Goal: Task Accomplishment & Management: Manage account settings

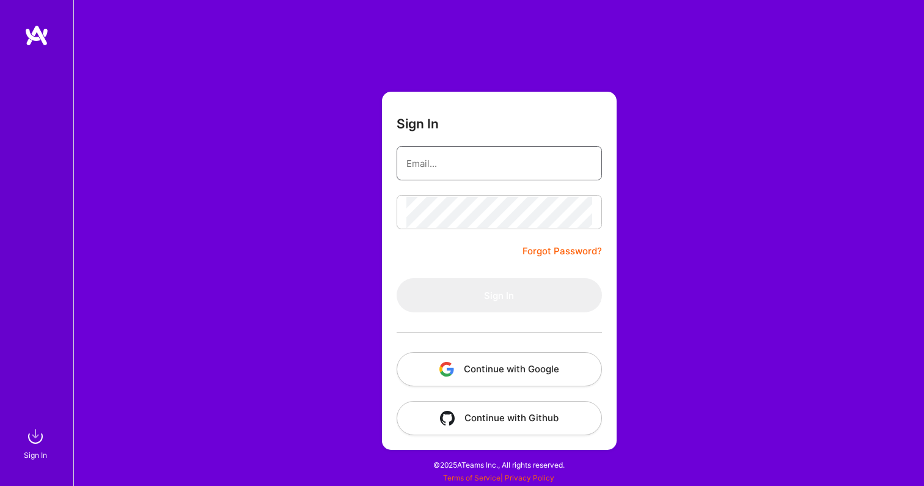
click at [448, 168] on input "email" at bounding box center [499, 163] width 186 height 31
paste input "[EMAIL_ADDRESS][DOMAIN_NAME]"
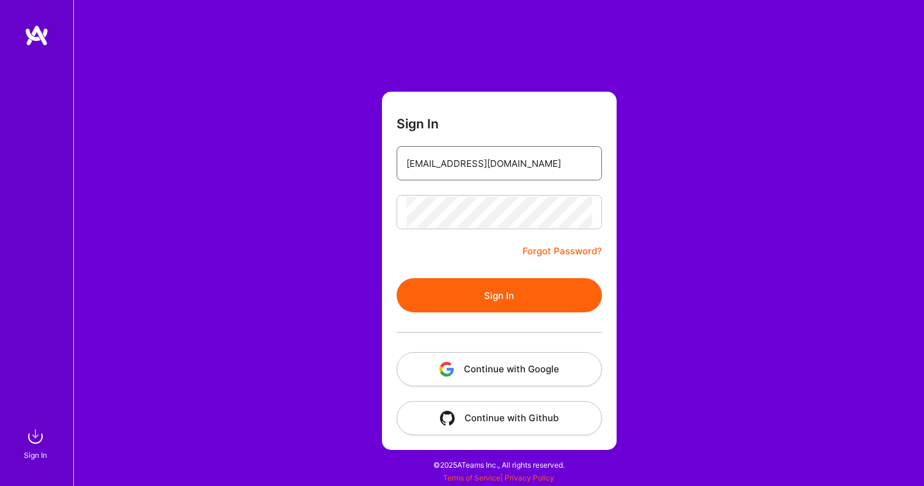
type input "[EMAIL_ADDRESS][DOMAIN_NAME]"
click at [354, 209] on div "Sign In [EMAIL_ADDRESS][DOMAIN_NAME] Forgot Password? Sign In Continue with Goo…" at bounding box center [498, 243] width 851 height 486
click at [456, 284] on button "Sign In" at bounding box center [499, 295] width 205 height 34
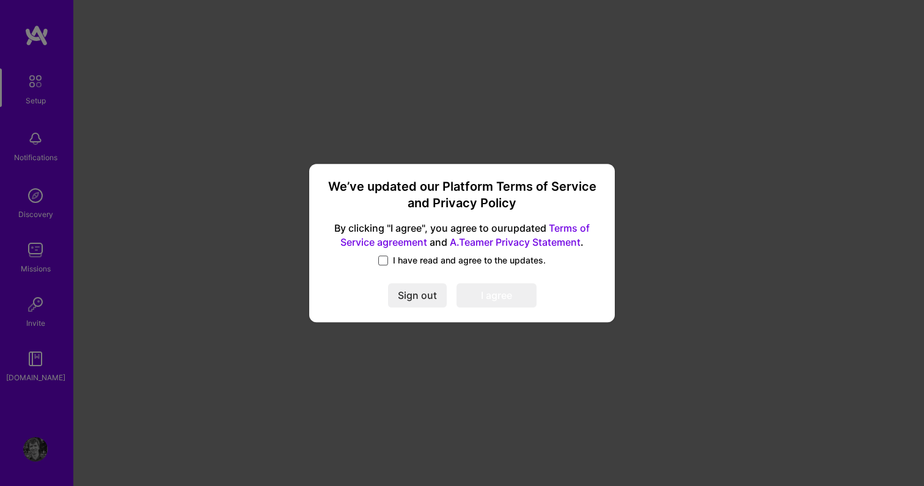
click at [386, 260] on span at bounding box center [383, 260] width 10 height 10
click at [0, 0] on input "I have read and agree to the updates." at bounding box center [0, 0] width 0 height 0
click at [470, 287] on button "I agree" at bounding box center [496, 296] width 80 height 24
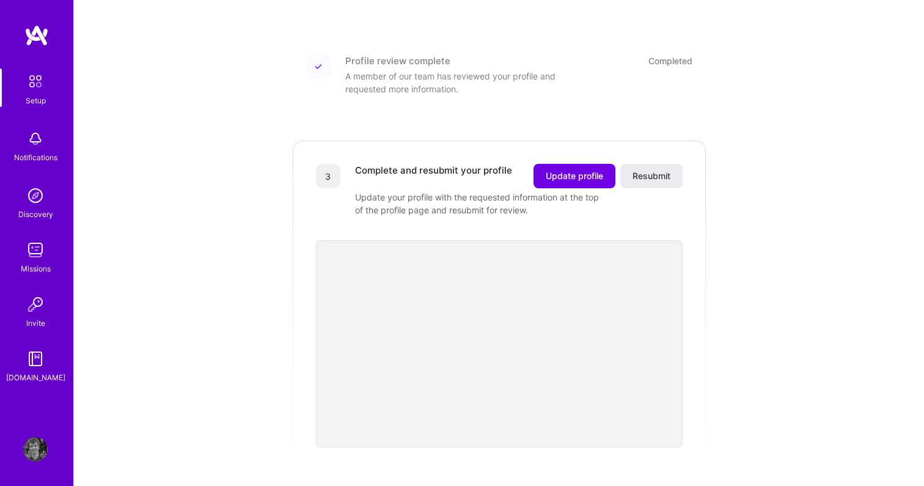
scroll to position [208, 0]
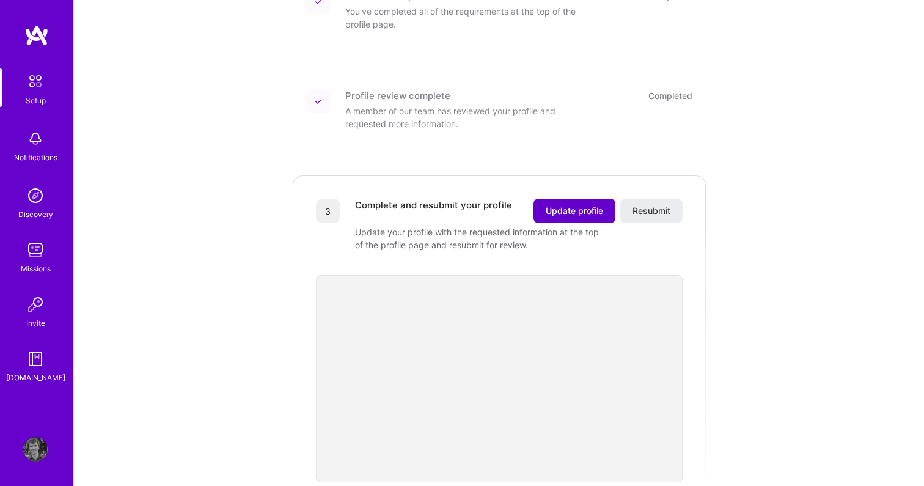
click at [555, 203] on button "Update profile" at bounding box center [574, 211] width 82 height 24
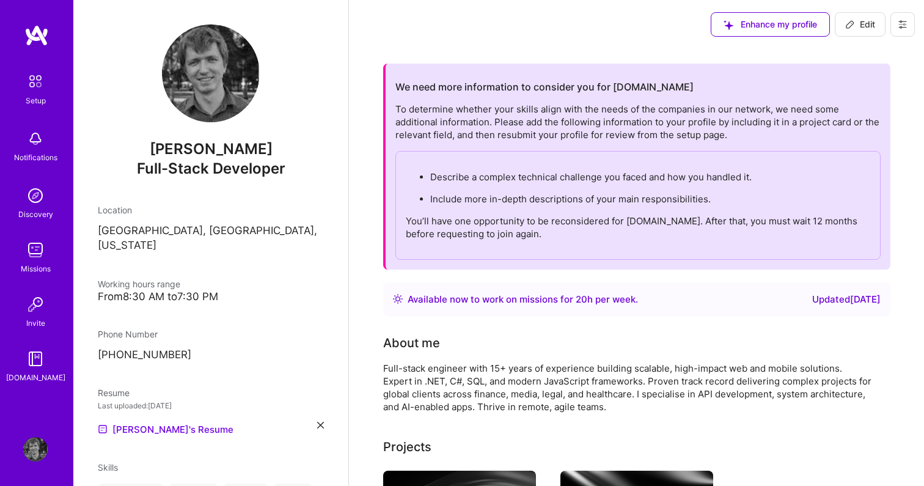
click at [205, 42] on img at bounding box center [211, 73] width 98 height 98
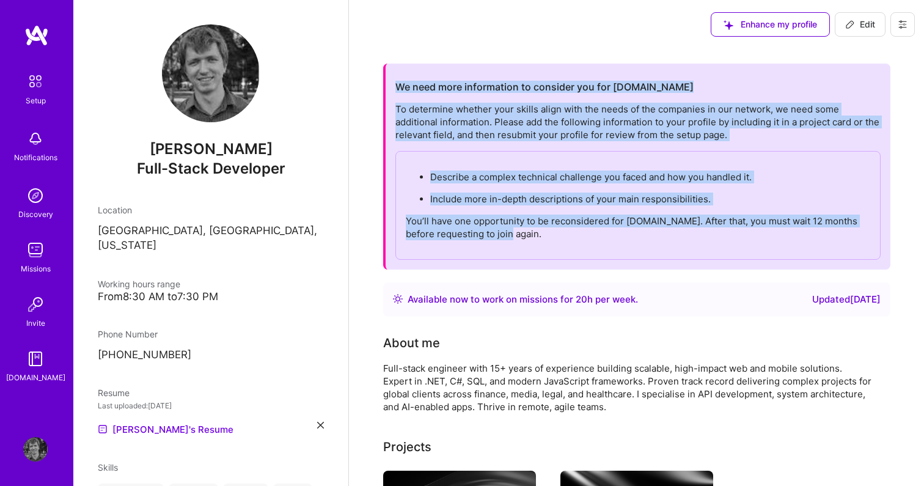
drag, startPoint x: 516, startPoint y: 230, endPoint x: 389, endPoint y: 78, distance: 197.8
click at [389, 78] on div "We need more information to consider you for [DOMAIN_NAME] To determine whether…" at bounding box center [636, 167] width 507 height 206
copy div "We need more information to consider you for [DOMAIN_NAME] To determine whether…"
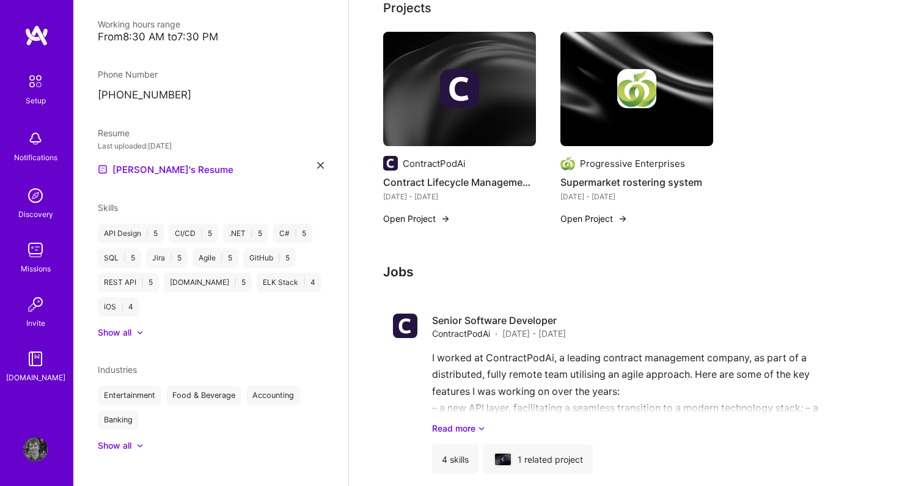
scroll to position [486, 0]
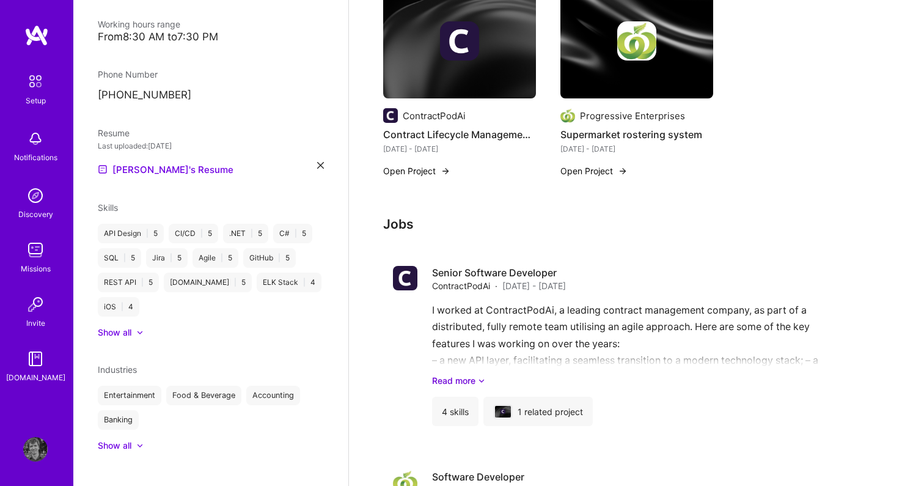
click at [433, 167] on button "Open Project" at bounding box center [416, 170] width 67 height 13
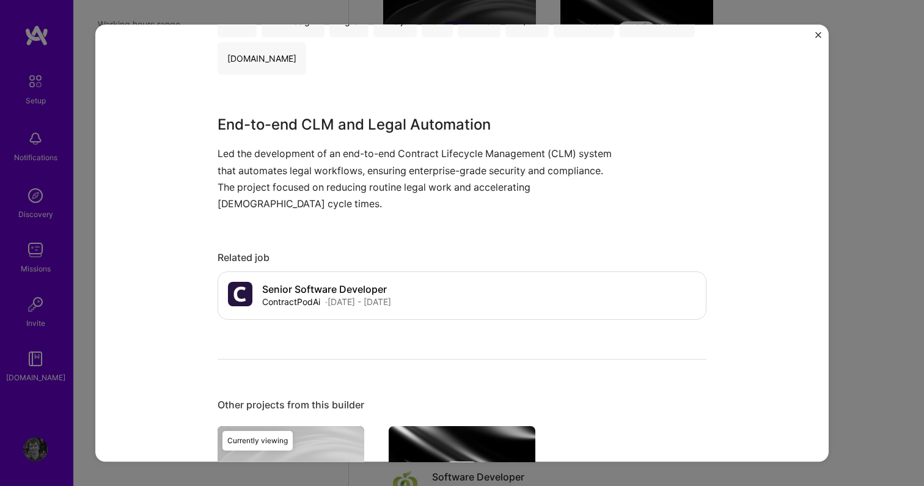
scroll to position [301, 0]
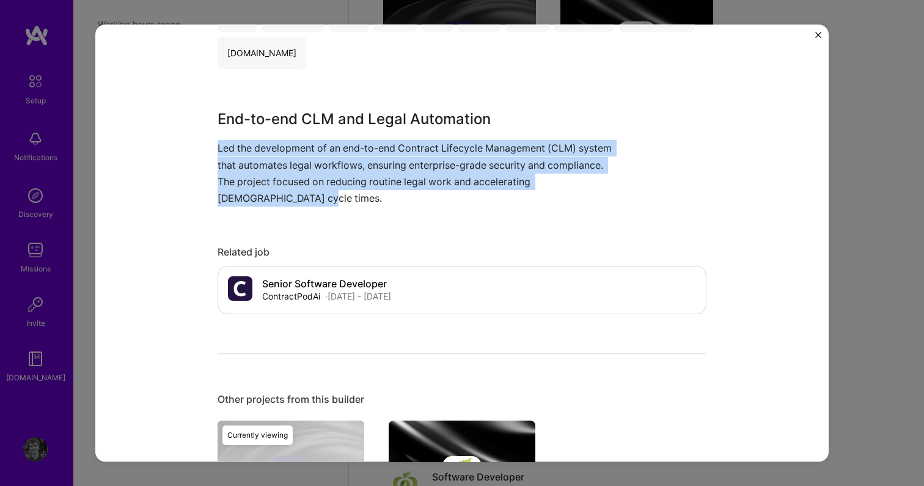
drag, startPoint x: 316, startPoint y: 200, endPoint x: 219, endPoint y: 149, distance: 109.6
click at [219, 149] on p "Led the development of an end-to-end Contract Lifecycle Management (CLM) system…" at bounding box center [416, 174] width 397 height 67
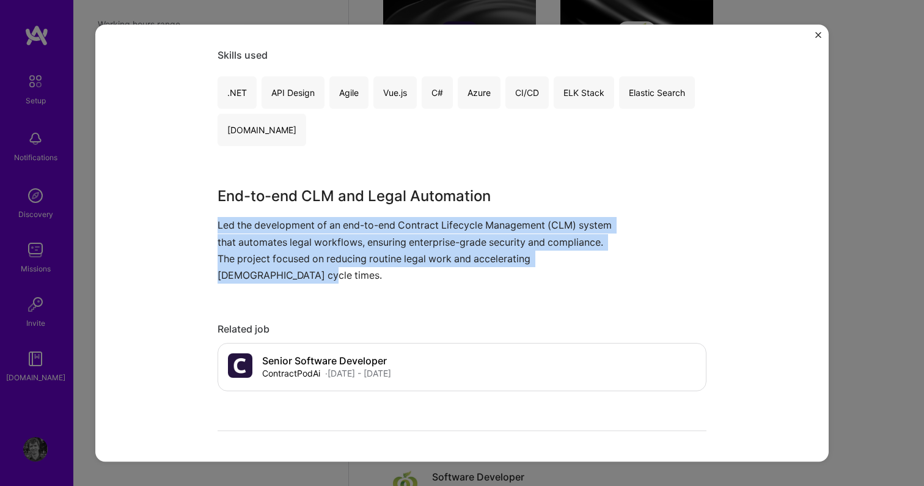
scroll to position [230, 0]
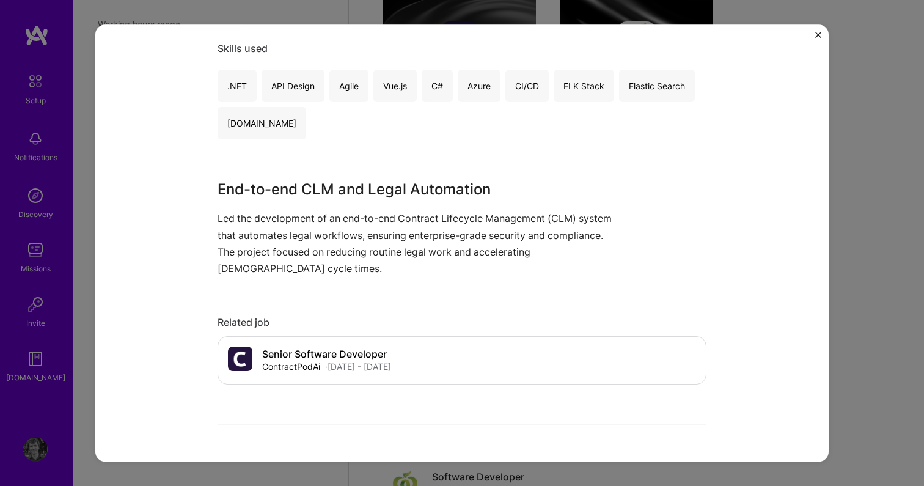
click at [814, 35] on div "Contract Lifecycle Management Automation ContractPodAi Enterprise Software Role…" at bounding box center [461, 242] width 733 height 437
click at [818, 37] on img "Close" at bounding box center [818, 35] width 6 height 6
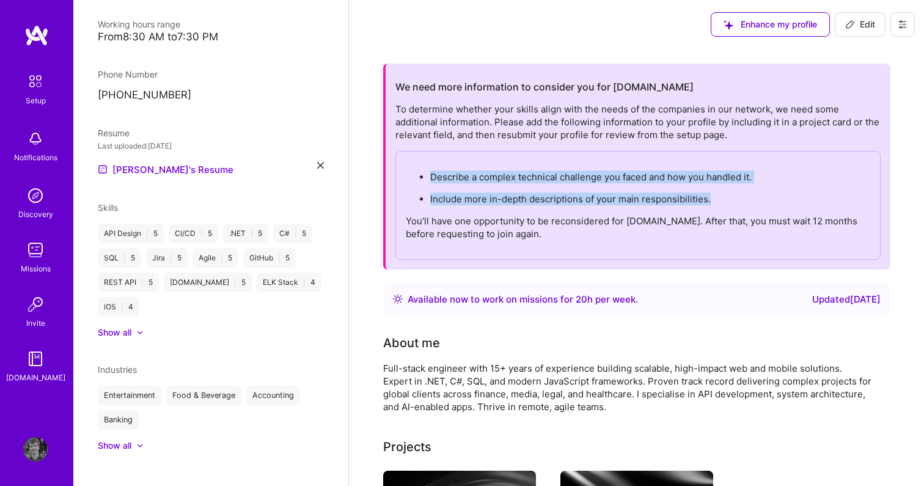
drag, startPoint x: 712, startPoint y: 201, endPoint x: 424, endPoint y: 175, distance: 289.0
click at [424, 175] on ul "Describe a complex technical challenge you faced and how you handled it. Includ…" at bounding box center [638, 187] width 464 height 35
copy ul "Describe a complex technical challenge you faced and how you handled it. Includ…"
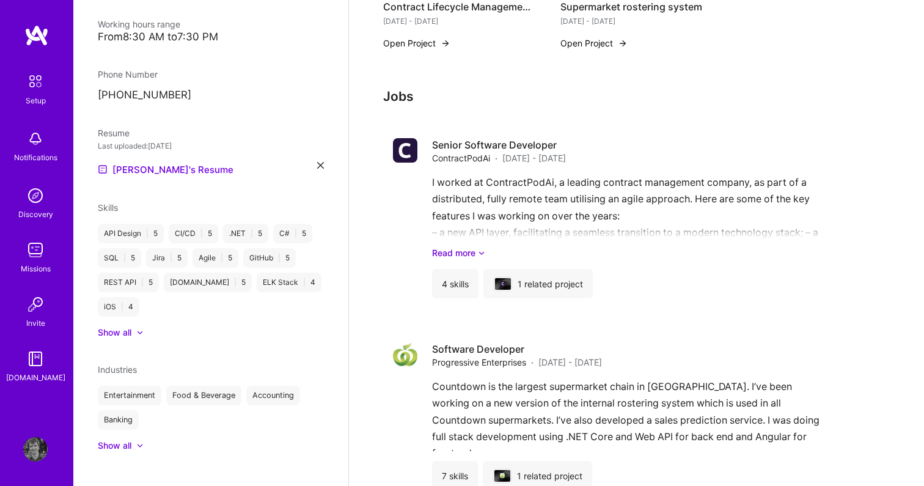
scroll to position [648, 0]
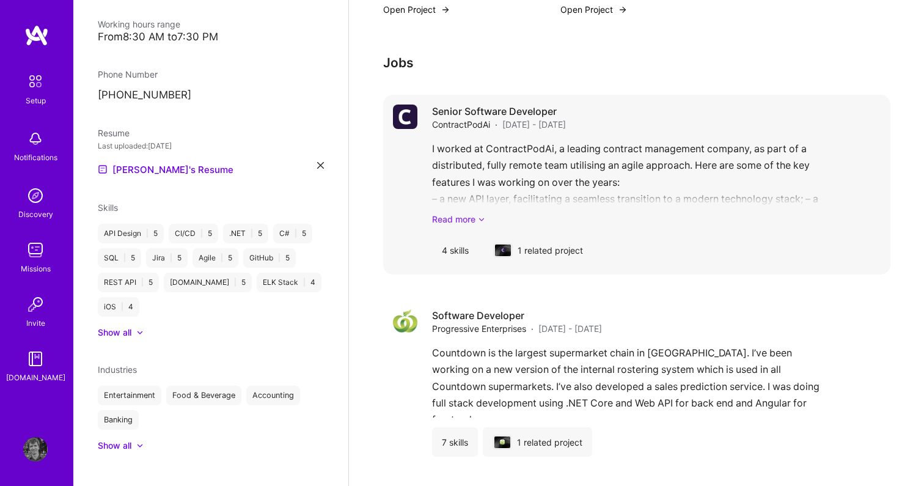
click at [464, 224] on link "Read more" at bounding box center [656, 219] width 448 height 13
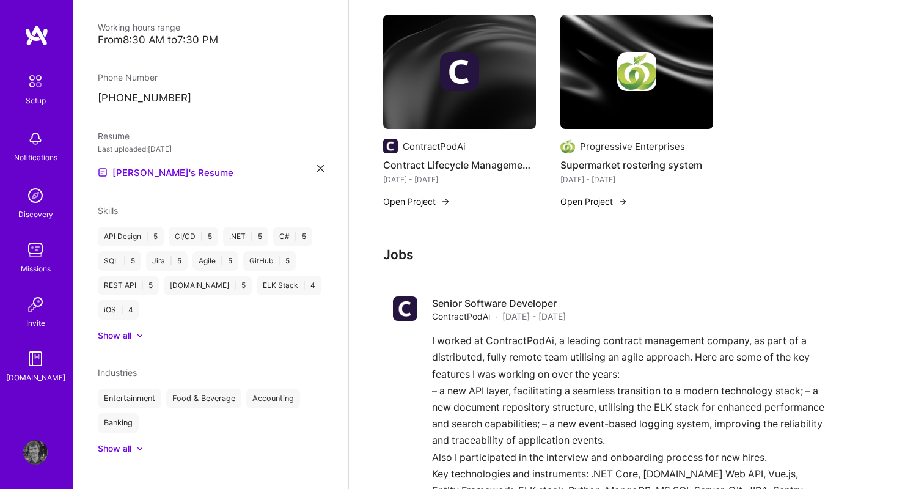
scroll to position [256, 0]
click at [429, 196] on button "Open Project" at bounding box center [416, 201] width 67 height 13
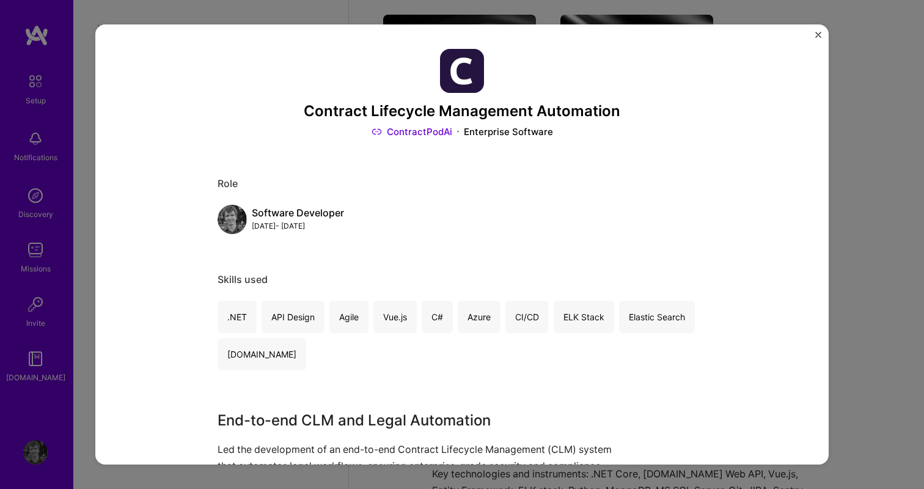
click at [281, 213] on div "Software Developer" at bounding box center [298, 213] width 92 height 13
click at [246, 273] on div "Skills used" at bounding box center [462, 279] width 489 height 13
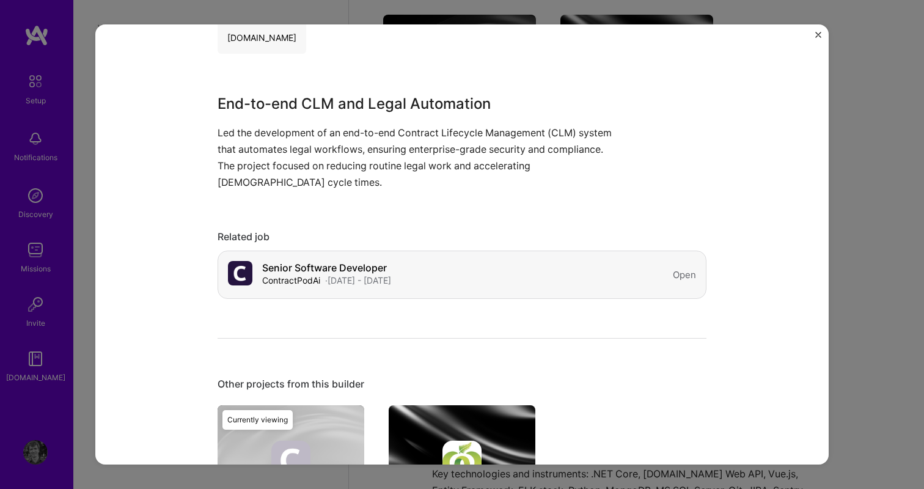
scroll to position [485, 0]
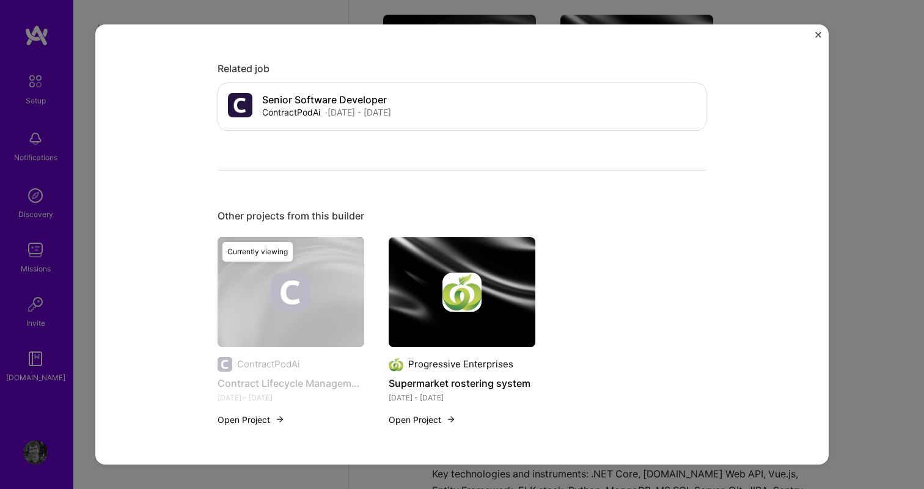
click at [262, 419] on button "Open Project" at bounding box center [251, 419] width 67 height 13
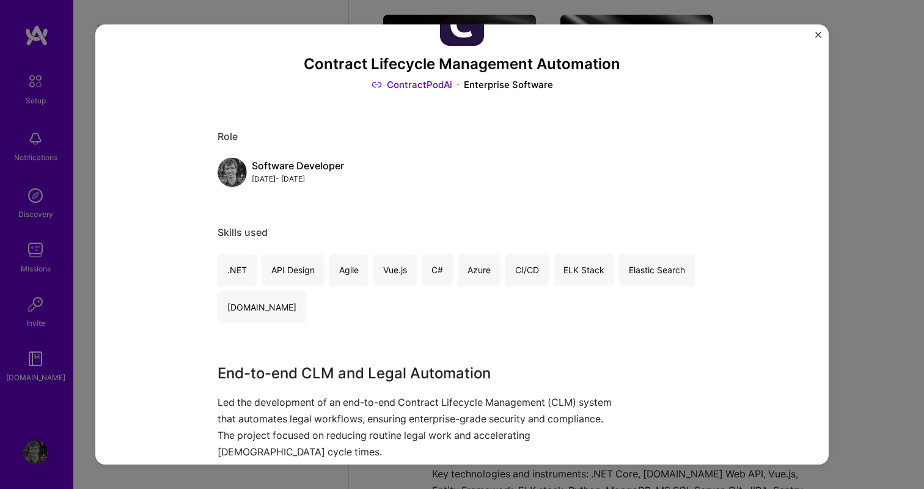
scroll to position [62, 0]
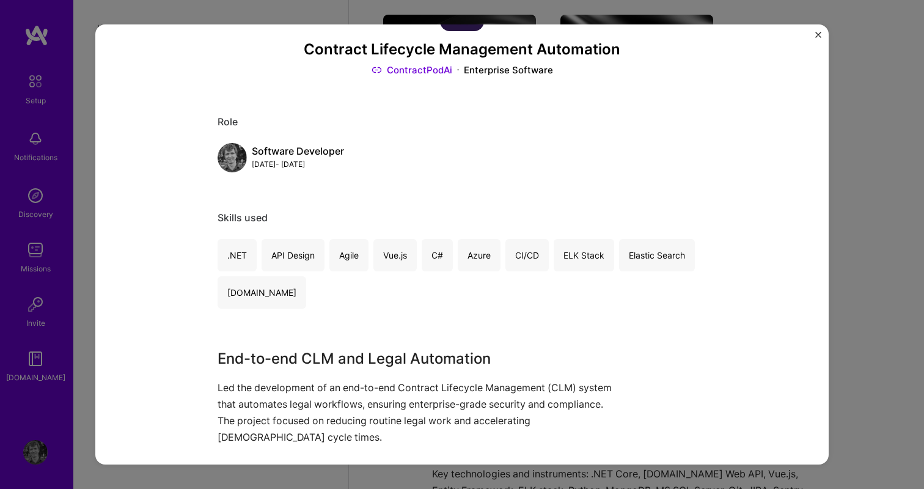
click at [404, 70] on link "ContractPodAi" at bounding box center [412, 70] width 81 height 13
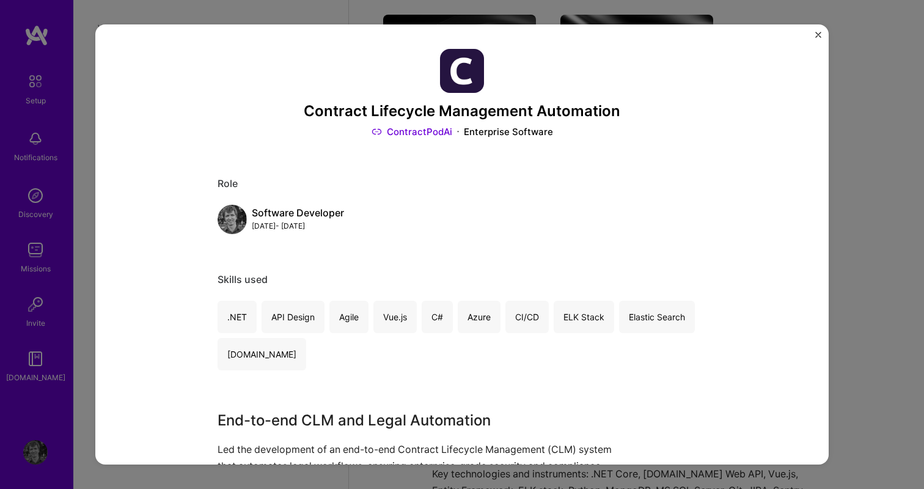
click at [813, 33] on div "Contract Lifecycle Management Automation ContractPodAi Enterprise Software Role…" at bounding box center [461, 244] width 733 height 440
click at [819, 34] on img "Close" at bounding box center [818, 35] width 6 height 6
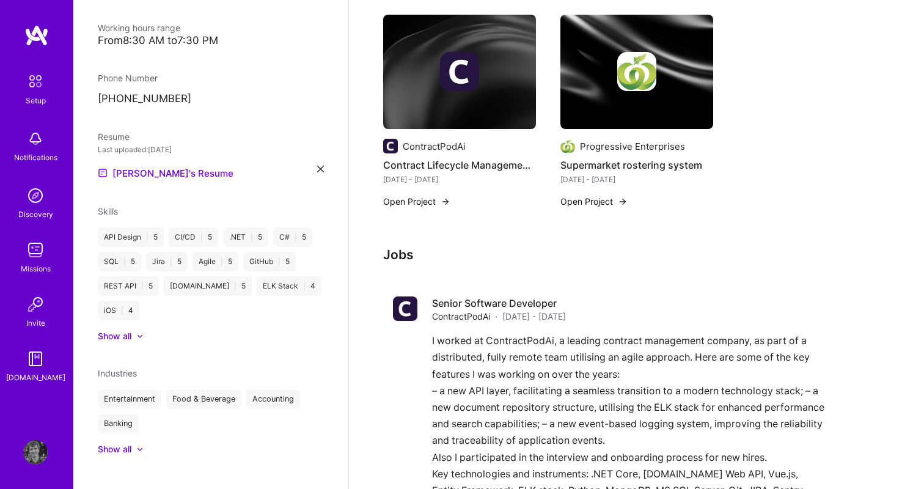
click at [437, 202] on button "Open Project" at bounding box center [416, 201] width 67 height 13
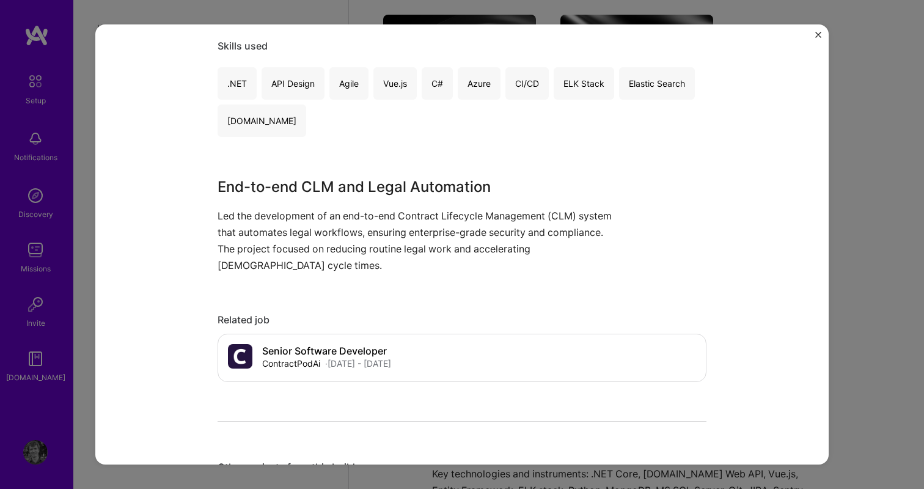
scroll to position [241, 0]
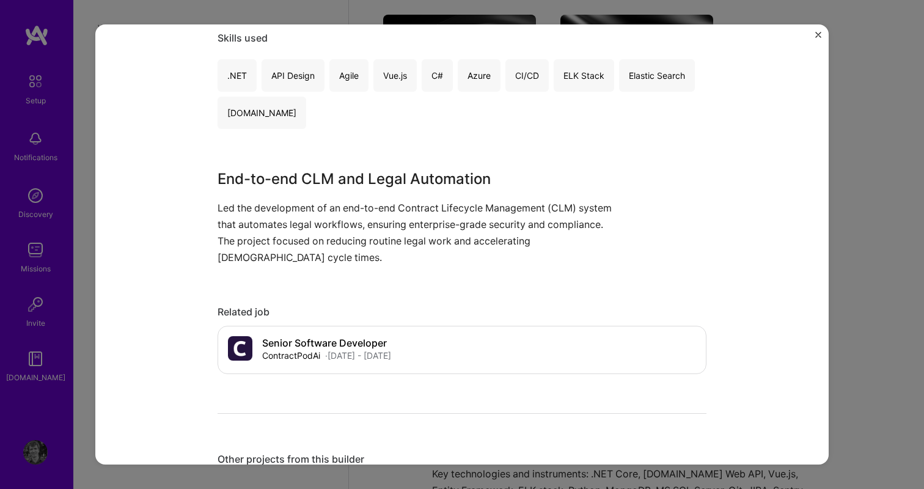
click at [346, 183] on h3 "End-to-end CLM and Legal Automation" at bounding box center [416, 179] width 397 height 22
click at [343, 263] on p "Led the development of an end-to-end Contract Lifecycle Management (CLM) system…" at bounding box center [416, 233] width 397 height 67
click at [821, 38] on div "Contract Lifecycle Management Automation ContractPodAi Enterprise Software Role…" at bounding box center [461, 244] width 733 height 440
click at [816, 33] on img "Close" at bounding box center [818, 35] width 6 height 6
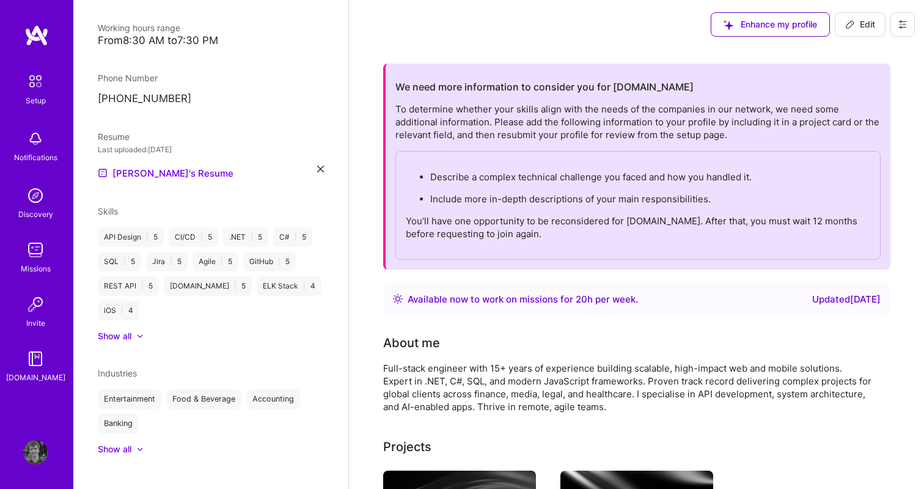
click at [766, 23] on span "Enhance my profile" at bounding box center [769, 24] width 93 height 12
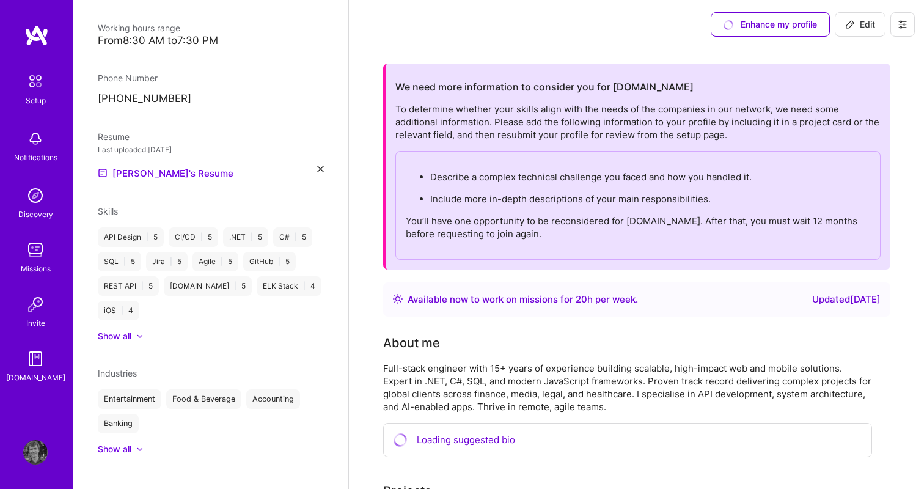
click at [858, 19] on span "Edit" at bounding box center [860, 24] width 30 height 12
select select "GE"
select select "Right Now"
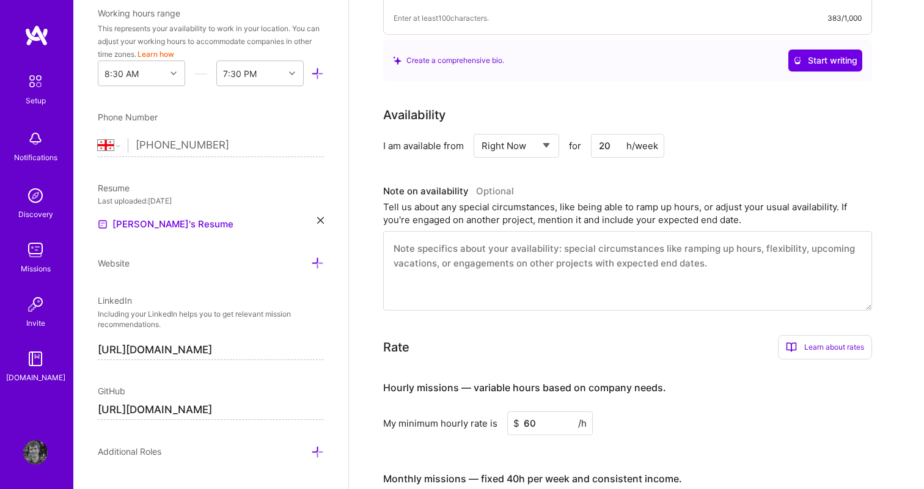
scroll to position [389, 0]
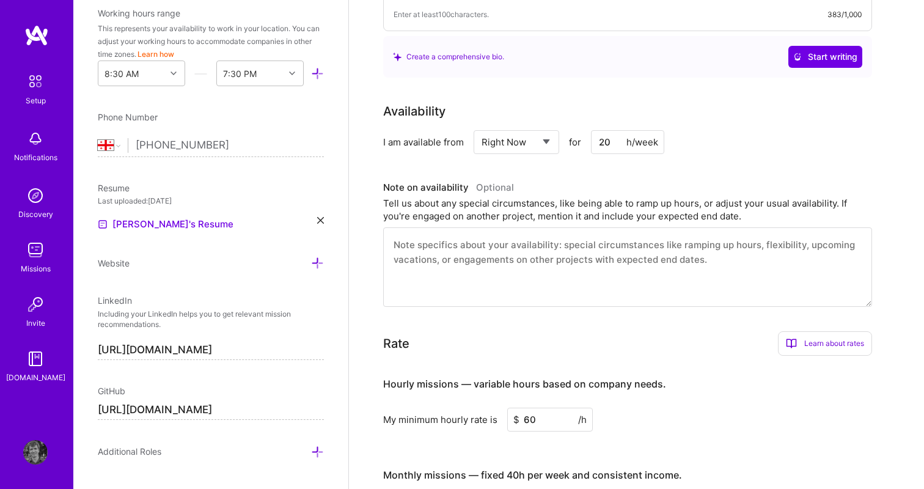
click at [606, 140] on input "20" at bounding box center [627, 142] width 73 height 24
type input "10"
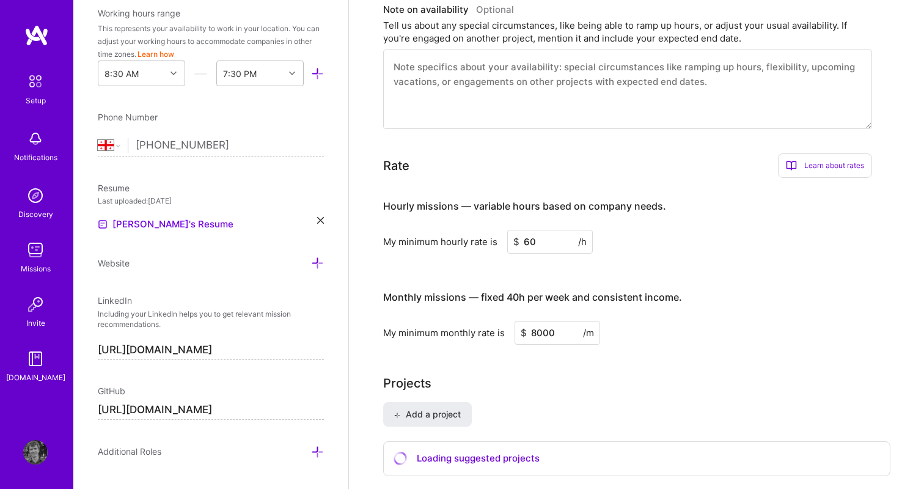
scroll to position [584, 0]
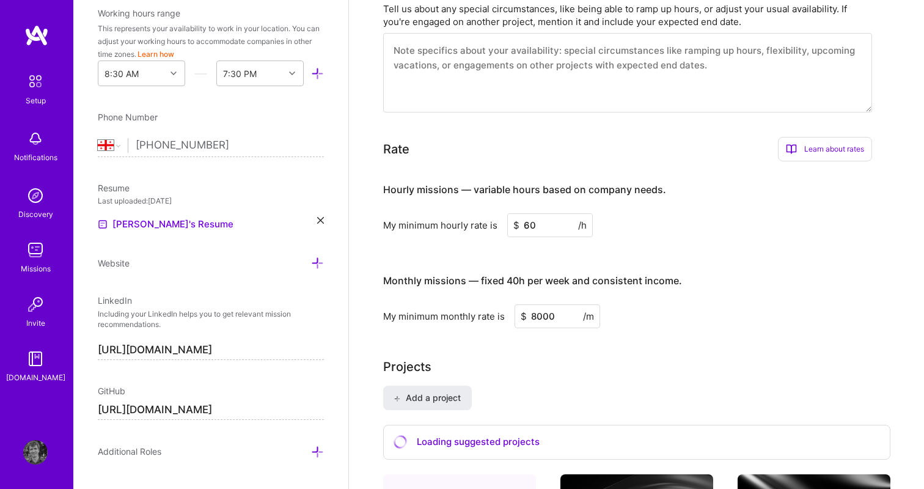
click at [530, 224] on input "60" at bounding box center [550, 225] width 86 height 24
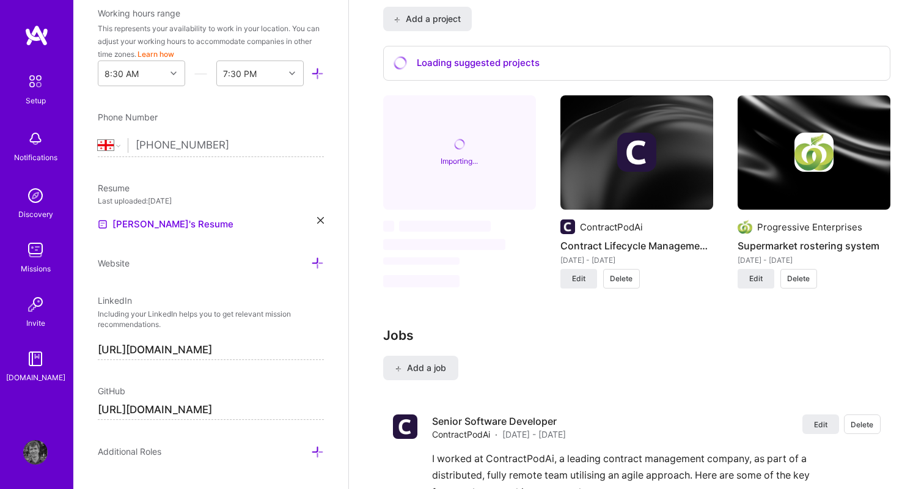
scroll to position [964, 0]
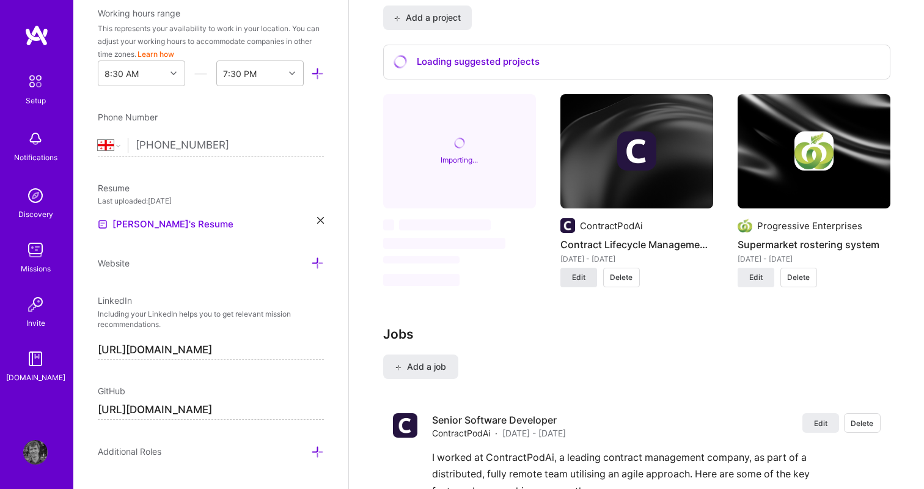
click at [587, 280] on button "Edit" at bounding box center [578, 278] width 37 height 20
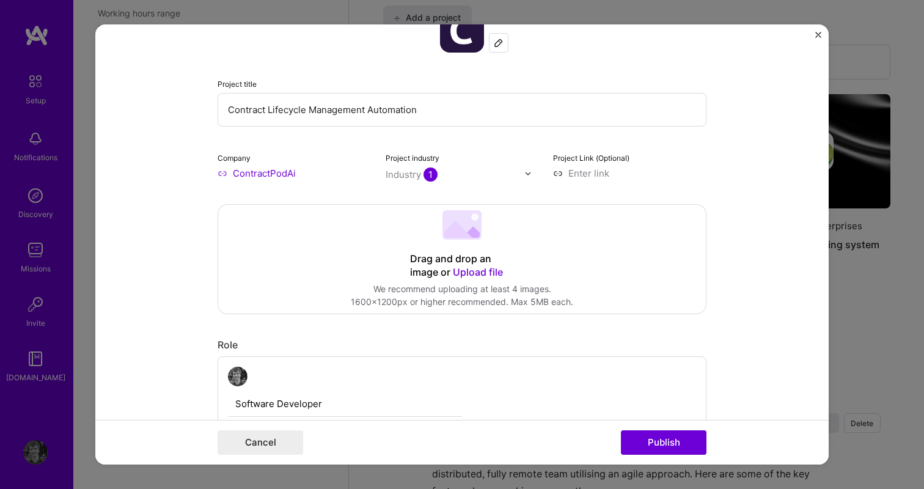
scroll to position [43, 0]
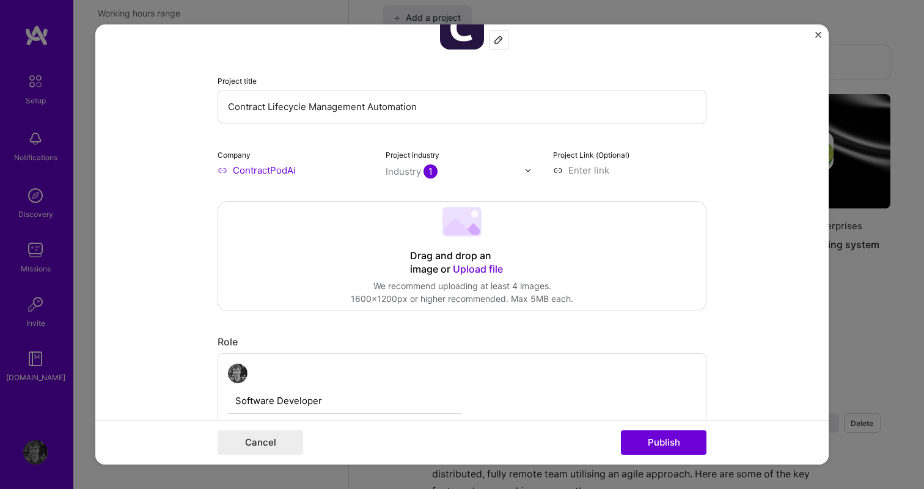
click at [425, 171] on span "1" at bounding box center [430, 171] width 14 height 14
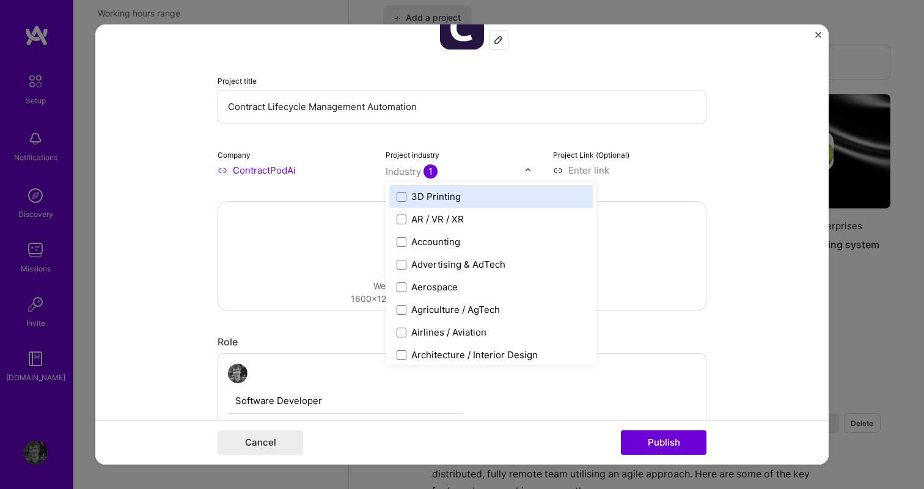
click at [488, 149] on div "Project industry option 3D Printing focused, 1 of 120. 120 results available. U…" at bounding box center [462, 162] width 153 height 29
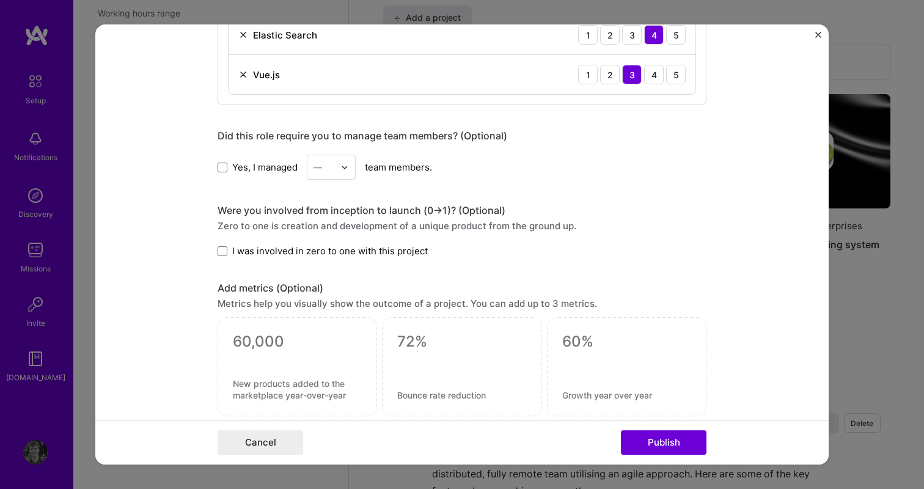
scroll to position [976, 0]
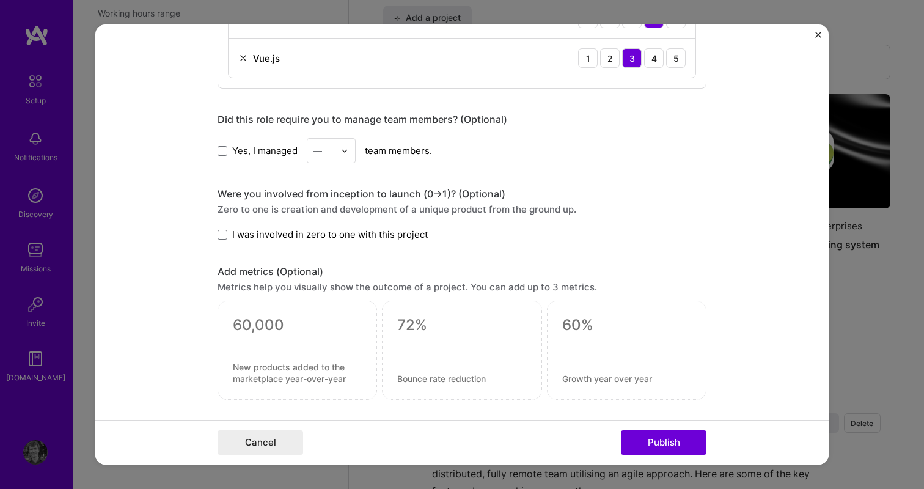
click at [244, 155] on span "Yes, I managed" at bounding box center [264, 150] width 65 height 13
click at [0, 0] on input "Yes, I managed" at bounding box center [0, 0] width 0 height 0
click at [347, 152] on img at bounding box center [344, 150] width 7 height 7
click at [336, 209] on div "2" at bounding box center [331, 205] width 42 height 23
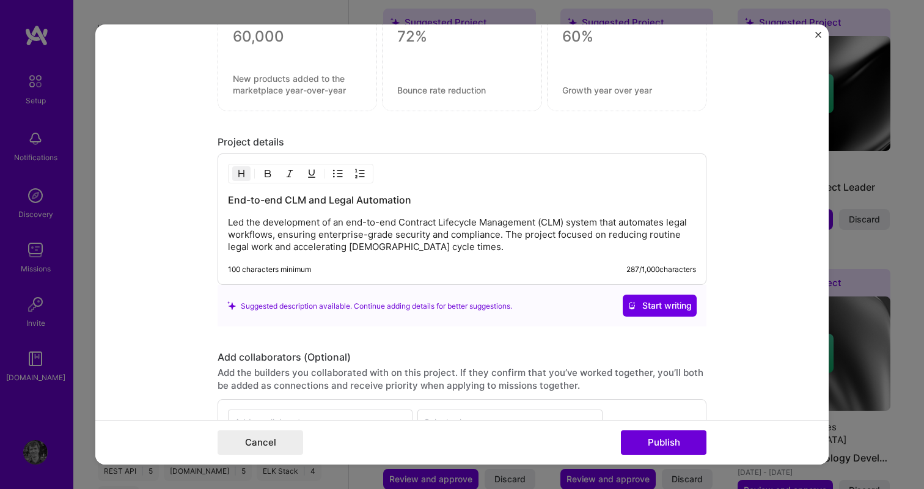
scroll to position [1268, 0]
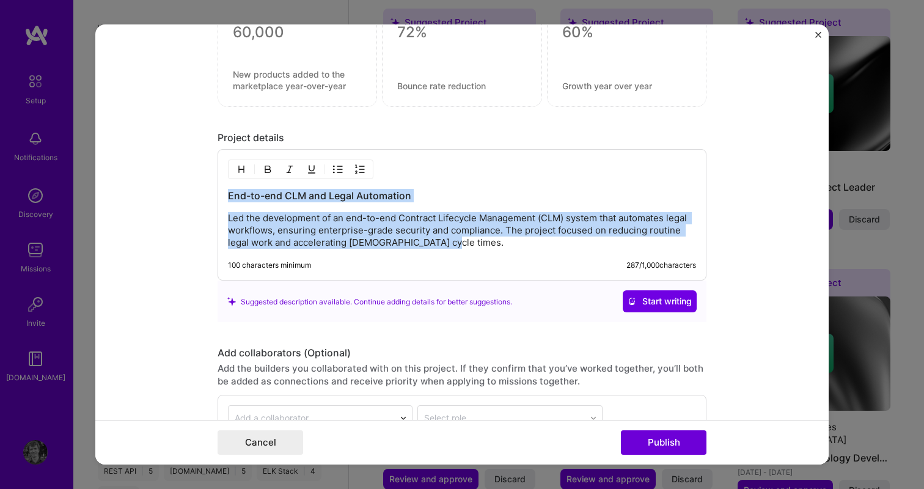
drag, startPoint x: 440, startPoint y: 246, endPoint x: 218, endPoint y: 193, distance: 228.5
click at [218, 193] on div "End-to-end CLM and Legal Automation Led the development of an end-to-end Contra…" at bounding box center [462, 214] width 489 height 131
copy div "End-to-end CLM and Legal Automation Led the development of an end-to-end Contra…"
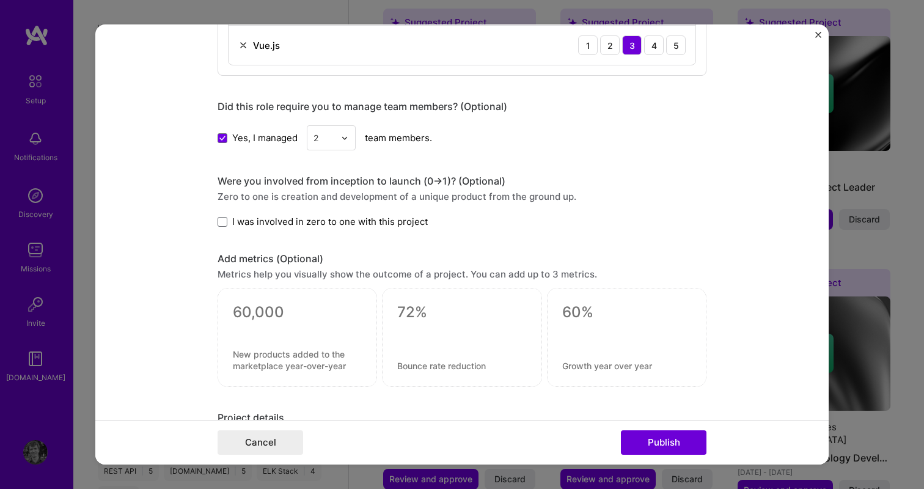
scroll to position [875, 0]
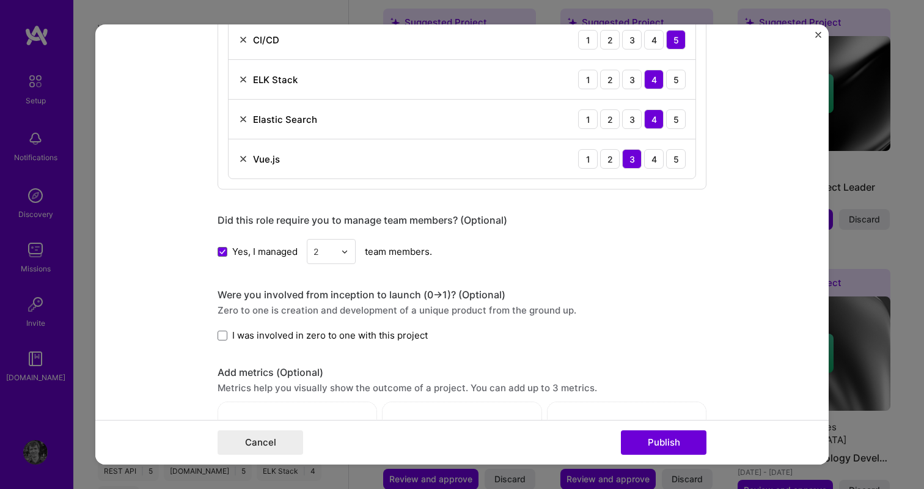
click at [818, 36] on img "Close" at bounding box center [818, 35] width 6 height 6
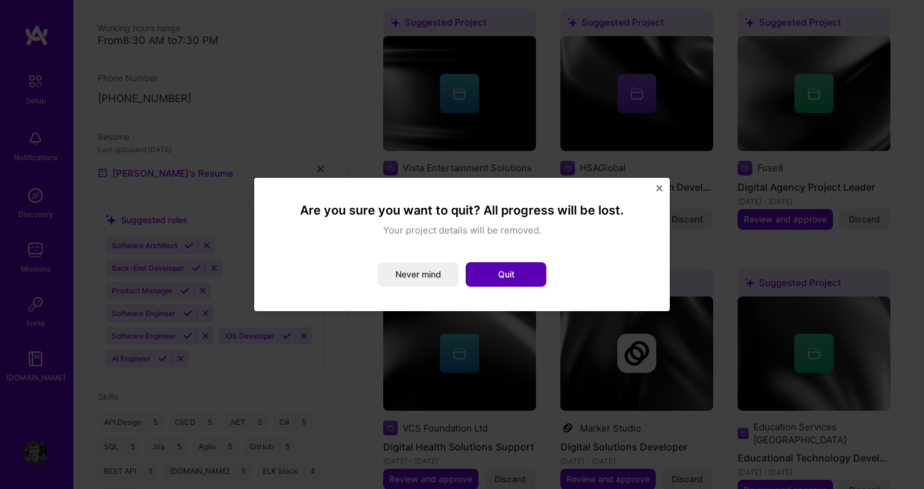
click at [499, 274] on button "Quit" at bounding box center [506, 274] width 81 height 24
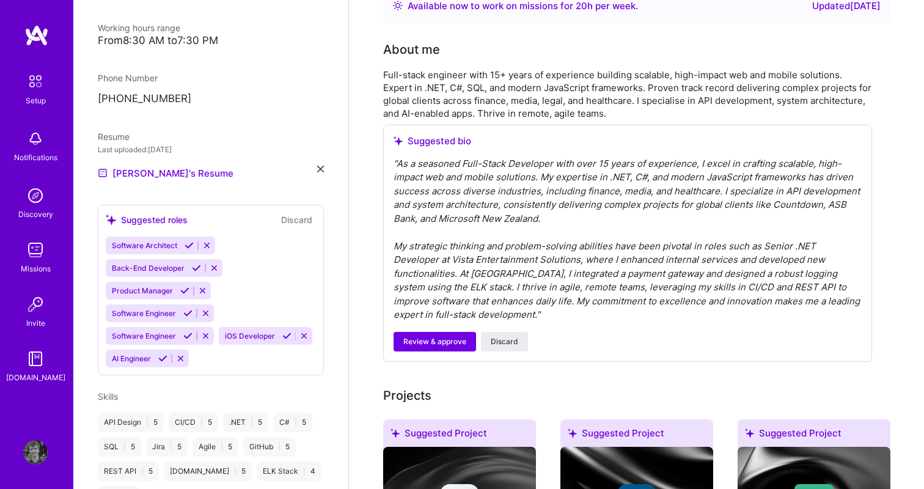
scroll to position [291, 0]
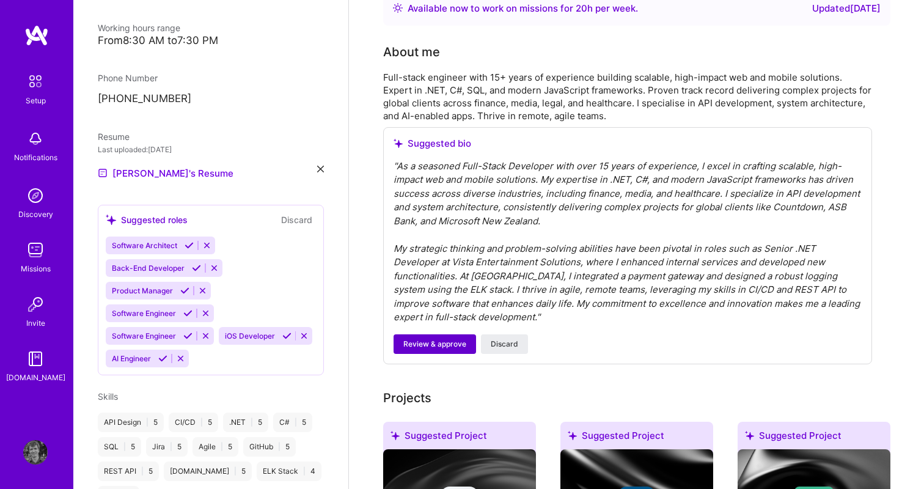
click at [447, 339] on span "Review & approve" at bounding box center [434, 344] width 63 height 11
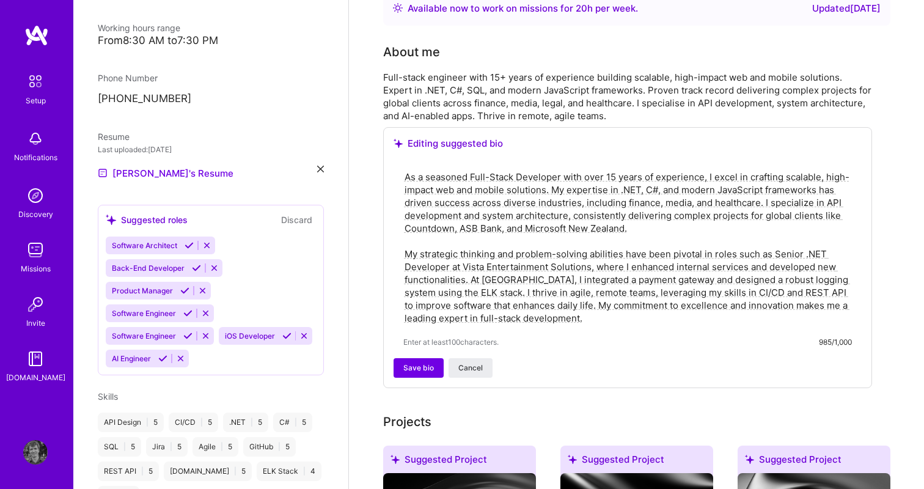
click at [788, 199] on textarea "As a seasoned Full-Stack Developer with over 15 years of experience, I excel in…" at bounding box center [627, 247] width 448 height 156
click at [416, 368] on span "Save bio" at bounding box center [418, 367] width 31 height 11
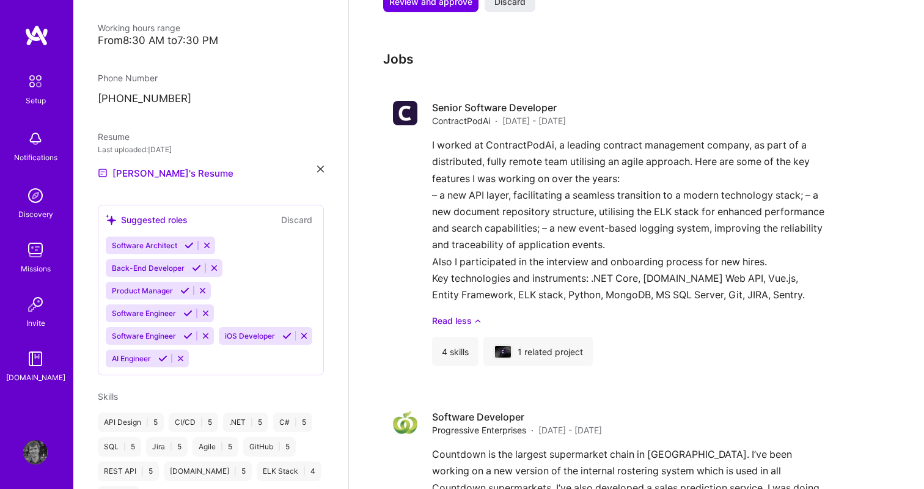
scroll to position [1830, 0]
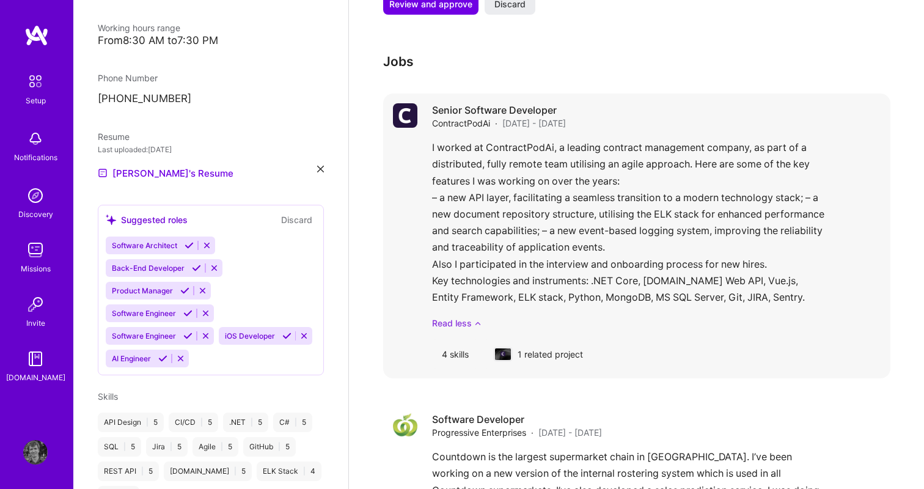
click at [459, 317] on link "Read less" at bounding box center [656, 323] width 448 height 13
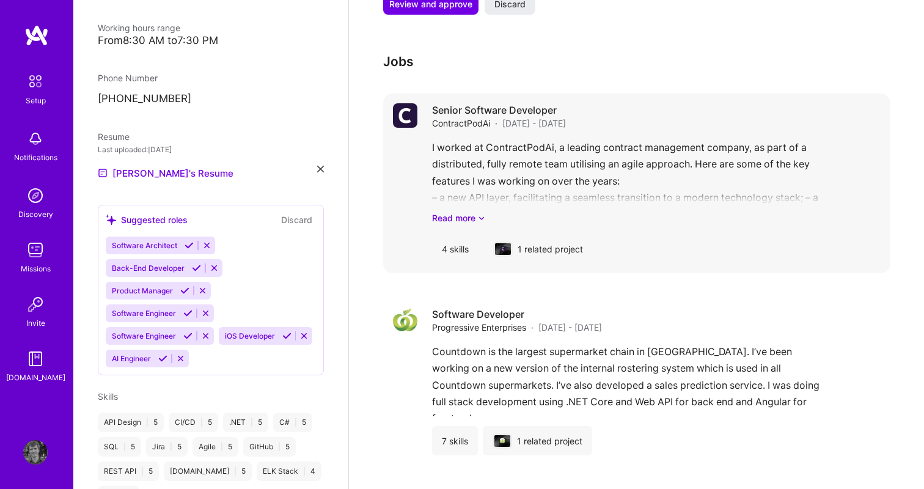
click at [470, 185] on div "I worked at ContractPodAi, a leading contract management company, as part of a …" at bounding box center [656, 181] width 448 height 85
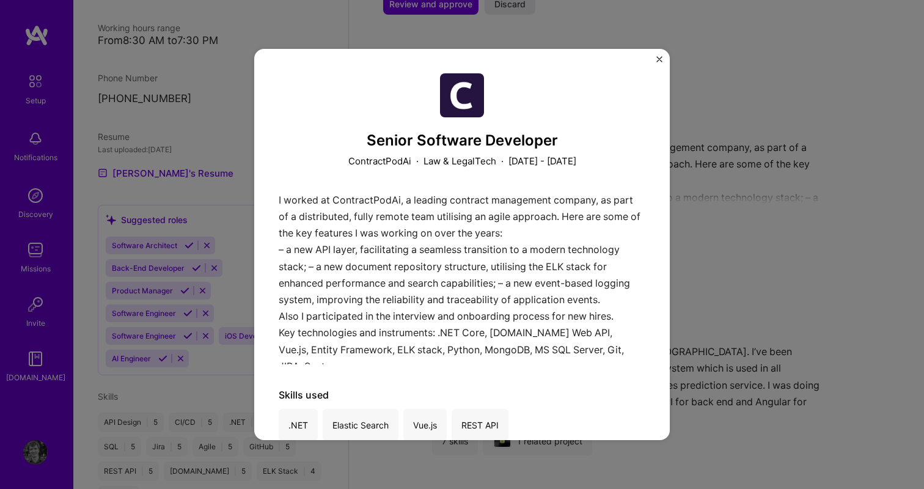
click at [660, 59] on img "Close" at bounding box center [659, 59] width 6 height 6
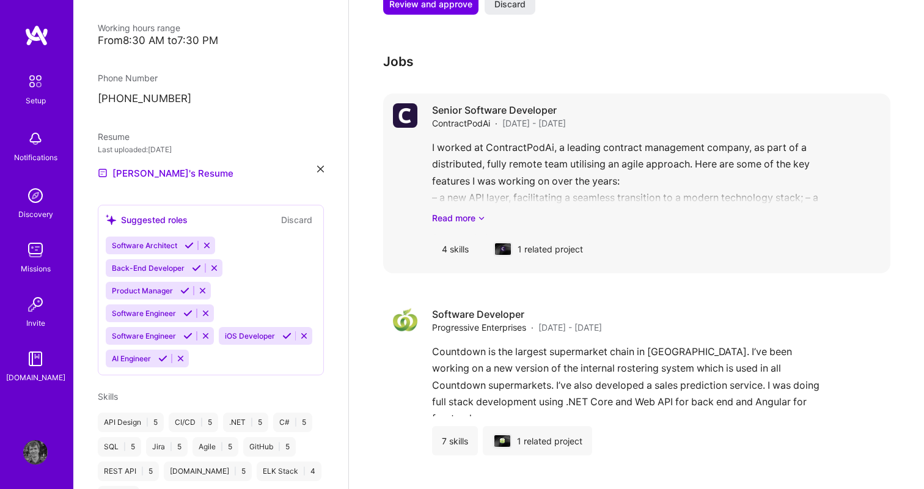
click at [588, 168] on div "I worked at ContractPodAi, a leading contract management company, as part of a …" at bounding box center [656, 181] width 448 height 85
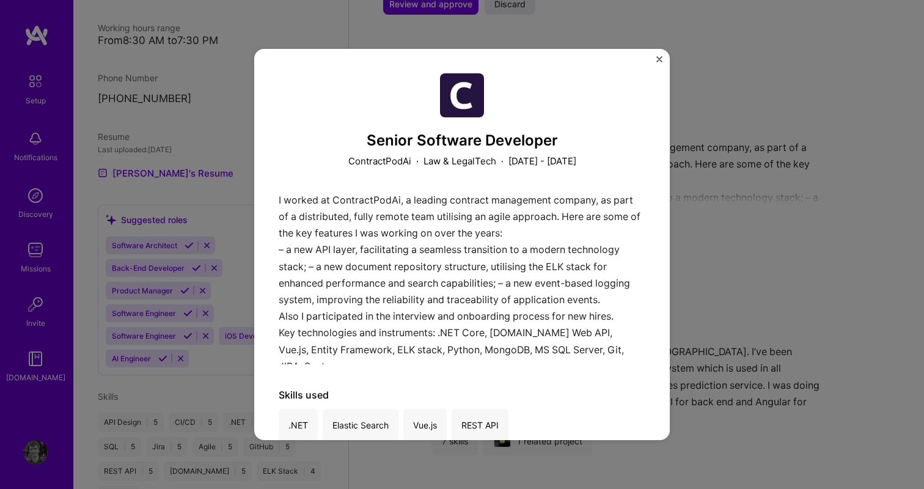
click at [661, 61] on img "Close" at bounding box center [659, 59] width 6 height 6
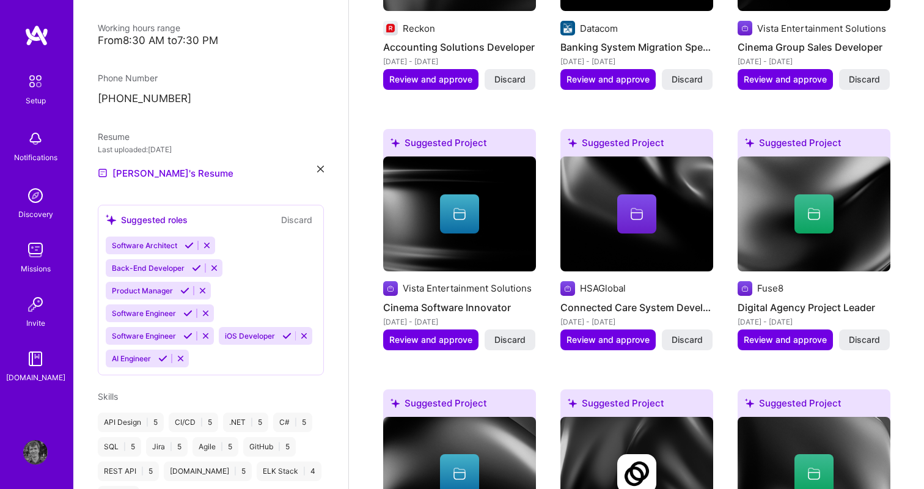
scroll to position [741, 0]
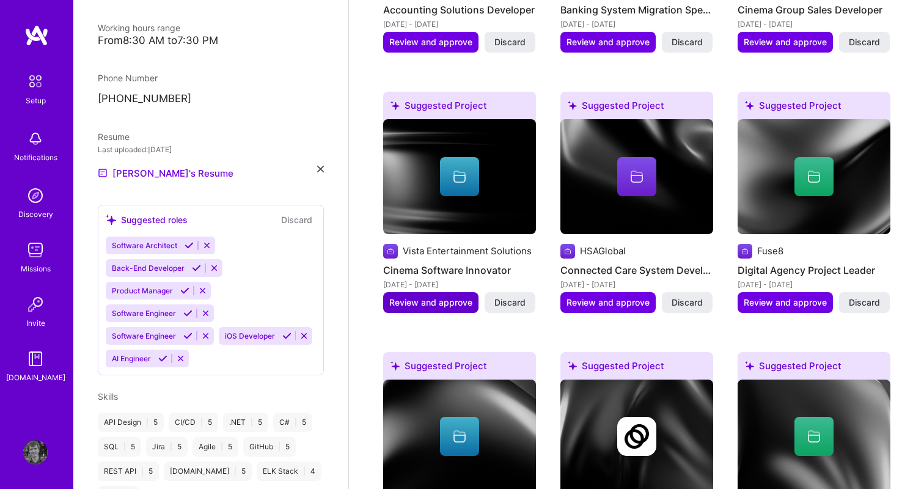
click at [448, 296] on span "Review and approve" at bounding box center [430, 302] width 83 height 12
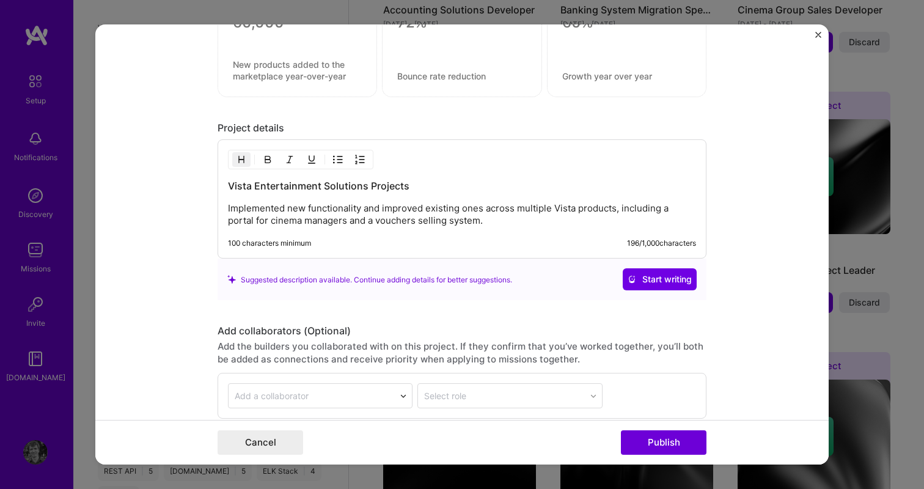
scroll to position [1238, 0]
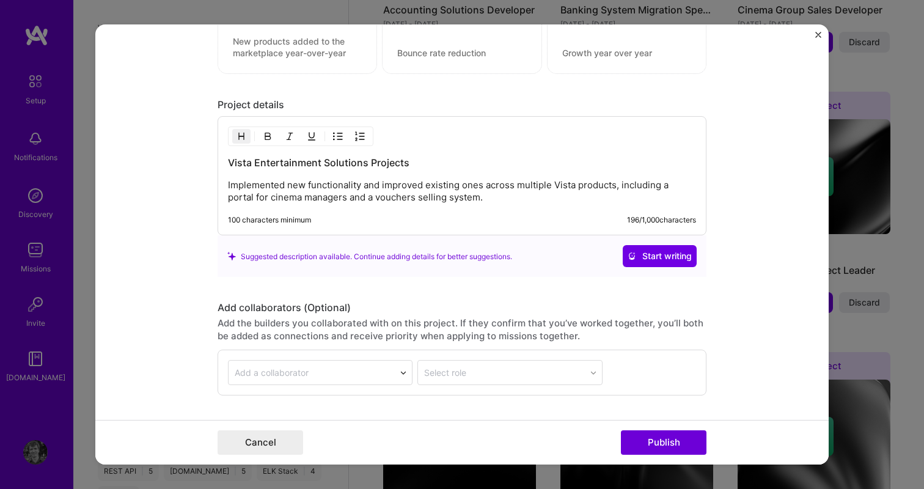
click at [821, 34] on img "Close" at bounding box center [818, 35] width 6 height 6
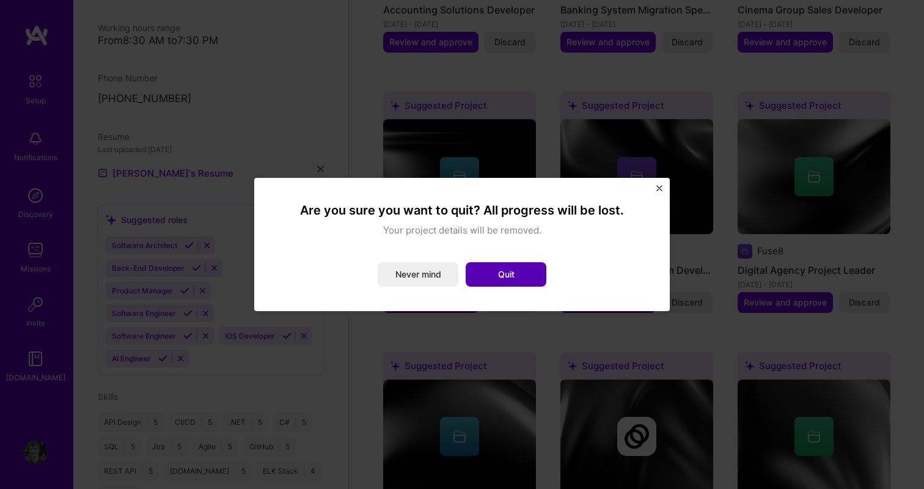
click at [496, 280] on button "Quit" at bounding box center [506, 274] width 81 height 24
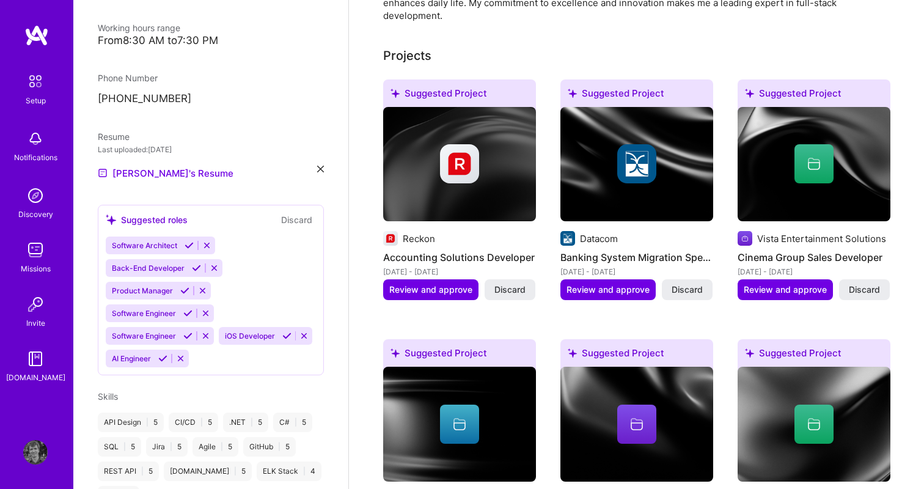
scroll to position [0, 0]
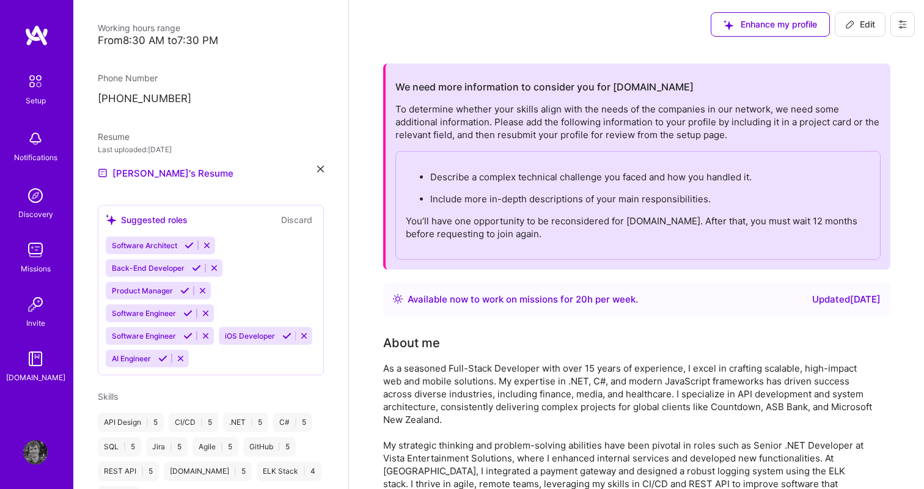
click at [860, 25] on span "Edit" at bounding box center [860, 24] width 30 height 12
select select "GE"
select select "Right Now"
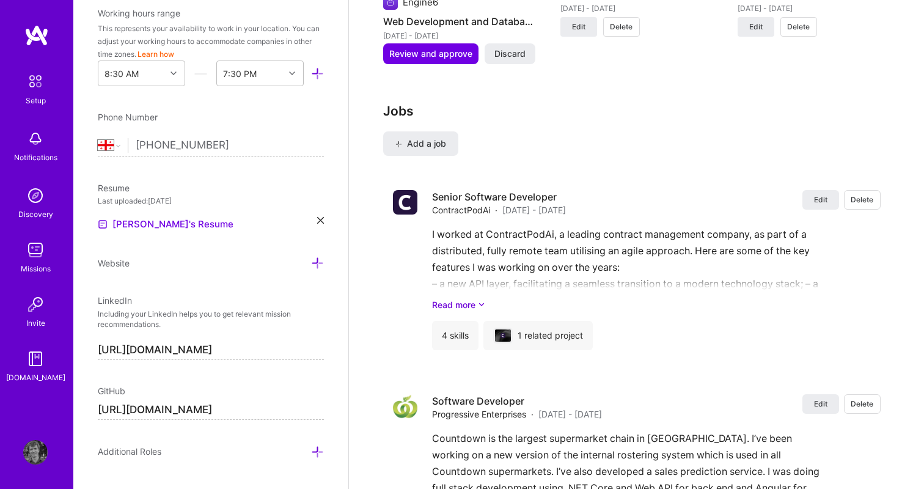
scroll to position [2349, 0]
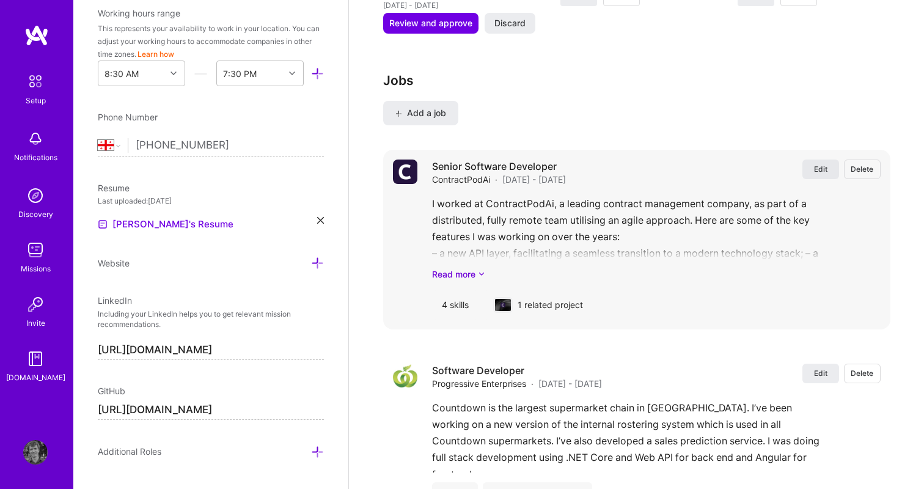
click at [813, 159] on button "Edit" at bounding box center [820, 169] width 37 height 20
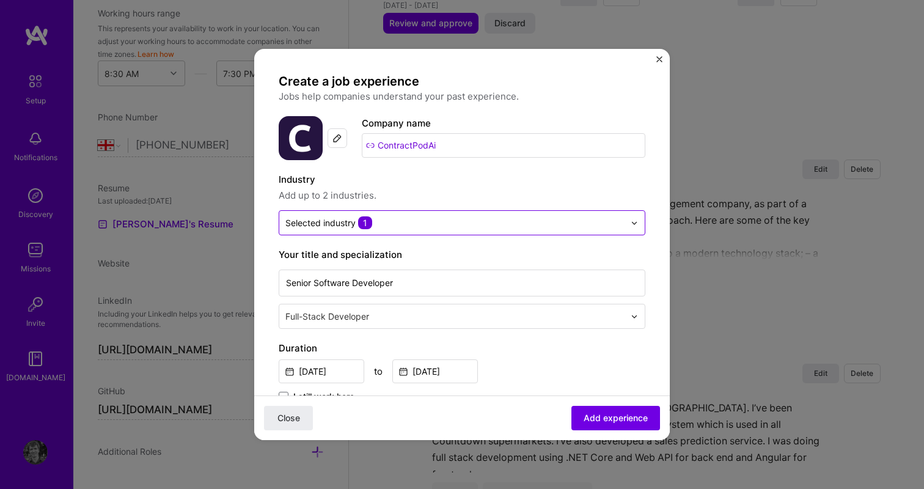
click at [394, 226] on input "text" at bounding box center [454, 222] width 339 height 13
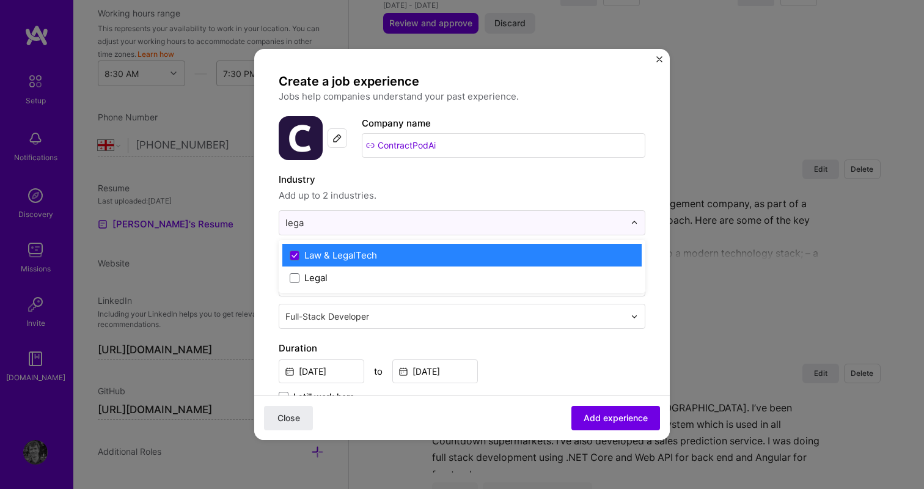
type input "lega"
click at [467, 185] on label "Industry" at bounding box center [462, 179] width 367 height 15
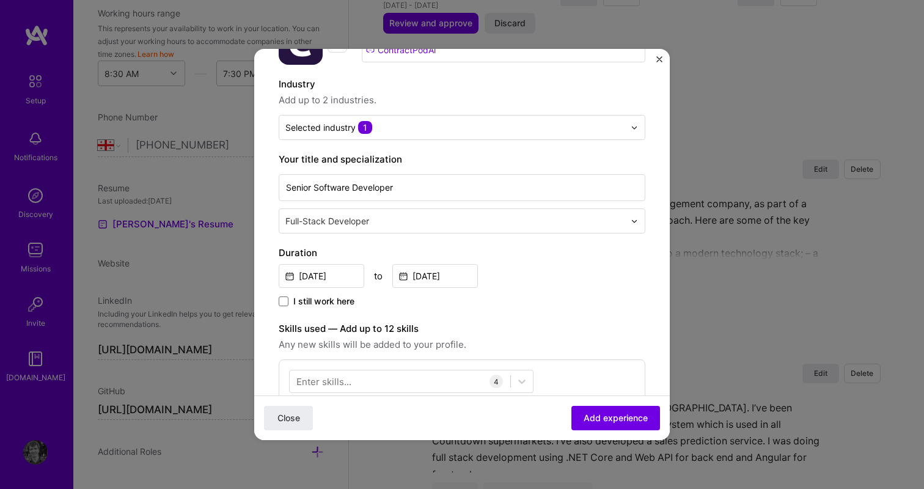
scroll to position [132, 0]
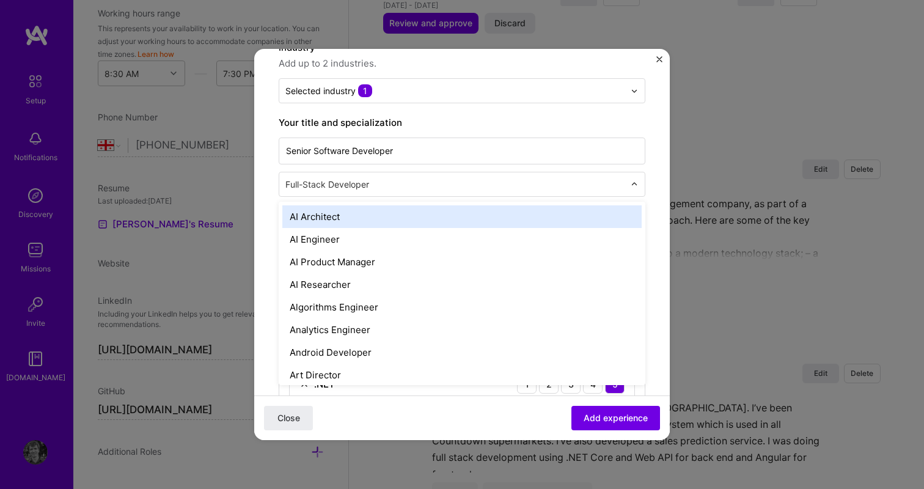
click at [345, 188] on input "text" at bounding box center [456, 184] width 342 height 13
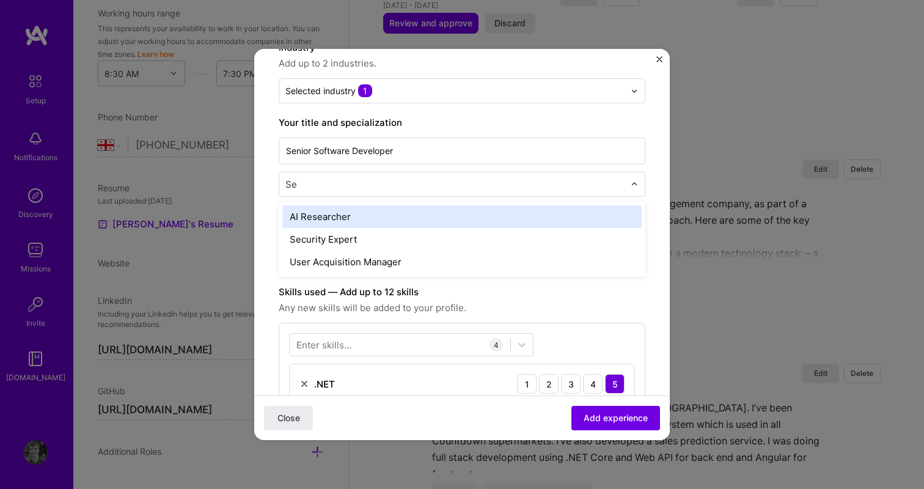
type input "S"
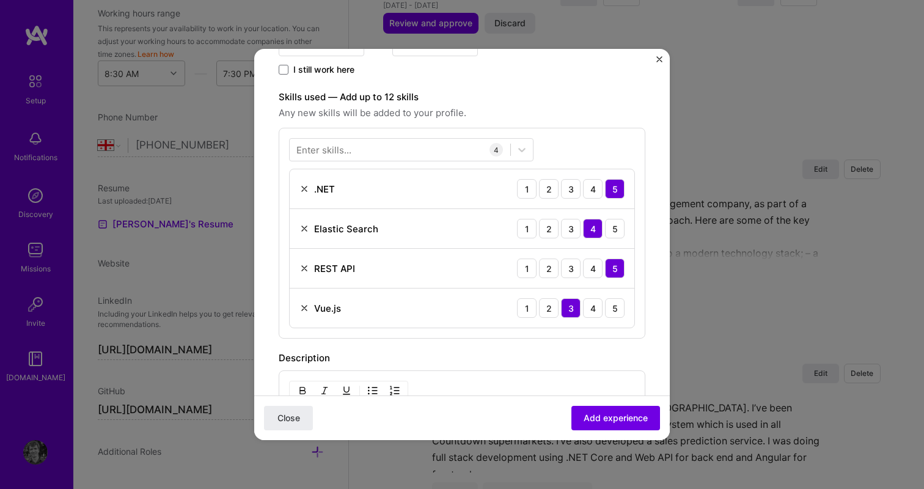
scroll to position [326, 0]
click at [444, 150] on div at bounding box center [400, 151] width 221 height 20
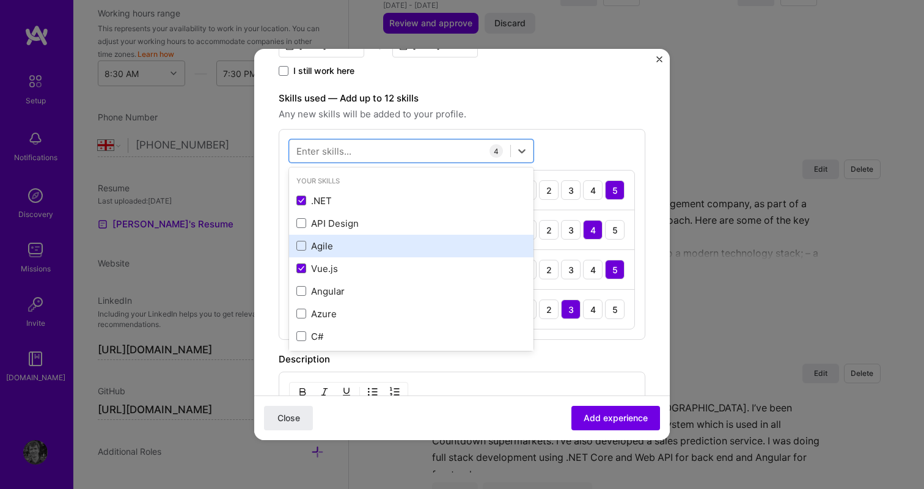
click at [389, 242] on div "Agile" at bounding box center [411, 246] width 230 height 13
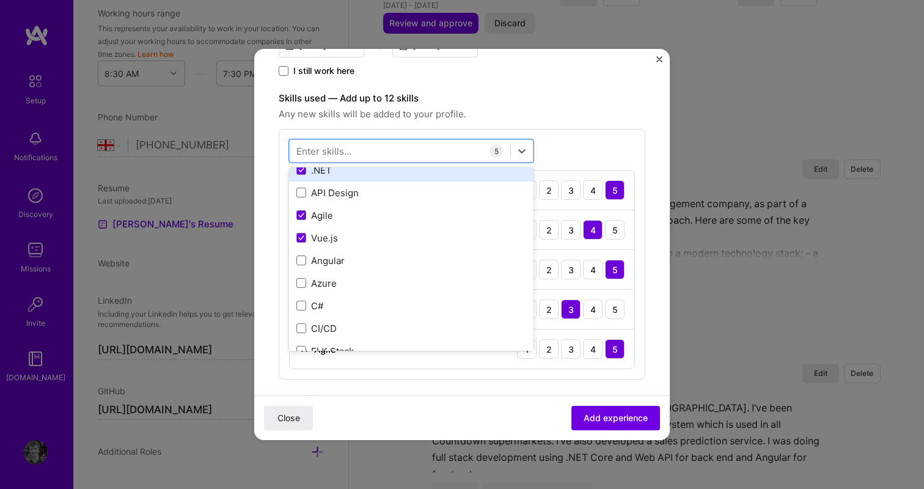
scroll to position [31, 0]
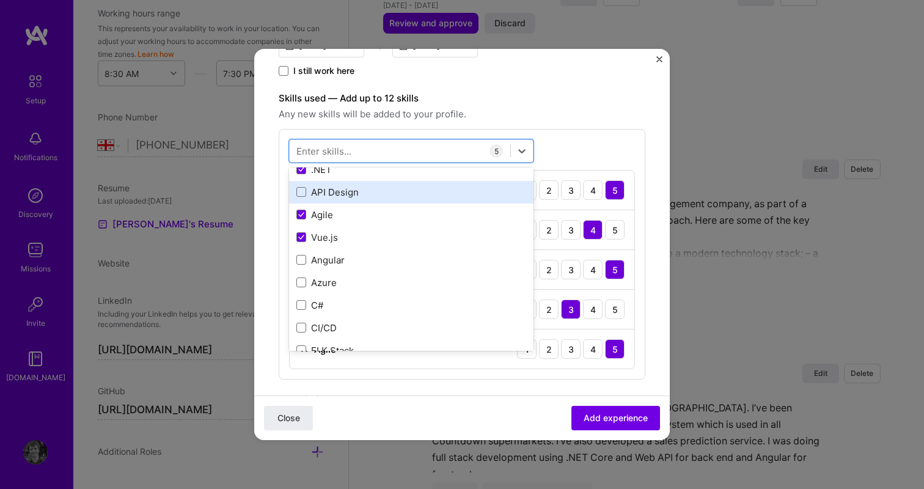
click at [390, 188] on div "API Design" at bounding box center [411, 192] width 230 height 13
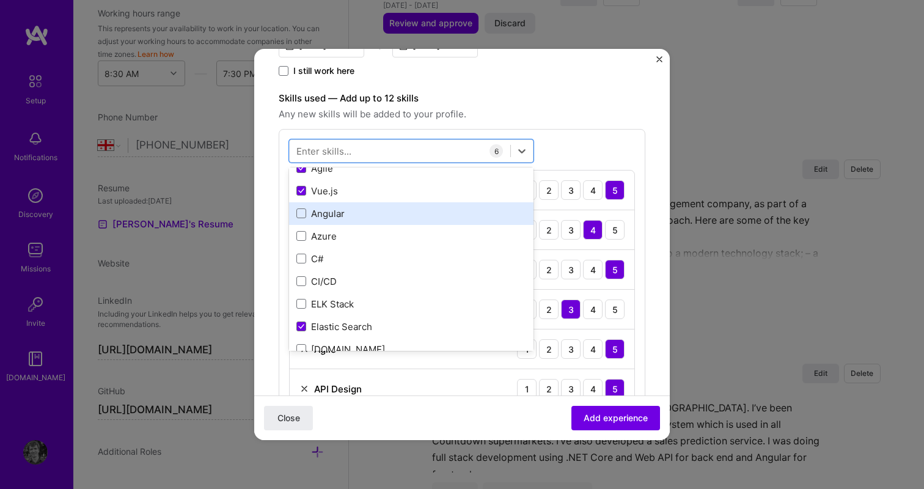
scroll to position [79, 0]
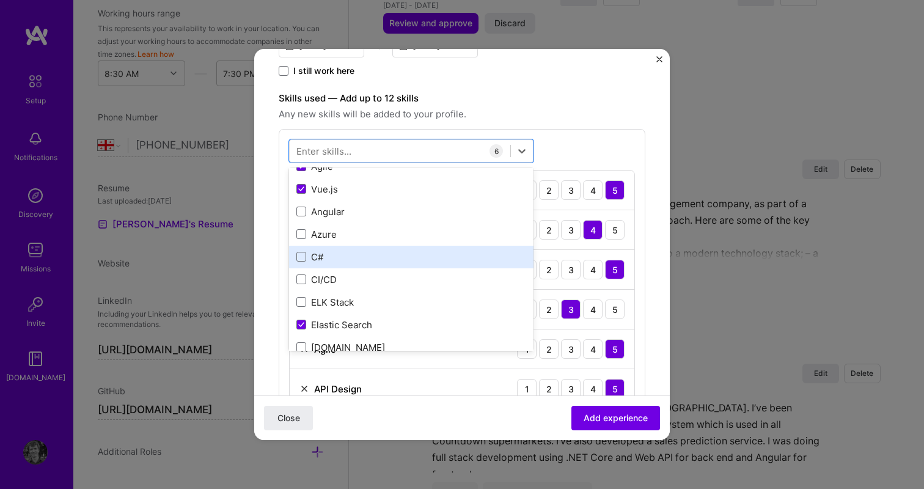
click at [384, 255] on div "C#" at bounding box center [411, 257] width 230 height 13
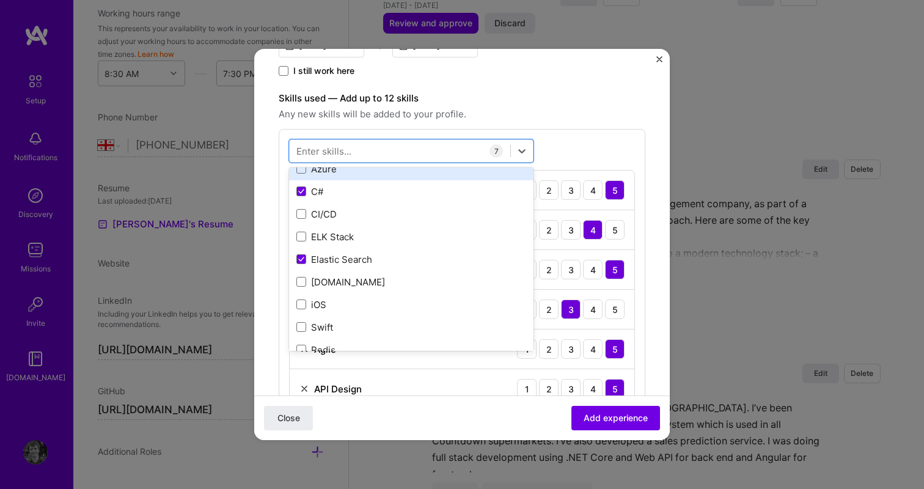
scroll to position [145, 0]
click at [595, 145] on div "option C#, selected. option C# selected, 0 of 2. 378 results available. Use Up …" at bounding box center [462, 294] width 367 height 330
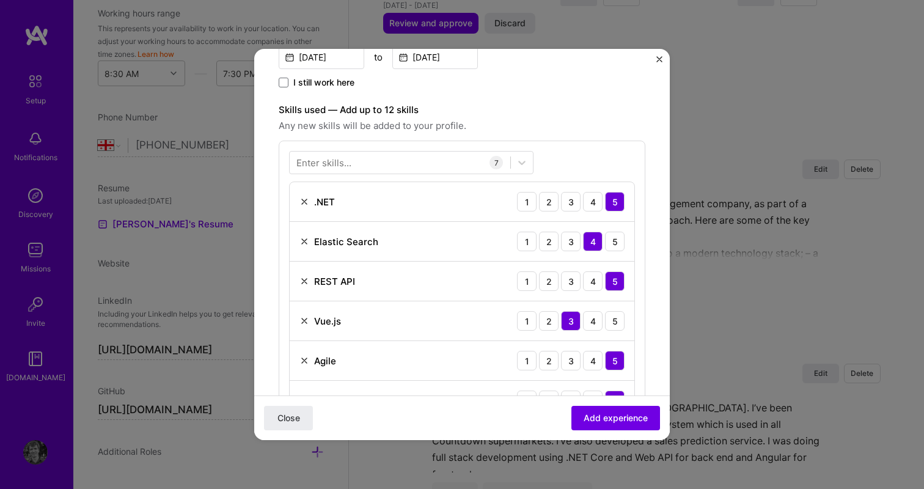
scroll to position [210, 0]
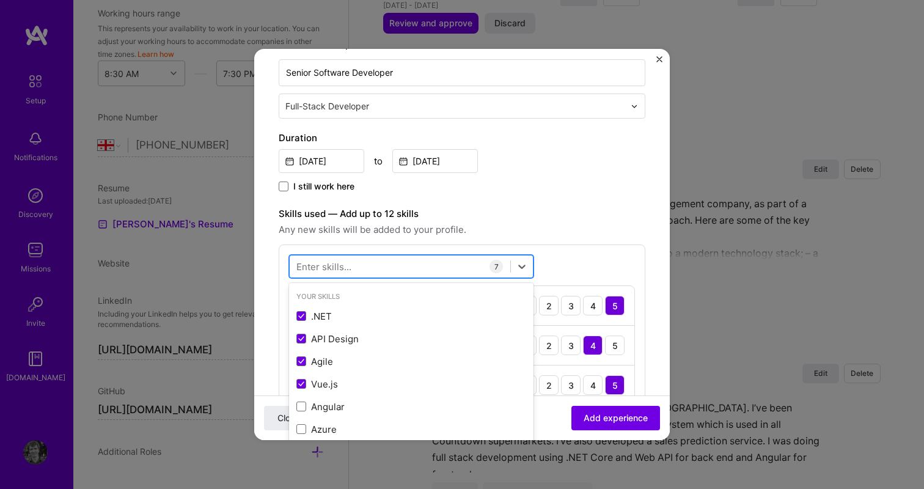
click at [423, 269] on div at bounding box center [400, 267] width 221 height 20
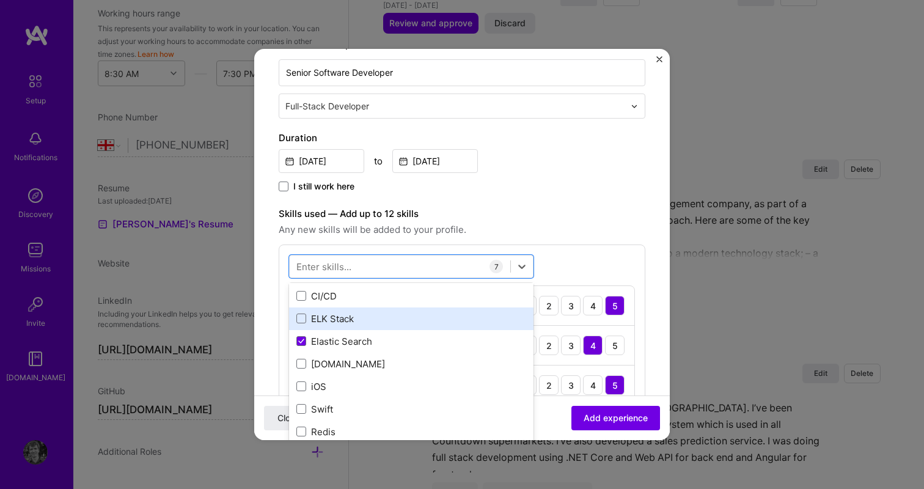
click at [364, 323] on div "ELK Stack" at bounding box center [411, 318] width 230 height 13
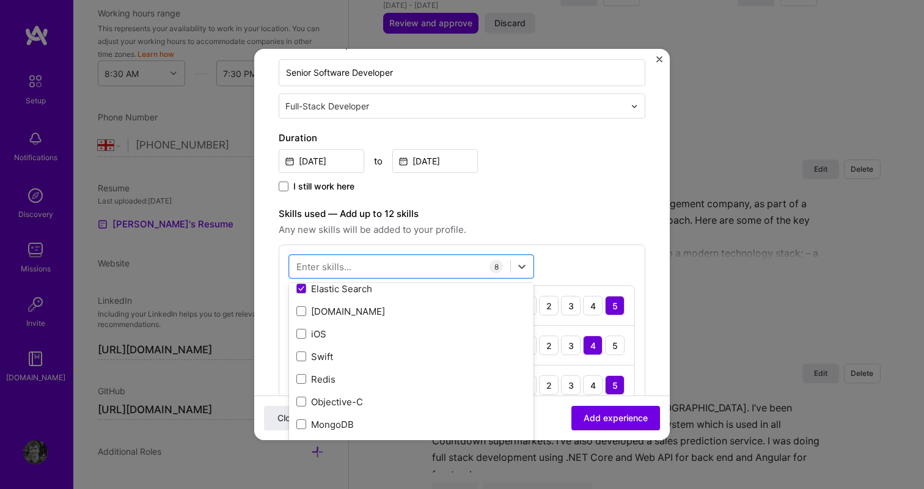
scroll to position [253, 0]
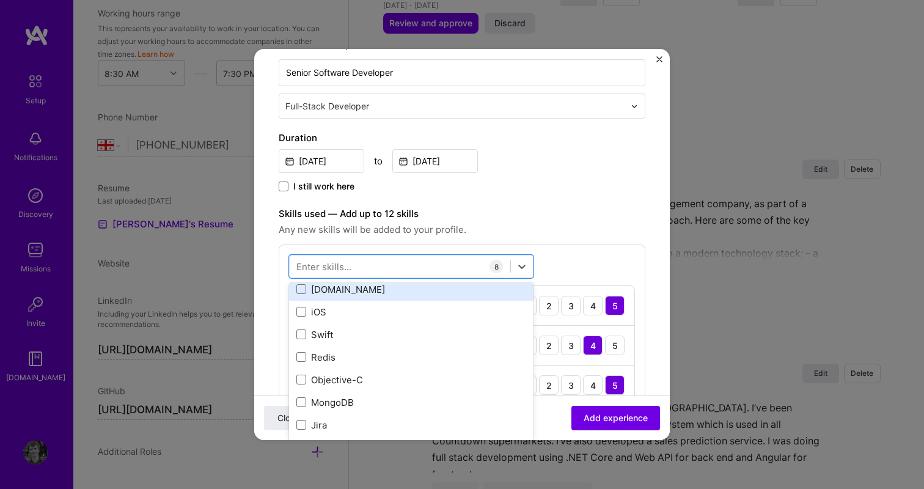
click at [439, 292] on div "[DOMAIN_NAME]" at bounding box center [411, 289] width 230 height 13
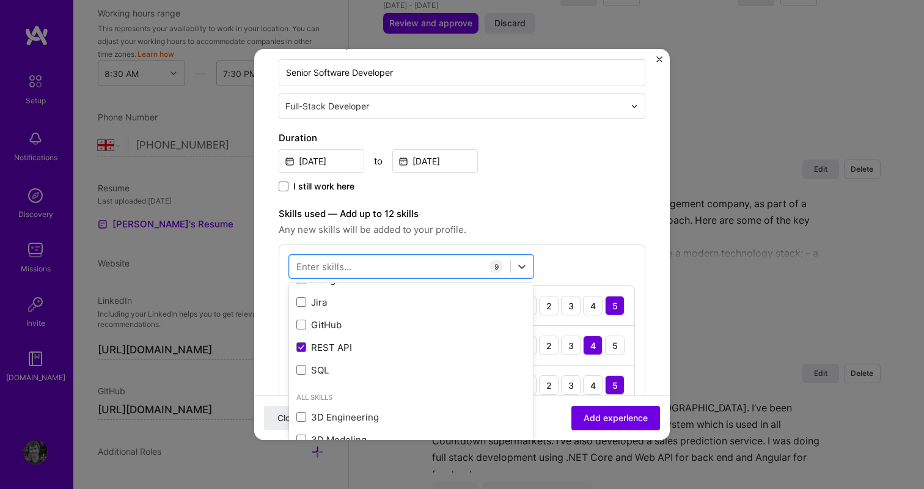
scroll to position [381, 0]
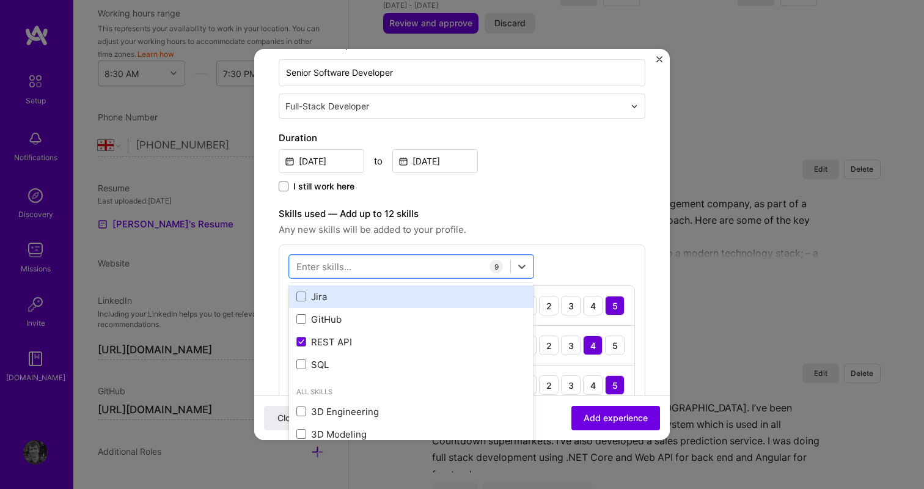
click at [417, 293] on div "Jira" at bounding box center [411, 296] width 230 height 13
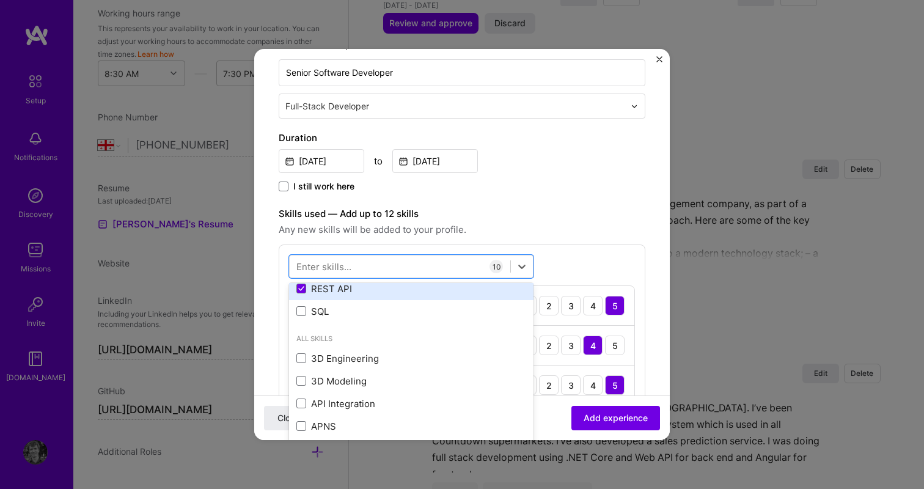
scroll to position [453, 0]
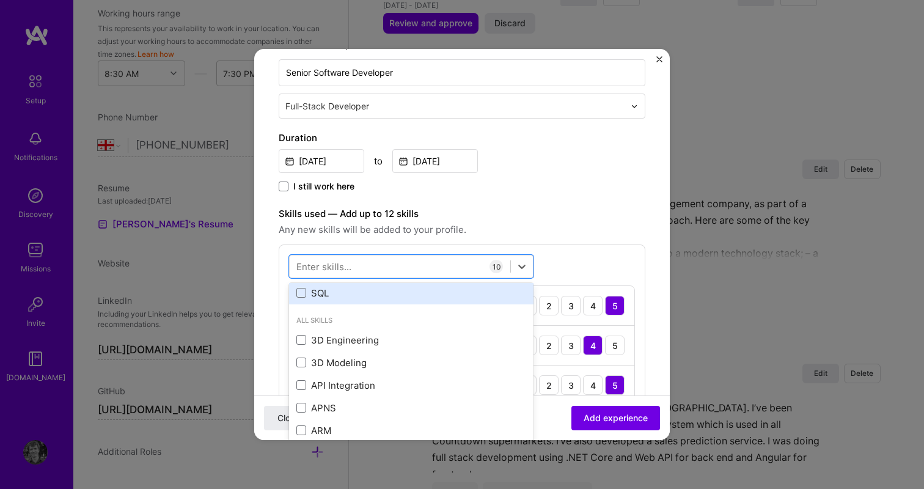
click at [414, 291] on div "SQL" at bounding box center [411, 293] width 230 height 13
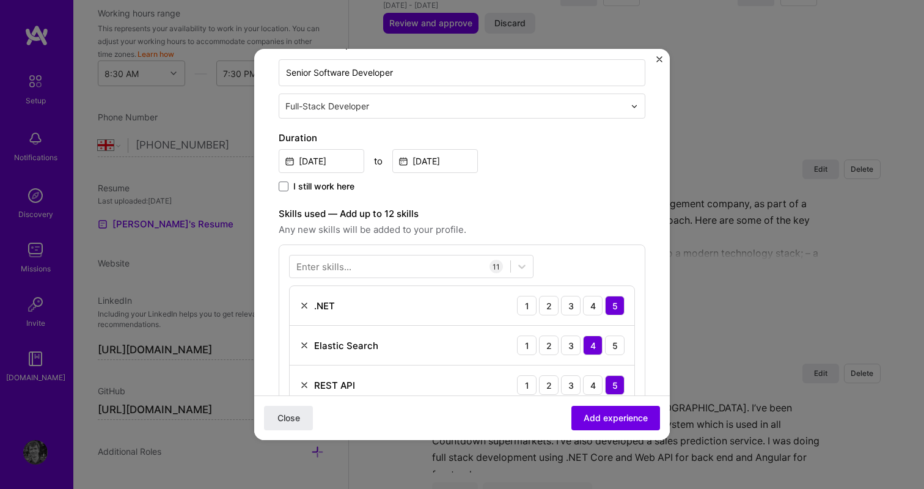
click at [607, 254] on div "Enter skills... 11 .NET 1 2 3 4 5 Elastic Search 1 2 3 4 5 REST API 1 2 3 4 5 V…" at bounding box center [462, 488] width 367 height 489
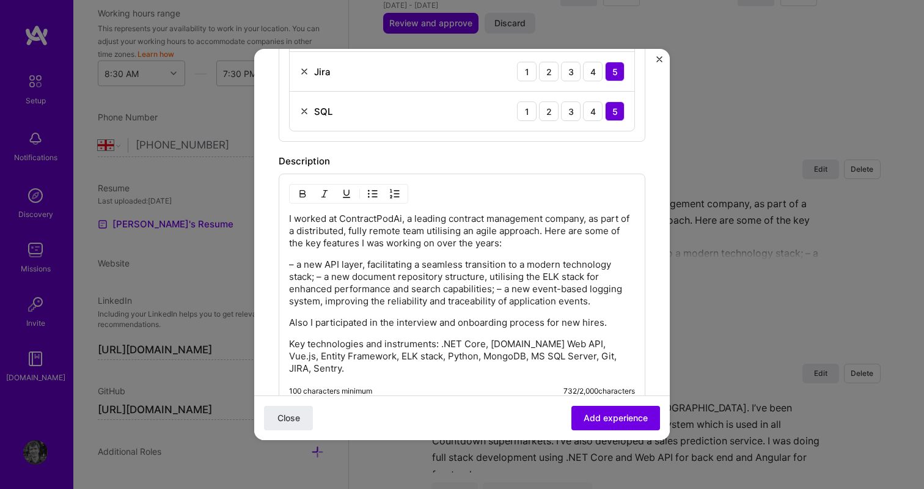
scroll to position [920, 0]
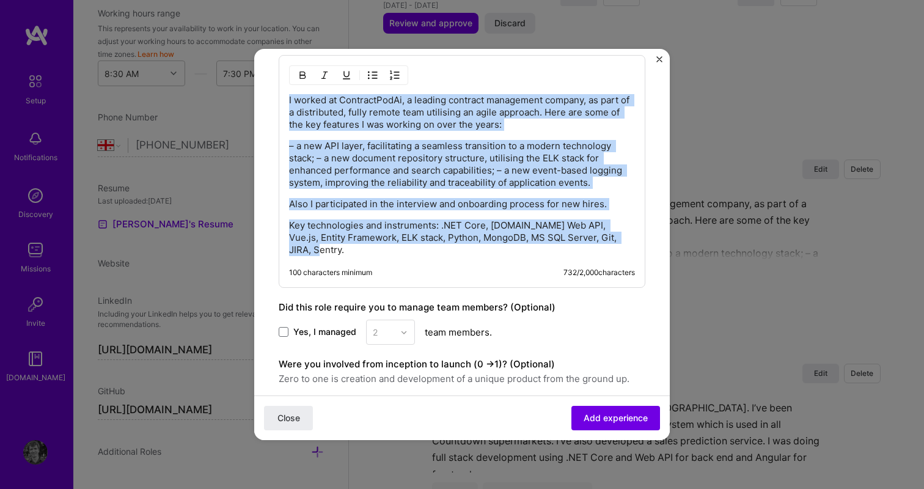
drag, startPoint x: 622, startPoint y: 236, endPoint x: 282, endPoint y: 89, distance: 370.0
click at [282, 89] on div "I worked at ContractPodAi, a leading contract management company, as part of a …" at bounding box center [462, 171] width 367 height 233
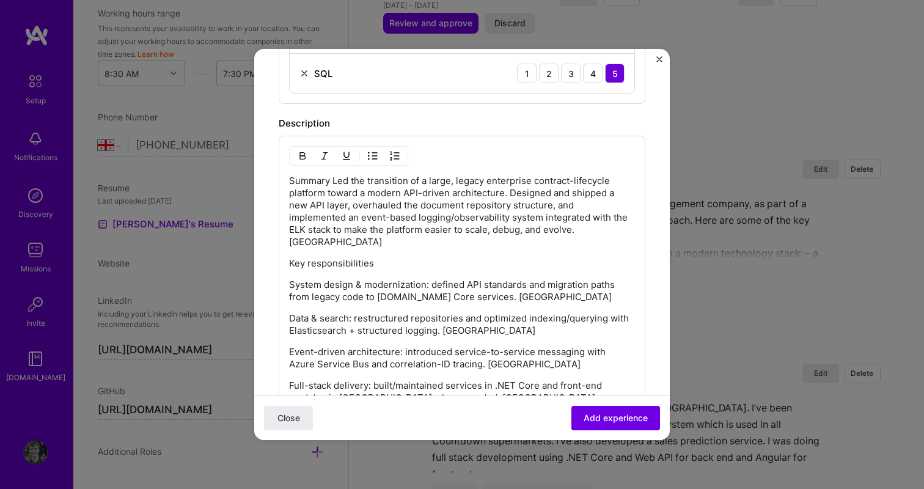
scroll to position [771, 0]
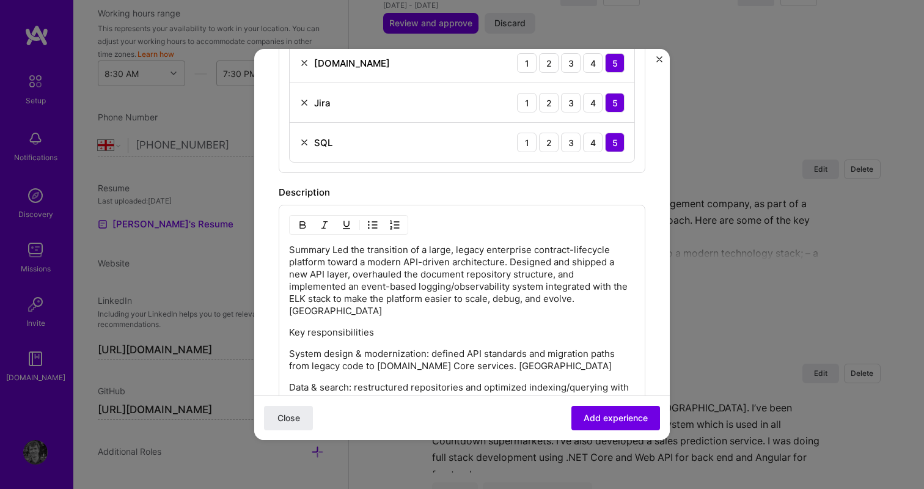
click at [333, 249] on p "Summary Led the transition of a large, legacy enterprise contract-lifecycle pla…" at bounding box center [462, 280] width 346 height 73
drag, startPoint x: 365, startPoint y: 249, endPoint x: 274, endPoint y: 246, distance: 90.5
click at [274, 246] on form "Create a job experience Jobs help companies understand your past experience. Co…" at bounding box center [461, 120] width 415 height 1634
click at [416, 313] on div "Worked on the transition of a large, legacy enterprise contract-lifecycle platf…" at bounding box center [462, 442] width 346 height 397
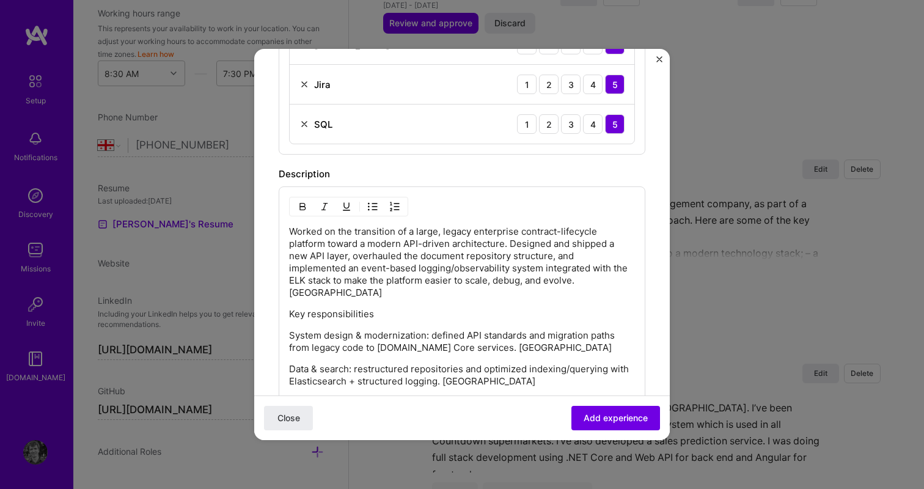
scroll to position [794, 0]
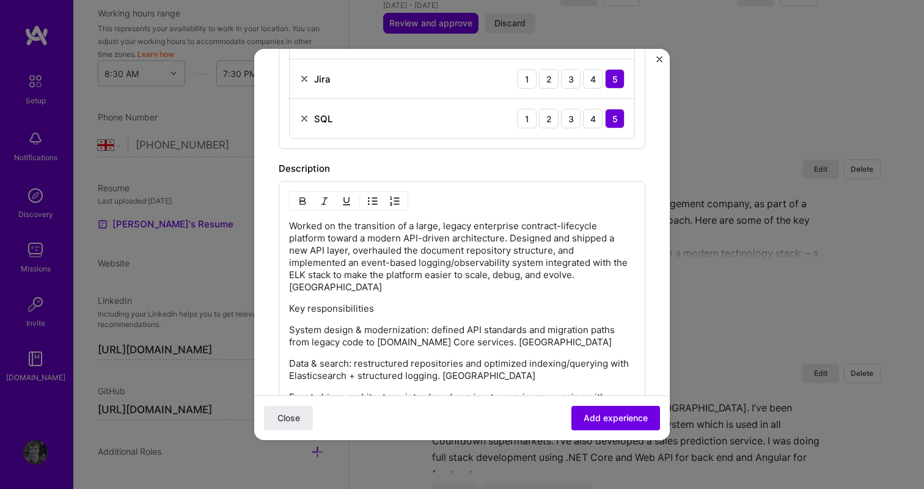
click at [530, 275] on p "Worked on the transition of a large, legacy enterprise contract-lifecycle platf…" at bounding box center [462, 256] width 346 height 73
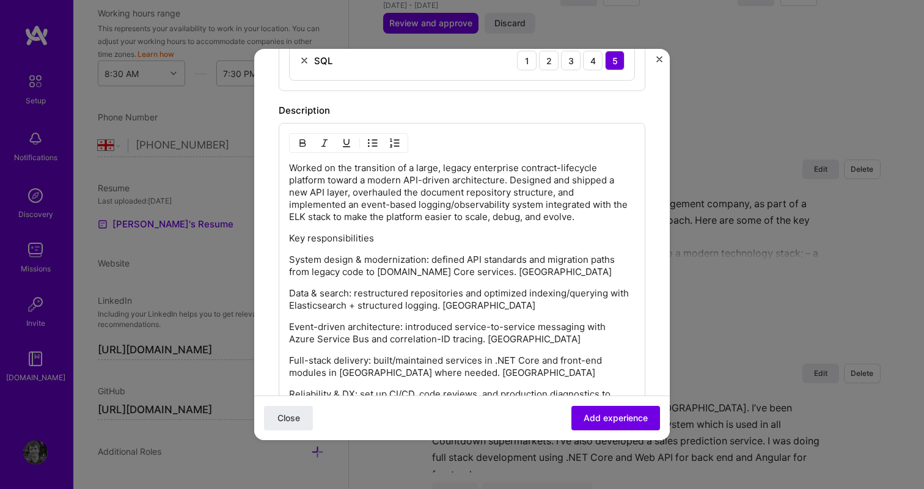
scroll to position [895, 0]
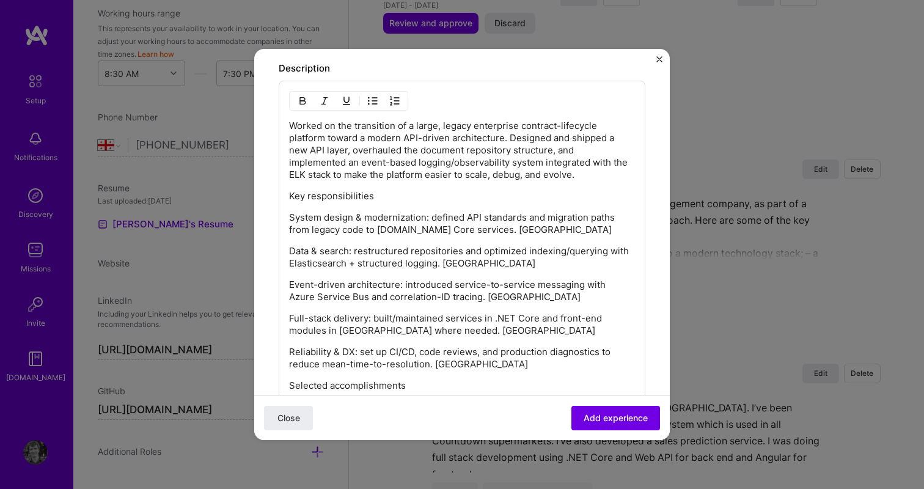
click at [387, 195] on p "Key responsibilities" at bounding box center [462, 196] width 346 height 12
click at [419, 218] on p "System design & modernization: defined API standards and migration paths from l…" at bounding box center [462, 223] width 346 height 24
click at [499, 224] on p "System design & modernization: defined API standards and migration paths from l…" at bounding box center [462, 223] width 346 height 24
click at [461, 263] on p "Data & search: restructured repositories and optimized indexing/querying with E…" at bounding box center [462, 257] width 346 height 24
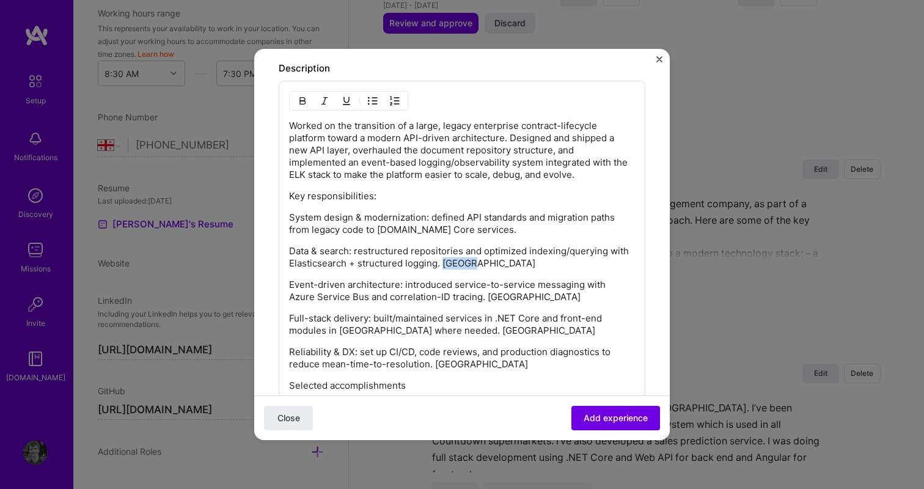
click at [461, 263] on p "Data & search: restructured repositories and optimized indexing/querying with E…" at bounding box center [462, 257] width 346 height 24
click at [516, 252] on p "Data & search: restructured repositories and optimized indexing/querying with E…" at bounding box center [462, 257] width 346 height 24
click at [478, 275] on div "Worked on the transition of a large, legacy enterprise contract-lifecycle platf…" at bounding box center [462, 312] width 346 height 385
click at [454, 259] on p "Data & search: restructured repositories and optimised indexing/querying with E…" at bounding box center [462, 257] width 346 height 24
drag, startPoint x: 437, startPoint y: 264, endPoint x: 352, endPoint y: 260, distance: 85.7
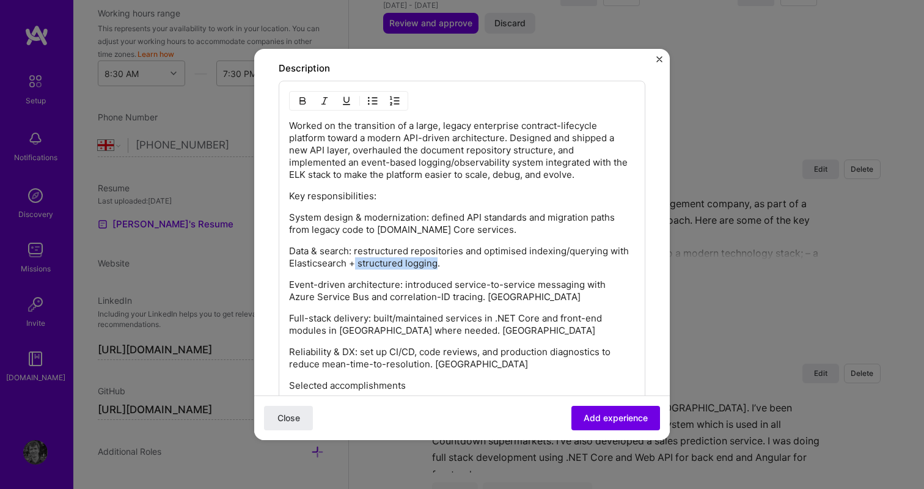
click at [352, 260] on p "Data & search: restructured repositories and optimised indexing/querying with E…" at bounding box center [462, 257] width 346 height 24
click at [375, 263] on p "Data & search: restructured repositories and optimised indexing/querying with E…" at bounding box center [462, 257] width 346 height 24
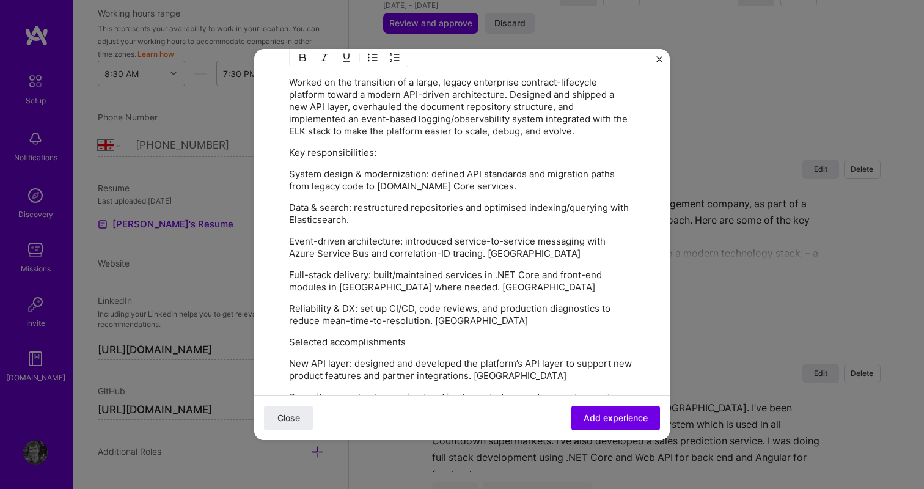
scroll to position [939, 0]
click at [473, 254] on p "Event-driven architecture: introduced service-to-service messaging with Azure S…" at bounding box center [462, 247] width 346 height 24
click at [448, 288] on p "Full-stack delivery: built/maintained services in .NET Core and front-end modul…" at bounding box center [462, 280] width 346 height 24
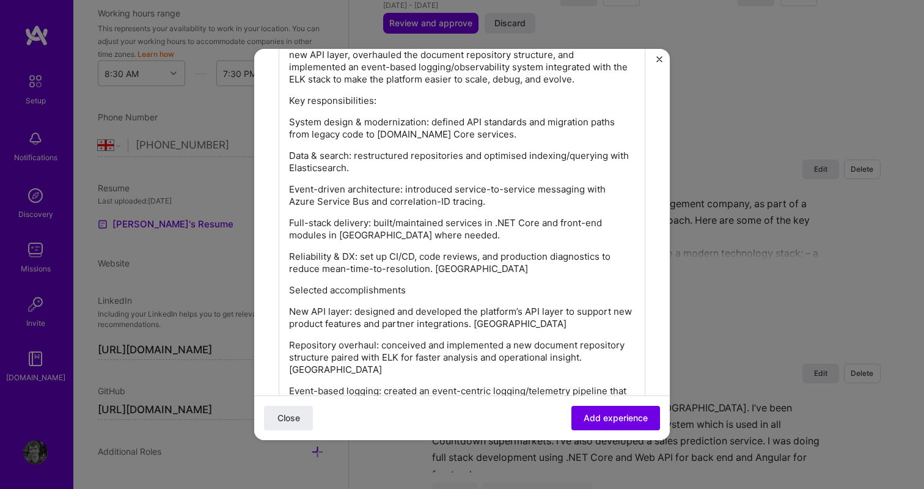
scroll to position [994, 0]
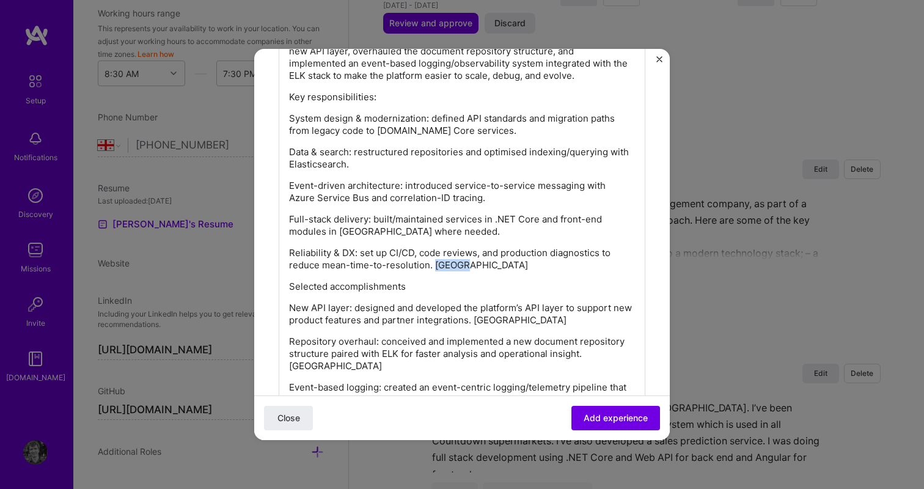
drag, startPoint x: 463, startPoint y: 265, endPoint x: 432, endPoint y: 265, distance: 31.2
click at [432, 265] on p "Reliability & DX: set up CI/CD, code reviews, and production diagnostics to red…" at bounding box center [462, 259] width 346 height 24
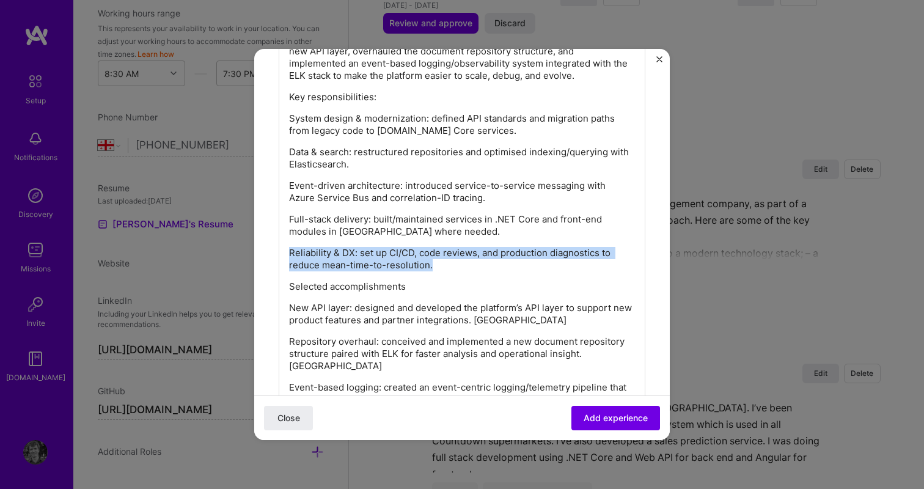
drag, startPoint x: 431, startPoint y: 265, endPoint x: 278, endPoint y: 247, distance: 154.4
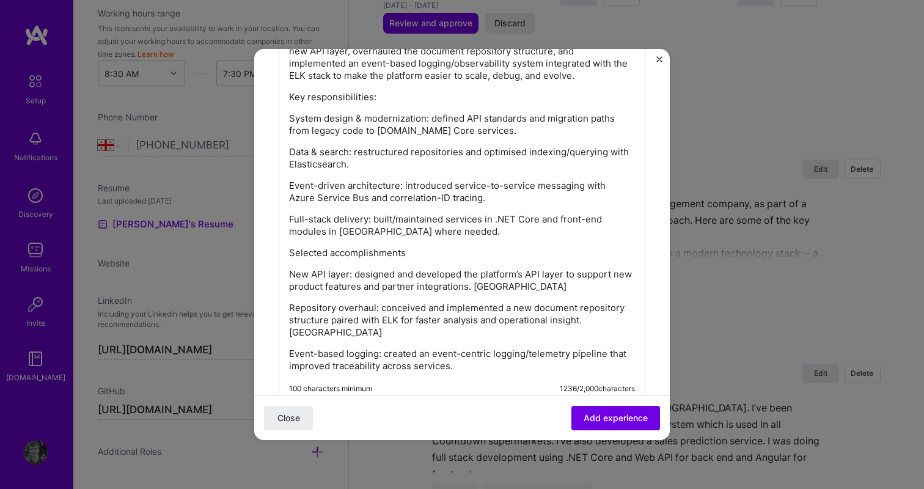
click at [397, 259] on div "Worked on the transition of a large, legacy enterprise contract-lifecycle platf…" at bounding box center [462, 196] width 346 height 351
click at [492, 290] on p "New API layer: designed and developed the platform’s API layer to support new p…" at bounding box center [462, 280] width 346 height 24
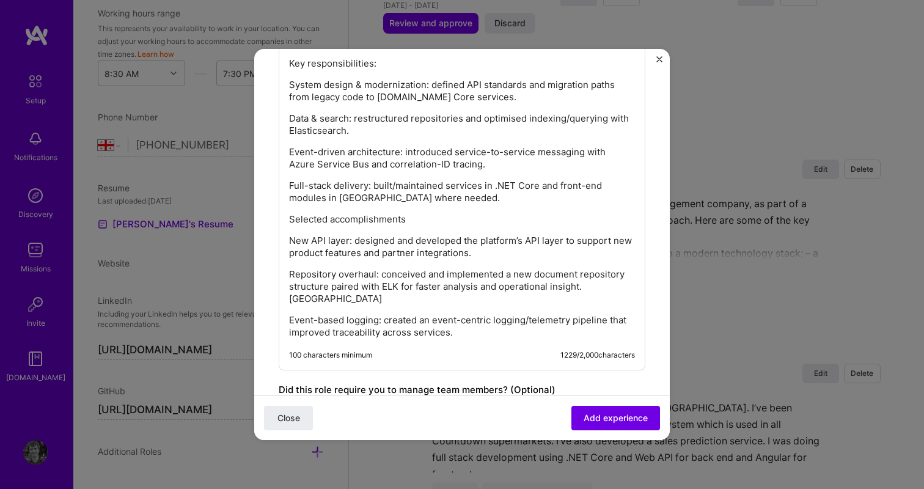
scroll to position [1033, 0]
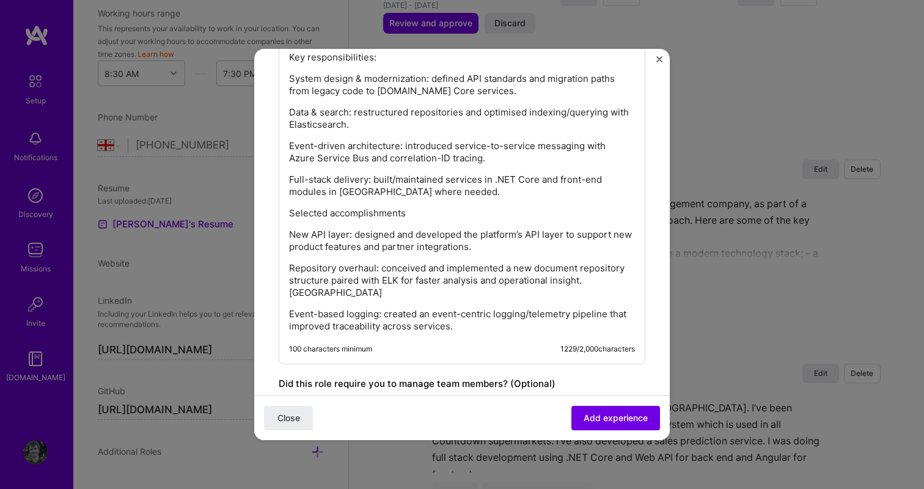
click at [599, 280] on p "Repository overhaul: conceived and implemented a new document repository struct…" at bounding box center [462, 280] width 346 height 37
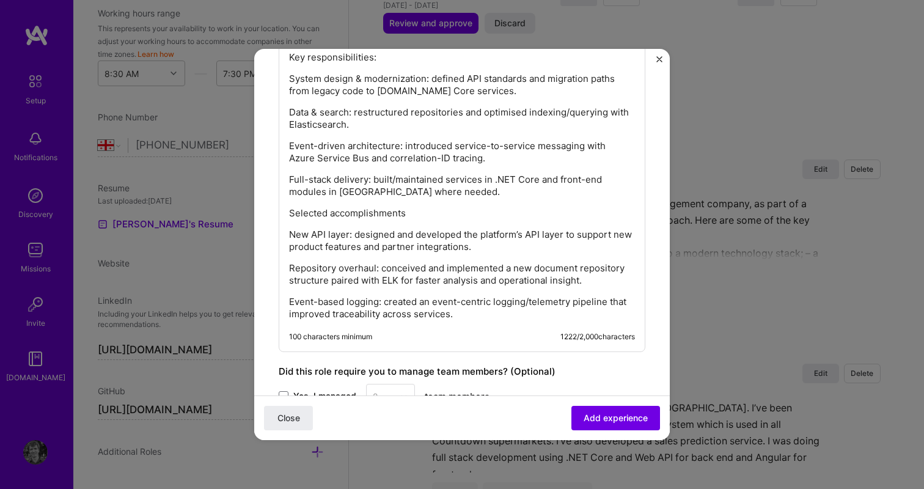
click at [544, 304] on p "Event-based logging: created an event-centric logging/telemetry pipeline that i…" at bounding box center [462, 308] width 346 height 24
click at [544, 296] on p "Event-based logging: created an event-centric logging/telemetry pipeline that i…" at bounding box center [462, 308] width 346 height 24
click at [425, 315] on p "Event-based logging: created an event-centric logging pipeline that improved tr…" at bounding box center [462, 308] width 346 height 24
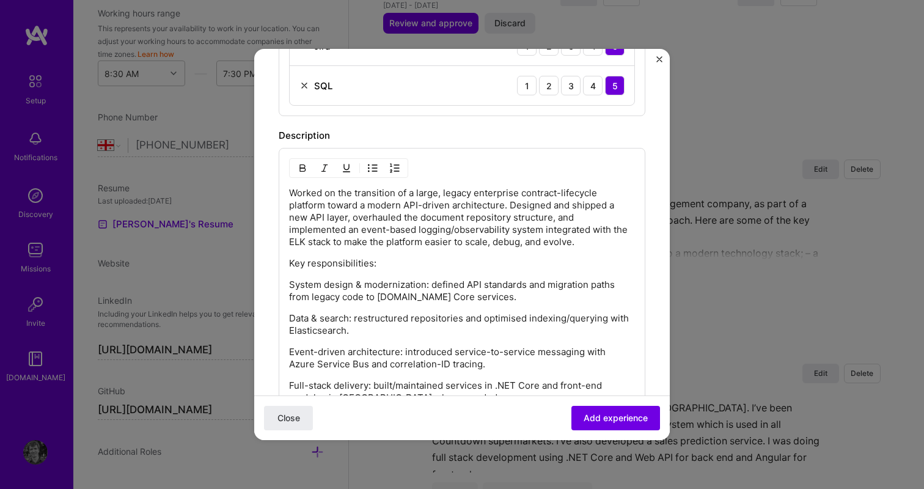
scroll to position [832, 0]
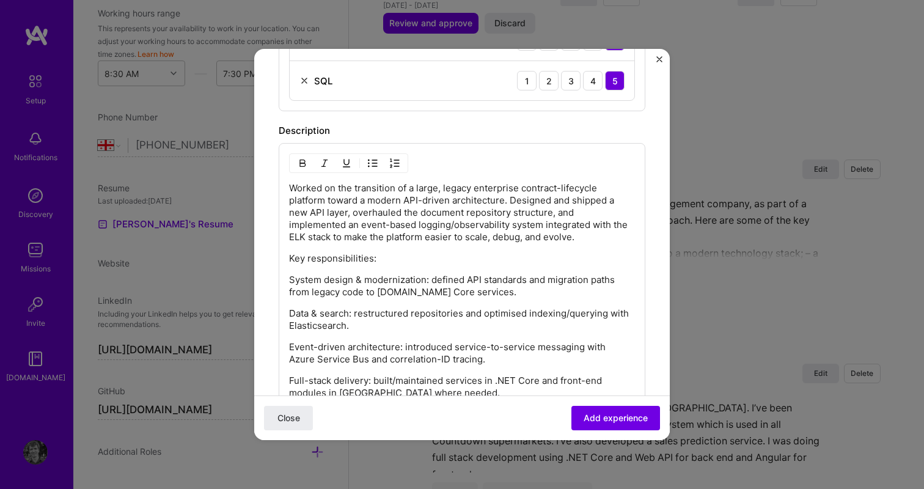
click at [532, 238] on p "Worked on the transition of a large, legacy enterprise contract-lifecycle platf…" at bounding box center [462, 212] width 346 height 61
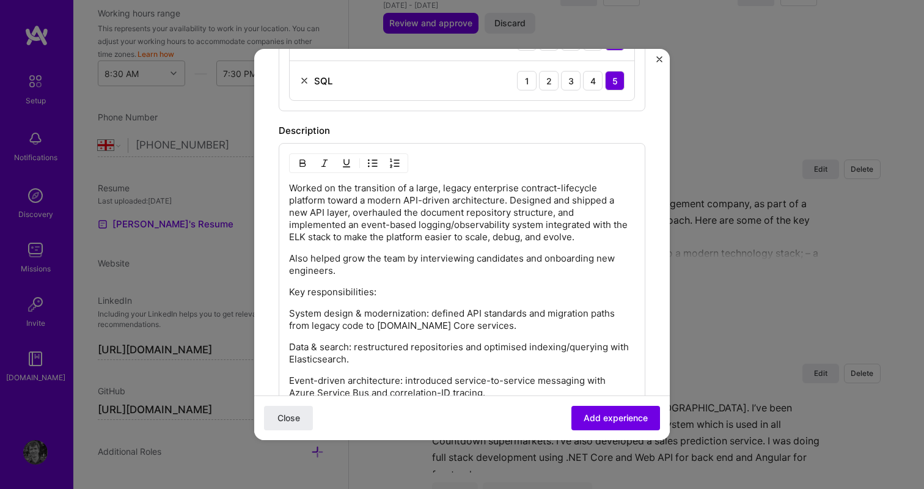
click at [289, 256] on p "Also helped grow the team by interviewing candidates and onboarding new enginee…" at bounding box center [462, 264] width 346 height 24
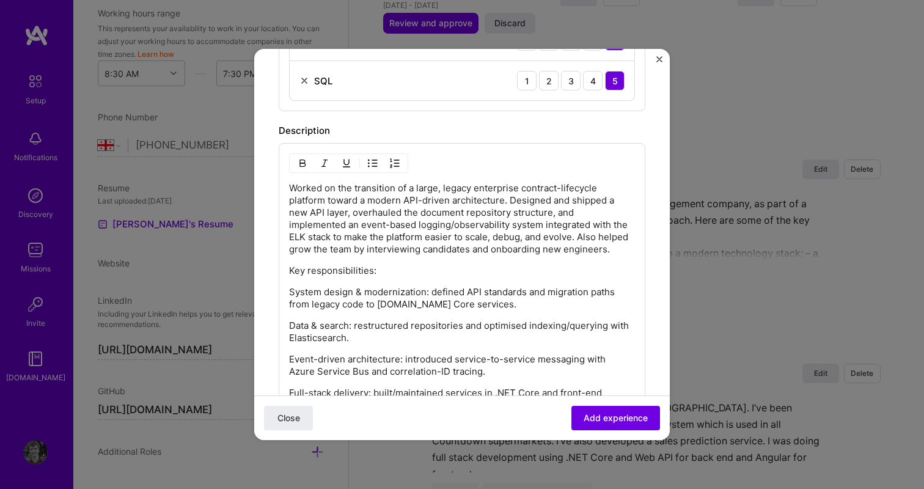
click at [519, 281] on div "Worked on the transition of a large, legacy enterprise contract-lifecycle platf…" at bounding box center [462, 357] width 346 height 351
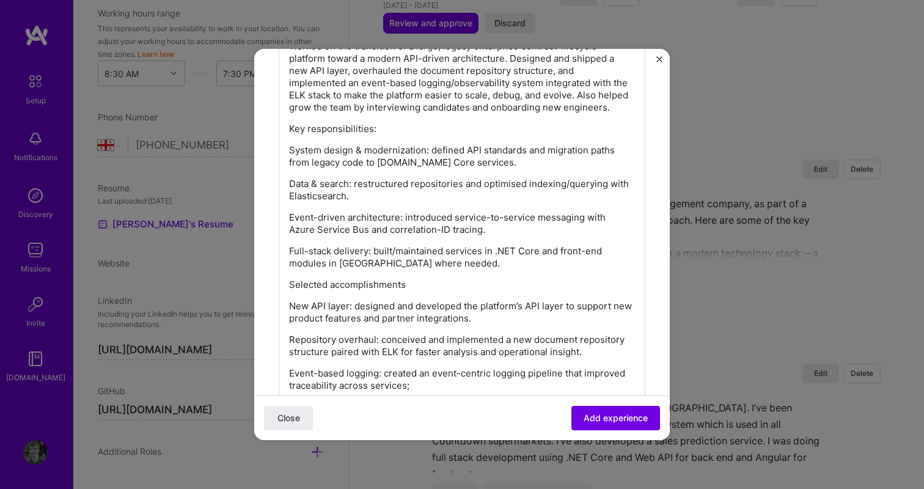
scroll to position [975, 0]
click at [433, 266] on p "Full-stack delivery: built/maintained services in .NET Core and front-end modul…" at bounding box center [462, 256] width 346 height 24
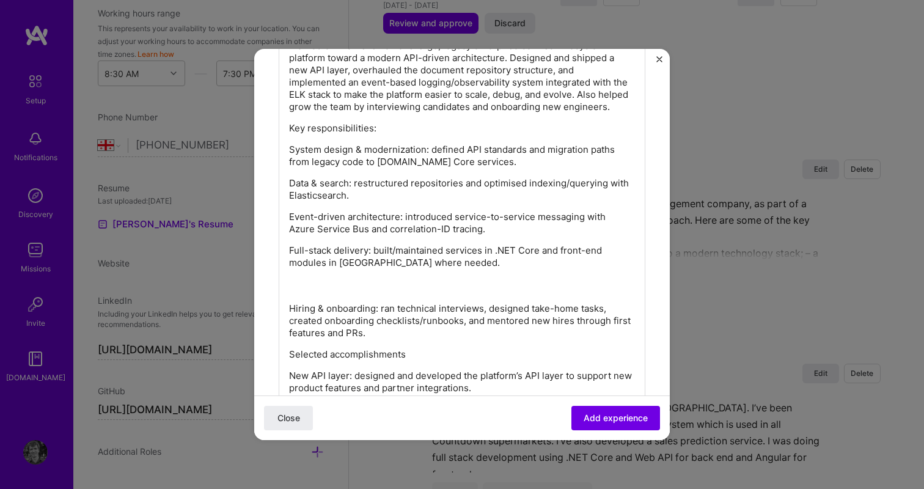
click at [354, 292] on p "Full-stack delivery: built/maintained services in .NET Core and front-end modul…" at bounding box center [462, 268] width 346 height 49
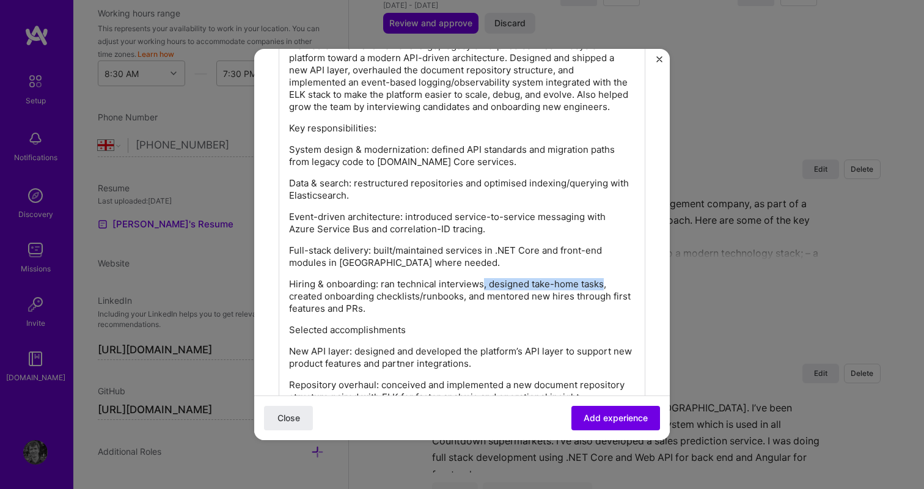
drag, startPoint x: 602, startPoint y: 285, endPoint x: 481, endPoint y: 281, distance: 120.4
click at [481, 281] on p "Hiring & onboarding: ran technical interviews, designed take-home tasks, create…" at bounding box center [462, 296] width 346 height 37
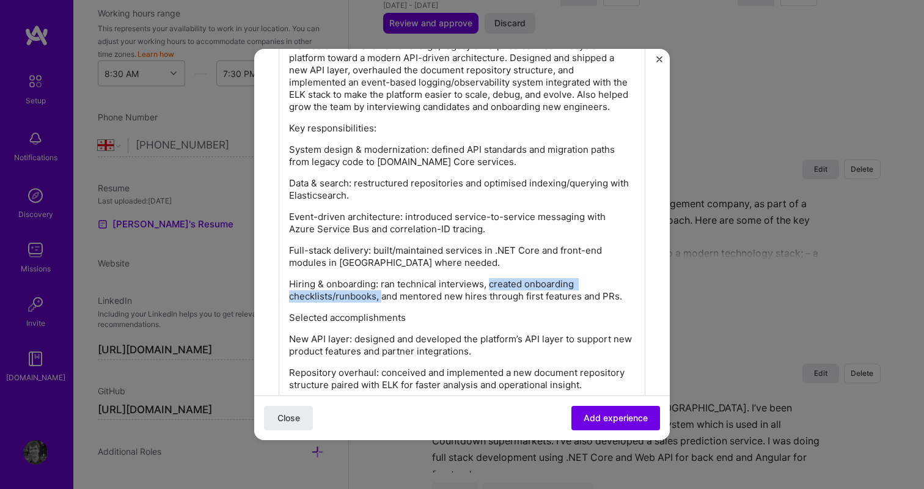
drag, startPoint x: 381, startPoint y: 298, endPoint x: 488, endPoint y: 283, distance: 108.0
click at [488, 283] on p "Hiring & onboarding: ran technical interviews, created onboarding checklists/ru…" at bounding box center [462, 290] width 346 height 24
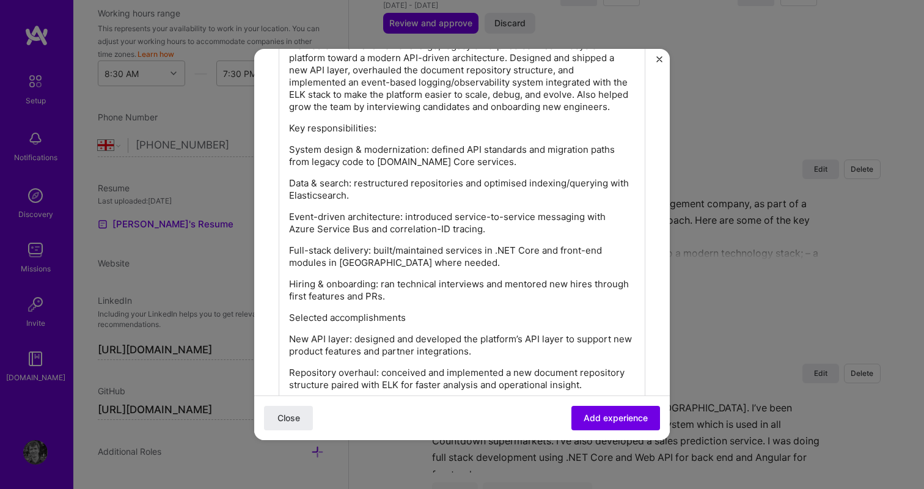
click at [483, 297] on p "Hiring & onboarding: ran technical interviews and mentored new hires through fi…" at bounding box center [462, 290] width 346 height 24
click at [410, 148] on p "System design & modernization: defined API standards and migration paths from l…" at bounding box center [462, 156] width 346 height 24
click at [403, 150] on p "System design & modernization: defined API standards and migration paths from l…" at bounding box center [462, 156] width 346 height 24
click at [426, 191] on p "Data & search: restructured repositories and optimised indexing/querying with E…" at bounding box center [462, 189] width 346 height 24
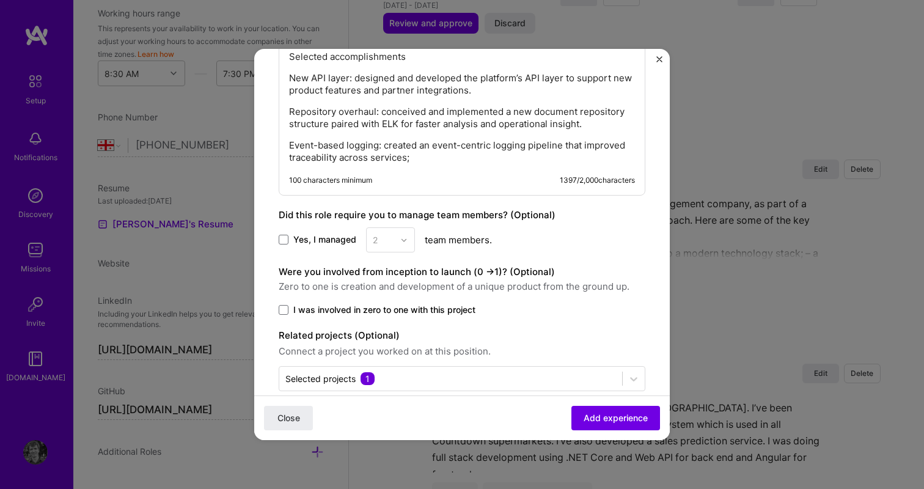
scroll to position [1256, 0]
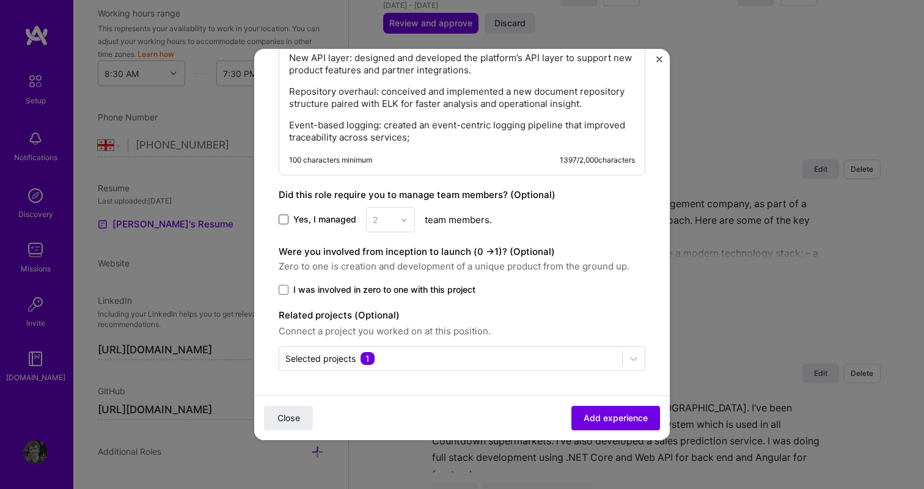
click at [286, 222] on span at bounding box center [284, 219] width 10 height 10
click at [0, 0] on input "Yes, I managed" at bounding box center [0, 0] width 0 height 0
click at [286, 222] on icon at bounding box center [283, 219] width 6 height 5
click at [0, 0] on input "Yes, I managed" at bounding box center [0, 0] width 0 height 0
click at [397, 218] on div "2" at bounding box center [390, 219] width 49 height 25
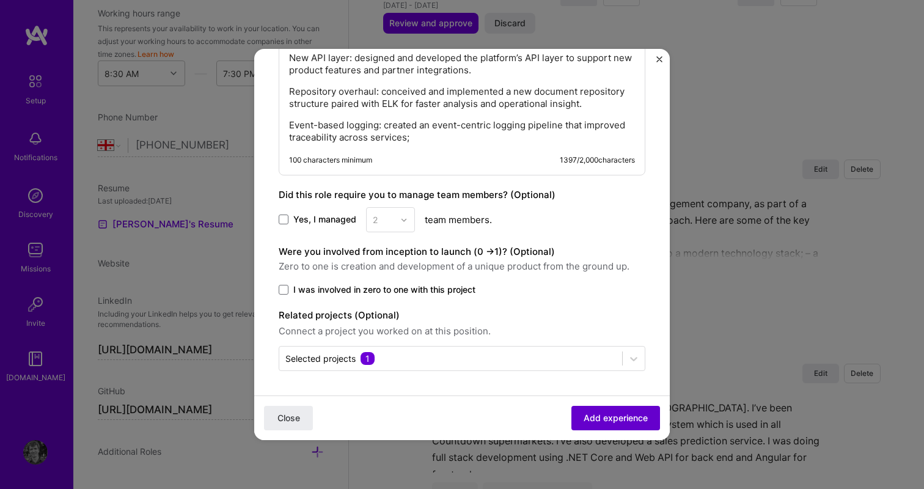
click at [602, 422] on span "Add experience" at bounding box center [616, 418] width 64 height 12
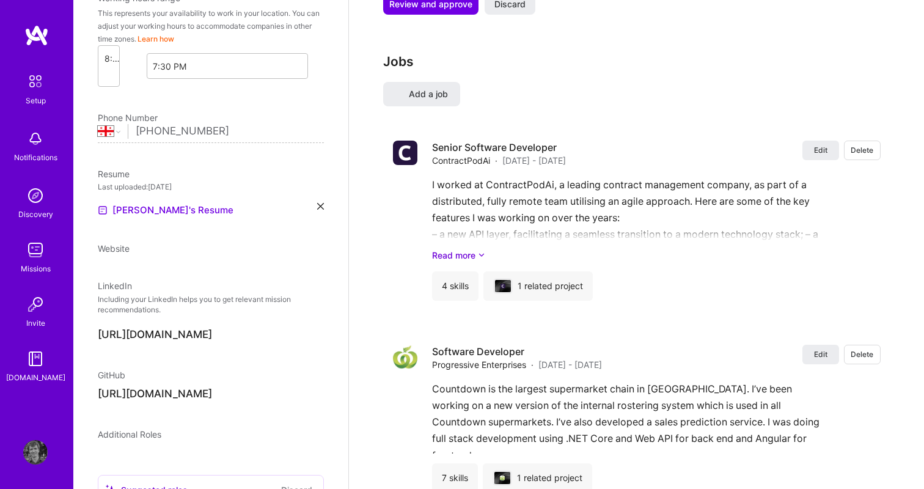
select select "GE"
select select "Right Now"
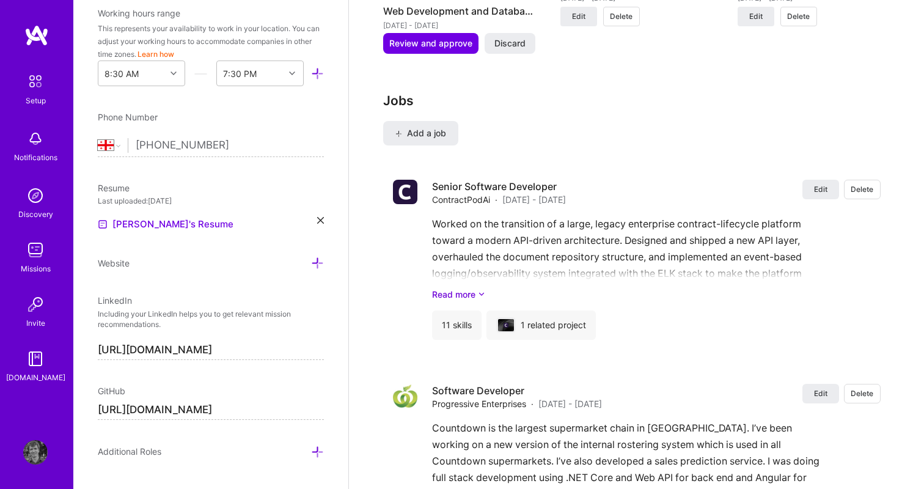
scroll to position [2344, 0]
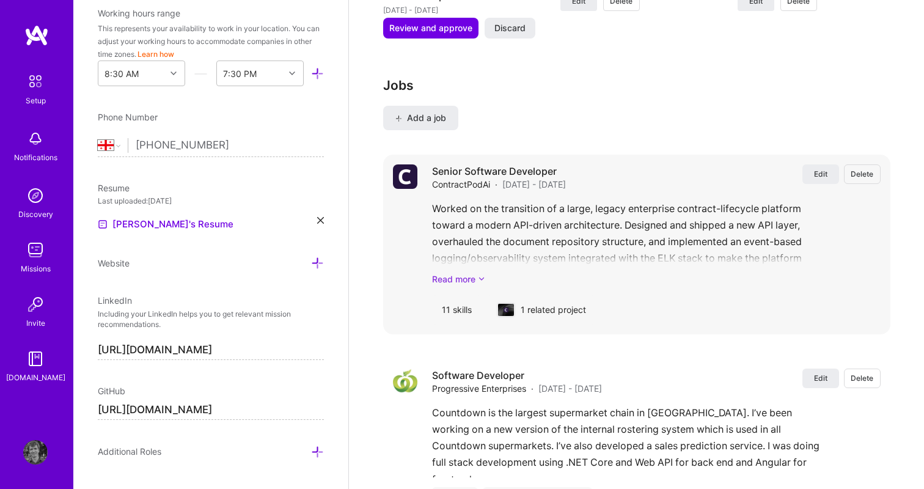
click at [460, 273] on link "Read more" at bounding box center [656, 279] width 448 height 13
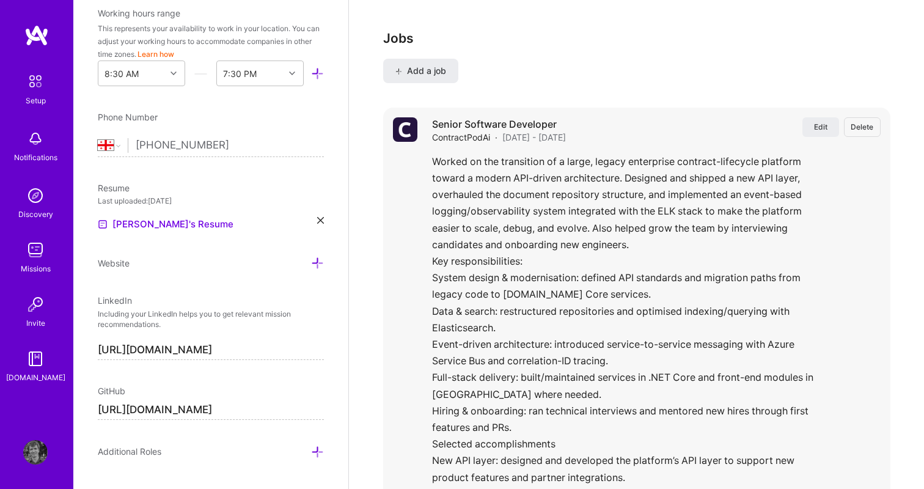
scroll to position [2309, 0]
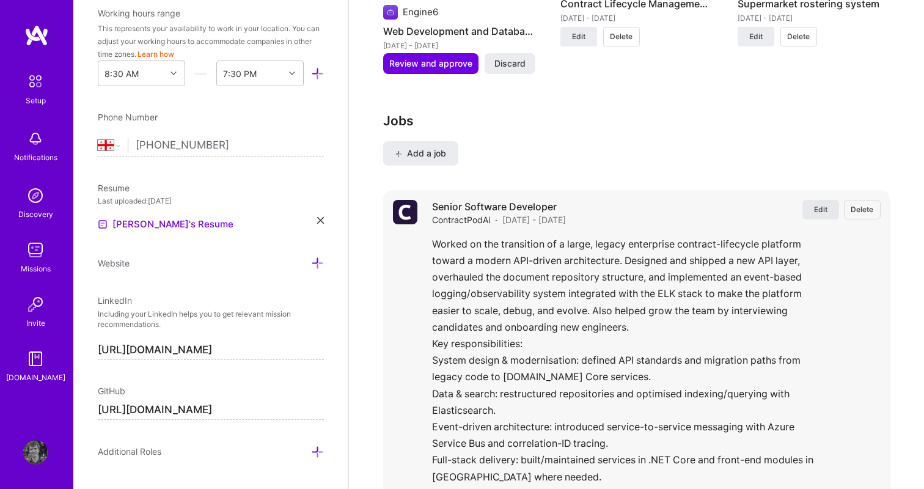
click at [828, 205] on button "Edit" at bounding box center [820, 210] width 37 height 20
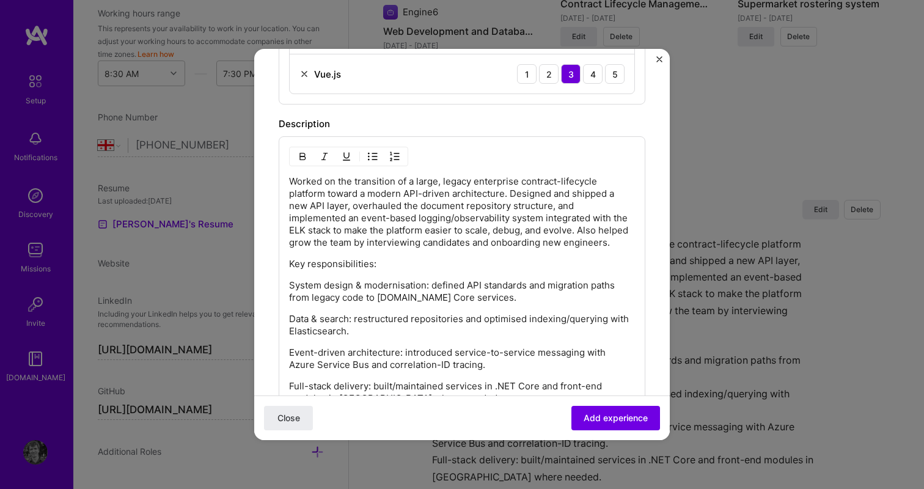
scroll to position [919, 0]
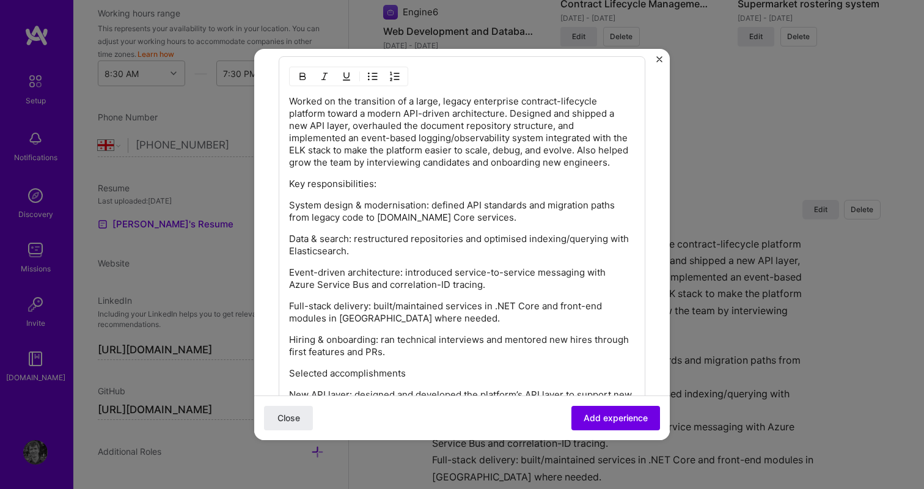
click at [298, 186] on p "Key responsibilities:" at bounding box center [462, 184] width 346 height 12
click at [289, 180] on p "My key responsibilities:" at bounding box center [462, 184] width 346 height 12
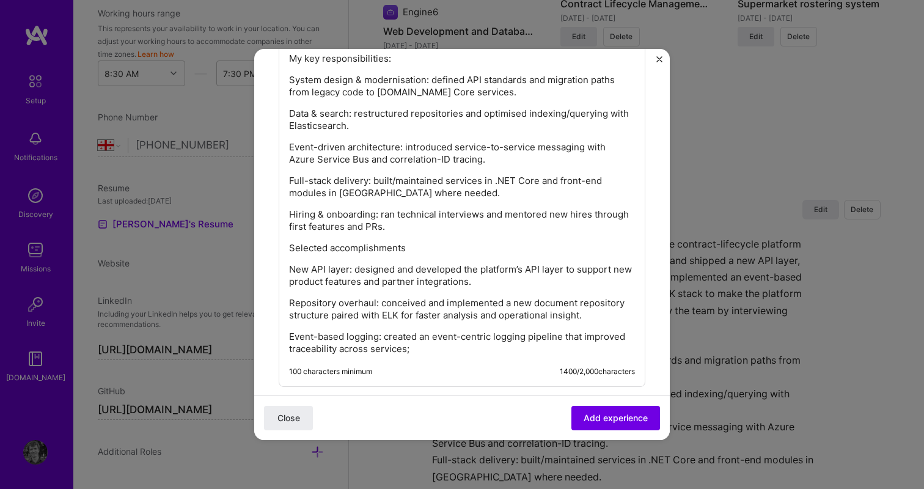
scroll to position [1056, 0]
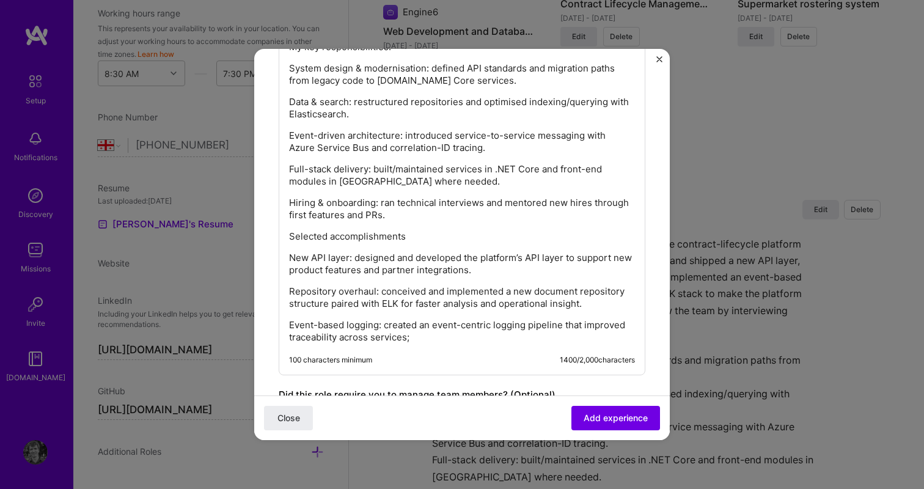
click at [419, 237] on p "Selected accomplishments" at bounding box center [462, 236] width 346 height 12
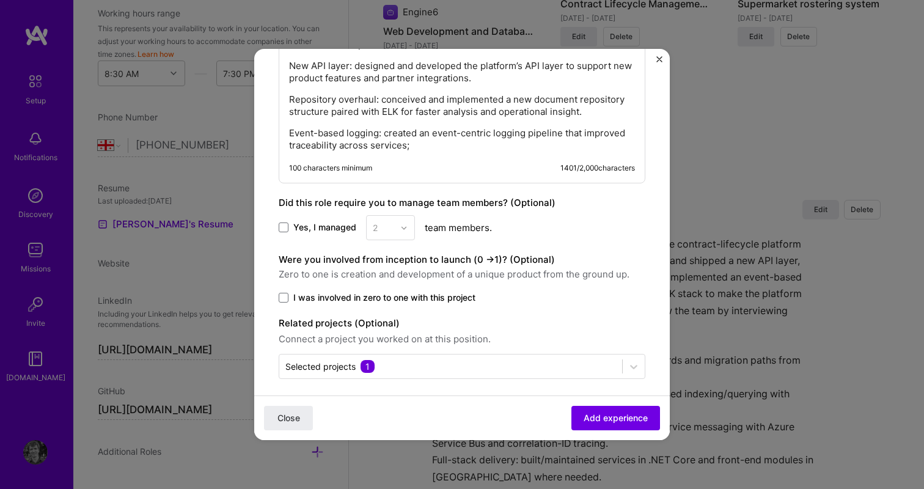
scroll to position [1256, 0]
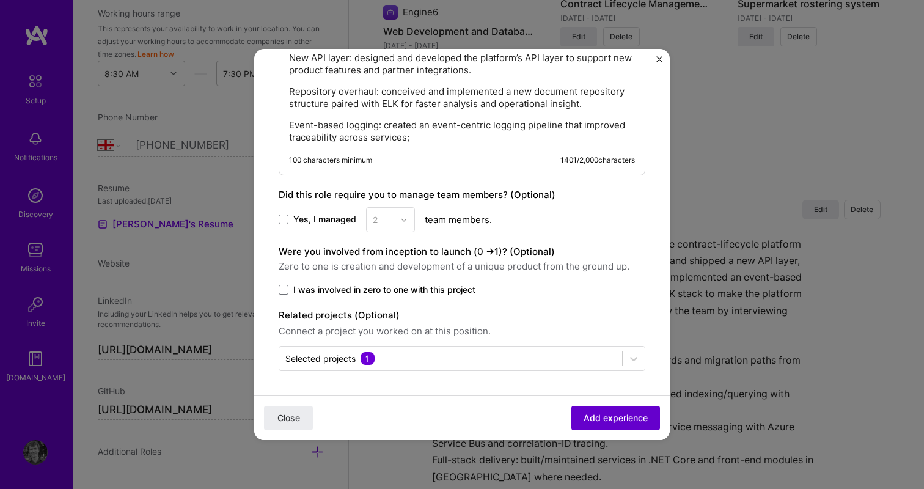
click at [598, 424] on button "Add experience" at bounding box center [615, 418] width 89 height 24
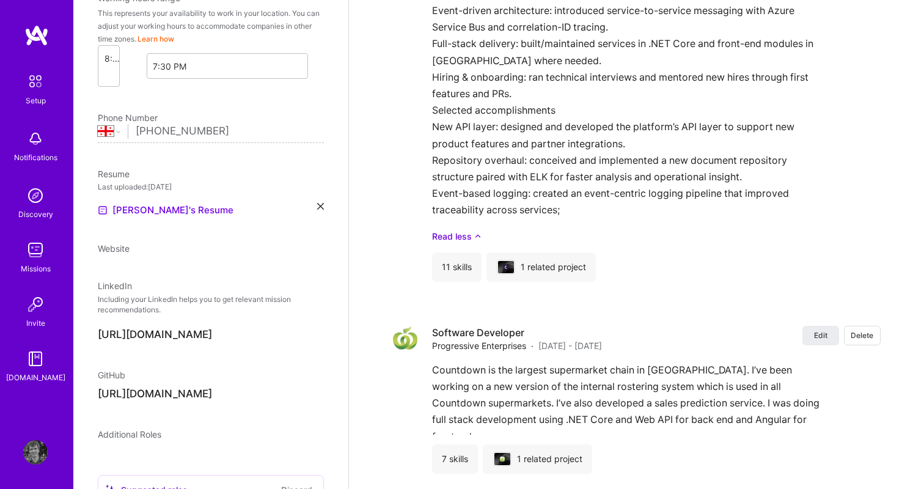
select select "GE"
select select "Right Now"
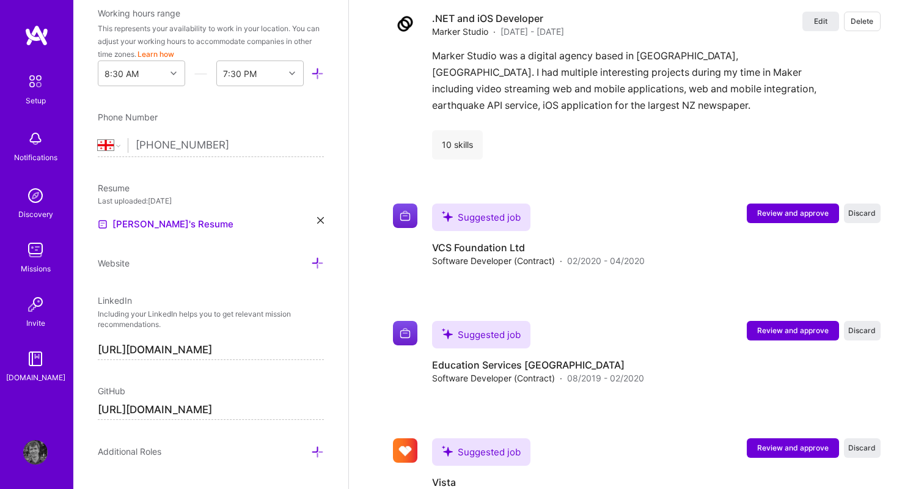
scroll to position [3829, 0]
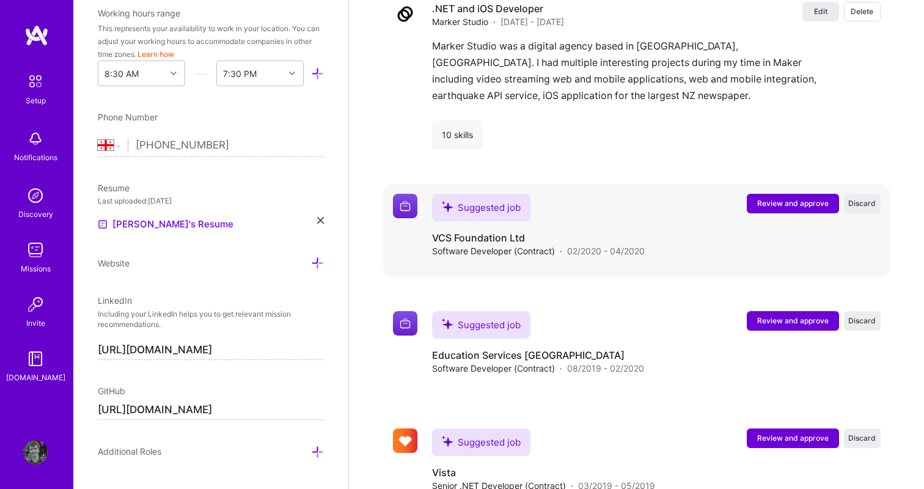
click at [801, 201] on button "Review and approve" at bounding box center [793, 204] width 92 height 20
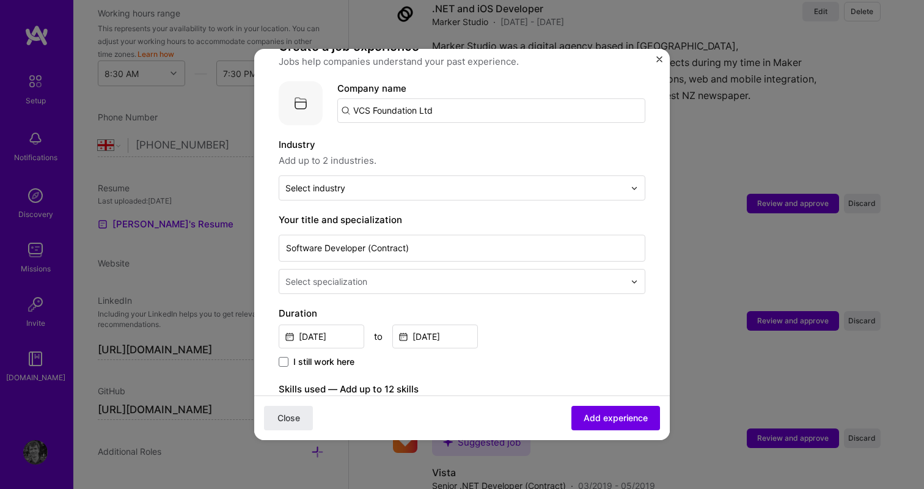
scroll to position [0, 0]
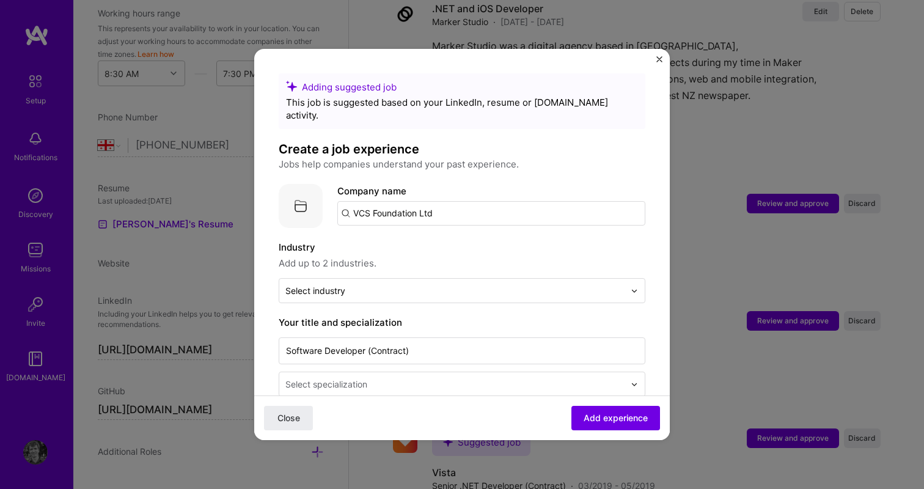
click at [657, 61] on img "Close" at bounding box center [659, 59] width 6 height 6
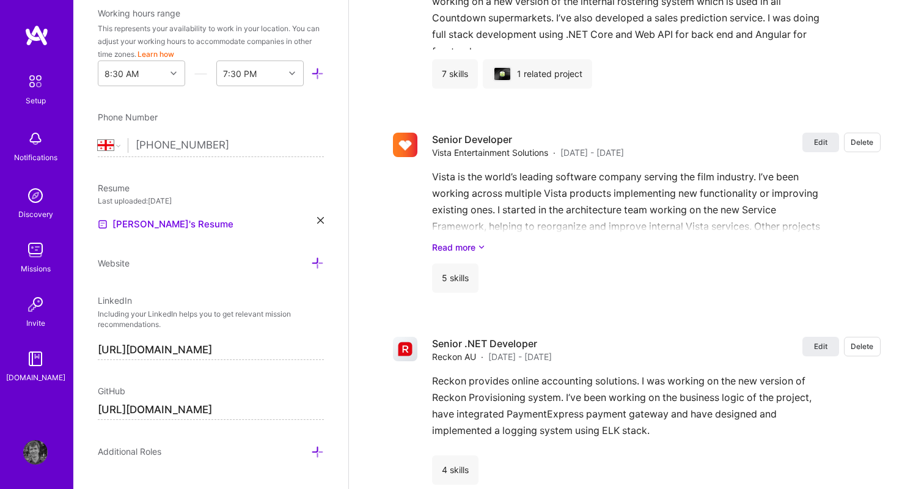
scroll to position [2901, 0]
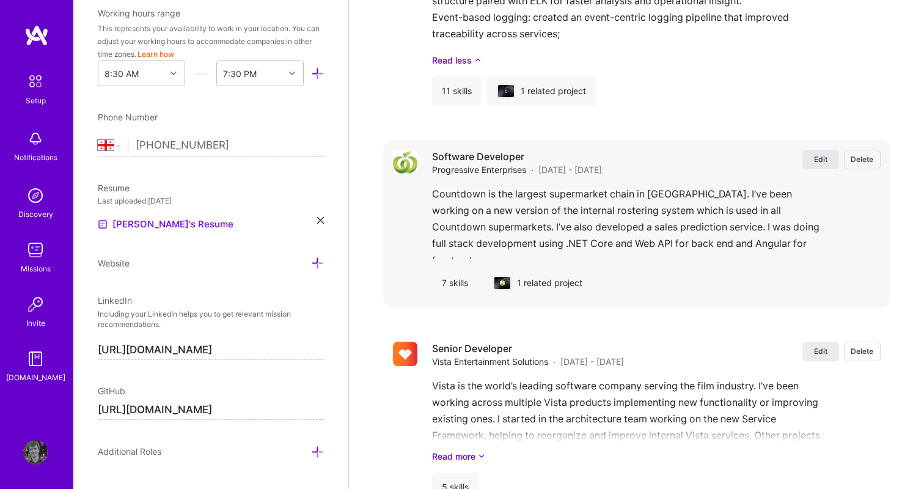
click at [818, 154] on span "Edit" at bounding box center [820, 159] width 13 height 10
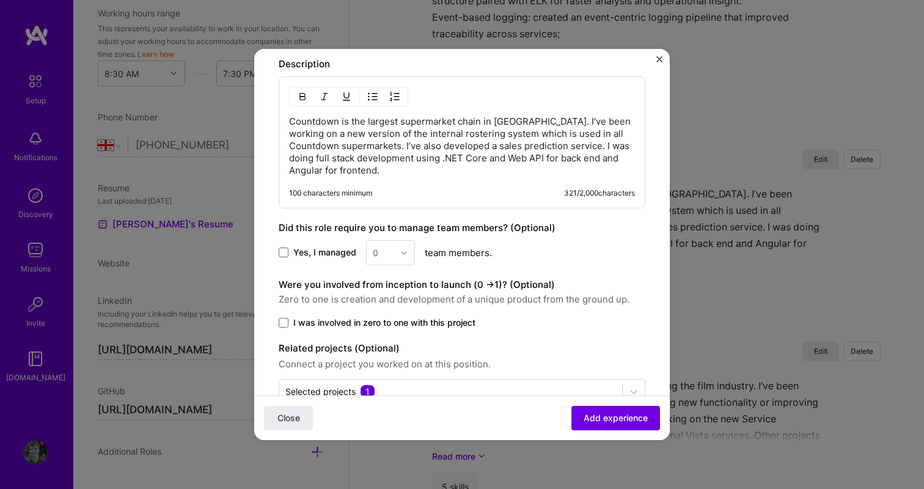
scroll to position [737, 0]
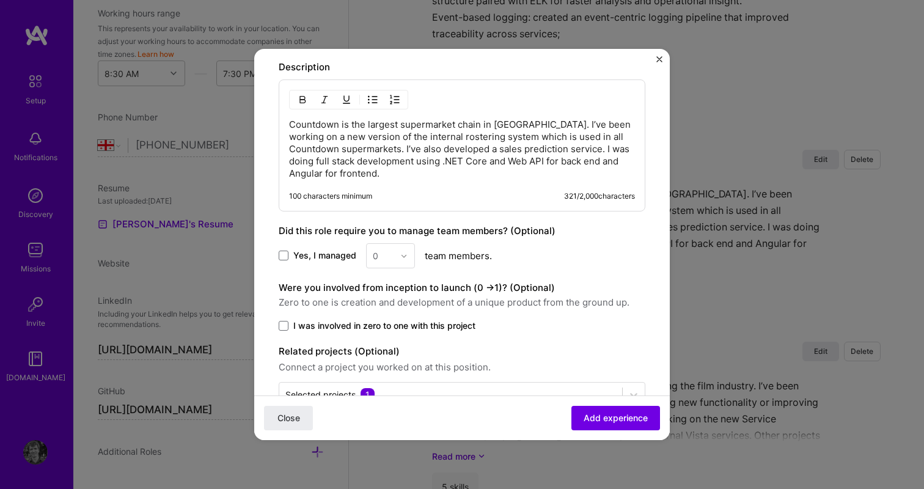
drag, startPoint x: 392, startPoint y: 180, endPoint x: 277, endPoint y: 119, distance: 129.8
click at [379, 167] on p "Countdown is the largest supermarket chain in [GEOGRAPHIC_DATA]. I’ve been work…" at bounding box center [462, 149] width 346 height 61
drag, startPoint x: 383, startPoint y: 180, endPoint x: 369, endPoint y: 170, distance: 17.0
click at [369, 170] on div "Countdown is the largest supermarket chain in [GEOGRAPHIC_DATA]. I’ve been work…" at bounding box center [462, 145] width 367 height 132
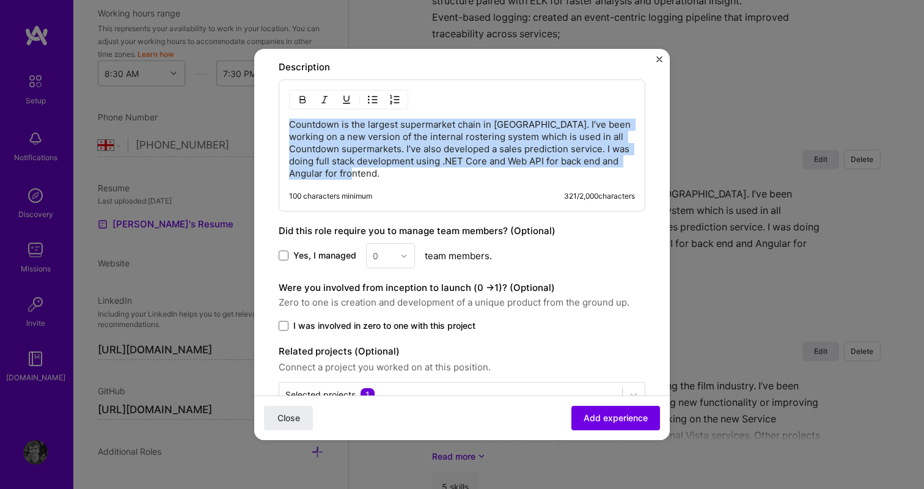
drag, startPoint x: 379, startPoint y: 173, endPoint x: 249, endPoint y: 117, distance: 141.2
click at [249, 117] on div "Create a job experience Jobs help companies understand your past experience. Co…" at bounding box center [462, 244] width 924 height 489
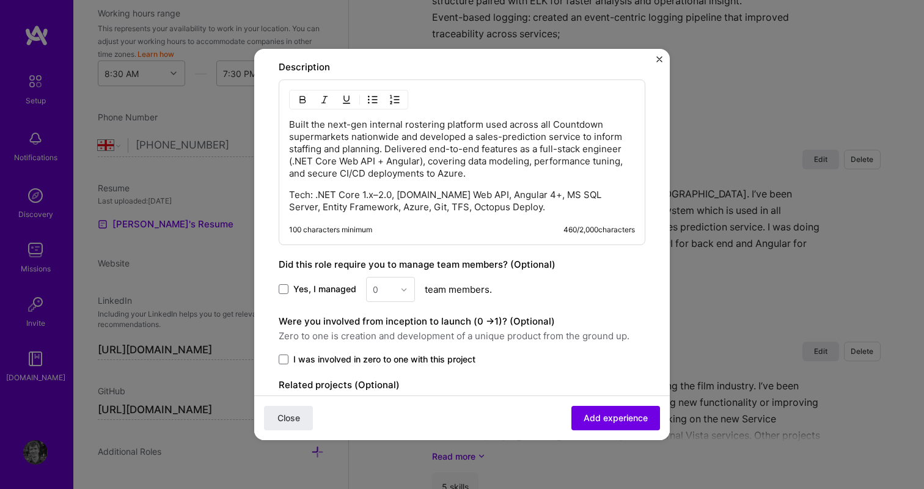
click at [402, 185] on div "Built the next-gen internal rostering platform used across all Countdown superm…" at bounding box center [462, 166] width 346 height 95
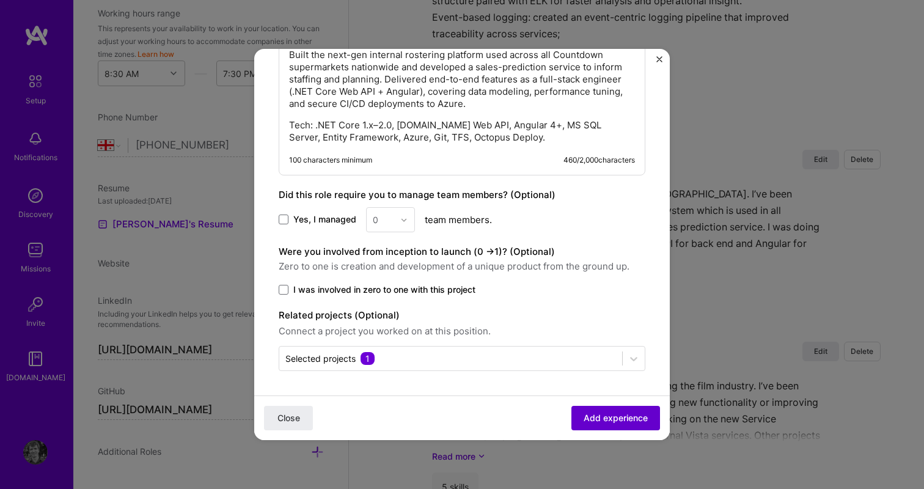
click at [584, 417] on span "Add experience" at bounding box center [616, 418] width 64 height 12
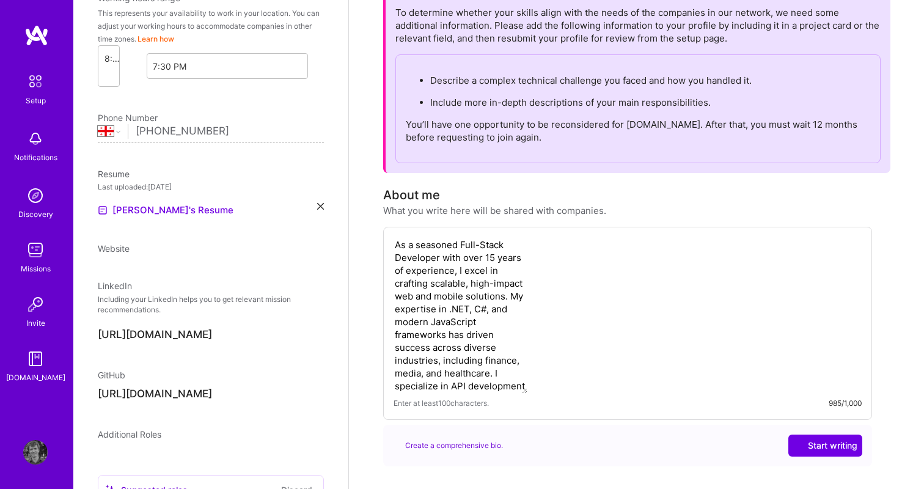
select select "GE"
select select "Right Now"
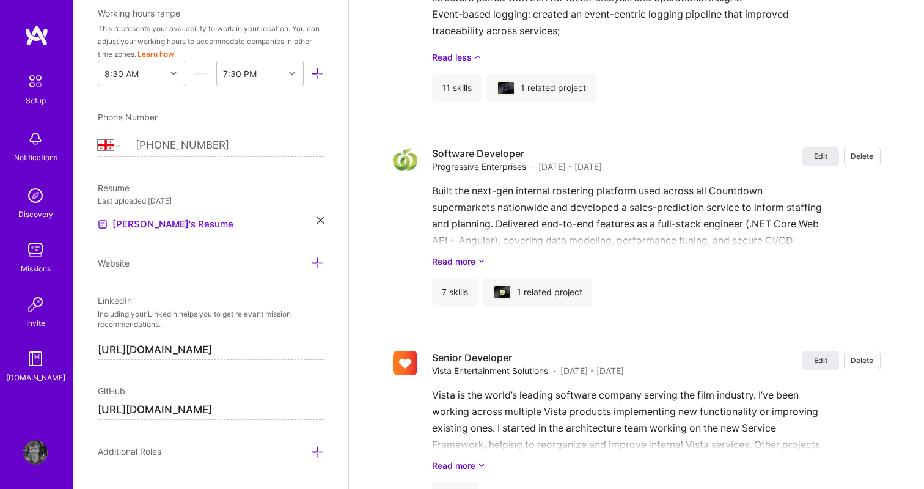
scroll to position [2949, 0]
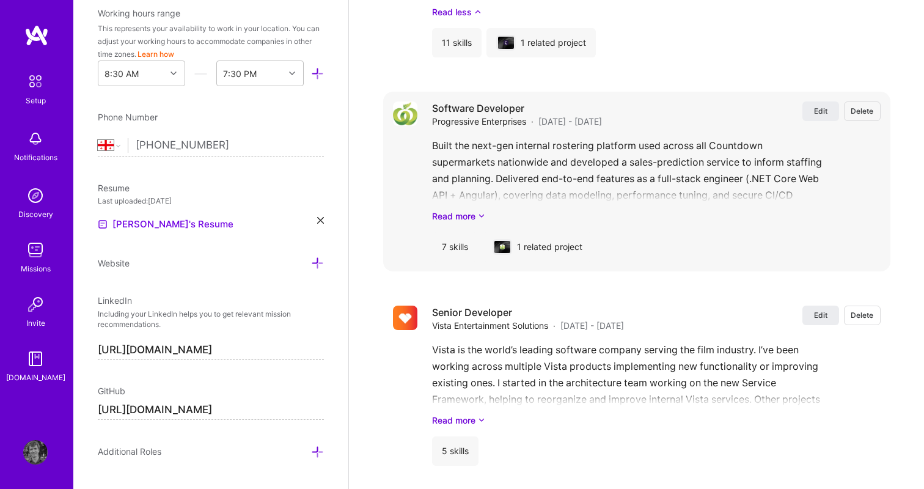
click at [442, 197] on div "Built the next-gen internal rostering platform used across all Countdown superm…" at bounding box center [656, 179] width 448 height 85
click at [443, 210] on link "Read more" at bounding box center [656, 216] width 448 height 13
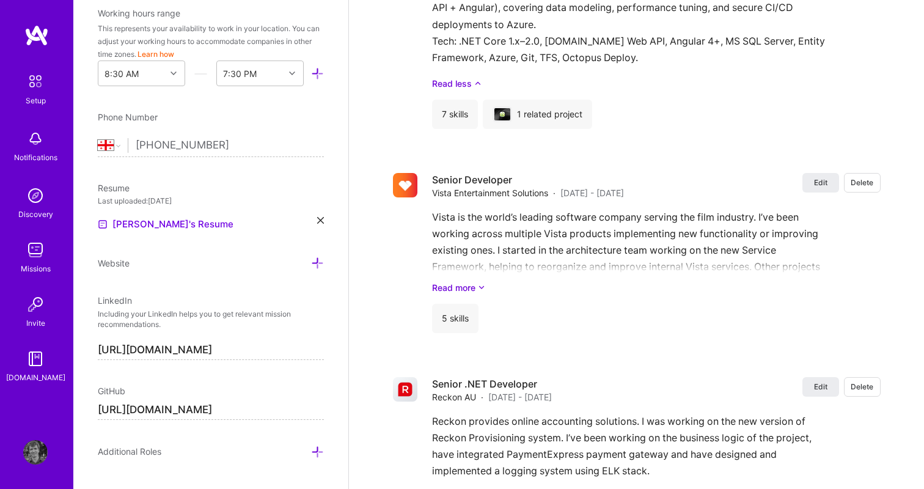
scroll to position [3157, 0]
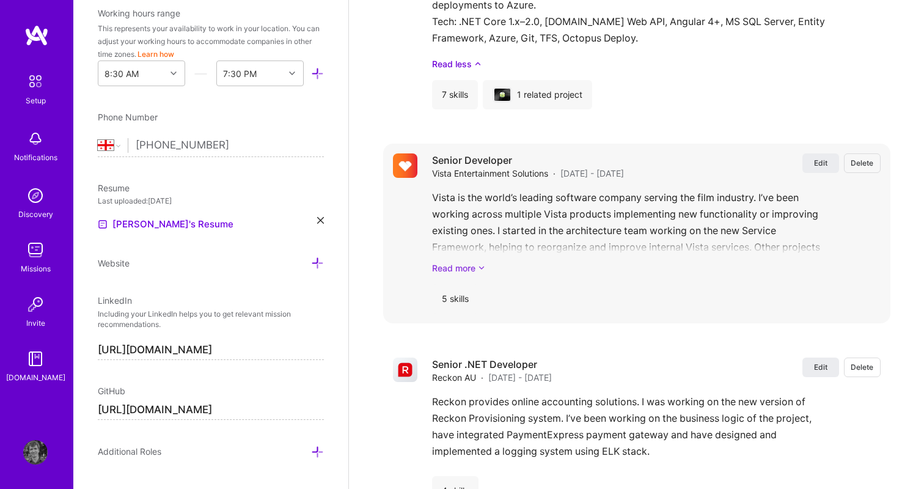
click at [450, 262] on link "Read more" at bounding box center [656, 268] width 448 height 13
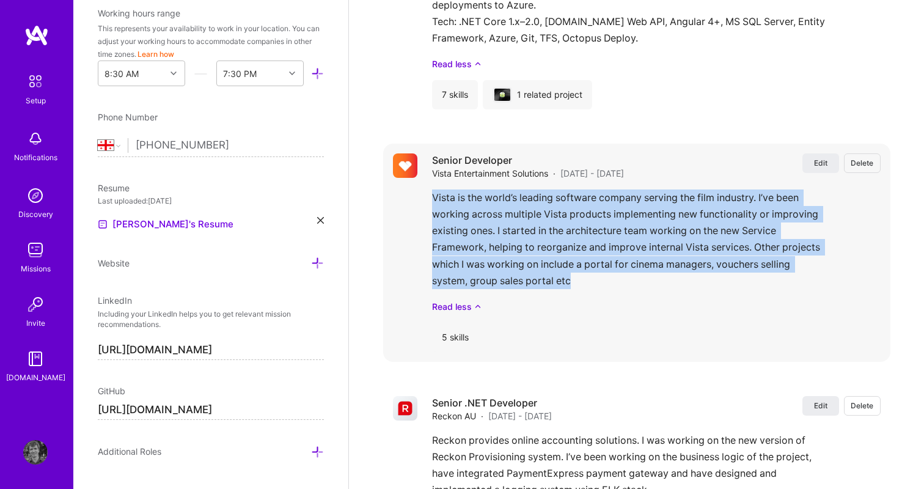
drag, startPoint x: 576, startPoint y: 269, endPoint x: 432, endPoint y: 185, distance: 166.8
click at [432, 189] on div "Vista is the world’s leading software company serving the film industry. I’ve b…" at bounding box center [656, 250] width 448 height 123
copy p "Vista is the world’s leading software company serving the film industry. I’ve b…"
click at [419, 232] on div "Edit Delete Senior Developer Vista Entertainment Solutions · [DATE] - [DATE] Ed…" at bounding box center [636, 253] width 507 height 218
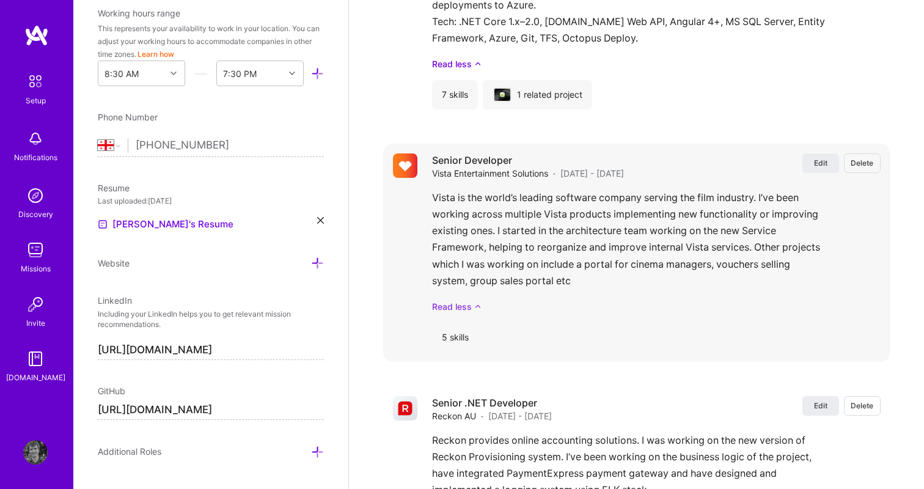
click at [449, 300] on link "Read less" at bounding box center [656, 306] width 448 height 13
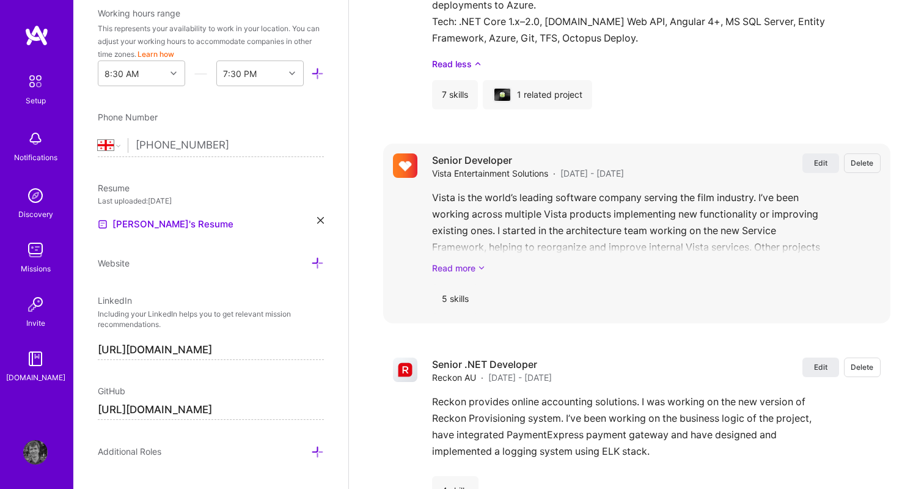
click at [448, 262] on link "Read more" at bounding box center [656, 268] width 448 height 13
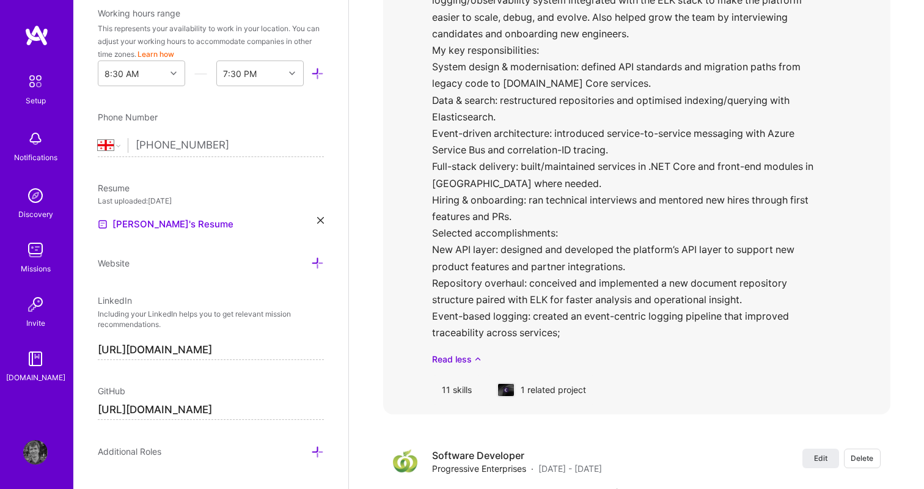
scroll to position [2770, 0]
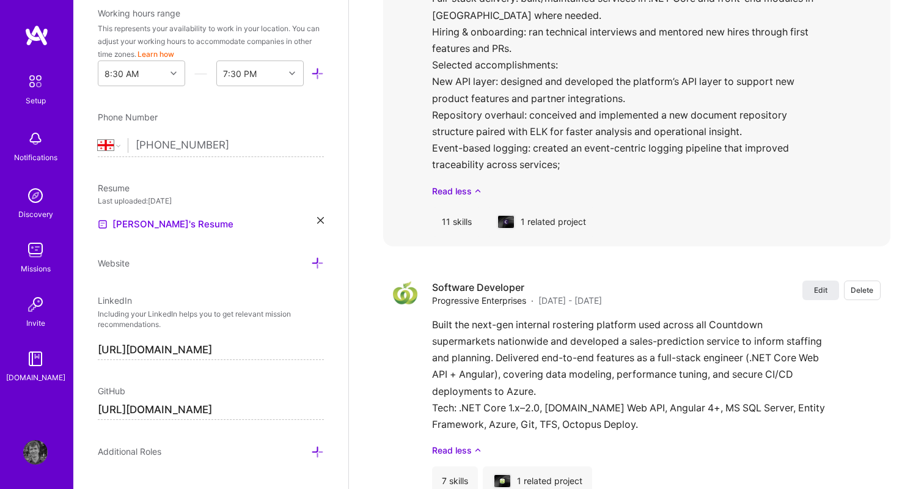
click at [449, 185] on link "Read less" at bounding box center [656, 191] width 448 height 13
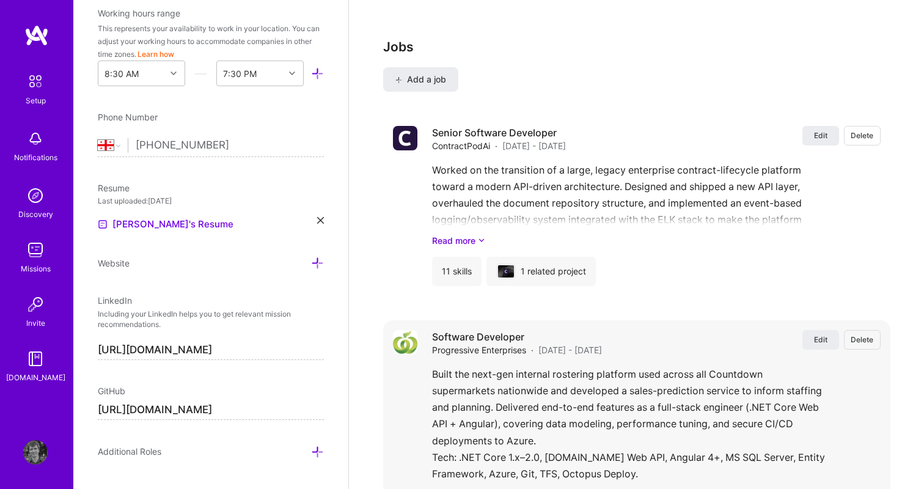
scroll to position [2370, 0]
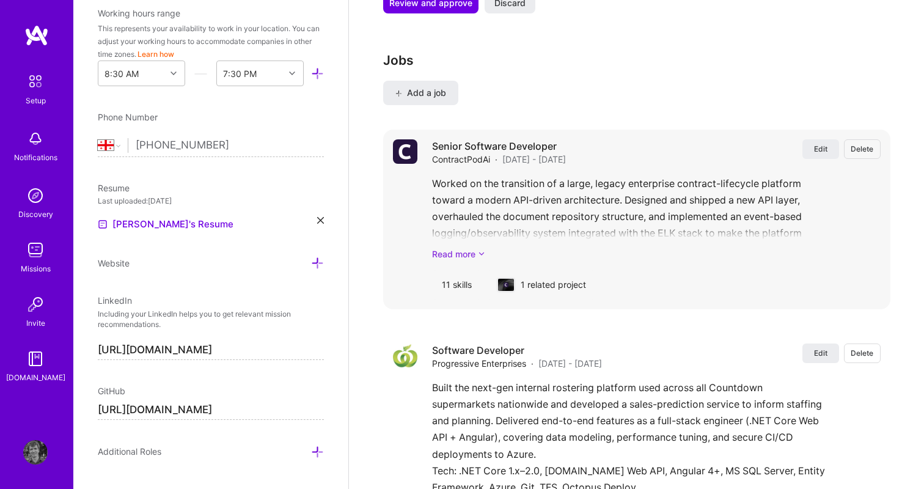
click at [450, 247] on link "Read more" at bounding box center [656, 253] width 448 height 13
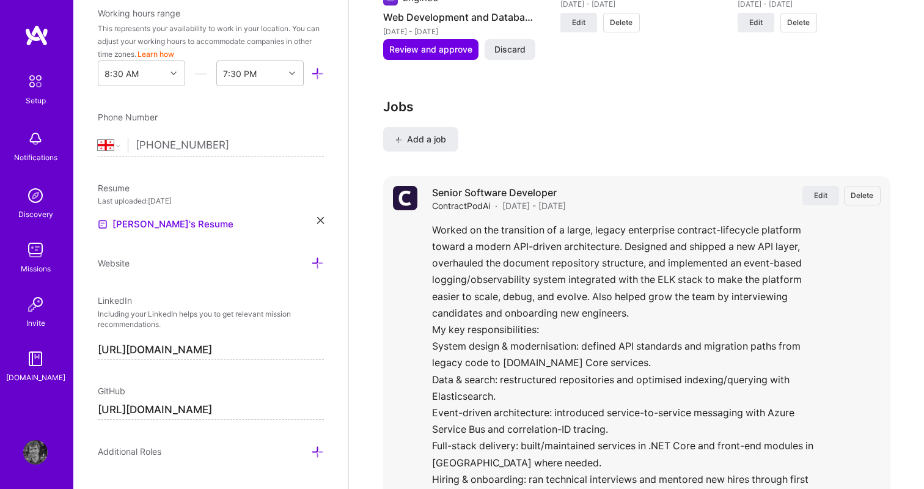
scroll to position [2312, 0]
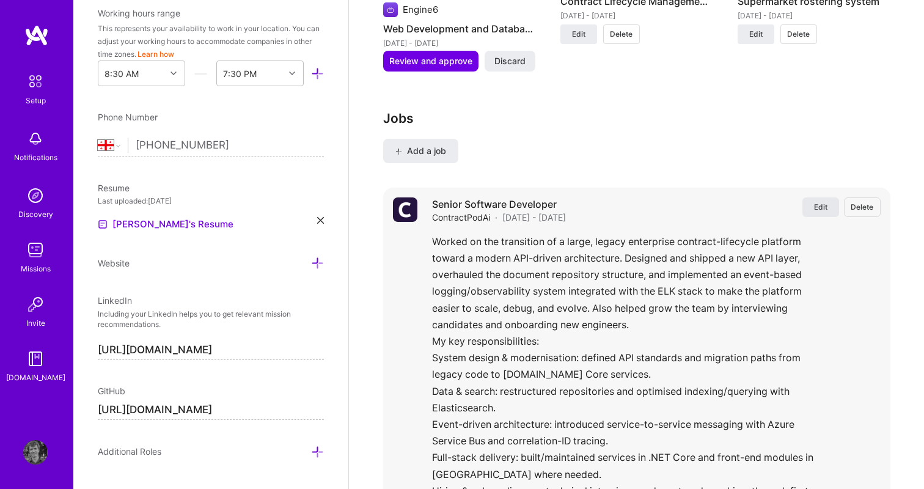
click at [825, 202] on span "Edit" at bounding box center [820, 207] width 13 height 10
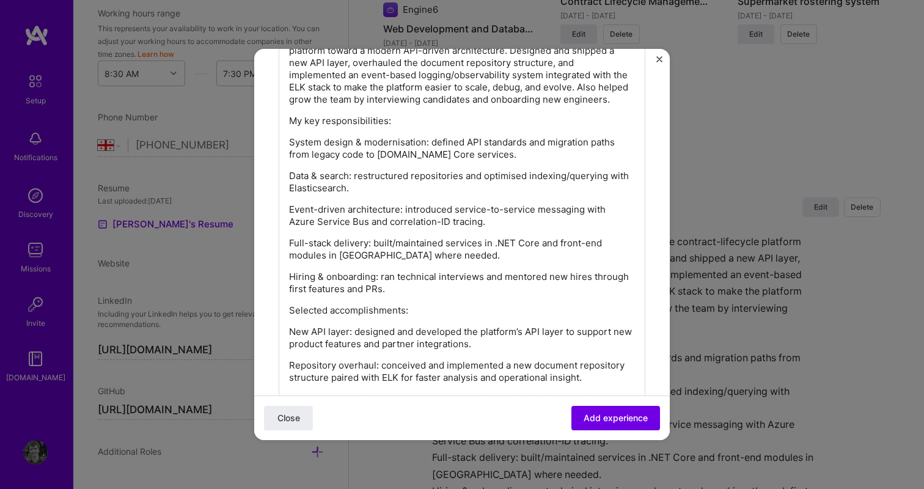
scroll to position [1256, 0]
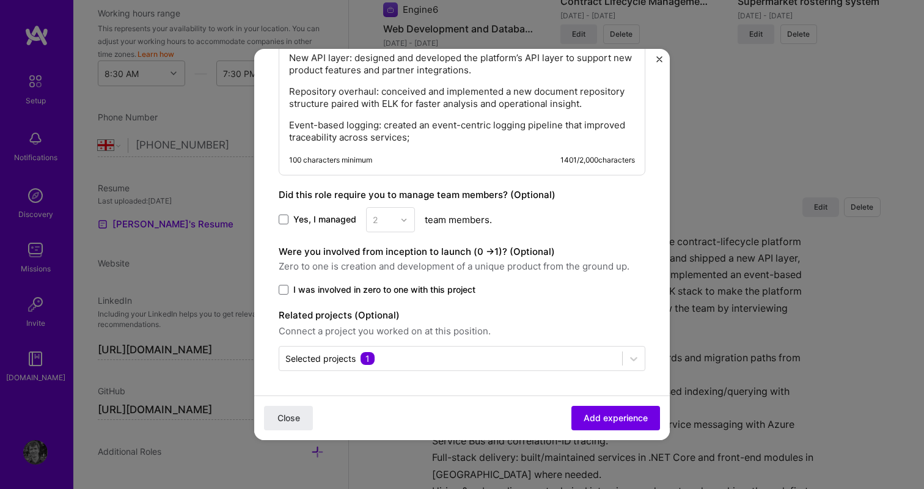
click at [426, 141] on p "Event-based logging: created an event-centric logging pipeline that improved tr…" at bounding box center [462, 131] width 346 height 24
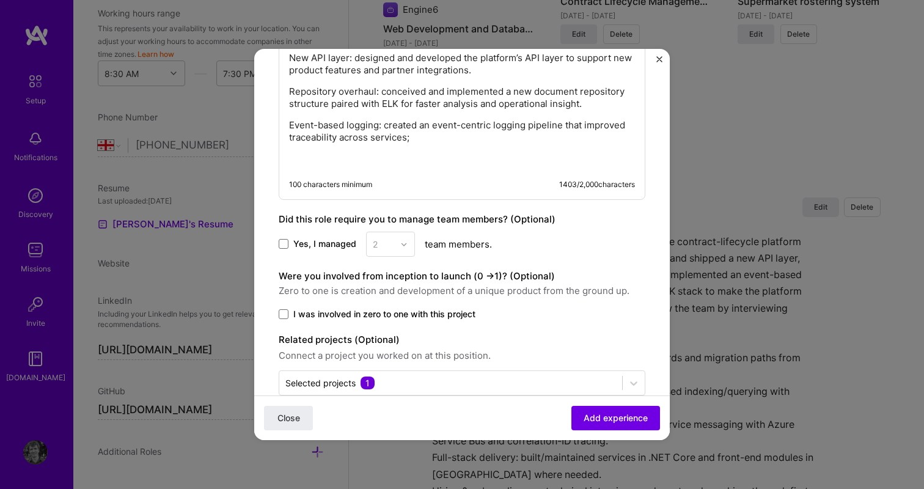
paste div
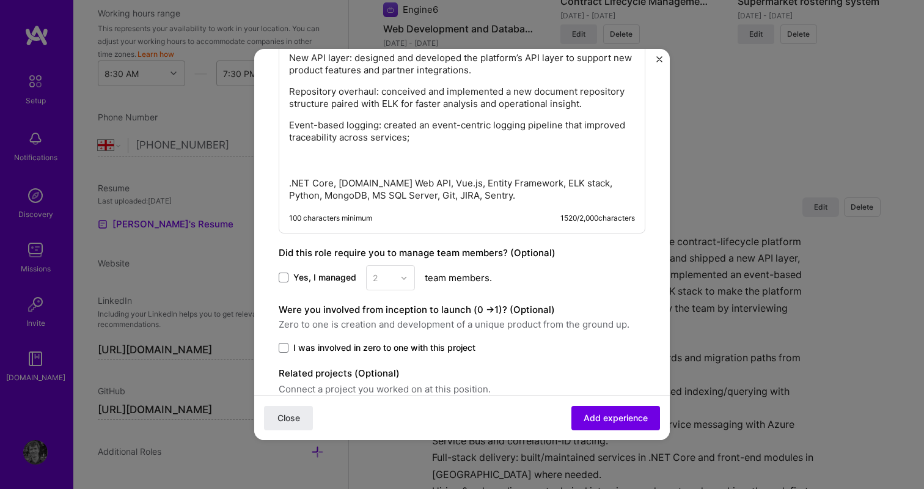
click at [396, 161] on p "Event-based logging: created an event-centric logging pipeline that improved tr…" at bounding box center [462, 143] width 346 height 49
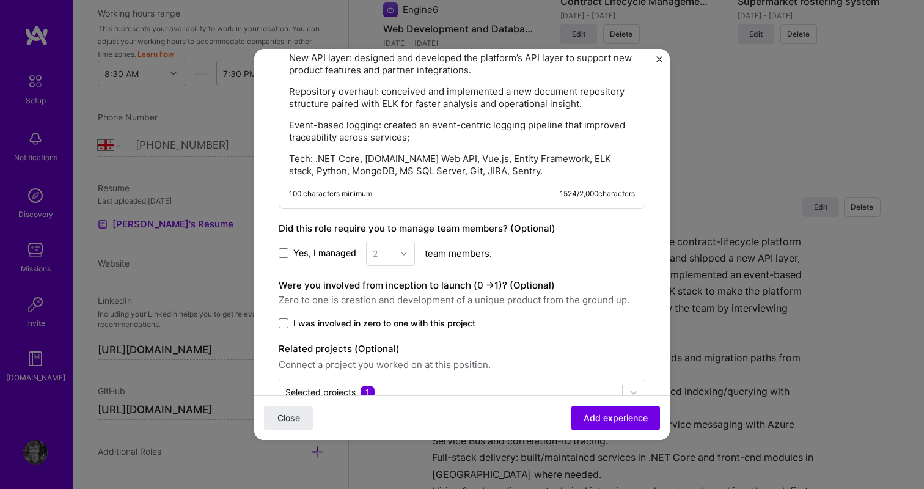
scroll to position [1289, 0]
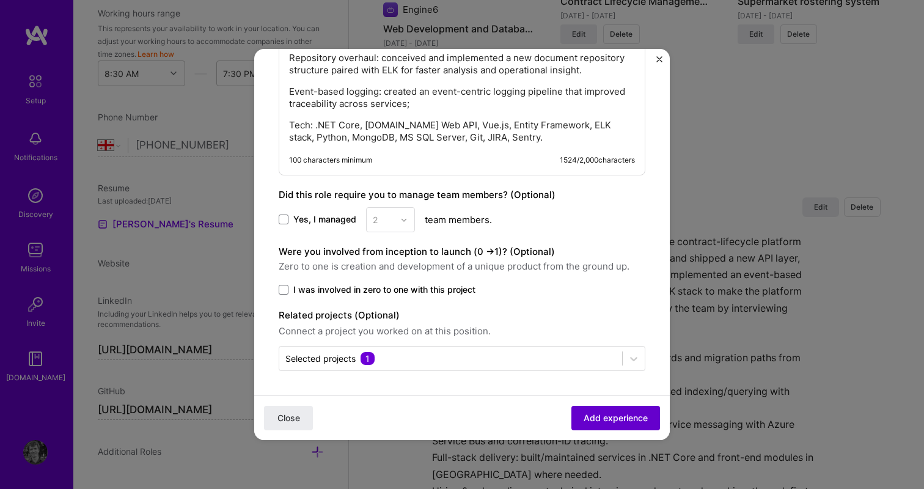
click at [596, 417] on span "Add experience" at bounding box center [616, 418] width 64 height 12
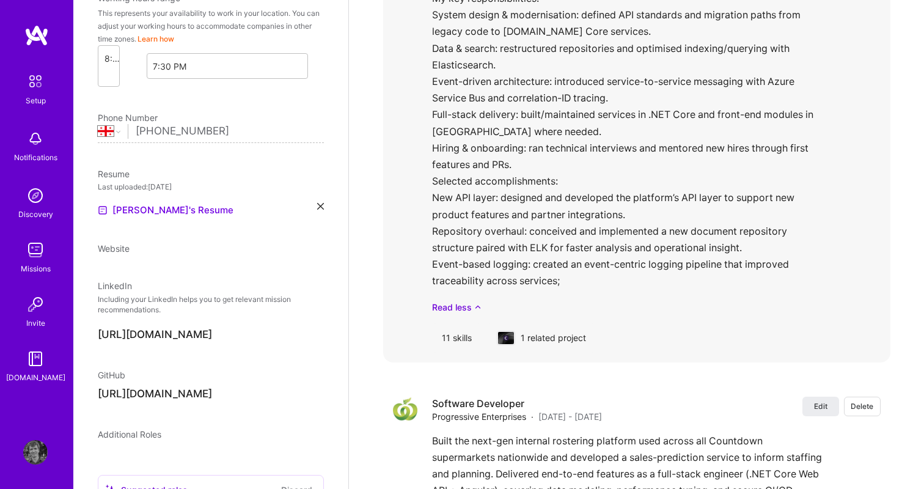
select select "GE"
select select "Right Now"
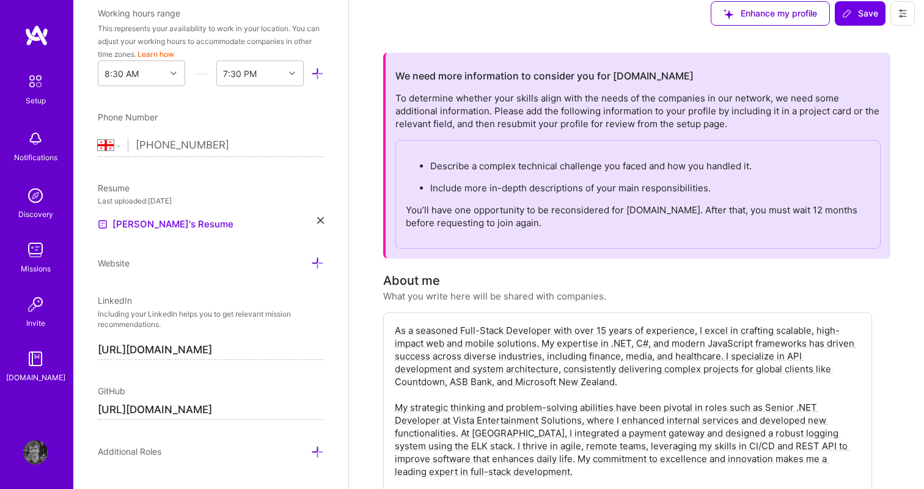
scroll to position [0, 0]
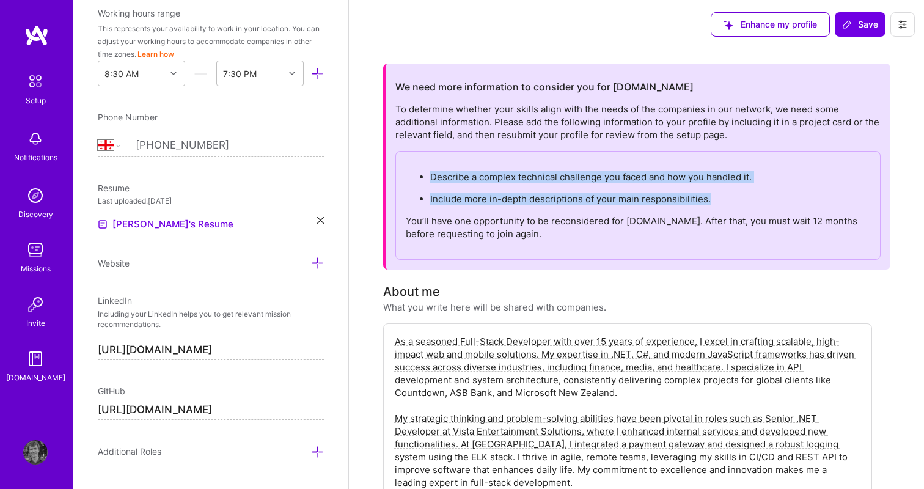
drag, startPoint x: 713, startPoint y: 200, endPoint x: 426, endPoint y: 178, distance: 288.0
click at [426, 178] on ul "Describe a complex technical challenge you faced and how you handled it. Includ…" at bounding box center [638, 187] width 464 height 35
copy ul "Describe a complex technical challenge you faced and how you handled it. Includ…"
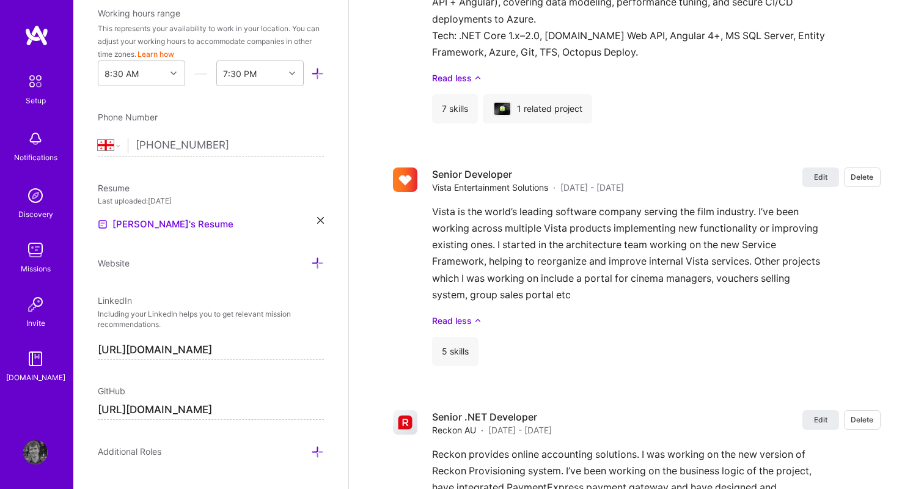
scroll to position [3190, 0]
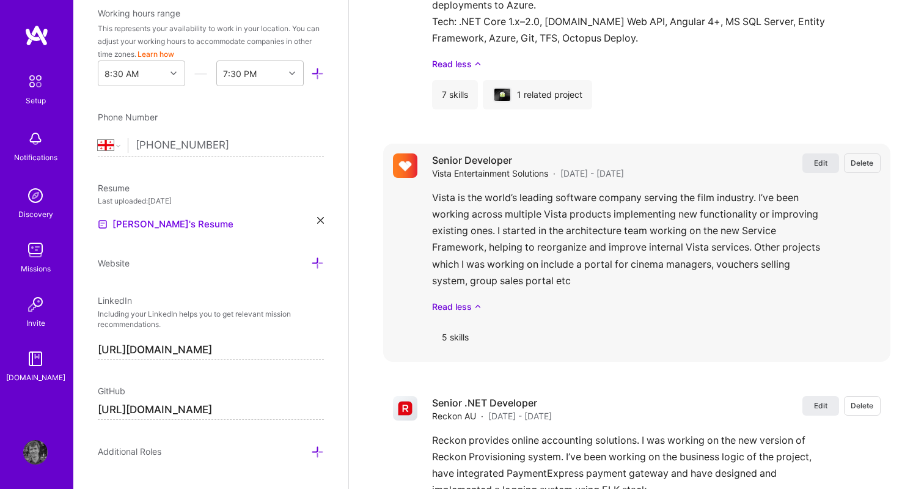
click at [814, 158] on span "Edit" at bounding box center [820, 163] width 13 height 10
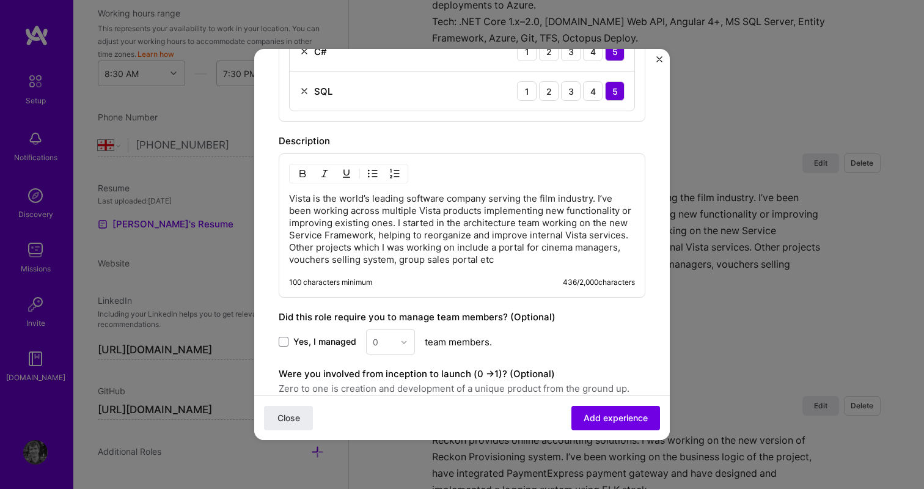
scroll to position [692, 0]
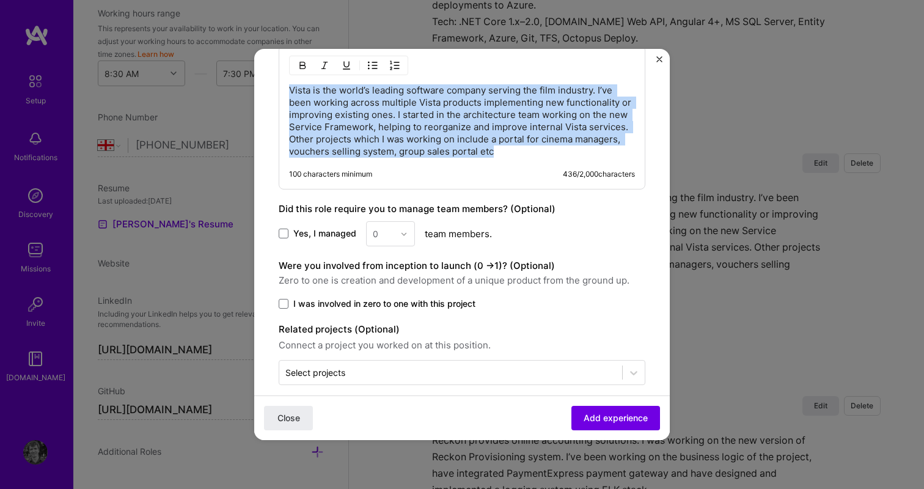
drag, startPoint x: 503, startPoint y: 148, endPoint x: 255, endPoint y: 74, distance: 259.4
click at [242, 73] on div "Create a job experience Jobs help companies understand your past experience. Co…" at bounding box center [462, 244] width 924 height 489
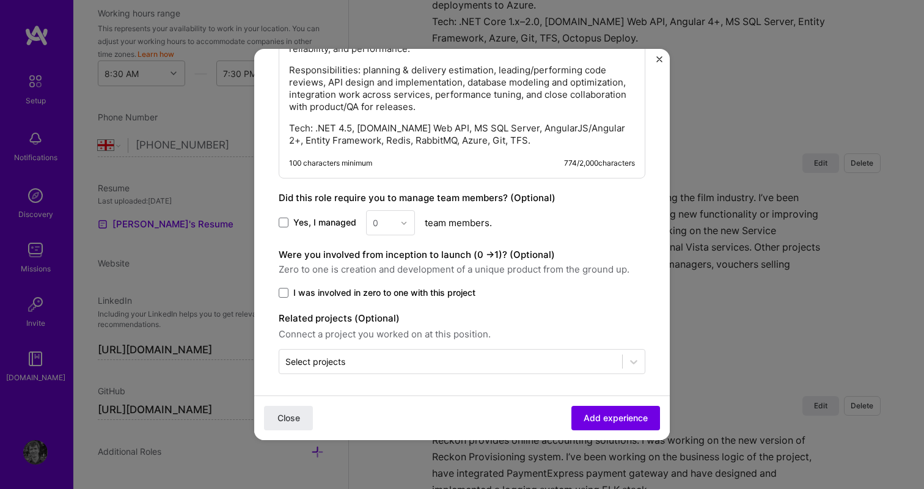
scroll to position [797, 0]
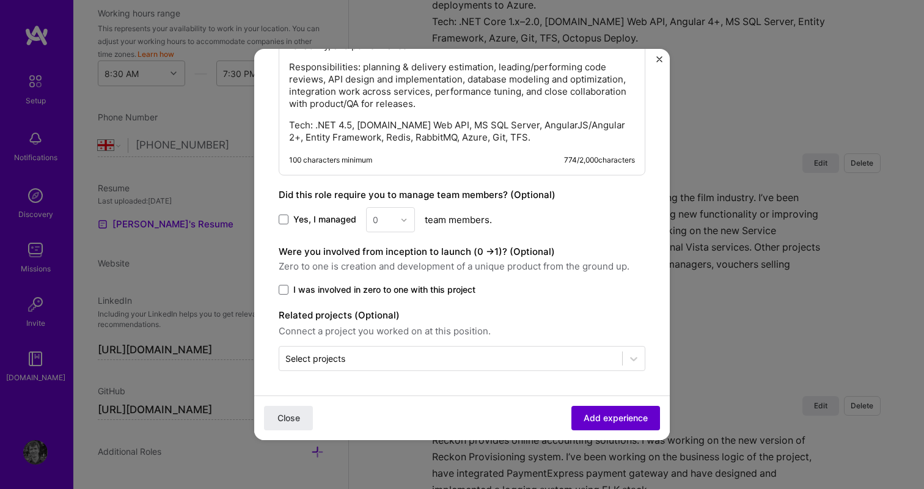
click at [591, 418] on span "Add experience" at bounding box center [616, 418] width 64 height 12
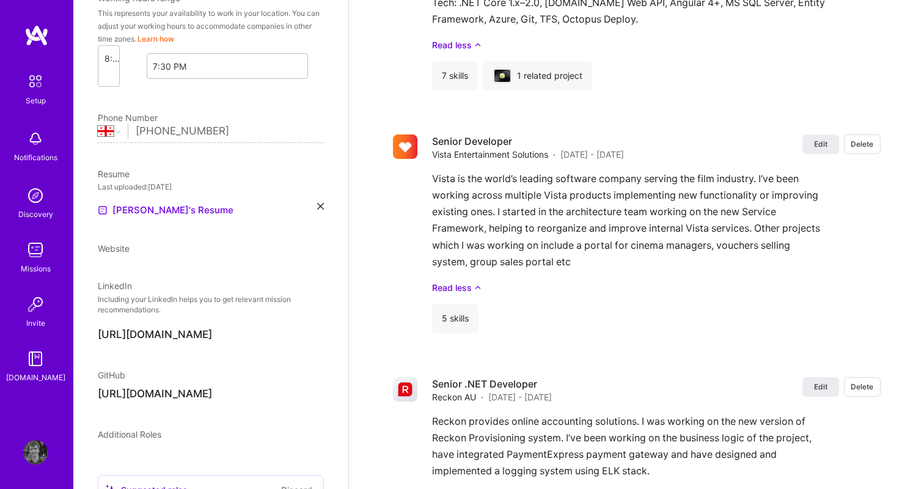
select select "GE"
select select "Right Now"
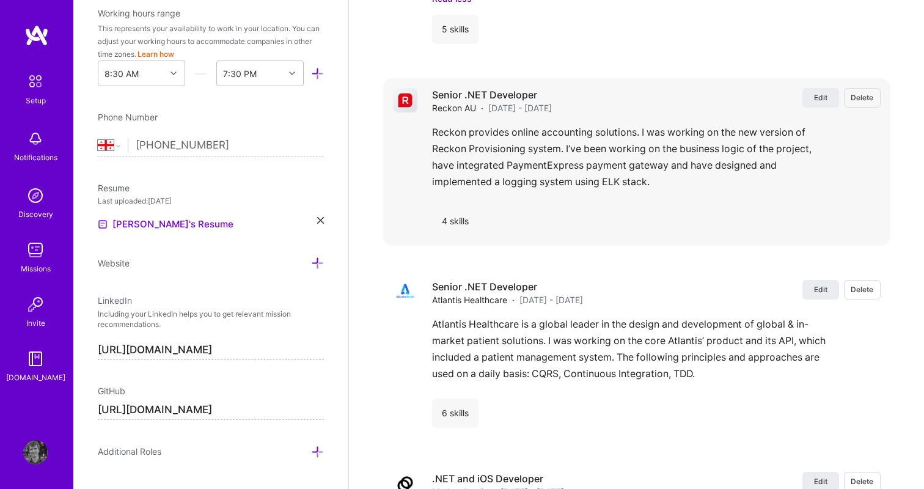
scroll to position [3582, 0]
click at [819, 91] on span "Edit" at bounding box center [820, 96] width 13 height 10
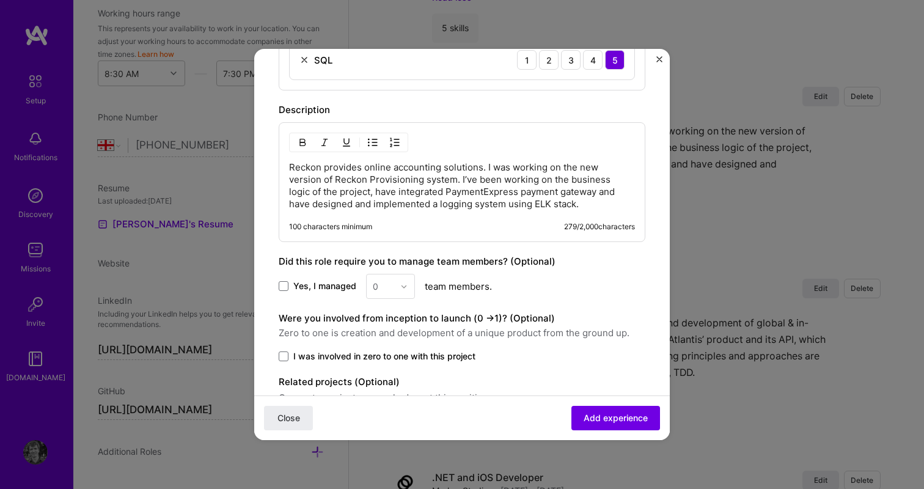
scroll to position [627, 0]
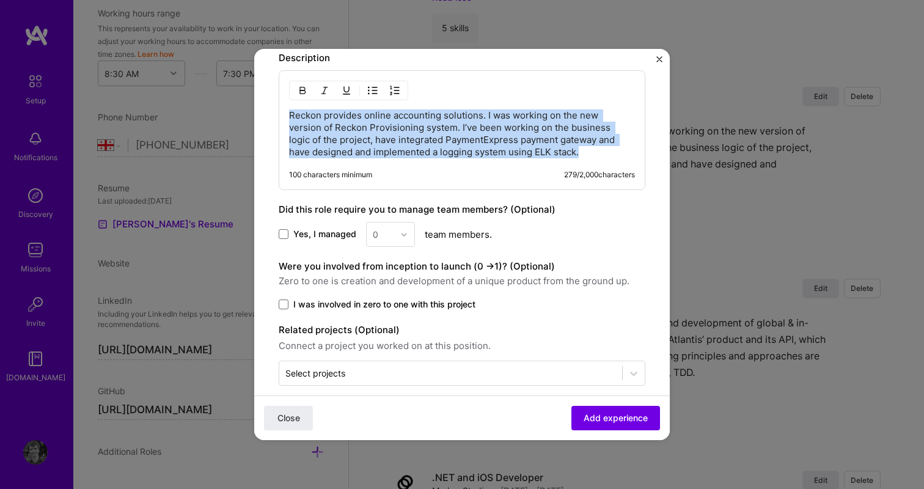
drag, startPoint x: 516, startPoint y: 151, endPoint x: 277, endPoint y: 102, distance: 243.9
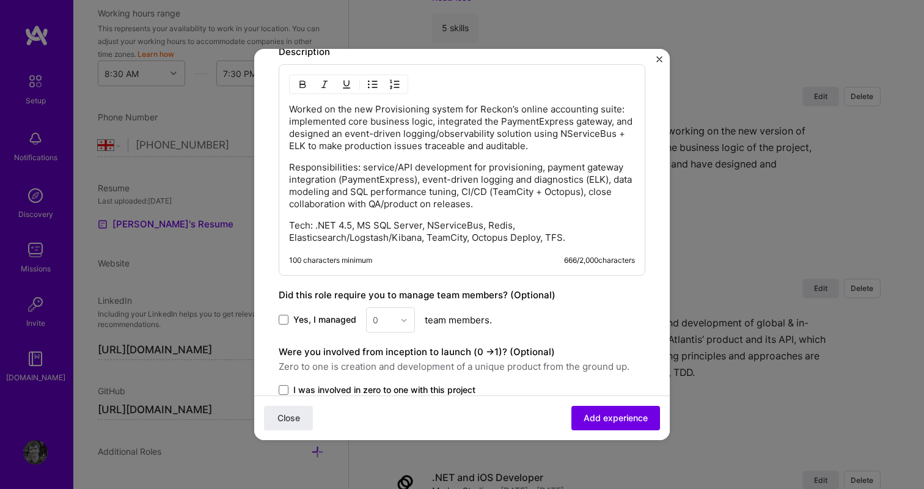
scroll to position [733, 0]
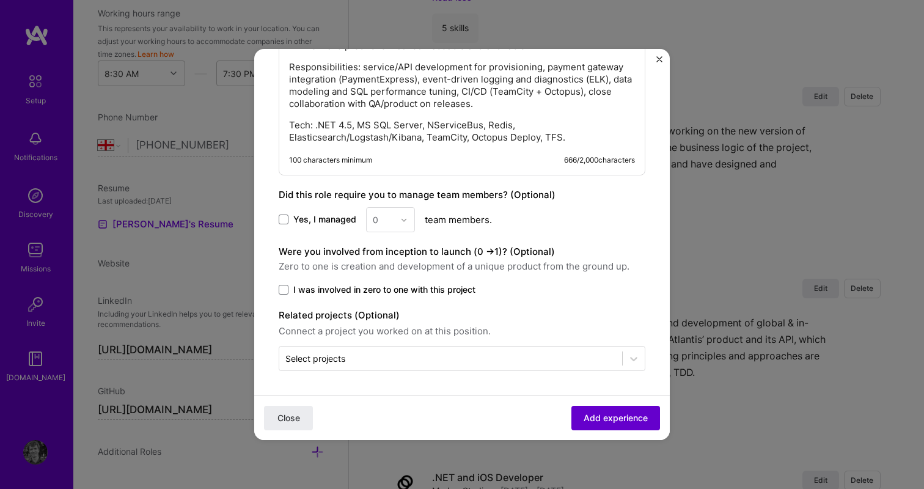
click at [601, 413] on span "Add experience" at bounding box center [616, 418] width 64 height 12
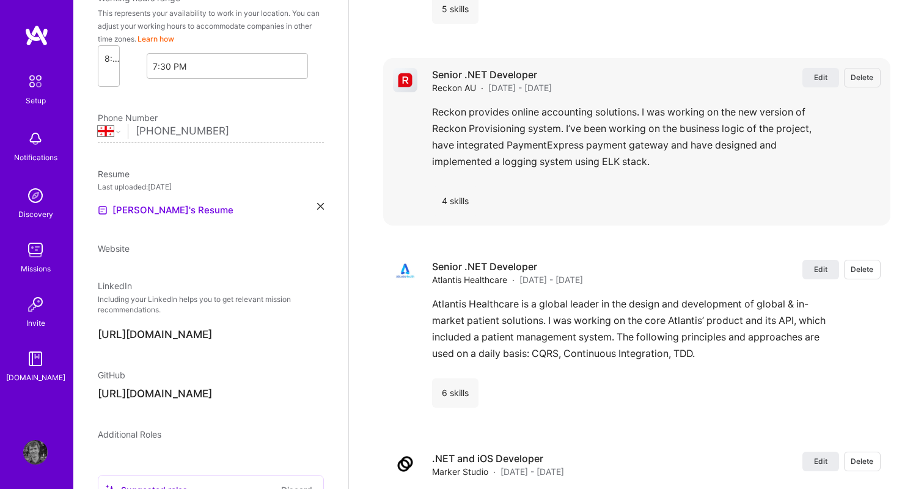
select select "GE"
select select "Right Now"
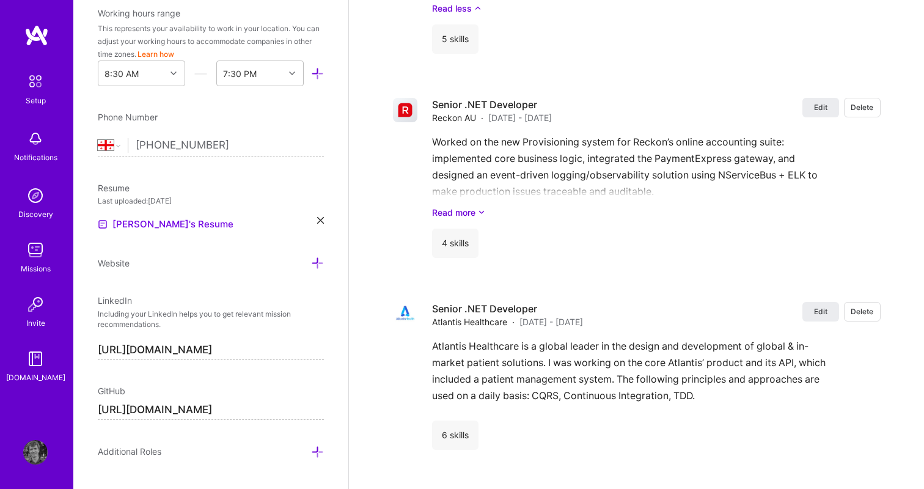
scroll to position [3572, 0]
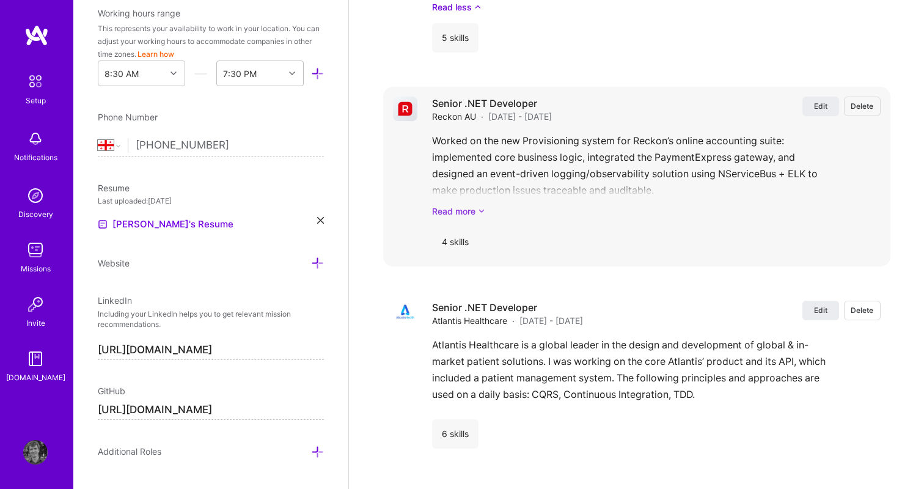
click at [467, 205] on link "Read more" at bounding box center [656, 211] width 448 height 13
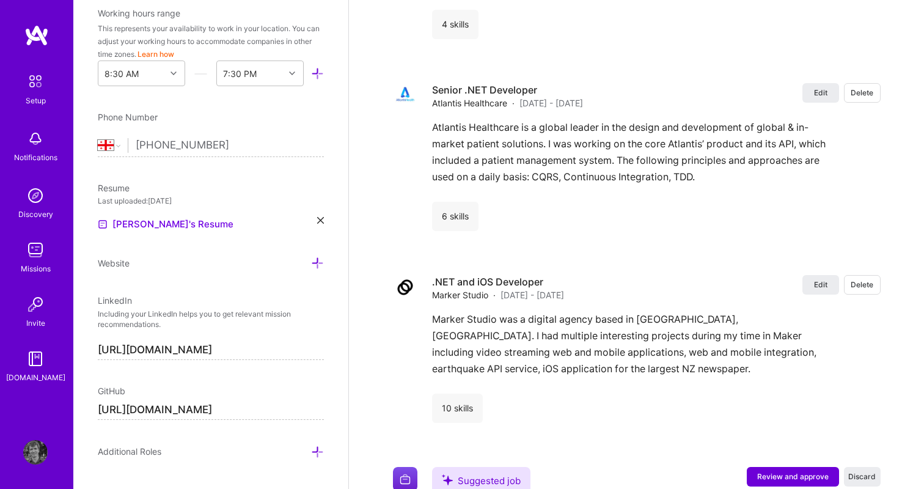
scroll to position [3891, 0]
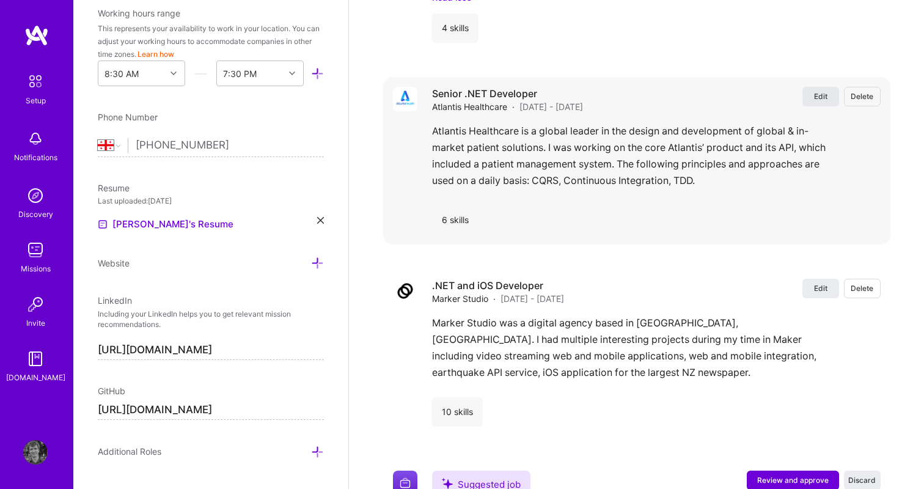
click at [822, 91] on span "Edit" at bounding box center [820, 96] width 13 height 10
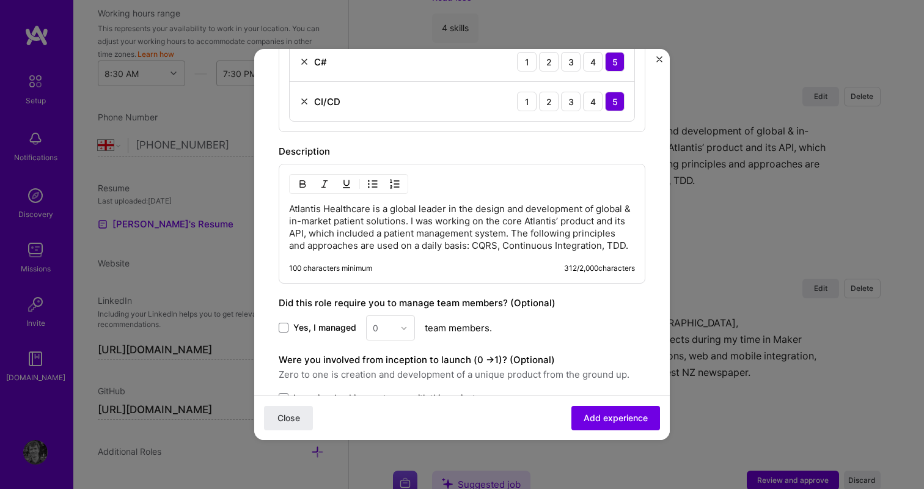
scroll to position [567, 0]
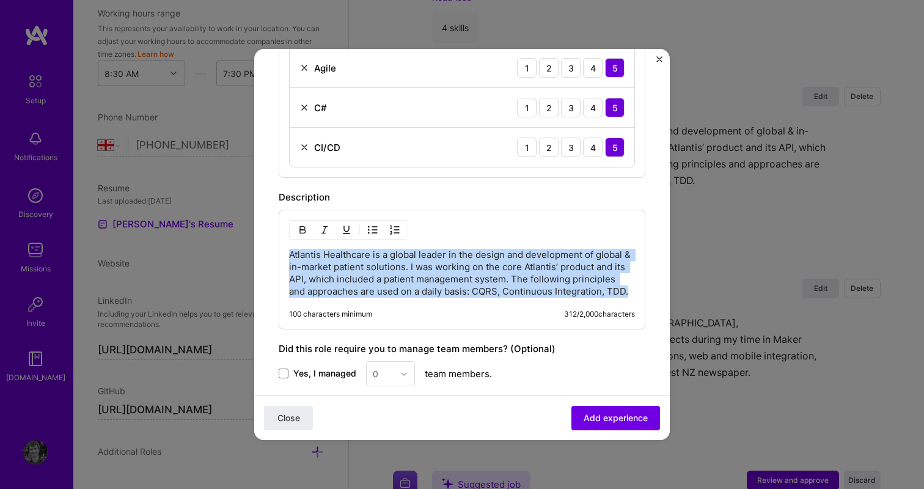
drag, startPoint x: 629, startPoint y: 290, endPoint x: 247, endPoint y: 238, distance: 385.9
click at [247, 238] on div "Create a job experience Jobs help companies understand your past experience. Co…" at bounding box center [462, 244] width 924 height 489
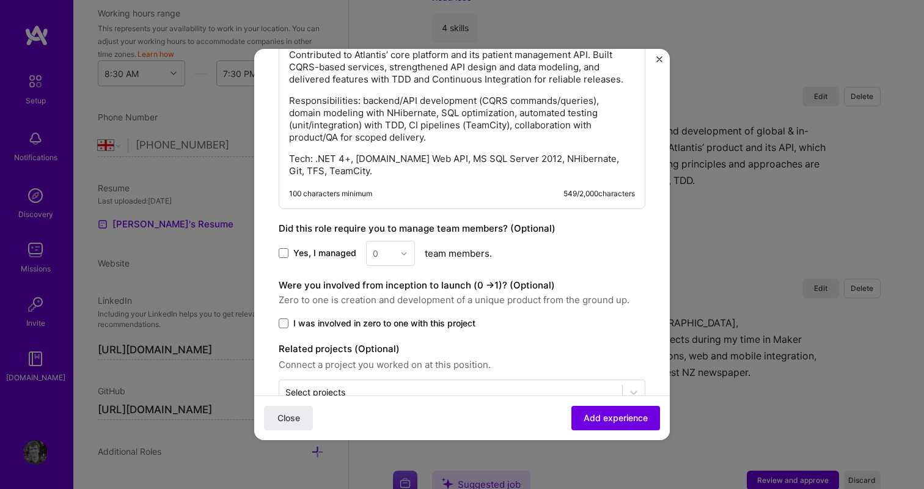
scroll to position [800, 0]
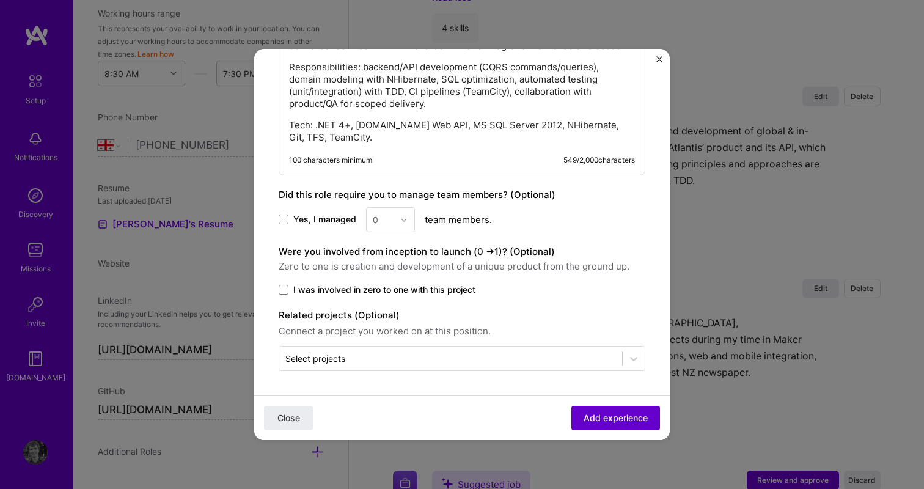
click at [601, 414] on span "Add experience" at bounding box center [616, 418] width 64 height 12
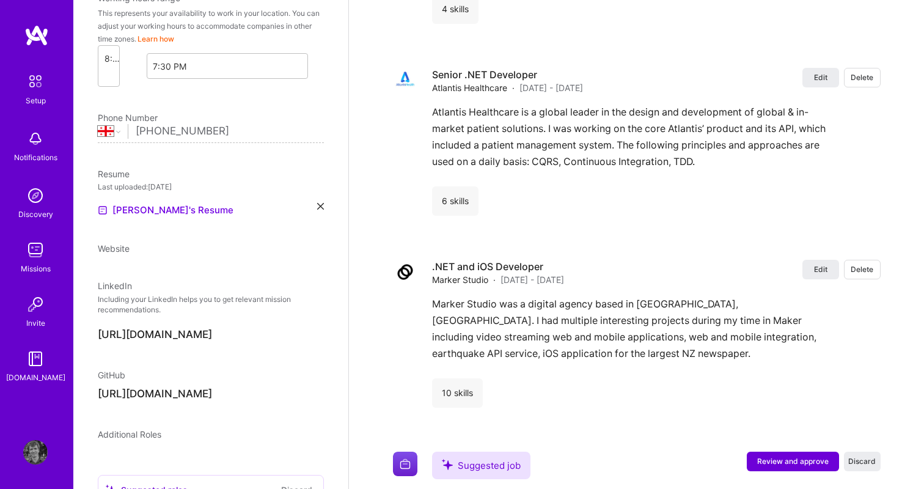
select select "GE"
select select "Right Now"
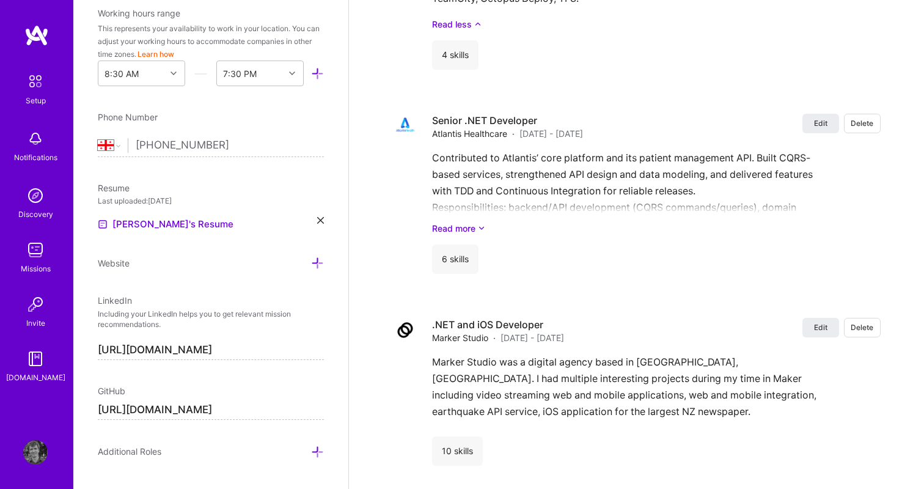
scroll to position [3866, 0]
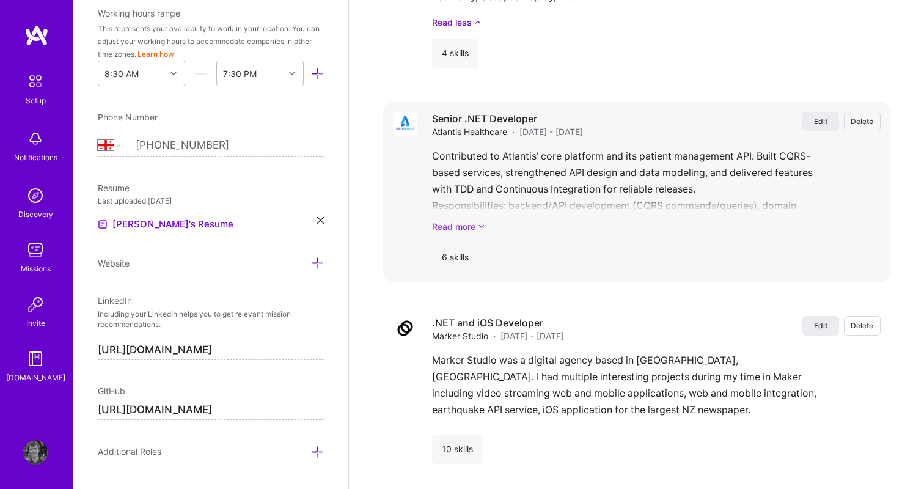
click at [468, 220] on link "Read more" at bounding box center [656, 226] width 448 height 13
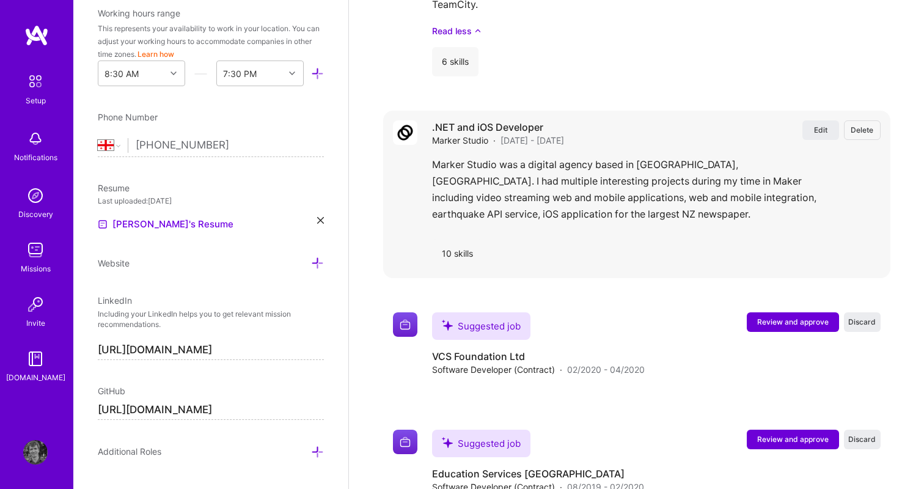
scroll to position [4122, 0]
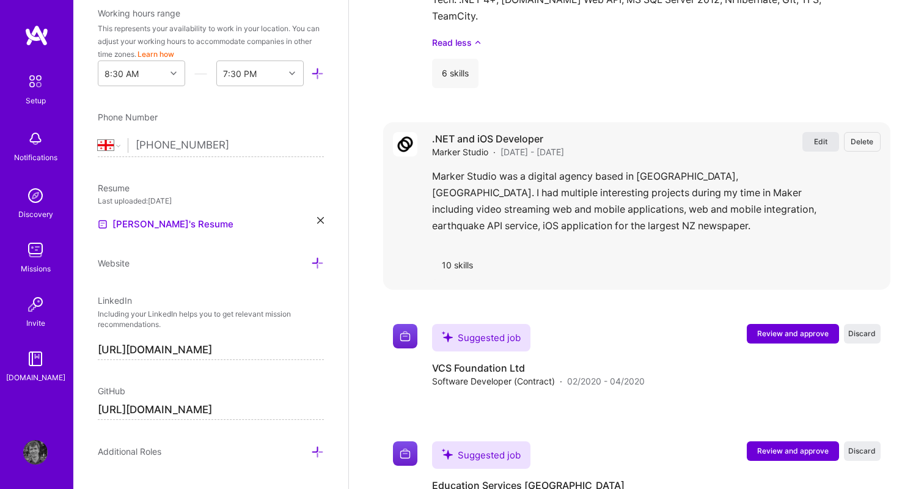
click at [823, 136] on span "Edit" at bounding box center [820, 141] width 13 height 10
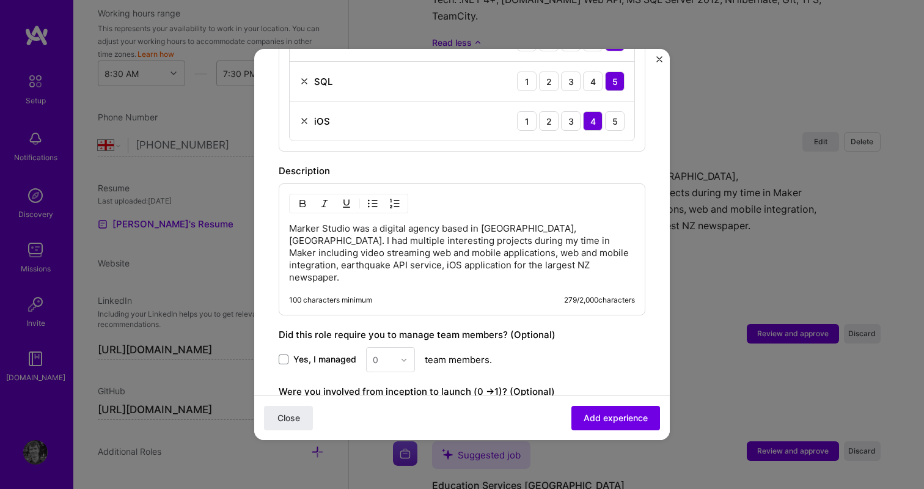
scroll to position [750, 0]
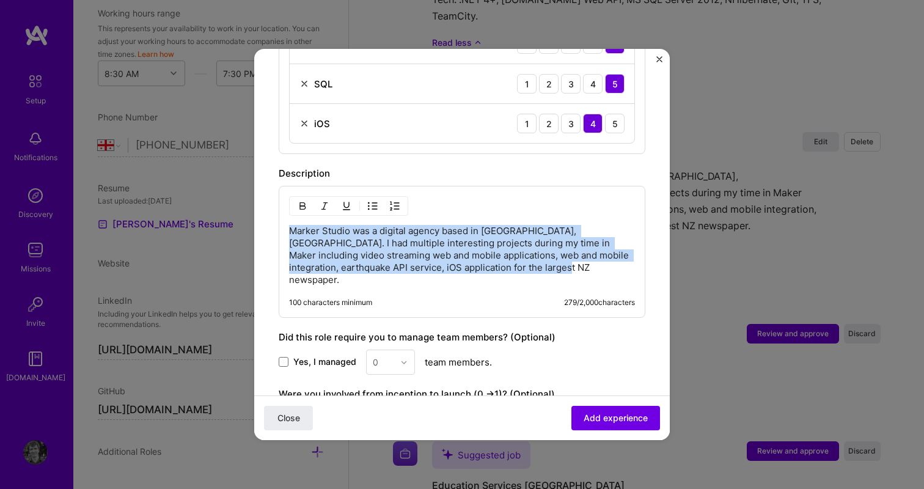
drag, startPoint x: 527, startPoint y: 263, endPoint x: 249, endPoint y: 211, distance: 283.5
click at [249, 211] on div "Create a job experience Jobs help companies understand your past experience. Co…" at bounding box center [462, 244] width 924 height 489
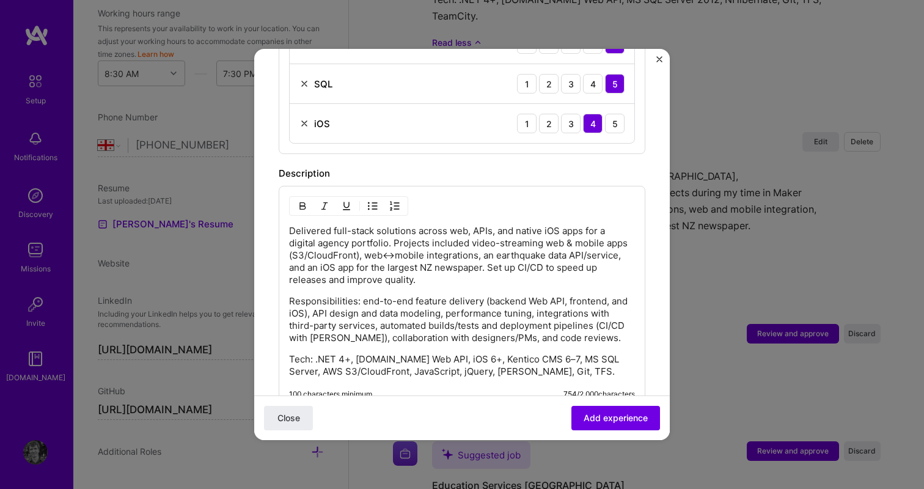
click at [393, 252] on p "Delivered full-stack solutions across web, APIs, and native iOS apps for a digi…" at bounding box center [462, 255] width 346 height 61
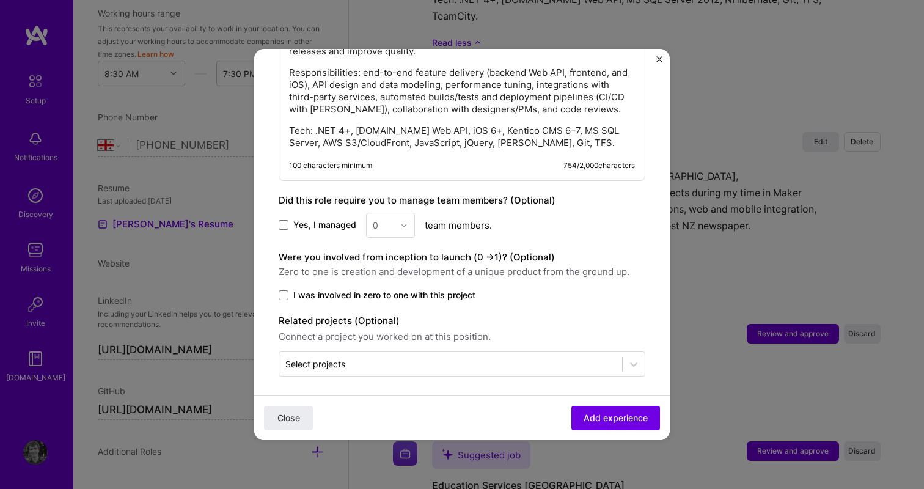
scroll to position [981, 0]
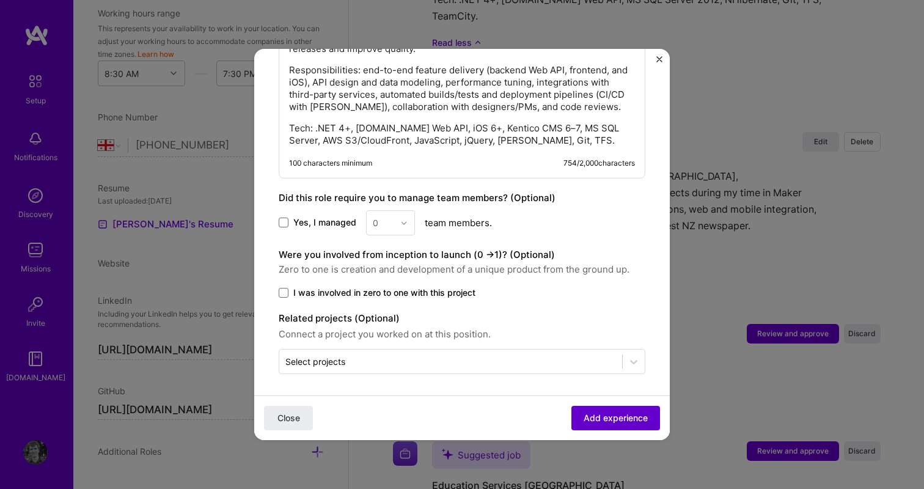
click at [581, 408] on button "Add experience" at bounding box center [615, 418] width 89 height 24
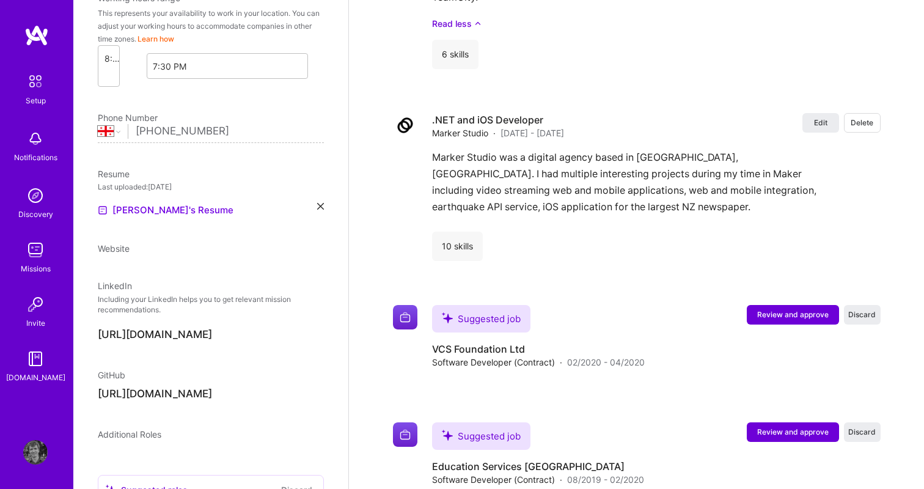
select select "GE"
select select "Right Now"
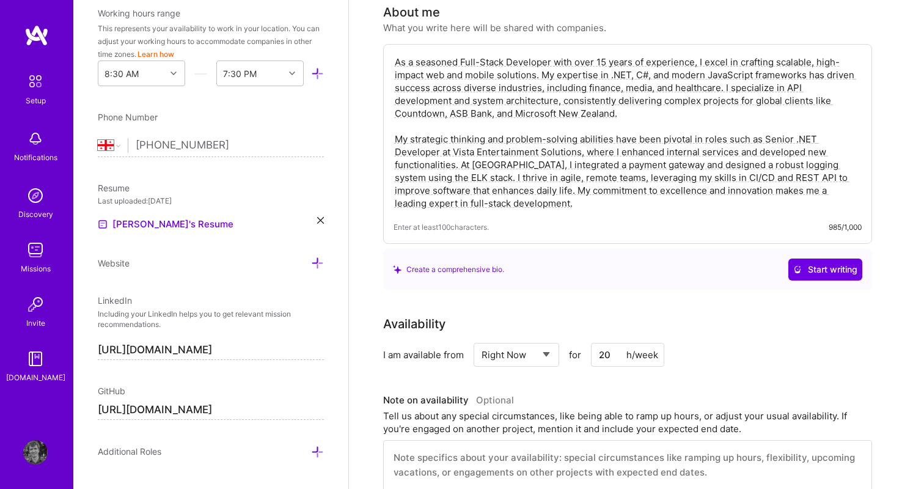
scroll to position [273, 0]
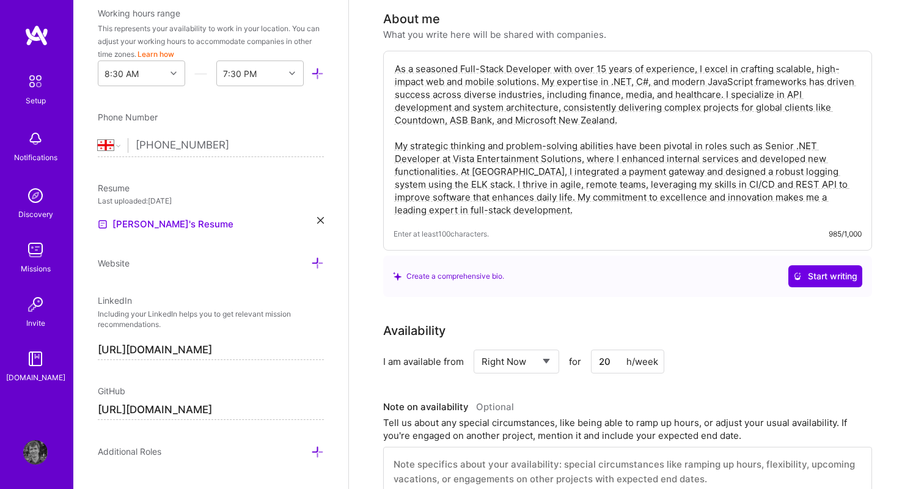
click at [769, 91] on textarea "As a seasoned Full-Stack Developer with over 15 years of experience, I excel in…" at bounding box center [627, 139] width 468 height 156
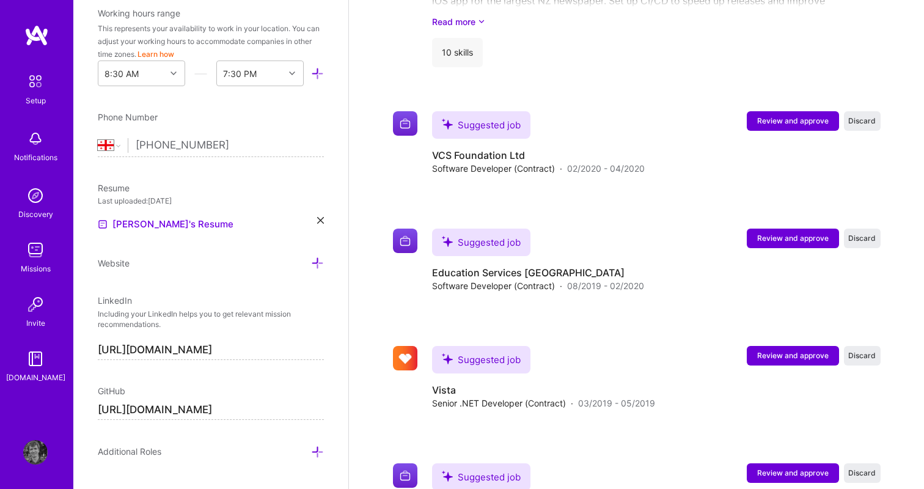
scroll to position [4368, 0]
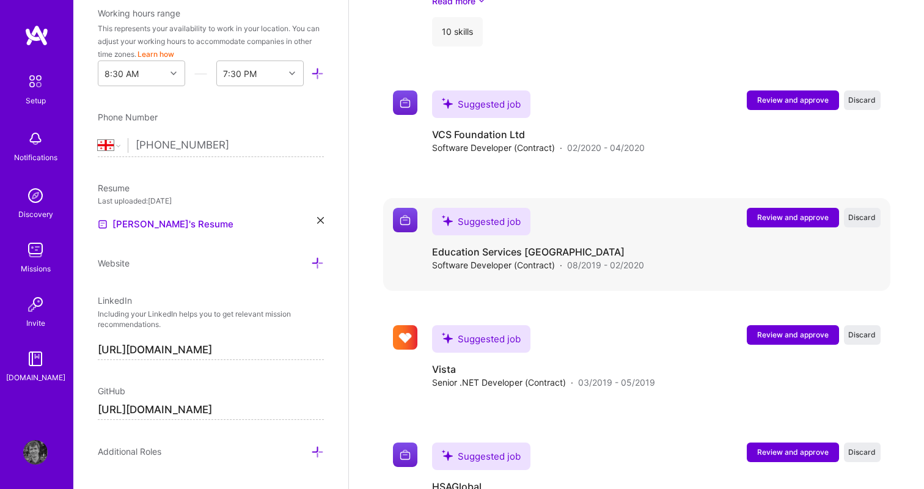
type textarea "As a seasoned Full-Stack Developer with over 15 years of experience, I excel in…"
click at [772, 212] on span "Review and approve" at bounding box center [792, 217] width 71 height 10
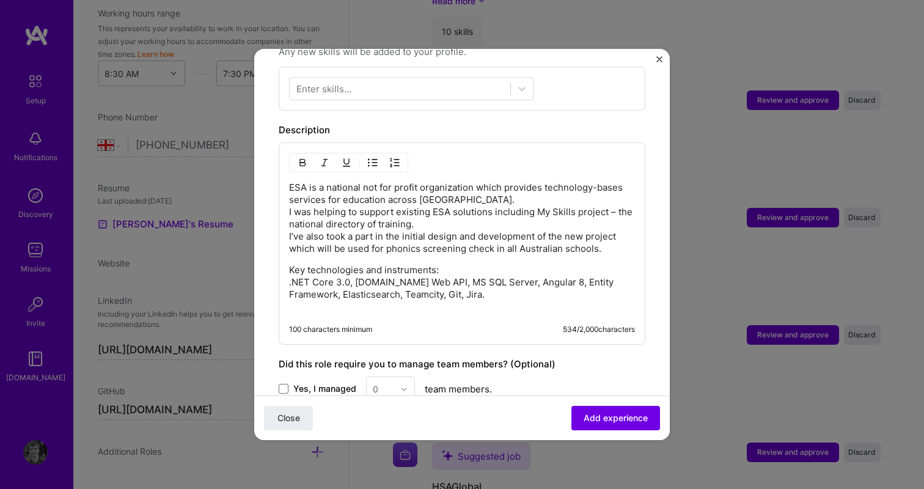
scroll to position [457, 0]
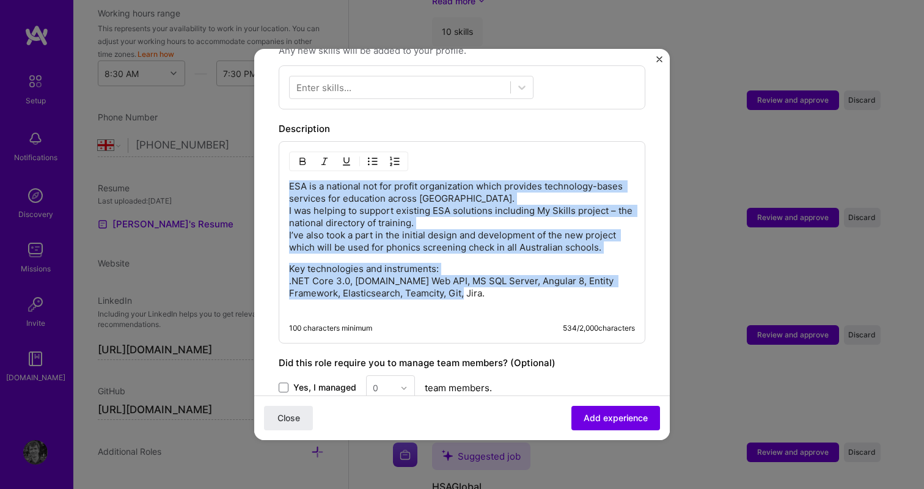
drag, startPoint x: 449, startPoint y: 281, endPoint x: 283, endPoint y: 164, distance: 203.1
click at [283, 164] on div "ESA is a national not for profit organization which provides technology-bases s…" at bounding box center [462, 242] width 367 height 202
copy div "ESA is a national not for profit organization which provides technology-bases s…"
click at [444, 279] on p "Key technologies and instruments: .NET Core 3.0, [DOMAIN_NAME] Web API, MS SQL …" at bounding box center [462, 287] width 346 height 49
drag, startPoint x: 441, startPoint y: 279, endPoint x: 269, endPoint y: 165, distance: 205.9
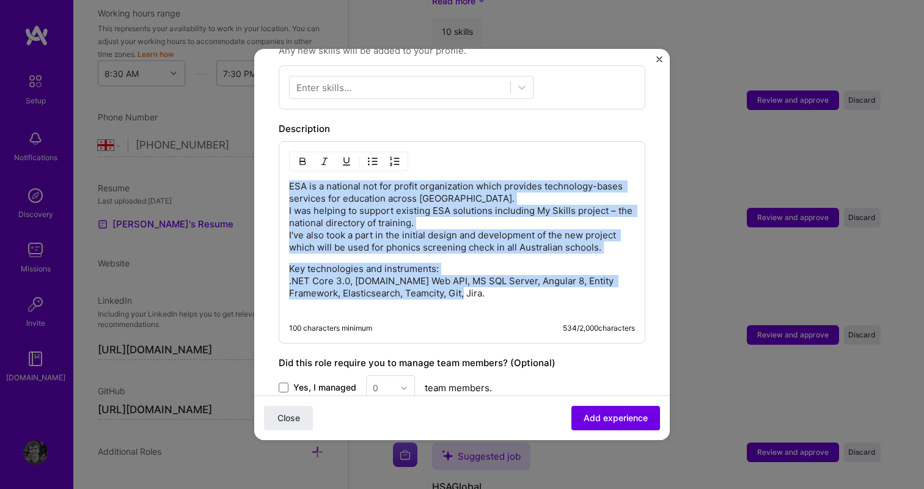
click at [269, 165] on form "Adding suggested job This job is suggested based on your LinkedIn, resume or [D…" at bounding box center [461, 112] width 415 height 992
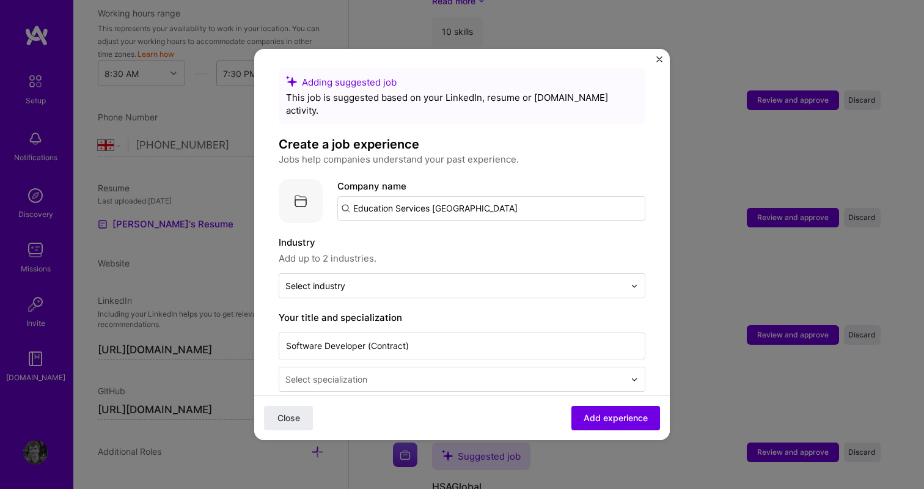
scroll to position [0, 0]
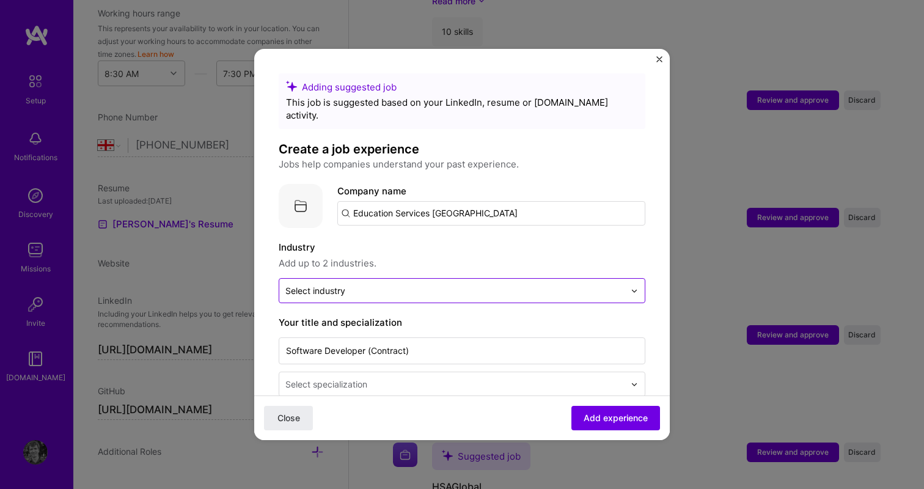
click at [411, 284] on input "text" at bounding box center [454, 290] width 339 height 13
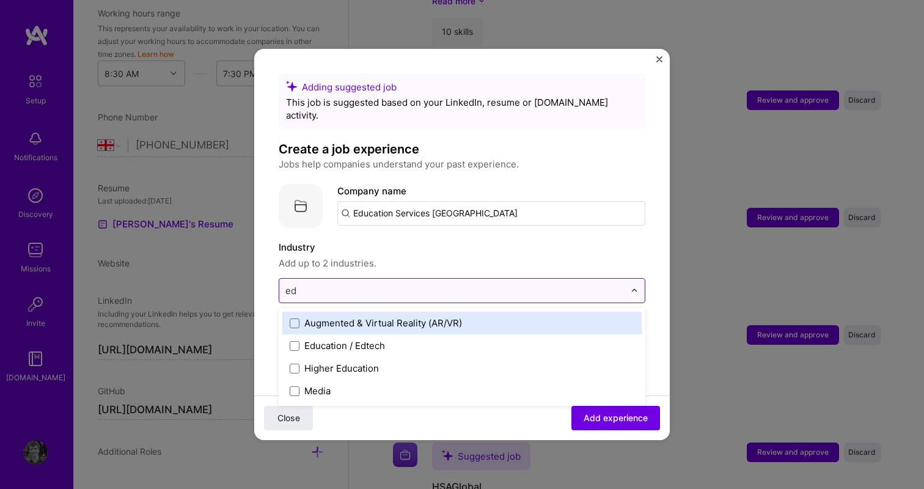
type input "edu"
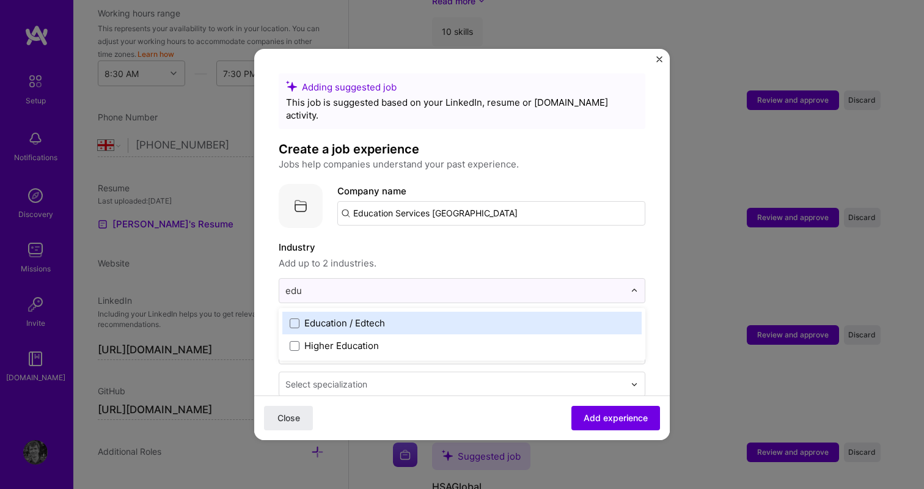
click at [378, 317] on div "Education / Edtech" at bounding box center [344, 323] width 81 height 13
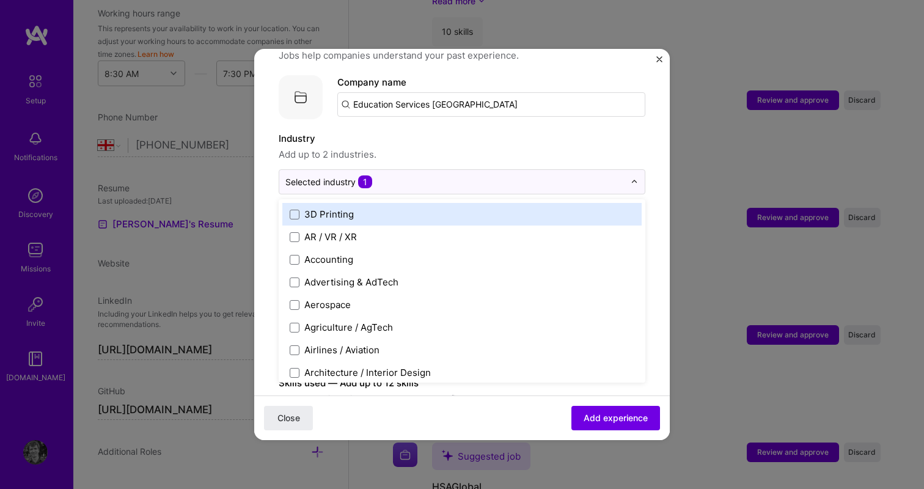
scroll to position [188, 0]
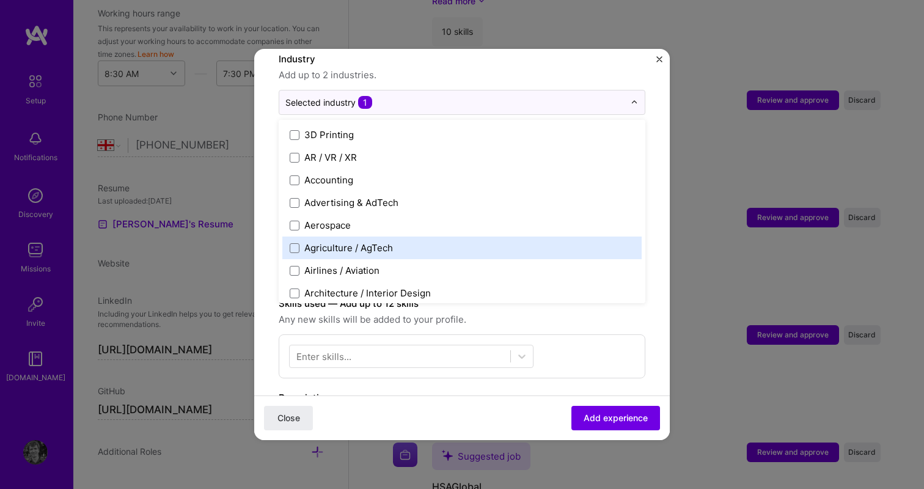
click at [266, 167] on form "Adding suggested job This job is suggested based on your LinkedIn, resume or [D…" at bounding box center [461, 408] width 415 height 1047
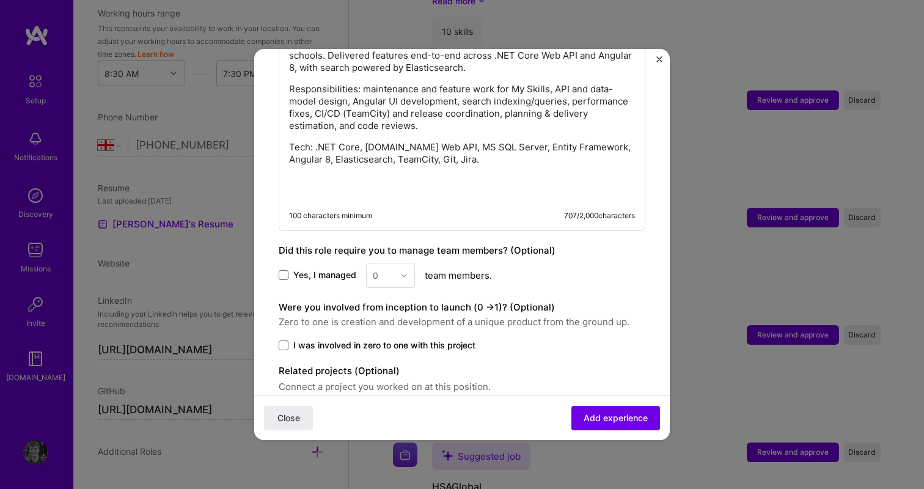
scroll to position [667, 0]
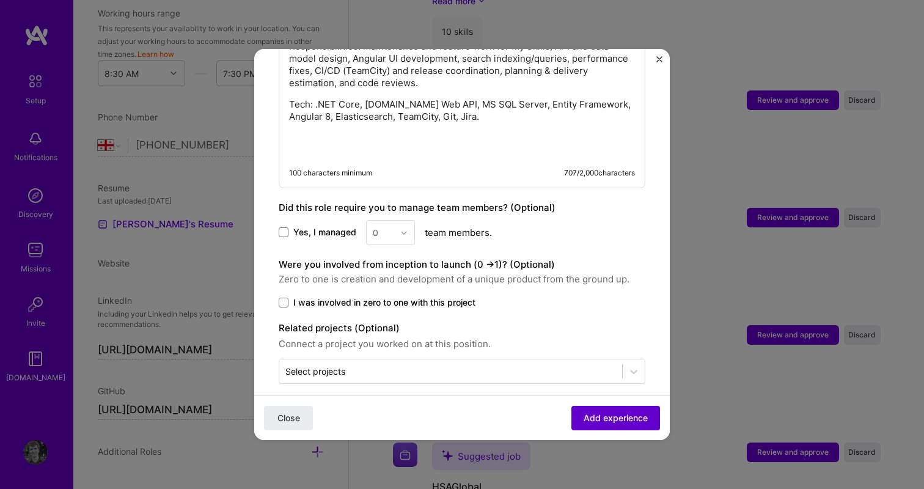
click at [598, 414] on span "Add experience" at bounding box center [616, 418] width 64 height 12
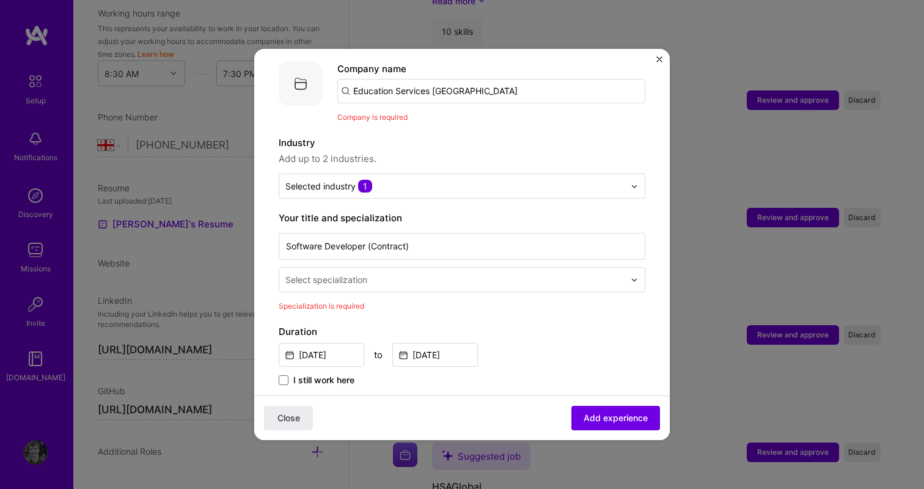
scroll to position [92, 0]
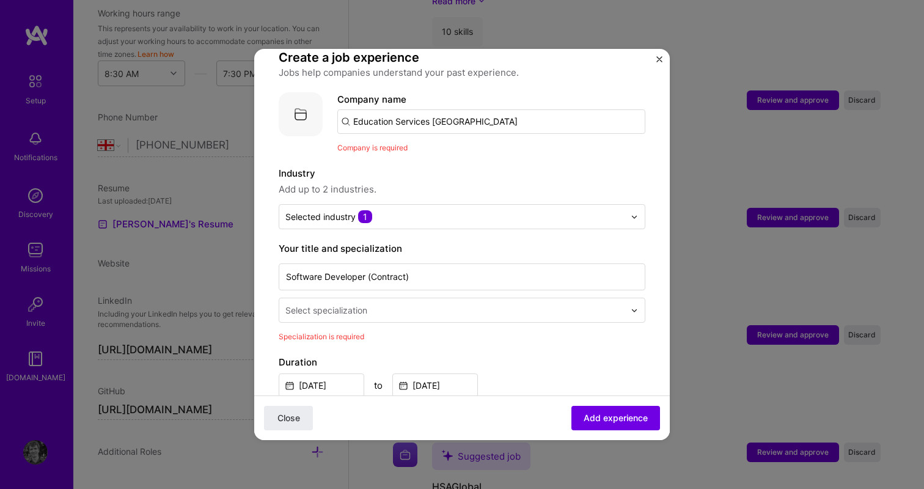
click at [477, 109] on input "Education Services [GEOGRAPHIC_DATA]" at bounding box center [491, 121] width 308 height 24
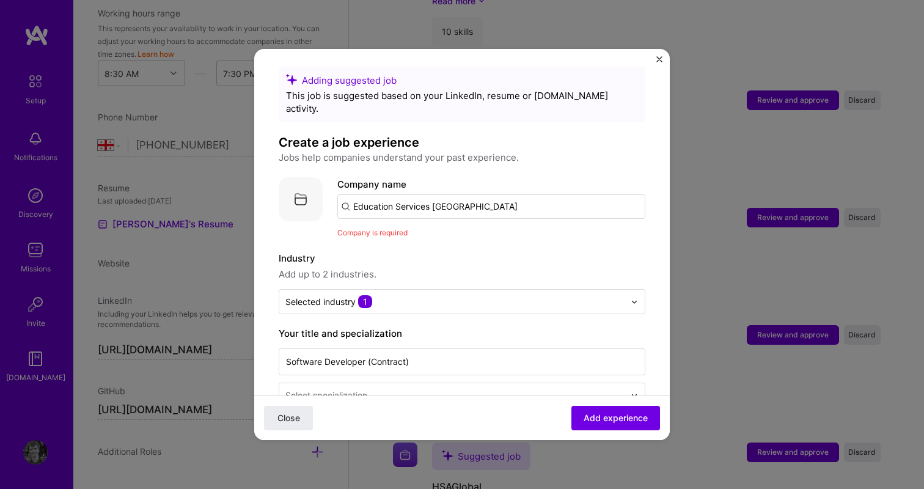
scroll to position [0, 0]
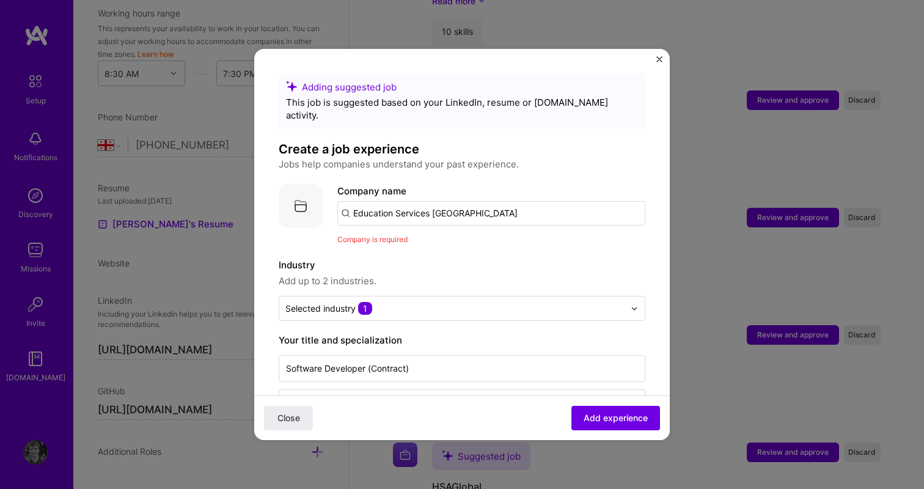
click at [384, 202] on input "Education Services [GEOGRAPHIC_DATA]" at bounding box center [491, 213] width 308 height 24
click at [464, 201] on input "Education Services [GEOGRAPHIC_DATA]" at bounding box center [491, 213] width 308 height 24
drag, startPoint x: 480, startPoint y: 203, endPoint x: 288, endPoint y: 191, distance: 192.3
click at [288, 191] on div "Company logo Company name Education Services [GEOGRAPHIC_DATA] Company is requi…" at bounding box center [462, 215] width 367 height 62
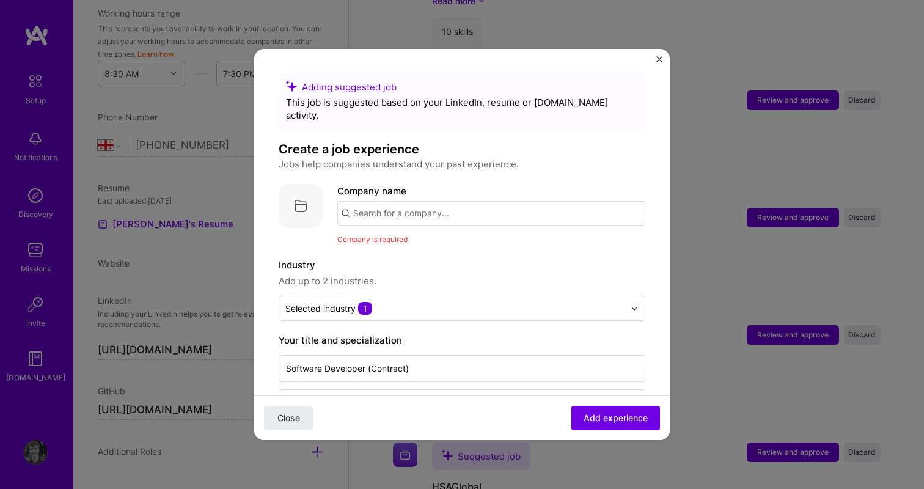
paste input "Education Services [GEOGRAPHIC_DATA]"
type input "Education Services [GEOGRAPHIC_DATA]"
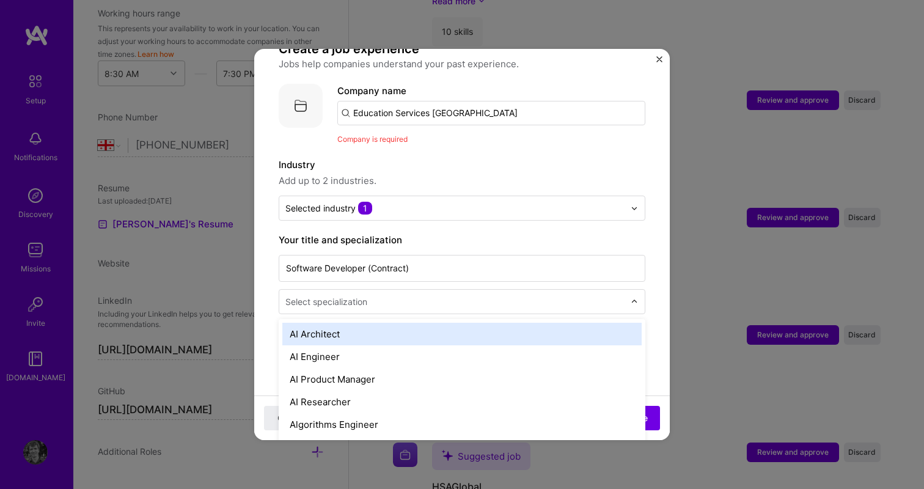
scroll to position [4373, 0]
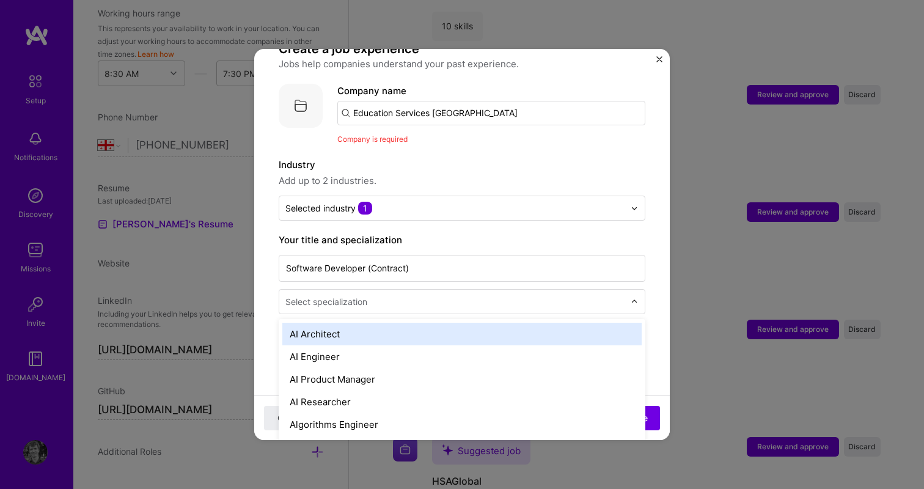
click at [384, 295] on input "text" at bounding box center [456, 301] width 342 height 13
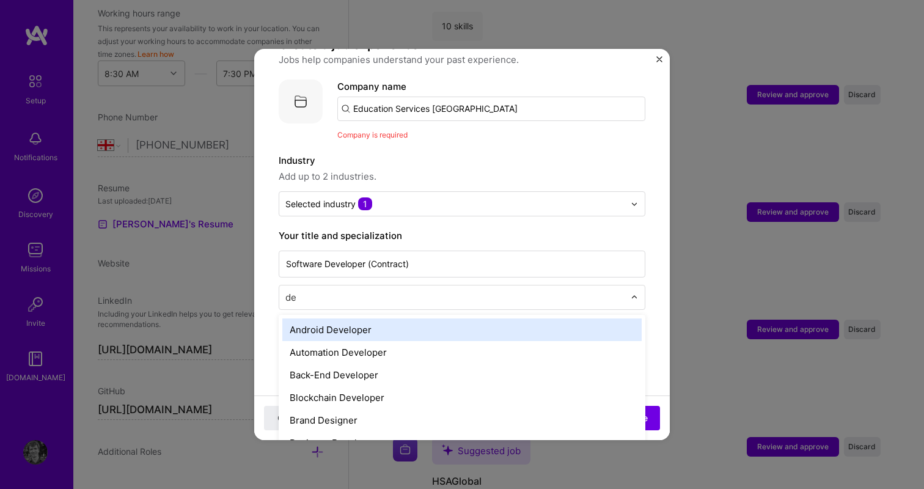
type input "d"
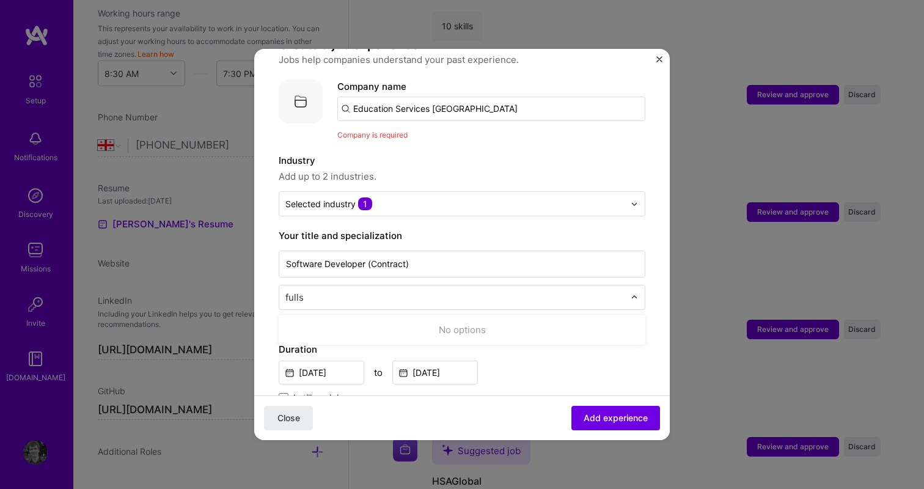
type input "full"
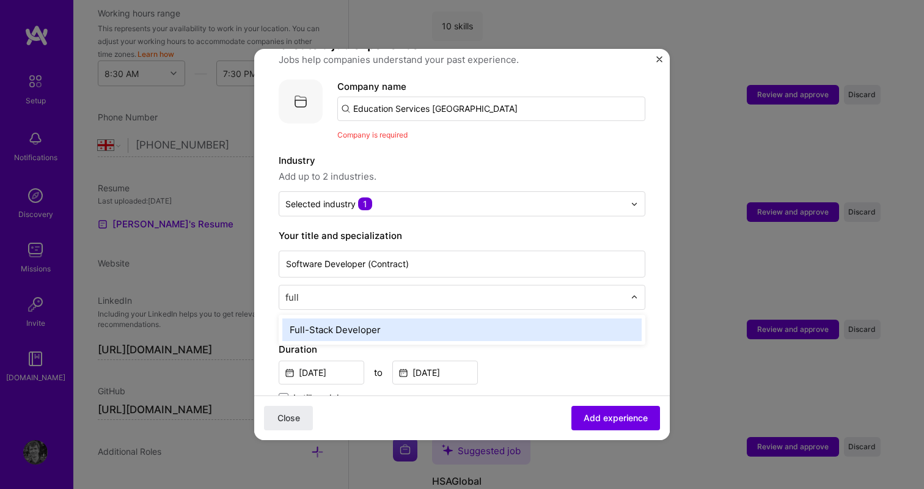
click at [392, 318] on div "Full-Stack Developer" at bounding box center [461, 329] width 359 height 23
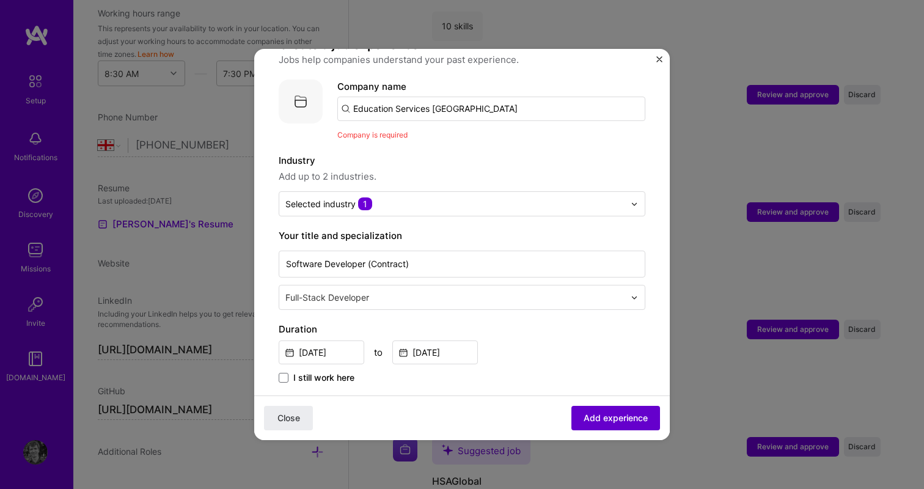
click at [585, 416] on span "Add experience" at bounding box center [616, 418] width 64 height 12
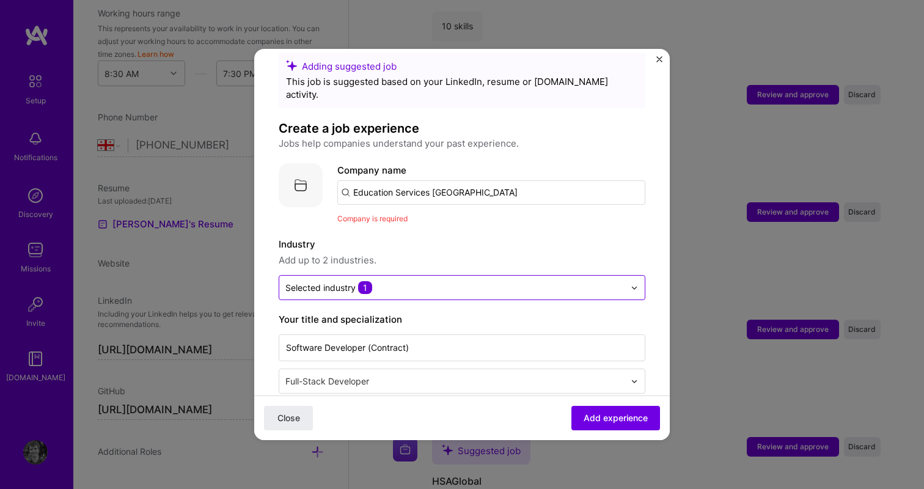
scroll to position [0, 0]
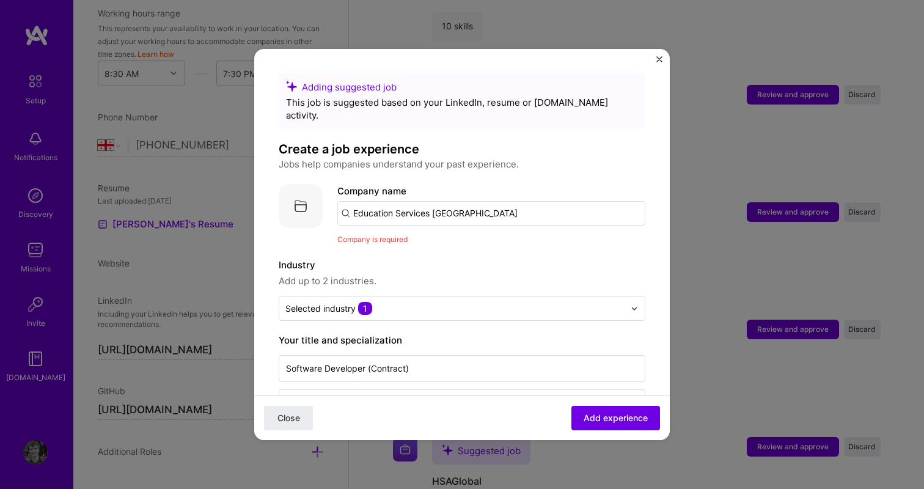
click at [413, 212] on input "Education Services [GEOGRAPHIC_DATA]" at bounding box center [491, 213] width 308 height 24
click at [411, 201] on input "Education Services [GEOGRAPHIC_DATA]" at bounding box center [491, 213] width 308 height 24
click at [287, 190] on img at bounding box center [301, 206] width 44 height 44
click at [386, 201] on input "Education Services [GEOGRAPHIC_DATA]" at bounding box center [491, 213] width 308 height 24
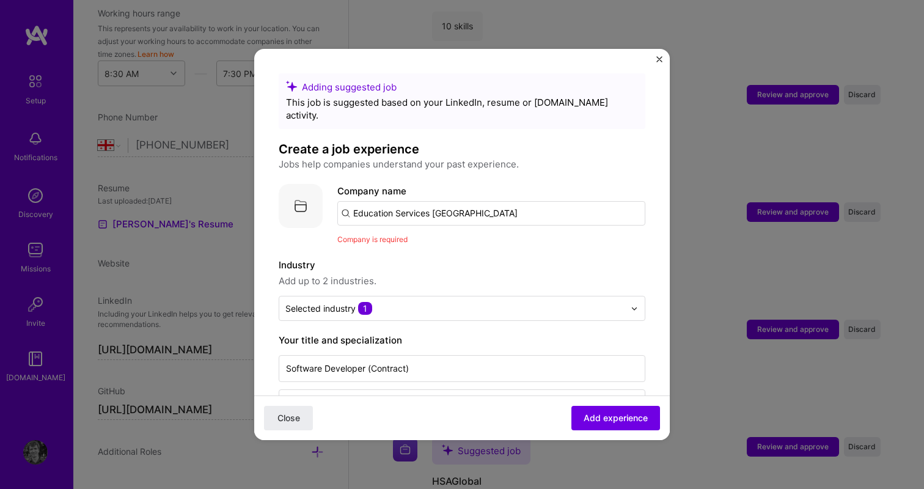
click at [386, 201] on input "Education Services [GEOGRAPHIC_DATA]" at bounding box center [491, 213] width 308 height 24
type input "Education services [GEOGRAPHIC_DATA]"
click at [381, 241] on span "Add company" at bounding box center [371, 247] width 59 height 13
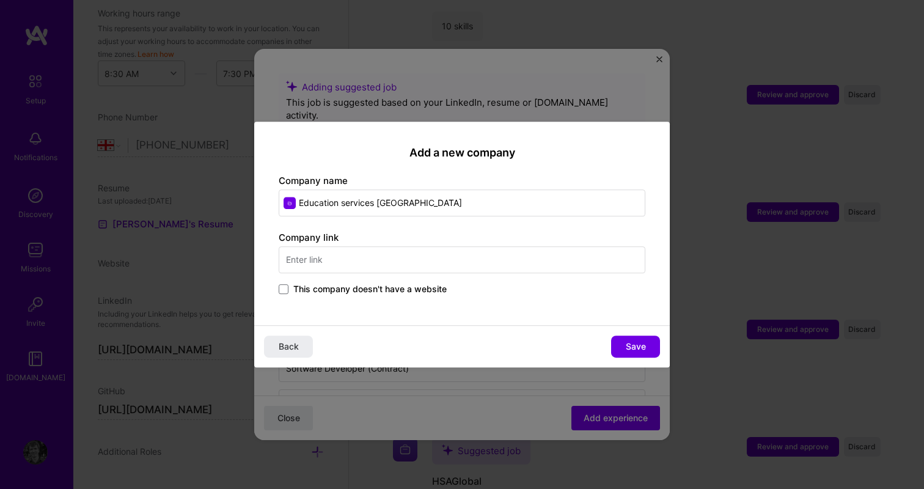
drag, startPoint x: 414, startPoint y: 203, endPoint x: 270, endPoint y: 186, distance: 144.7
click at [270, 186] on div "Add a new company Company name Education services Austral Company link This com…" at bounding box center [461, 223] width 415 height 203
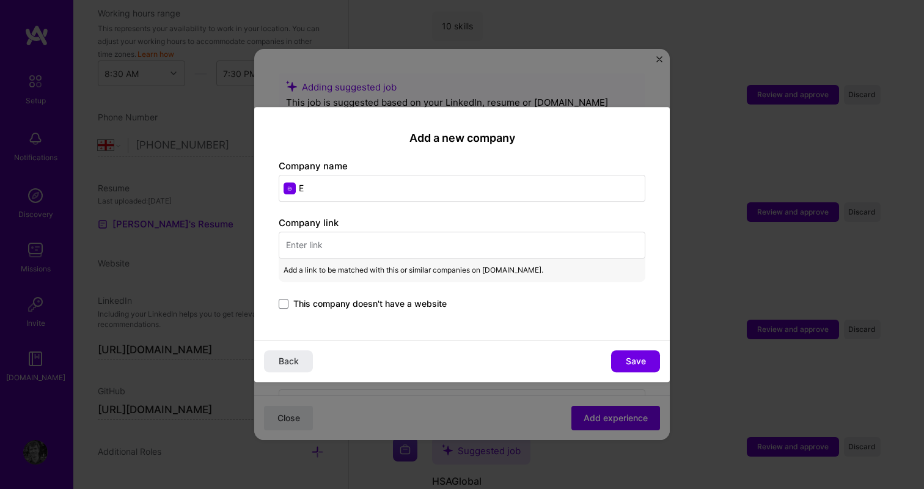
click at [329, 196] on input "E" at bounding box center [462, 188] width 367 height 27
click at [311, 184] on input "E" at bounding box center [462, 188] width 367 height 27
paste input "[URL][DOMAIN_NAME]"
type input "E"
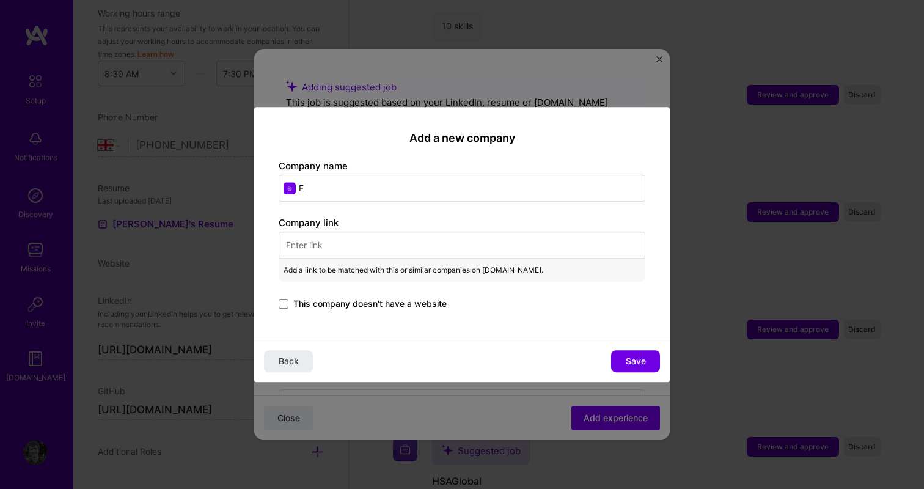
click at [335, 246] on input "text" at bounding box center [462, 245] width 367 height 27
paste input "[URL][DOMAIN_NAME]"
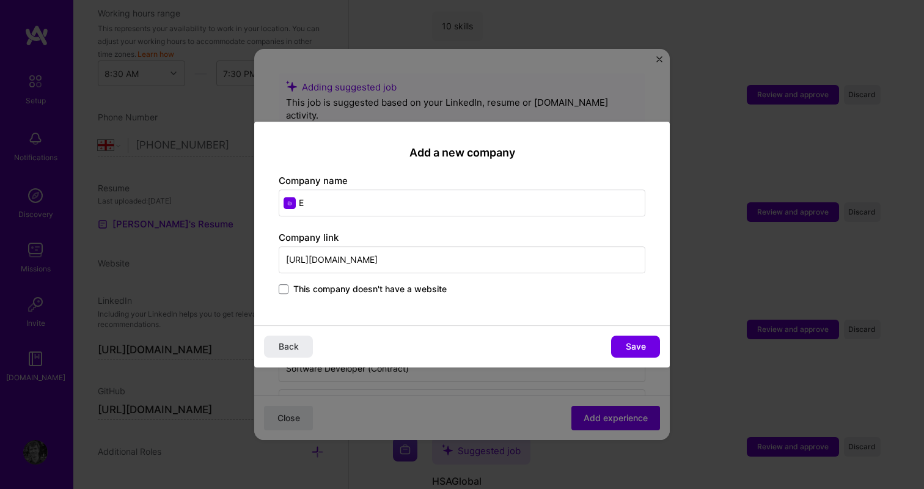
type input "[URL][DOMAIN_NAME]"
click at [314, 201] on input "E" at bounding box center [462, 202] width 367 height 27
type input "Education Services [GEOGRAPHIC_DATA]"
click at [640, 350] on span "Save" at bounding box center [636, 346] width 20 height 12
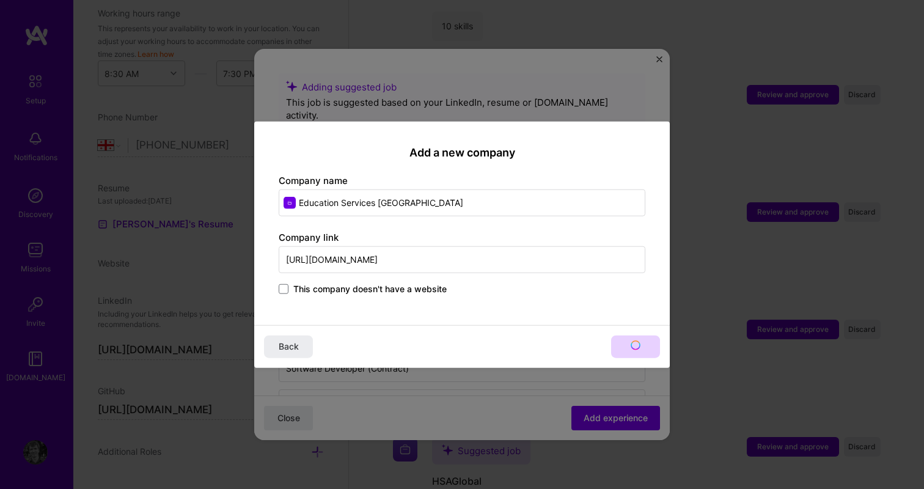
type input "Education Services [GEOGRAPHIC_DATA]"
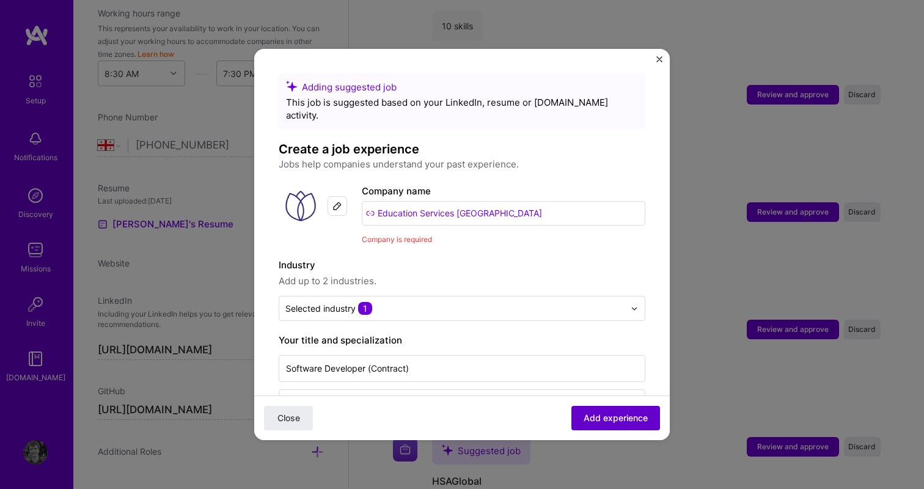
click at [594, 413] on span "Add experience" at bounding box center [616, 418] width 64 height 12
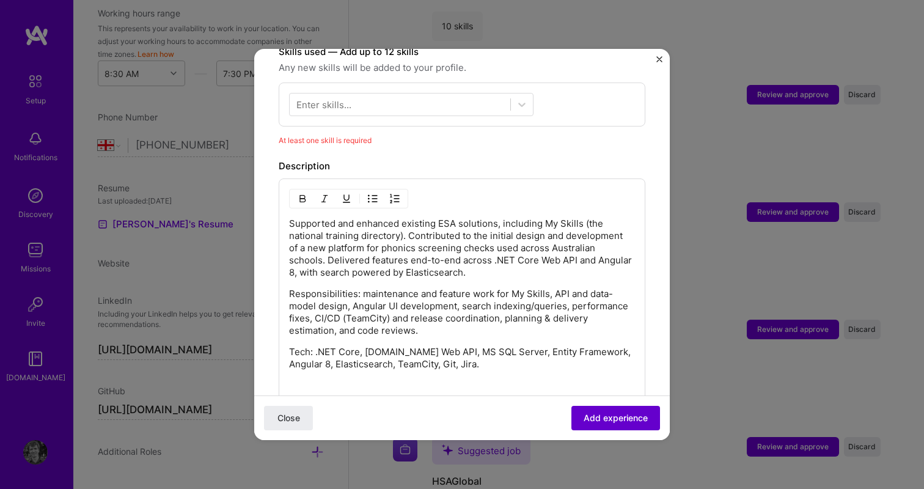
scroll to position [441, 0]
click at [393, 94] on div at bounding box center [400, 104] width 221 height 20
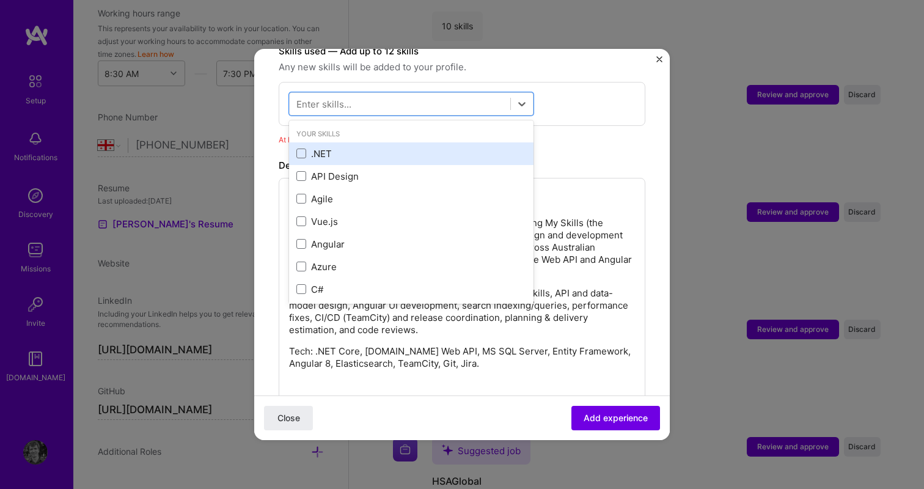
click at [356, 147] on div ".NET" at bounding box center [411, 153] width 230 height 13
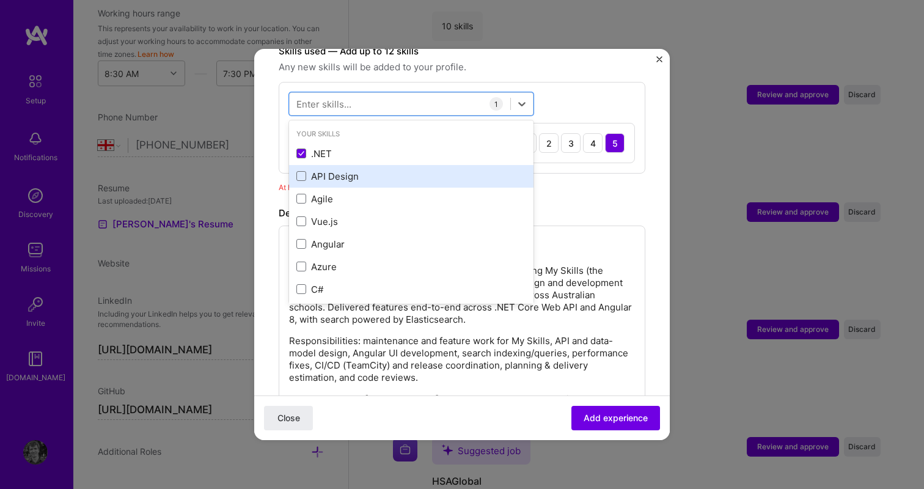
click at [356, 170] on div "API Design" at bounding box center [411, 176] width 230 height 13
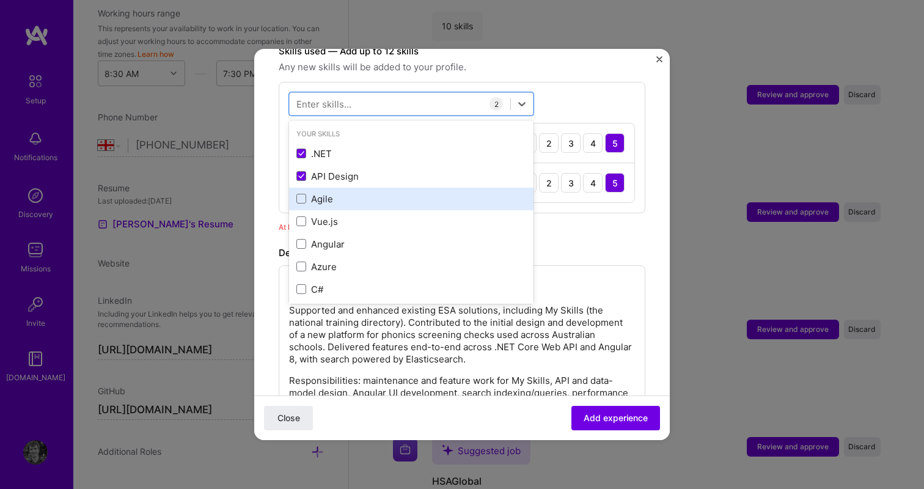
click at [354, 192] on div "Agile" at bounding box center [411, 198] width 230 height 13
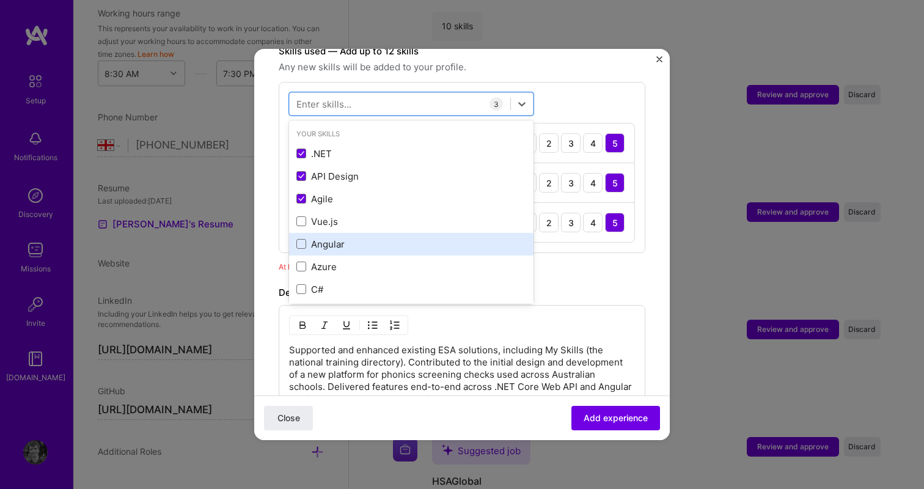
click at [367, 238] on div "Angular" at bounding box center [411, 244] width 230 height 13
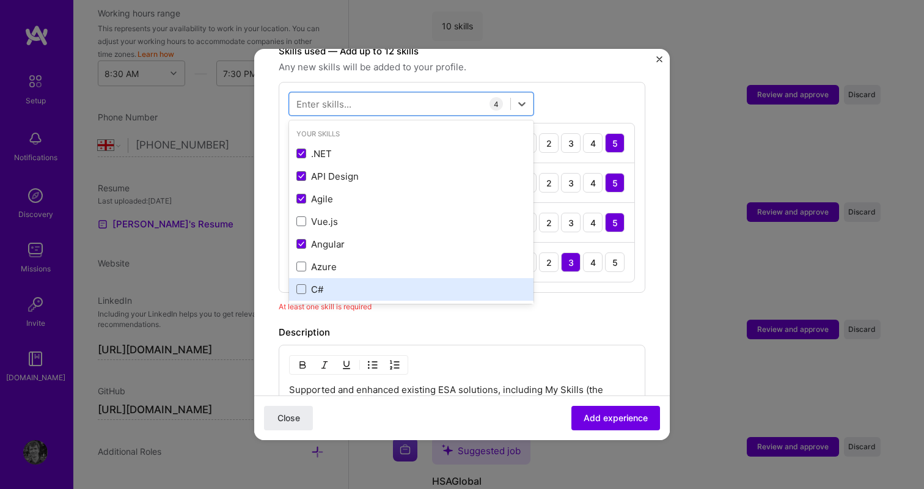
click at [359, 283] on div "C#" at bounding box center [411, 289] width 230 height 13
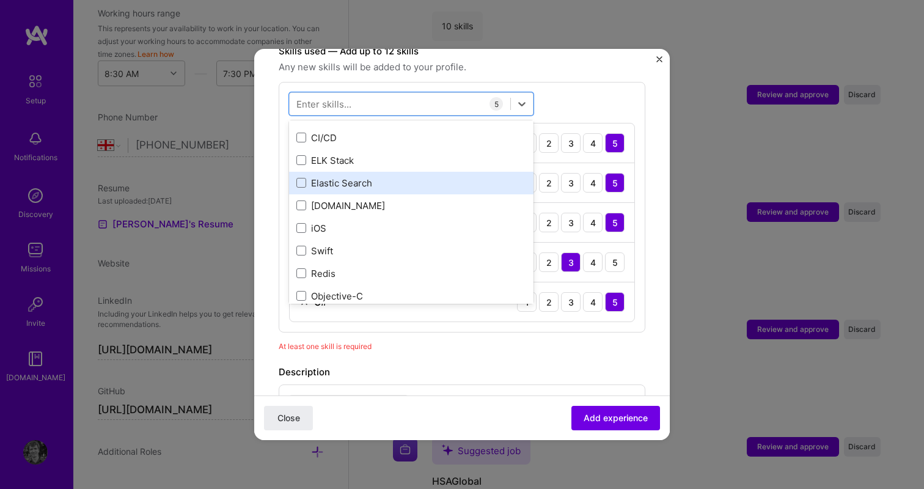
scroll to position [176, 0]
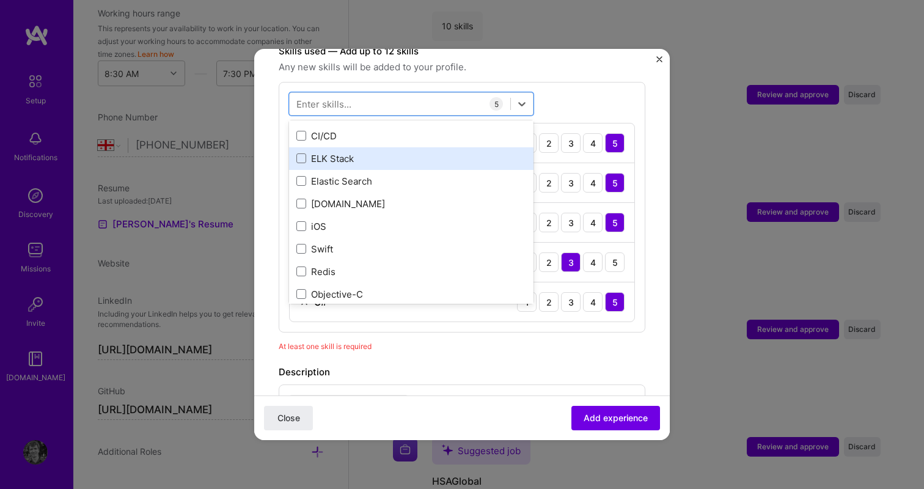
click at [393, 152] on div "ELK Stack" at bounding box center [411, 158] width 230 height 13
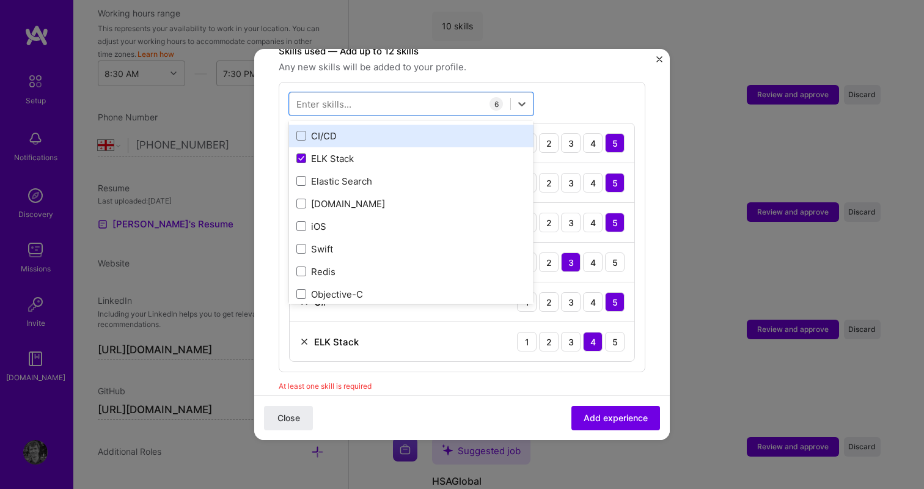
click at [373, 130] on div "CI/CD" at bounding box center [411, 136] width 230 height 13
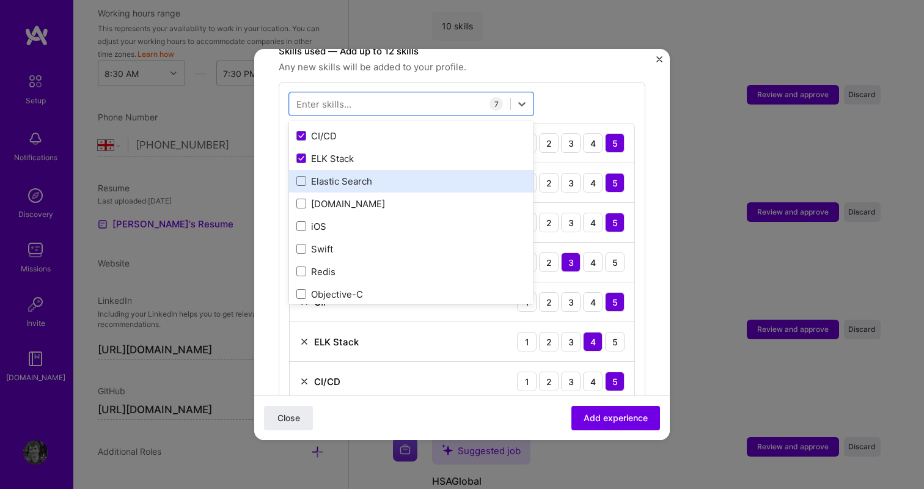
click at [370, 175] on div "Elastic Search" at bounding box center [411, 181] width 230 height 13
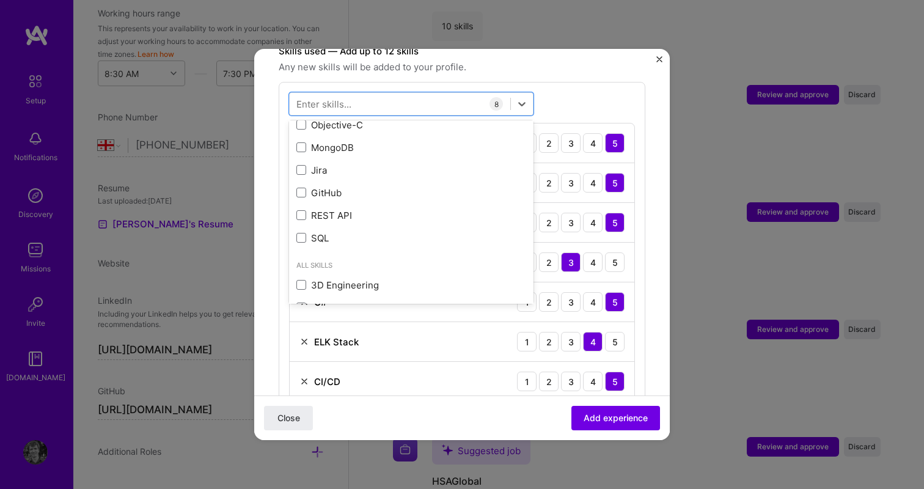
scroll to position [350, 0]
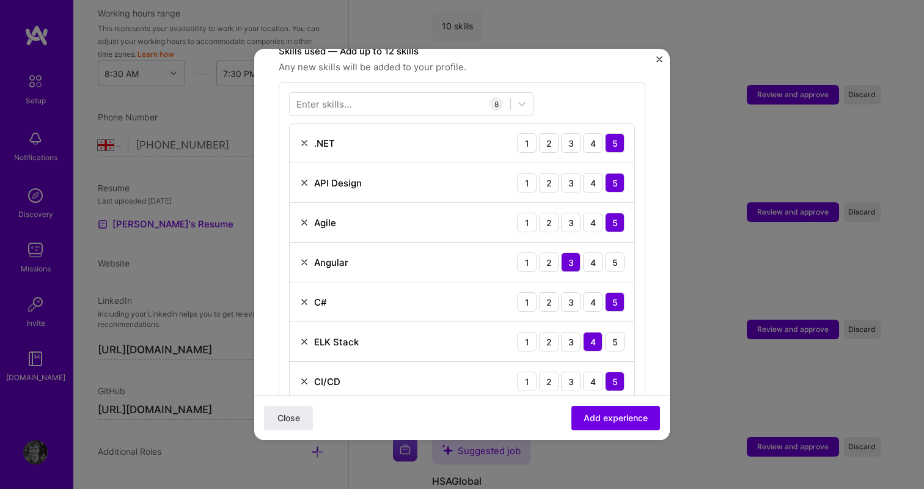
click at [277, 229] on form "Adding suggested job This job is suggested based on your LinkedIn, resume or [D…" at bounding box center [461, 329] width 415 height 1393
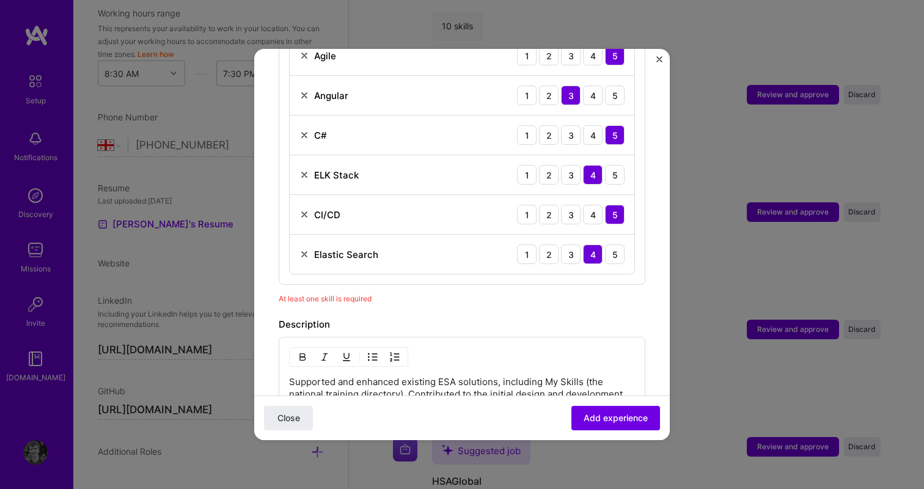
scroll to position [470, 0]
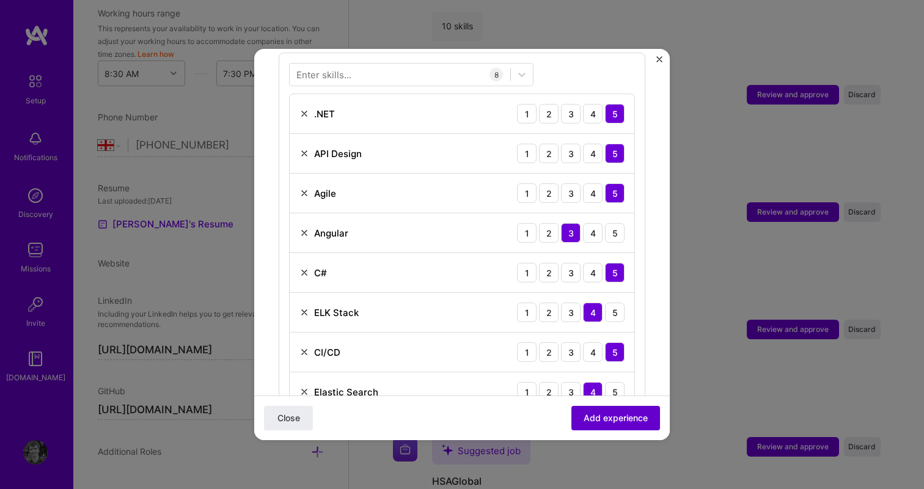
click at [628, 418] on span "Add experience" at bounding box center [616, 418] width 64 height 12
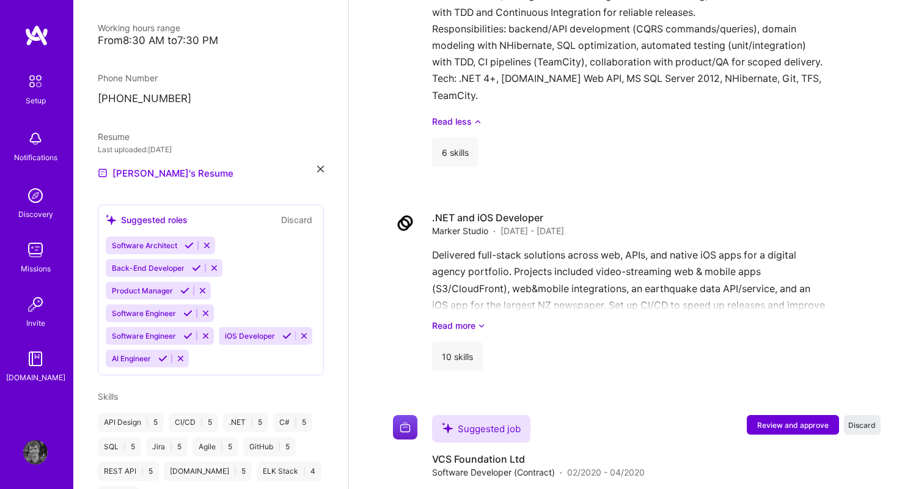
scroll to position [3664, 0]
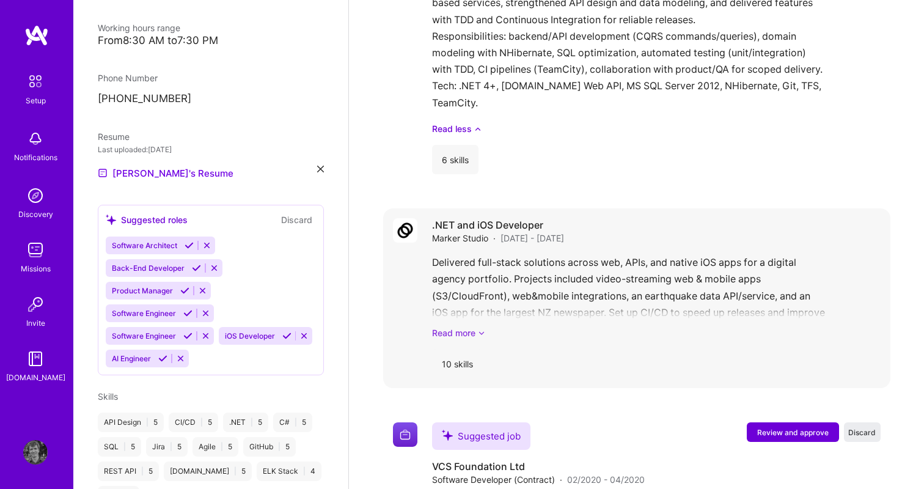
click at [482, 326] on icon at bounding box center [481, 332] width 7 height 13
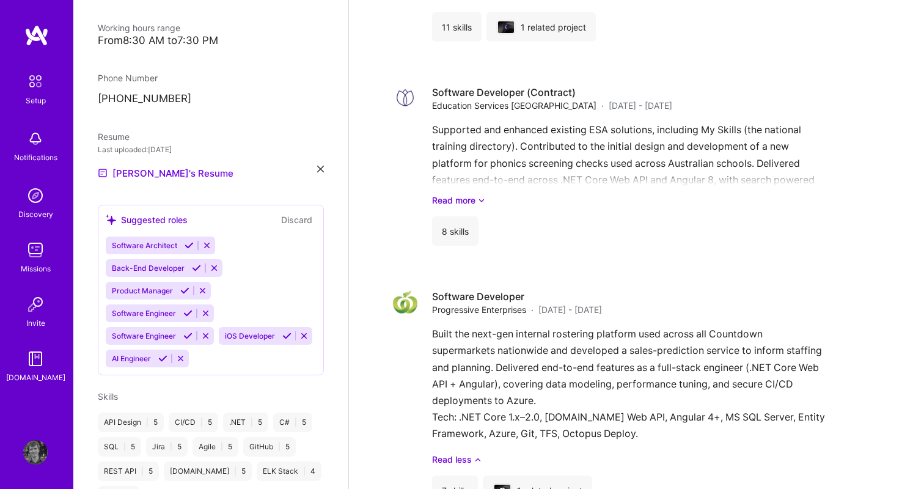
scroll to position [2424, 0]
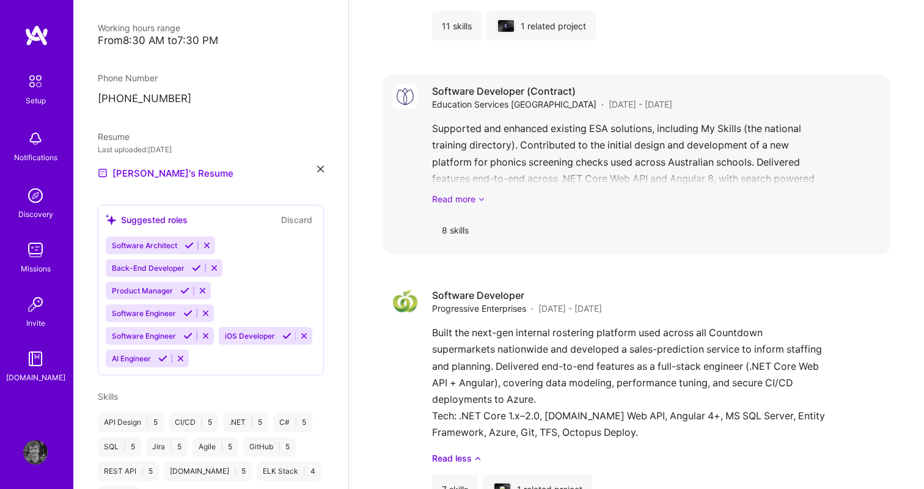
click at [444, 192] on link "Read more" at bounding box center [656, 198] width 448 height 13
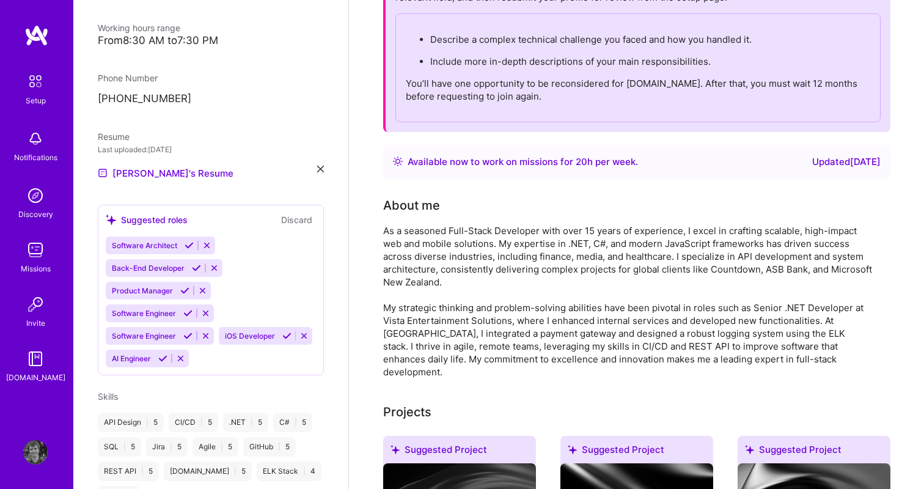
scroll to position [0, 0]
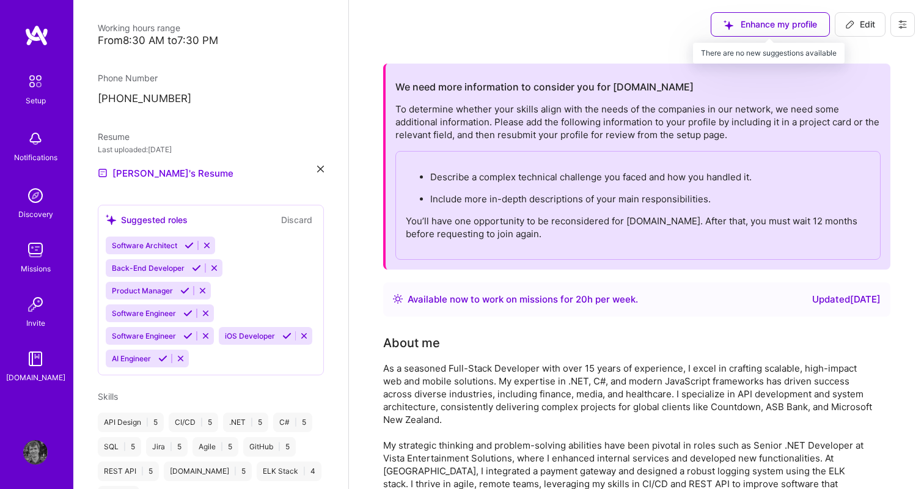
click at [759, 13] on div "Enhance my profile" at bounding box center [770, 24] width 119 height 24
click at [755, 20] on div "Enhance my profile" at bounding box center [770, 24] width 119 height 24
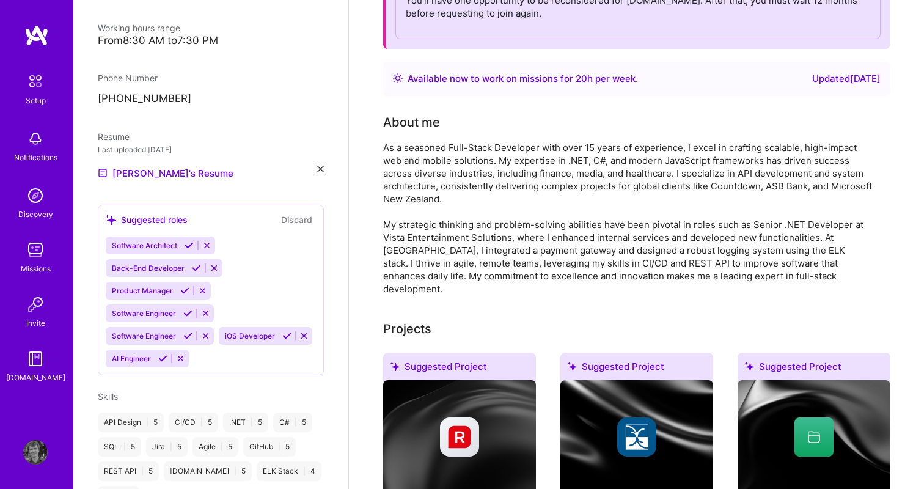
scroll to position [229, 0]
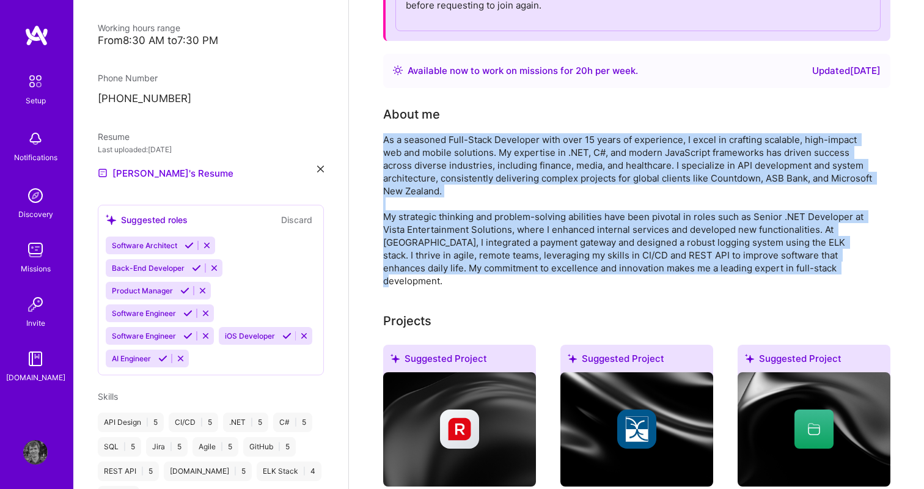
drag, startPoint x: 800, startPoint y: 269, endPoint x: 376, endPoint y: 137, distance: 443.9
copy div "As a seasoned Full-Stack Developer with over 15 years of experience, I excel in…"
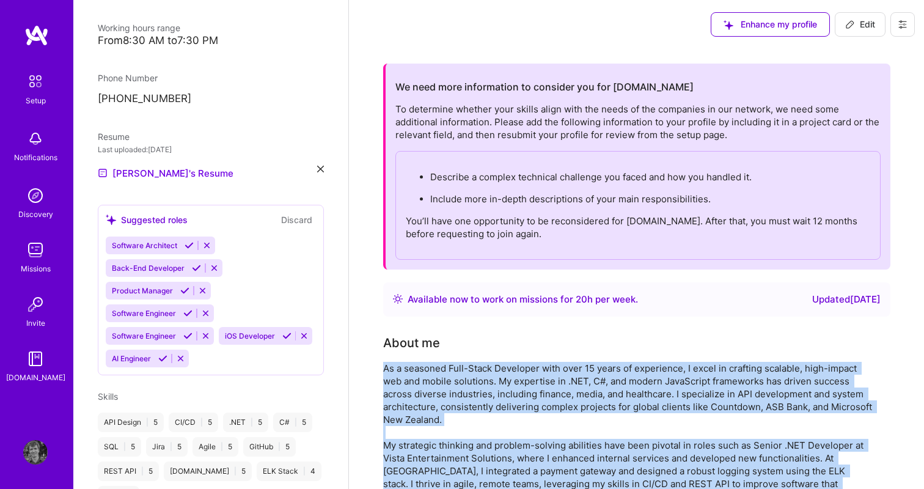
click at [846, 24] on icon at bounding box center [849, 24] width 7 height 7
select select "GE"
select select "Right Now"
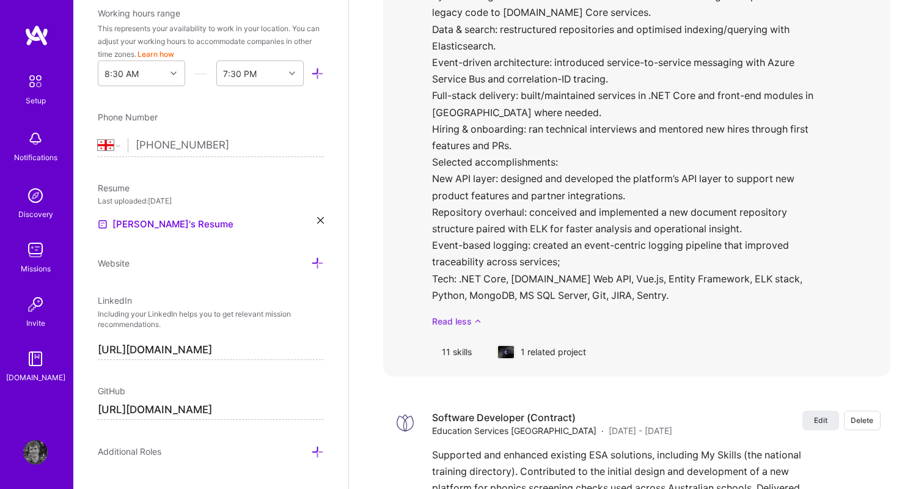
scroll to position [2678, 0]
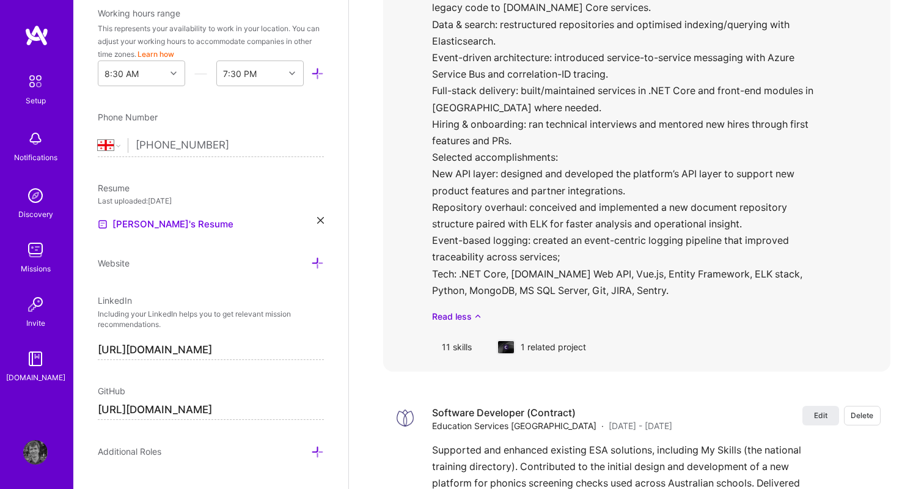
click at [530, 333] on div "1 related project" at bounding box center [540, 346] width 109 height 29
click at [539, 339] on div "1 related project" at bounding box center [540, 346] width 109 height 29
click at [513, 345] on div at bounding box center [506, 347] width 16 height 5
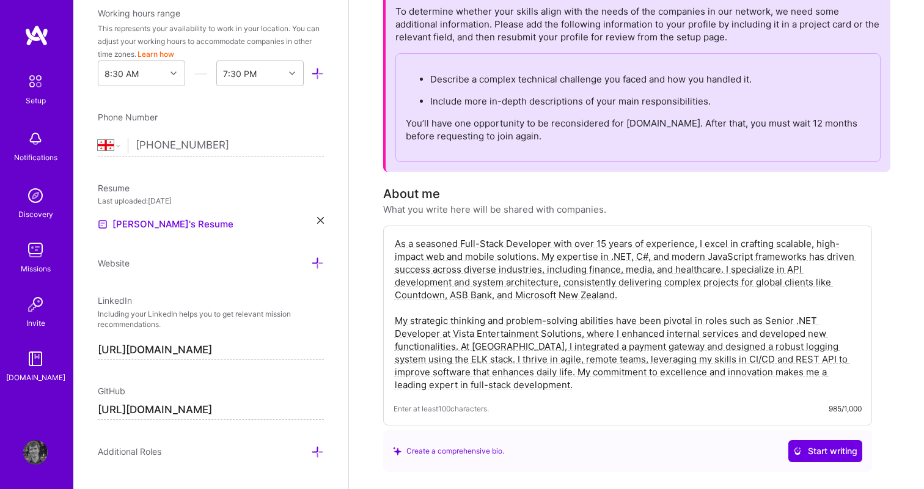
scroll to position [0, 0]
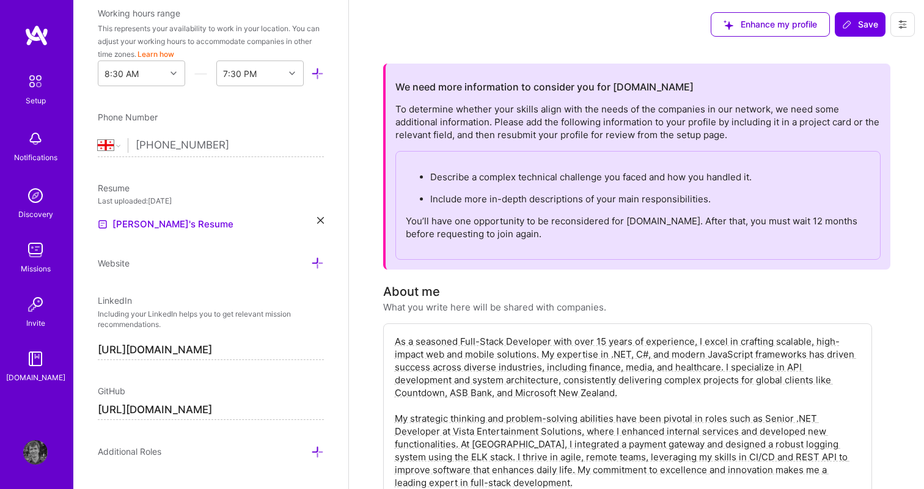
drag, startPoint x: 858, startPoint y: 30, endPoint x: 838, endPoint y: 47, distance: 26.9
click at [838, 47] on div "Enhance my profile Save" at bounding box center [812, 24] width 222 height 49
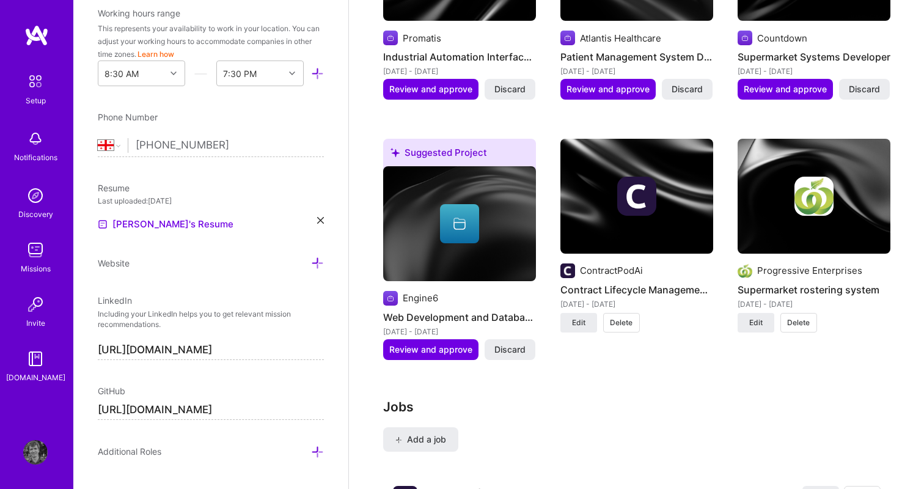
scroll to position [2011, 0]
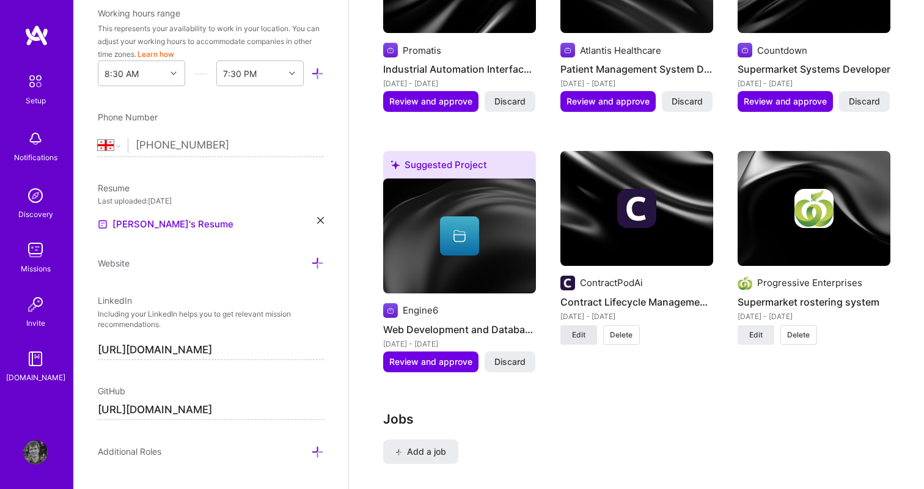
click at [577, 329] on span "Edit" at bounding box center [578, 334] width 13 height 11
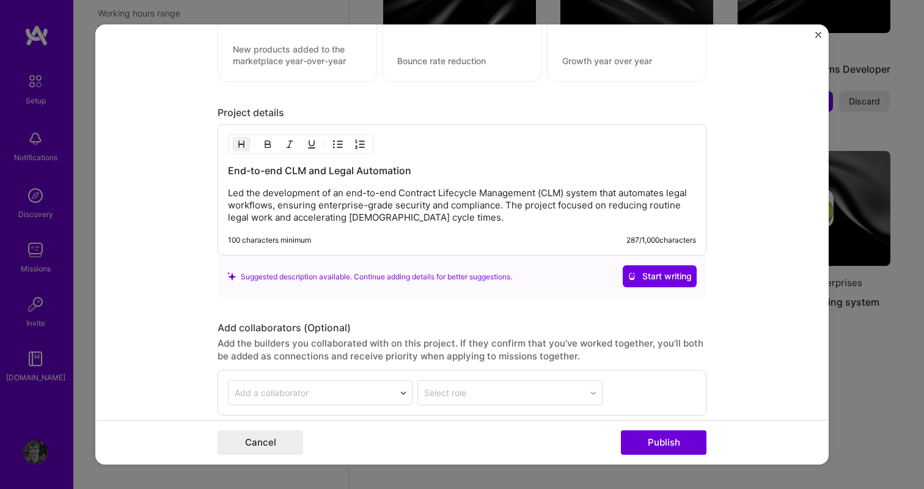
scroll to position [1295, 0]
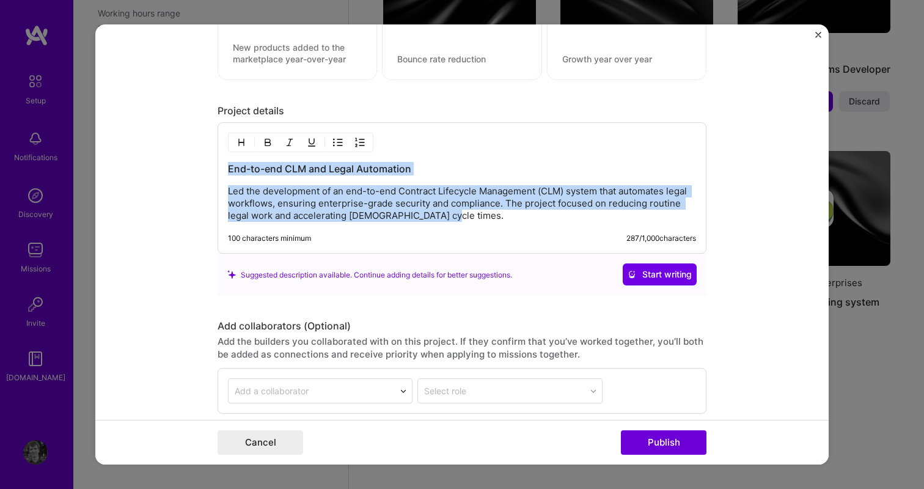
drag, startPoint x: 446, startPoint y: 211, endPoint x: 156, endPoint y: 145, distance: 297.0
click at [156, 145] on form "Project title Contract Lifecycle Management Automation Company ContractPodAi Pr…" at bounding box center [461, 244] width 733 height 440
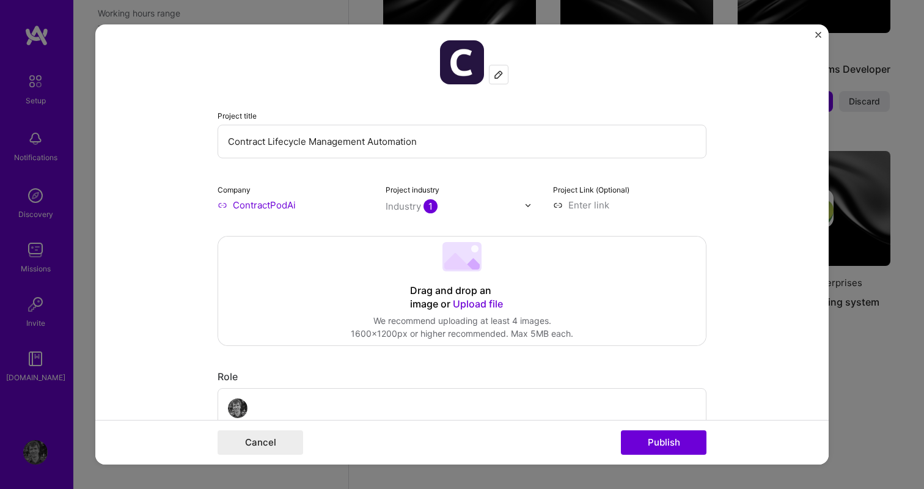
scroll to position [0, 0]
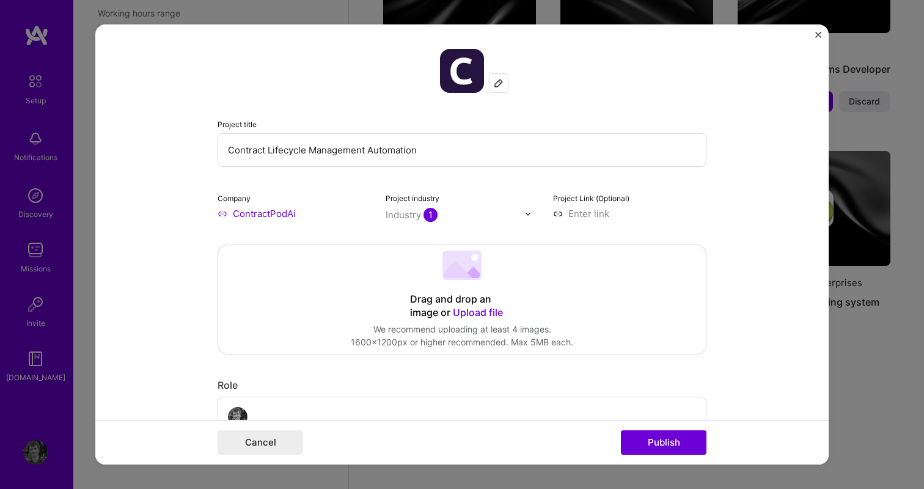
click at [283, 153] on input "Contract Lifecycle Management Automation" at bounding box center [462, 150] width 489 height 34
click at [393, 148] on input "Contract Lifecycle Management Automation" at bounding box center [462, 150] width 489 height 34
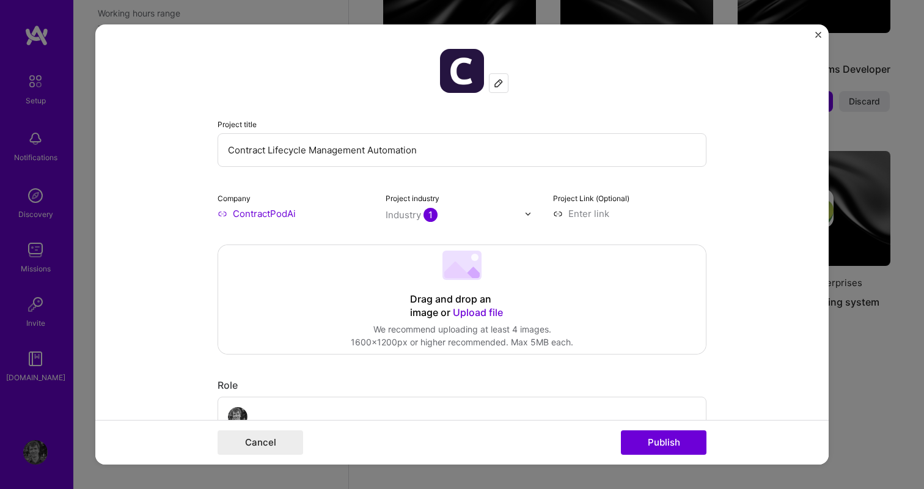
click at [393, 148] on input "Contract Lifecycle Management Automation" at bounding box center [462, 150] width 489 height 34
click at [307, 151] on input "Contract Lifecycle Management Automation" at bounding box center [462, 150] width 489 height 34
paste input "— Zero-Downtime Modernization"
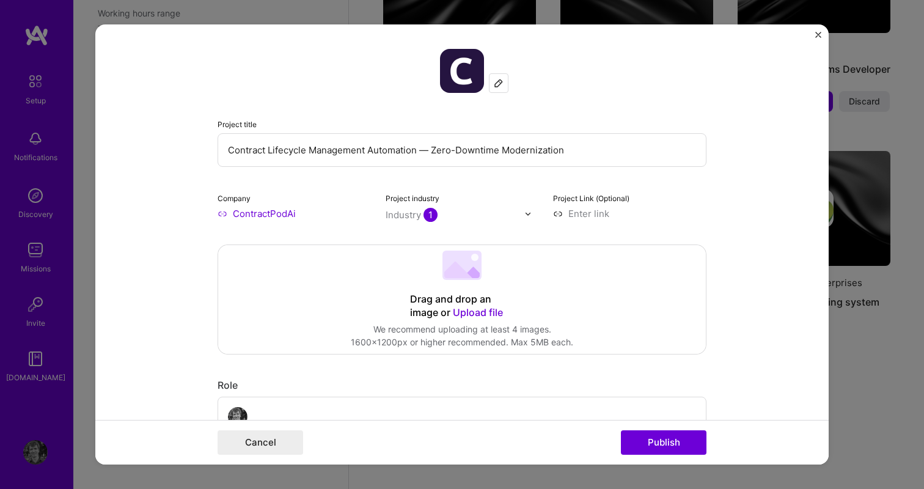
drag, startPoint x: 573, startPoint y: 150, endPoint x: 419, endPoint y: 149, distance: 154.6
click at [419, 149] on input "Contract Lifecycle Management Automation — Zero-Downtime Modernization" at bounding box center [462, 150] width 489 height 34
type input "Contract Lifecycle Management Automation"
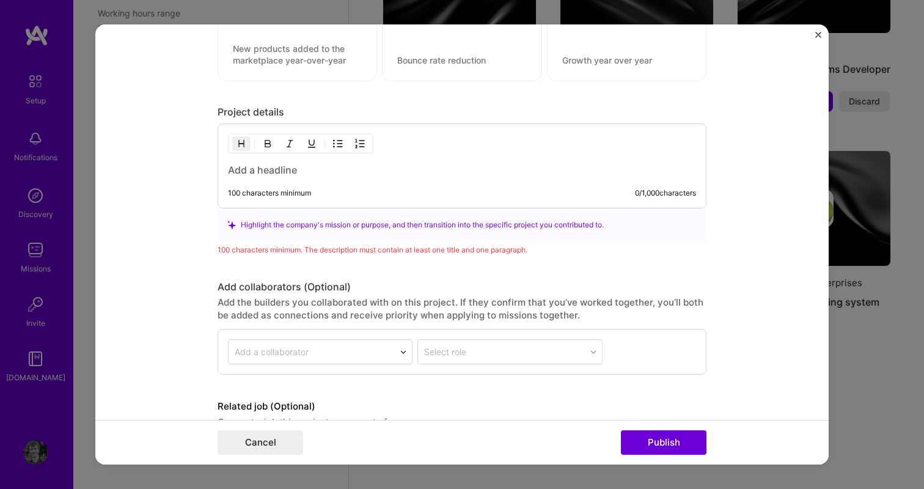
scroll to position [1253, 0]
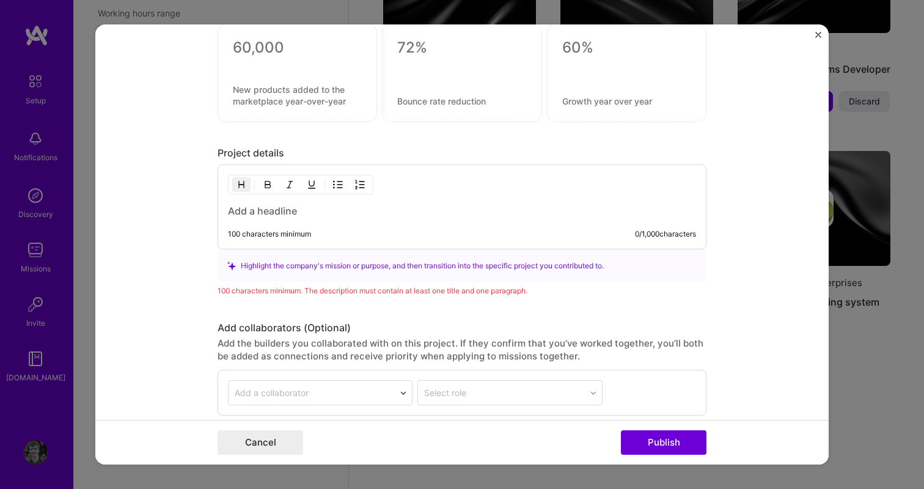
click at [288, 218] on div "100 characters minimum 0 / 1,000 characters" at bounding box center [462, 206] width 489 height 85
click at [299, 208] on h3 at bounding box center [462, 210] width 468 height 13
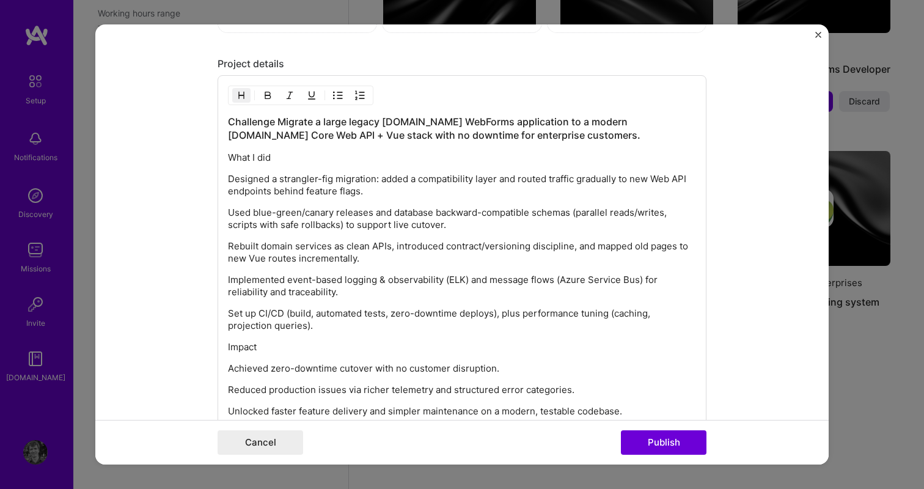
scroll to position [1342, 0]
click at [392, 152] on p "What I did" at bounding box center [462, 158] width 468 height 12
click at [277, 119] on h3 "Challenge Migrate a large legacy [DOMAIN_NAME] WebForms application to a modern…" at bounding box center [462, 128] width 468 height 27
click at [304, 156] on p "What I did" at bounding box center [462, 158] width 468 height 12
drag, startPoint x: 304, startPoint y: 156, endPoint x: 215, endPoint y: 154, distance: 88.6
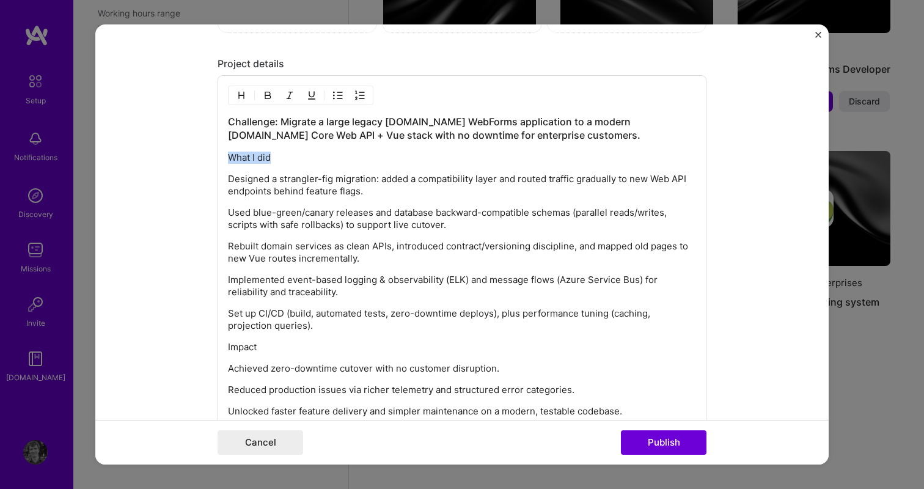
click at [215, 154] on form "Project title Contract Lifecycle Management Automation Company ContractPodAi Pr…" at bounding box center [461, 244] width 733 height 440
click at [243, 89] on button "button" at bounding box center [241, 95] width 18 height 15
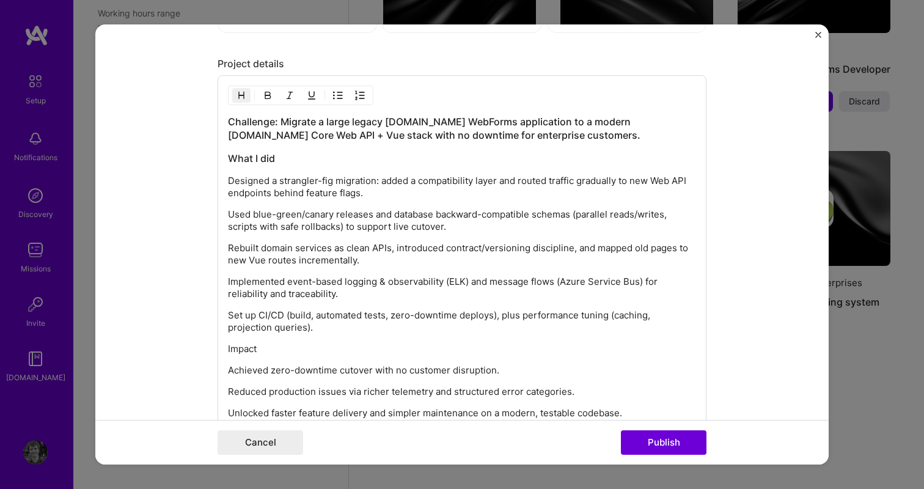
click at [293, 163] on h3 "What I did" at bounding box center [462, 158] width 468 height 13
click at [382, 178] on p "Designed a strangler-fig migration: added a compatibility layer and routed traf…" at bounding box center [462, 187] width 468 height 24
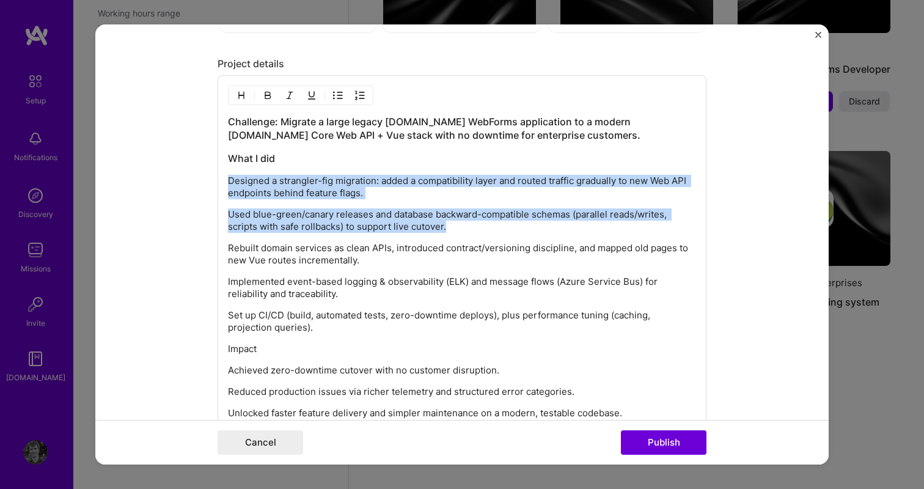
drag, startPoint x: 459, startPoint y: 233, endPoint x: 226, endPoint y: 184, distance: 237.9
click at [226, 184] on div "Challenge: Migrate a large legacy [DOMAIN_NAME] WebForms application to a moder…" at bounding box center [462, 279] width 489 height 409
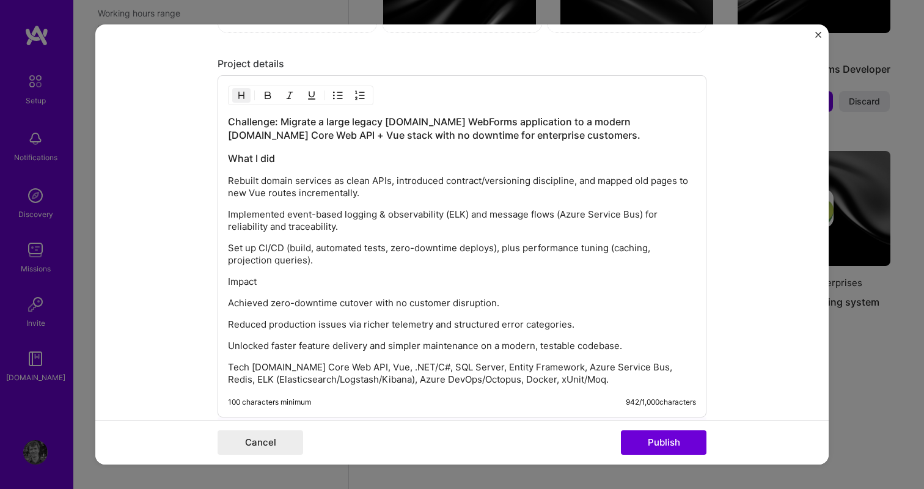
click at [370, 229] on p "Implemented event-based logging & observability (ELK) and message flows (Azure …" at bounding box center [462, 220] width 468 height 24
drag, startPoint x: 493, startPoint y: 248, endPoint x: 391, endPoint y: 246, distance: 102.1
click at [391, 246] on p "Set up CI/CD (build, automated tests, zero-downtime deploys), plus performance …" at bounding box center [462, 254] width 468 height 24
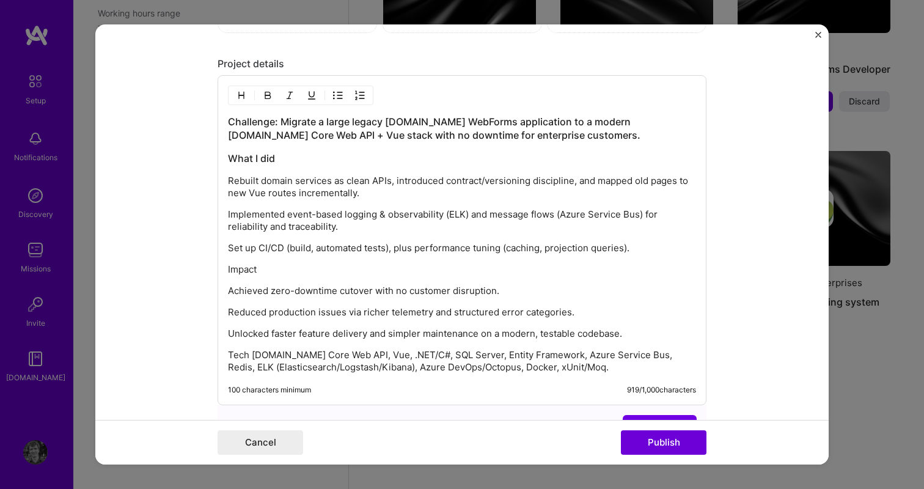
click at [635, 246] on p "Set up CI/CD (build, automated tests), plus performance tuning (caching, projec…" at bounding box center [462, 248] width 468 height 12
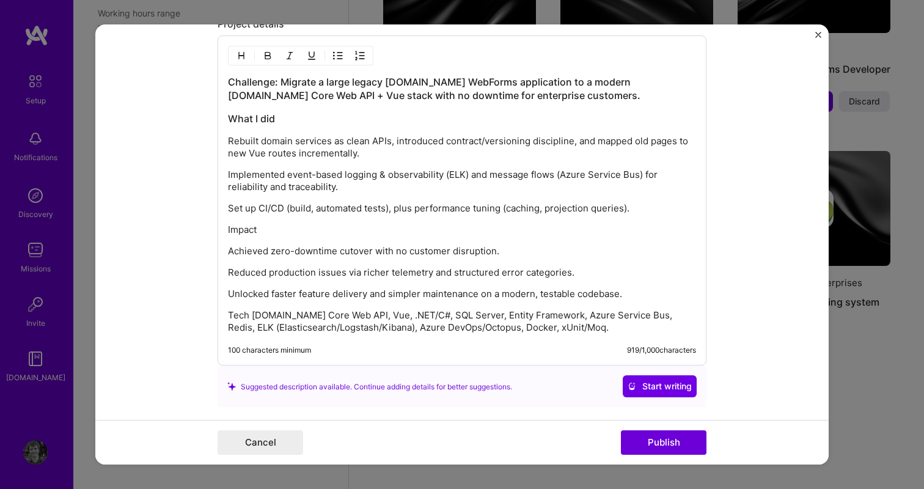
scroll to position [1388, 0]
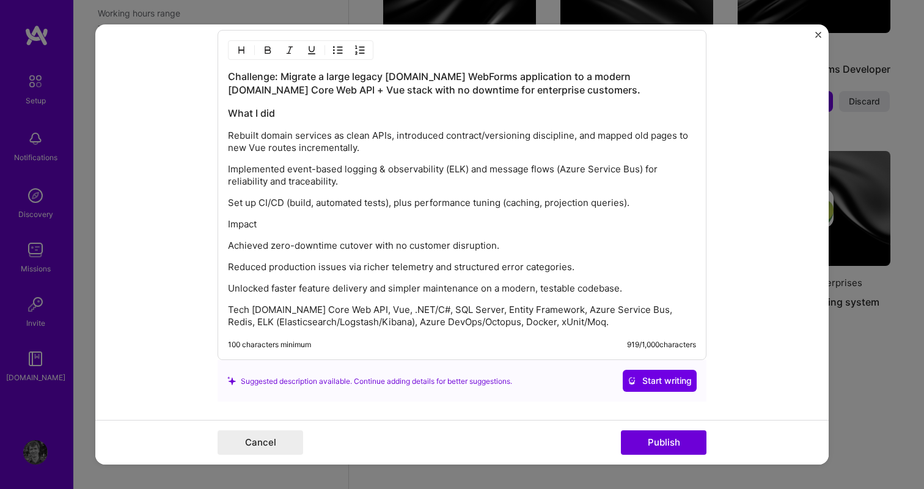
click at [513, 244] on p "Achieved zero-downtime cutover with no customer disruption." at bounding box center [462, 246] width 468 height 12
click at [436, 254] on div "Challenge: Migrate a large legacy [DOMAIN_NAME] WebForms application to a moder…" at bounding box center [462, 199] width 468 height 258
click at [494, 331] on div "Challenge: Migrate a large legacy [DOMAIN_NAME] WebForms application to a moder…" at bounding box center [462, 195] width 489 height 330
click at [492, 323] on p "Tech [DOMAIN_NAME] Core Web API, Vue, .NET/C#, SQL Server, Entity Framework, Az…" at bounding box center [462, 316] width 468 height 24
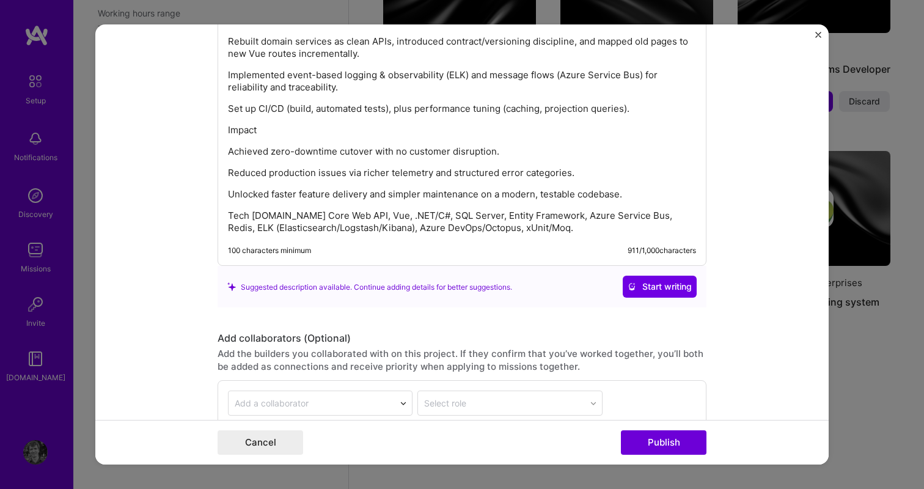
scroll to position [1598, 0]
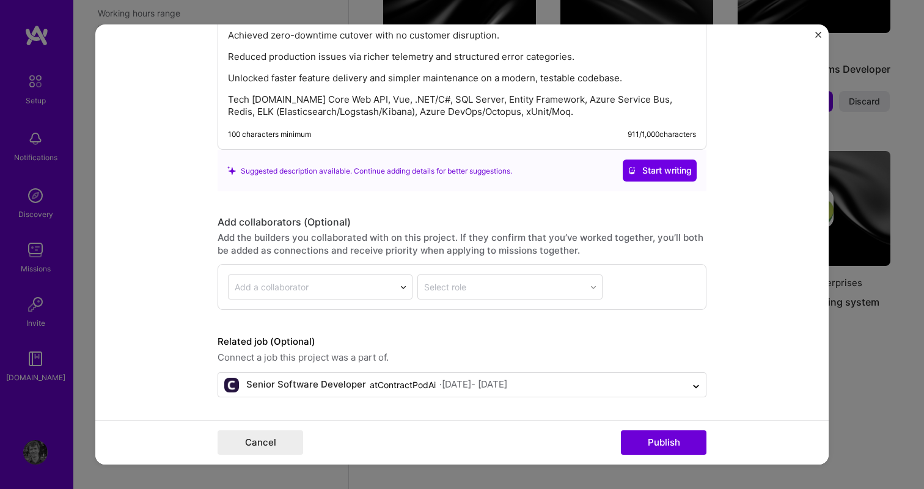
click at [438, 170] on div "Suggested description available. Continue adding details for better suggestions." at bounding box center [369, 170] width 285 height 13
click at [647, 444] on button "Publish" at bounding box center [664, 442] width 86 height 24
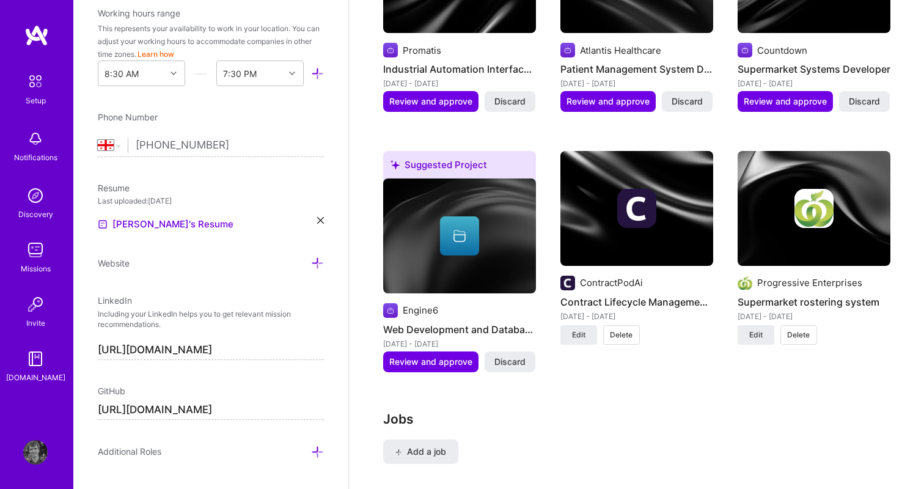
scroll to position [2008, 0]
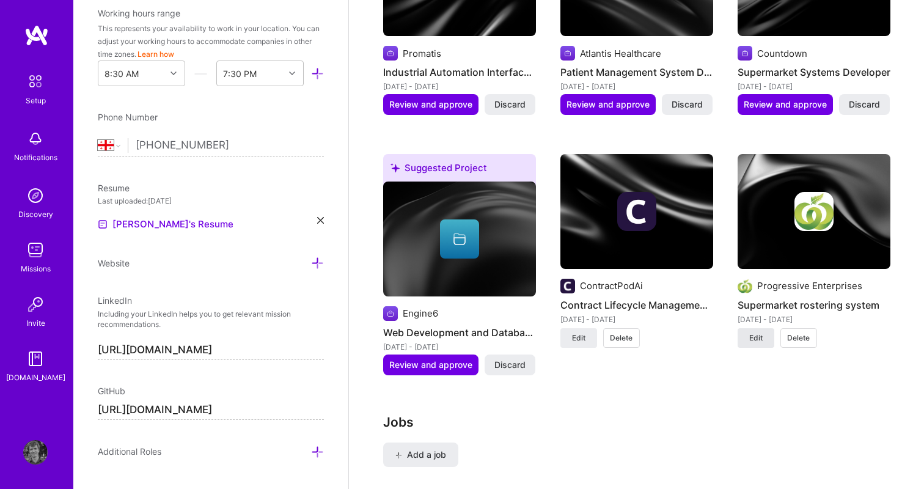
click at [760, 332] on span "Edit" at bounding box center [755, 337] width 13 height 11
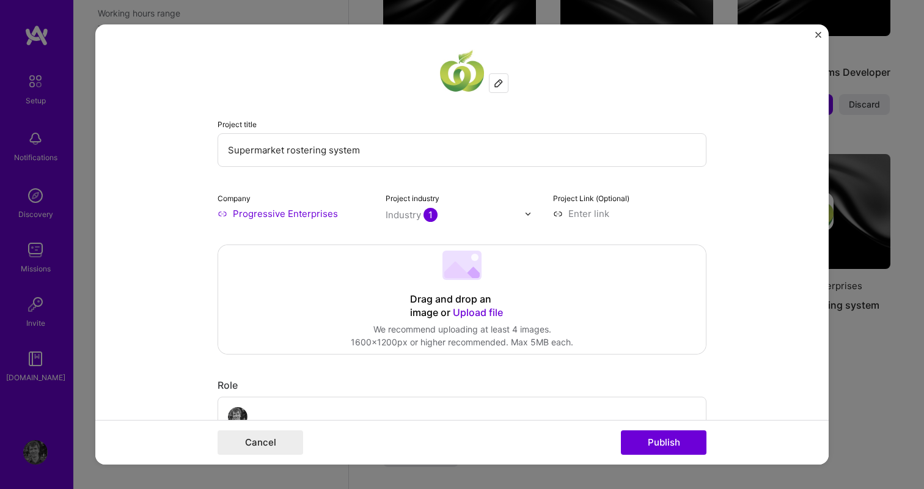
drag, startPoint x: 372, startPoint y: 149, endPoint x: 192, endPoint y: 147, distance: 179.0
click at [192, 147] on form "Project title Supermarket rostering system Company Progressive Enterprises Proj…" at bounding box center [461, 244] width 733 height 440
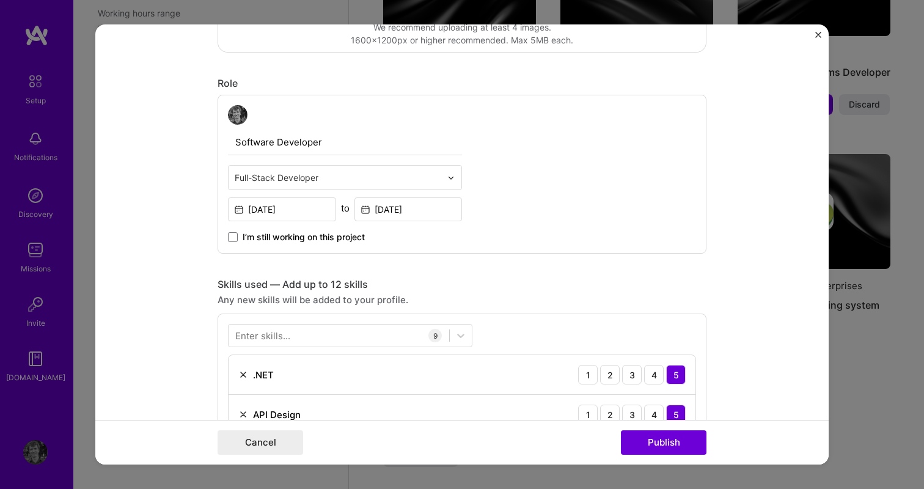
scroll to position [0, 0]
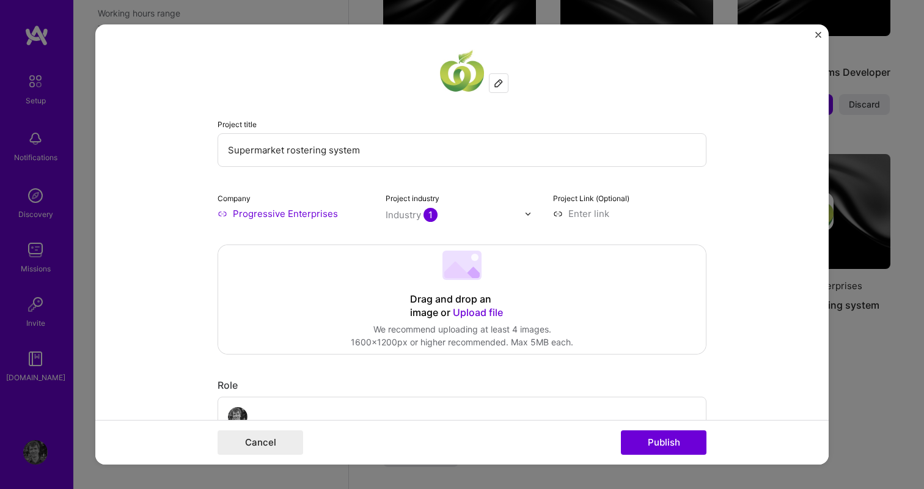
click at [309, 158] on input "Supermarket rostering system" at bounding box center [462, 150] width 489 height 34
click at [301, 145] on input "Supermarket rostering system" at bounding box center [462, 150] width 489 height 34
paste input "Countdown (Woolworths NZ) — Supermarket Rostering Platfor"
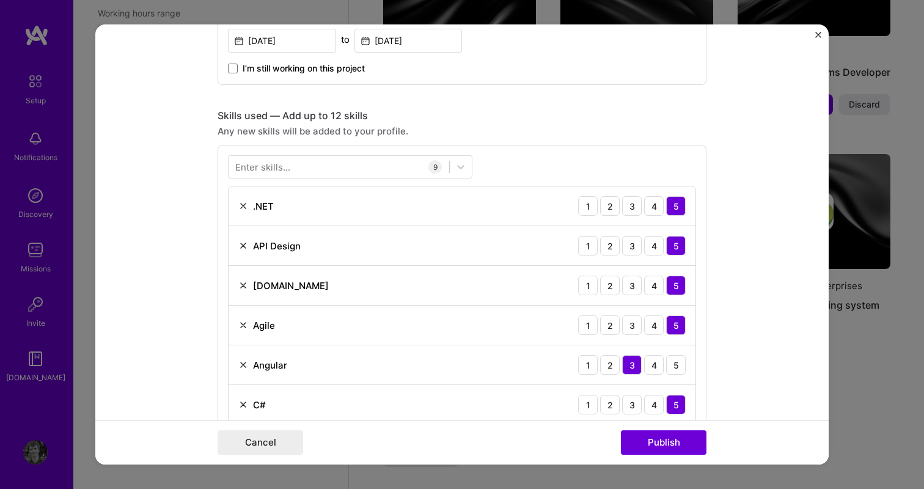
scroll to position [630, 0]
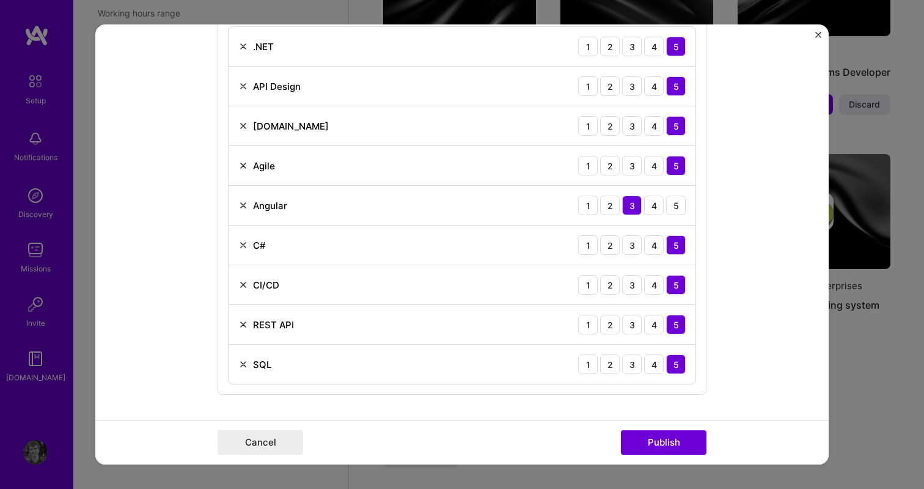
type input "Countdown (Woolworths NZ) — Supermarket Rostering Platform"
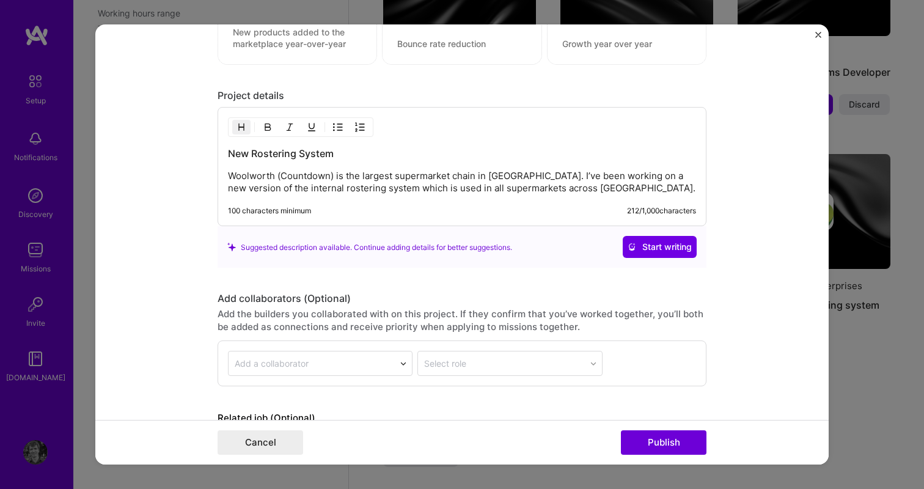
scroll to position [1246, 0]
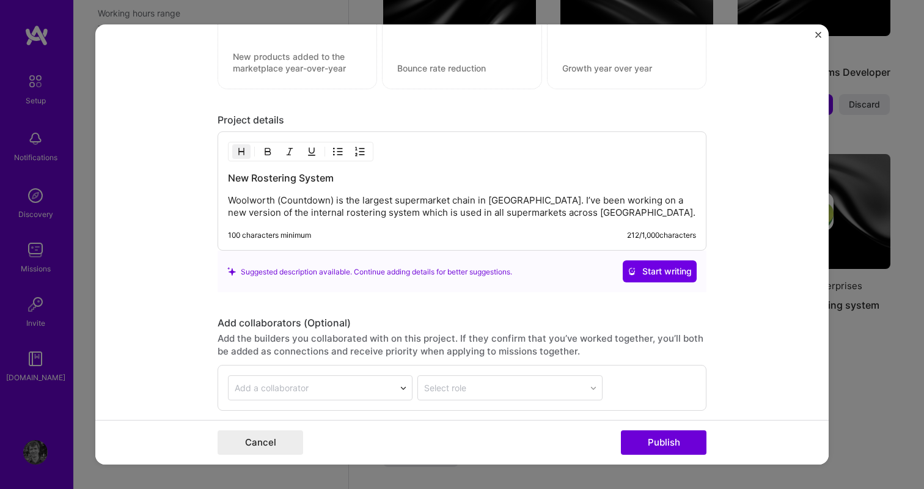
click at [407, 211] on p "Woolworth (Countdown) is the largest supermarket chain in [GEOGRAPHIC_DATA]. I’…" at bounding box center [462, 206] width 468 height 24
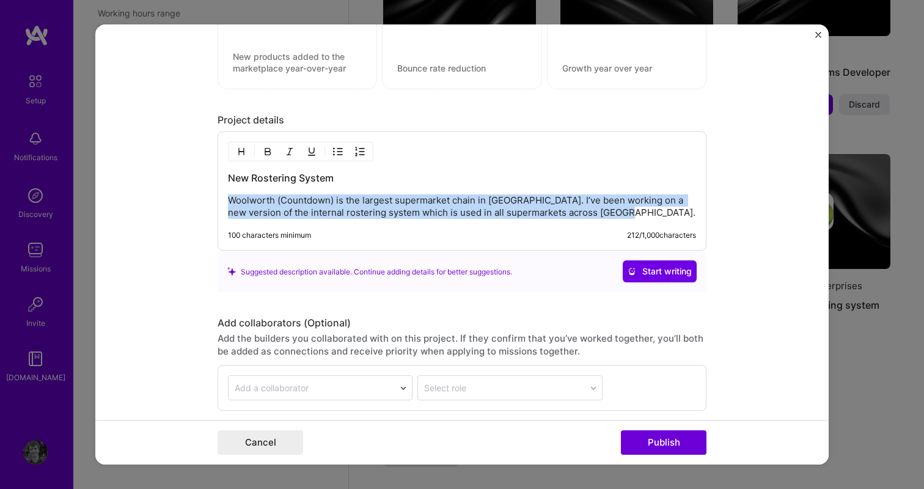
click at [407, 211] on p "Woolworth (Countdown) is the largest supermarket chain in [GEOGRAPHIC_DATA]. I’…" at bounding box center [462, 206] width 468 height 24
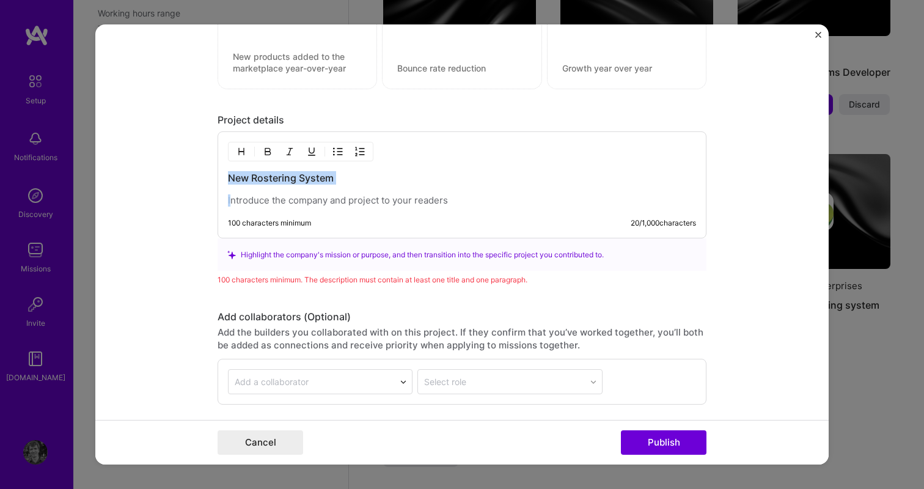
drag, startPoint x: 382, startPoint y: 197, endPoint x: 238, endPoint y: 163, distance: 148.2
click at [238, 163] on div "New Rostering System 100 characters minimum 20 / 1,000 characters" at bounding box center [462, 184] width 489 height 107
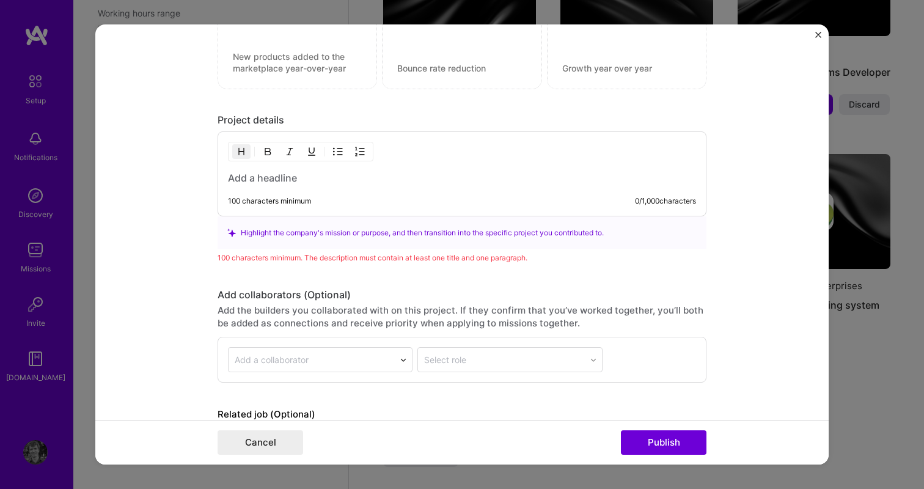
scroll to position [1235, 0]
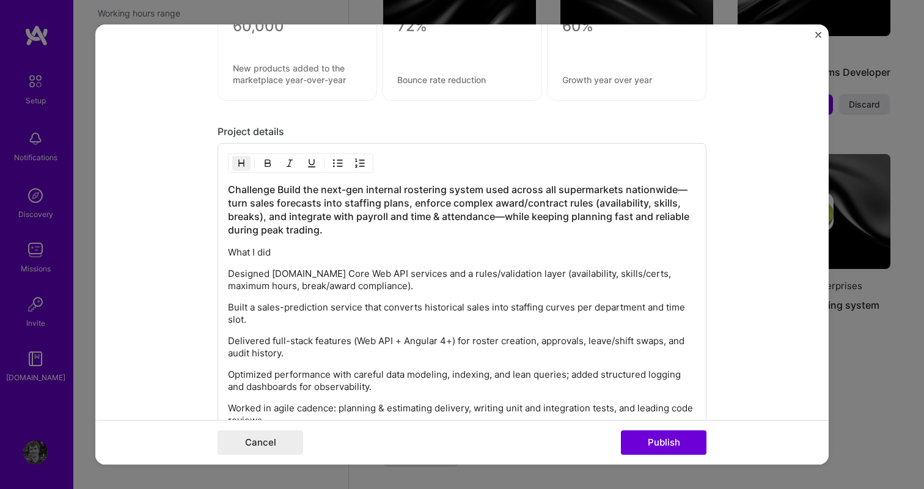
click at [279, 187] on h3 "Challenge Build the next-gen internal rostering system used across all supermar…" at bounding box center [462, 210] width 468 height 54
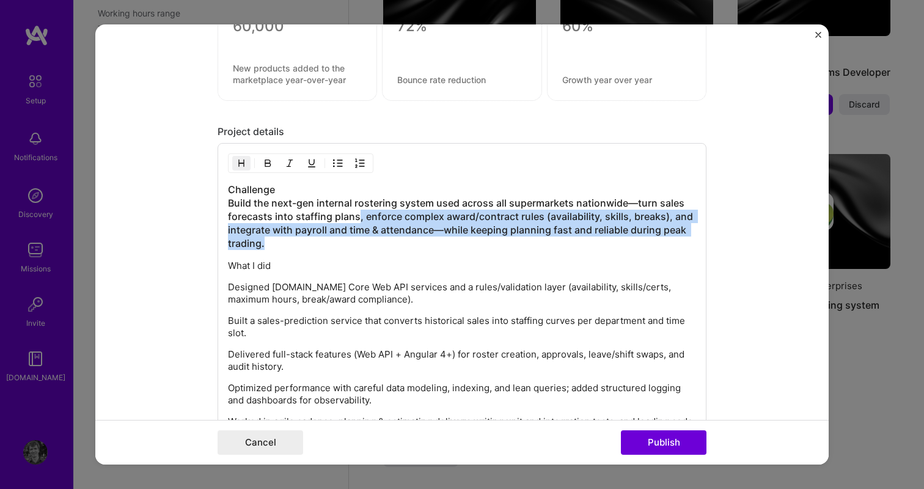
drag, startPoint x: 411, startPoint y: 246, endPoint x: 357, endPoint y: 214, distance: 61.9
click at [357, 214] on h3 "Challenge Build the next-gen internal rostering system used across all supermar…" at bounding box center [462, 216] width 468 height 67
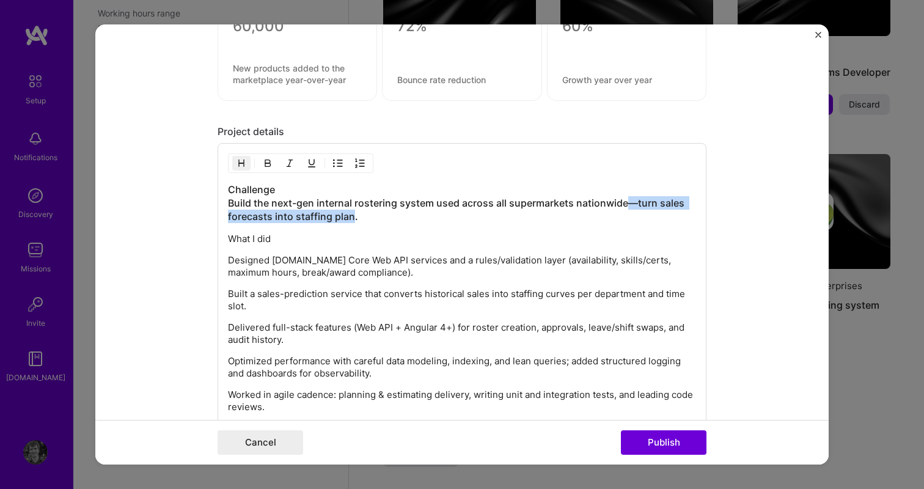
drag, startPoint x: 353, startPoint y: 218, endPoint x: 628, endPoint y: 205, distance: 275.3
click at [628, 205] on h3 "Challenge Build the next-gen internal rostering system used across all supermar…" at bounding box center [462, 203] width 468 height 40
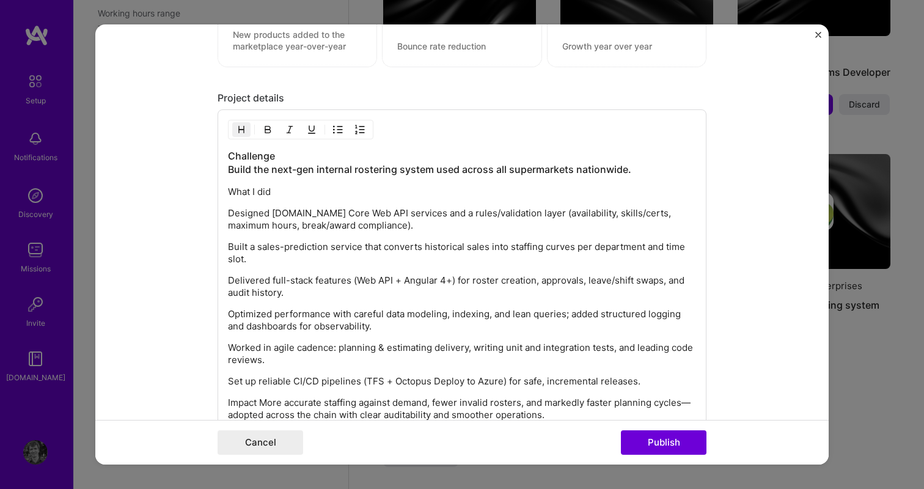
scroll to position [1271, 0]
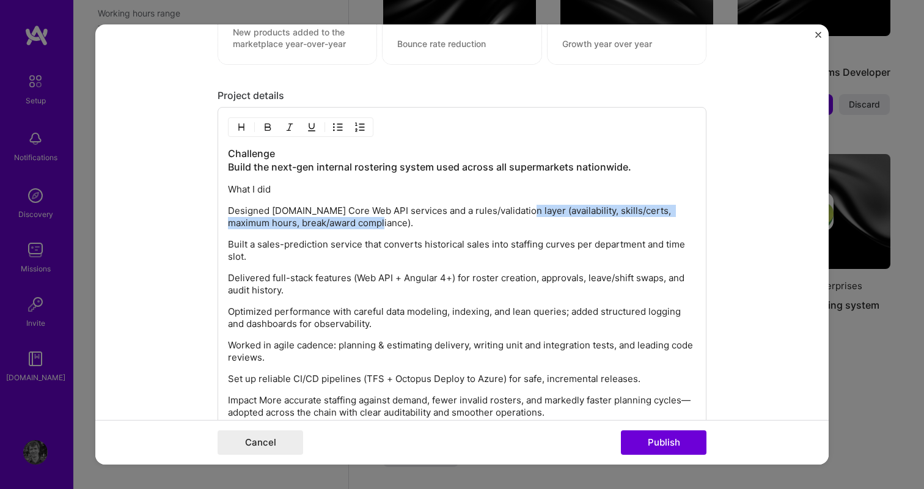
drag, startPoint x: 367, startPoint y: 224, endPoint x: 525, endPoint y: 210, distance: 158.9
click at [525, 210] on p "Designed [DOMAIN_NAME] Core Web API services and a rules/validation layer (avai…" at bounding box center [462, 217] width 468 height 24
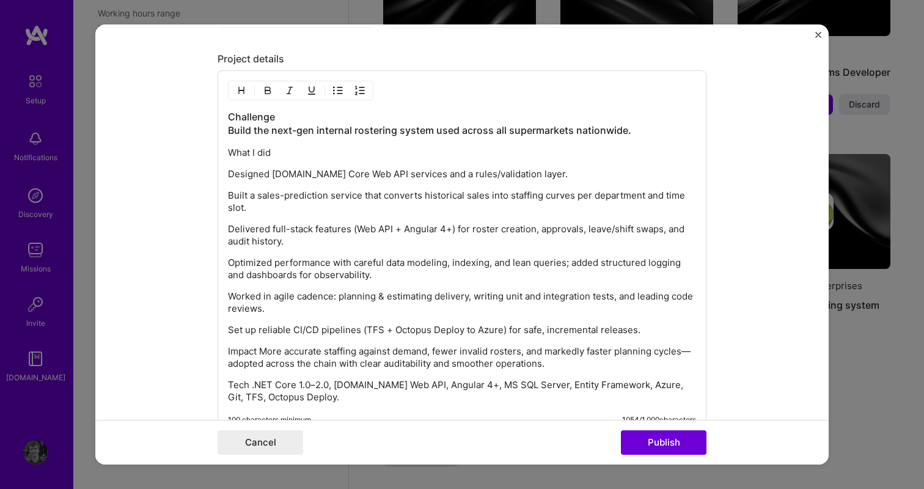
scroll to position [1309, 0]
click at [321, 214] on div "Challenge Build the next-gen internal rostering system used across all supermar…" at bounding box center [462, 255] width 468 height 293
click at [326, 243] on p "Delivered full-stack features (Web API + Angular 4+) for roster creation, appro…" at bounding box center [462, 234] width 468 height 24
click at [447, 230] on p "Delivered full-stack features (Web API + Angular 4+) for roster creation, appro…" at bounding box center [462, 234] width 468 height 24
click at [451, 228] on p "Delivered full-stack features (Web API + Angular 4+) for roster creation, appro…" at bounding box center [462, 234] width 468 height 24
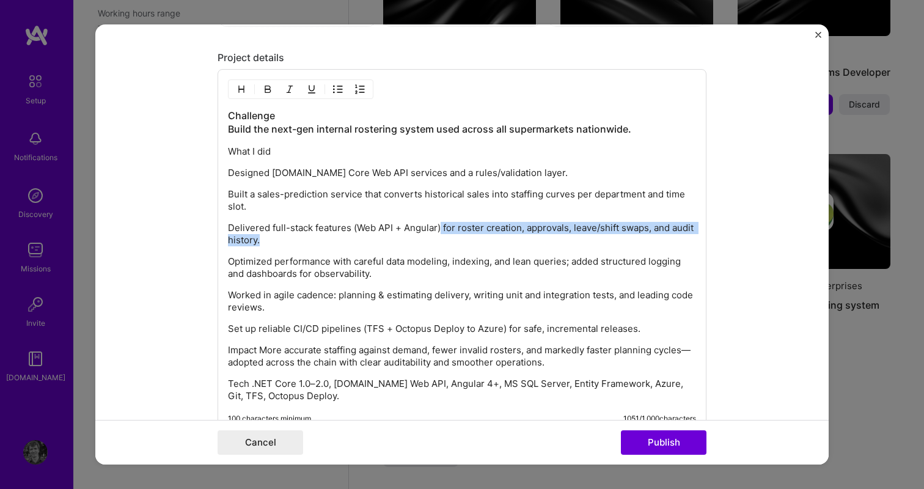
drag, startPoint x: 402, startPoint y: 241, endPoint x: 441, endPoint y: 227, distance: 41.4
click at [441, 227] on p "Delivered full-stack features (Web API + Angular) for roster creation, approval…" at bounding box center [462, 234] width 468 height 24
click at [415, 236] on p "Delivered full-stack features (Web API + Angular) for roster creation, approval…" at bounding box center [462, 234] width 468 height 24
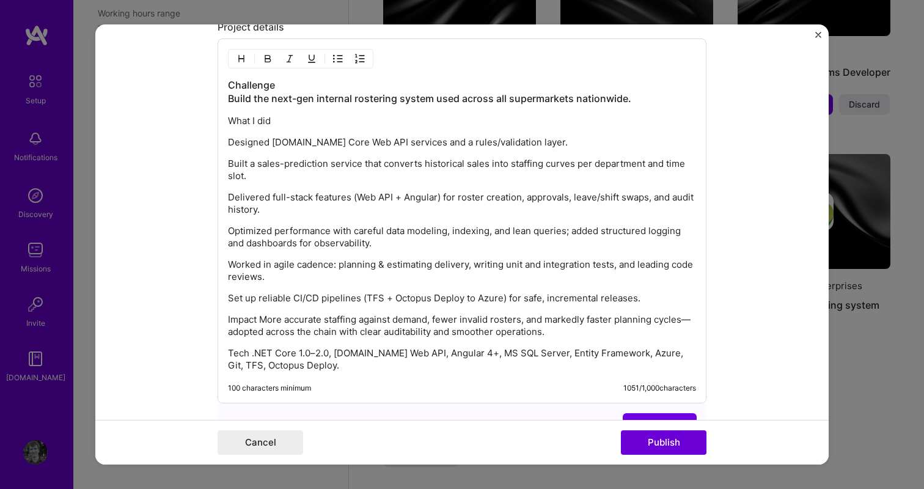
scroll to position [1341, 0]
click at [404, 244] on p "Optimized performance with careful data modeling, indexing, and lean queries; a…" at bounding box center [462, 236] width 468 height 24
drag, startPoint x: 360, startPoint y: 211, endPoint x: 513, endPoint y: 210, distance: 152.8
click at [513, 210] on p "Delivered full-stack features (Web API + Angular) for roster creation, approval…" at bounding box center [462, 202] width 468 height 24
click at [503, 208] on p "Delivered full-stack features (Web API + Angular) for roster creation, approval…" at bounding box center [462, 202] width 468 height 24
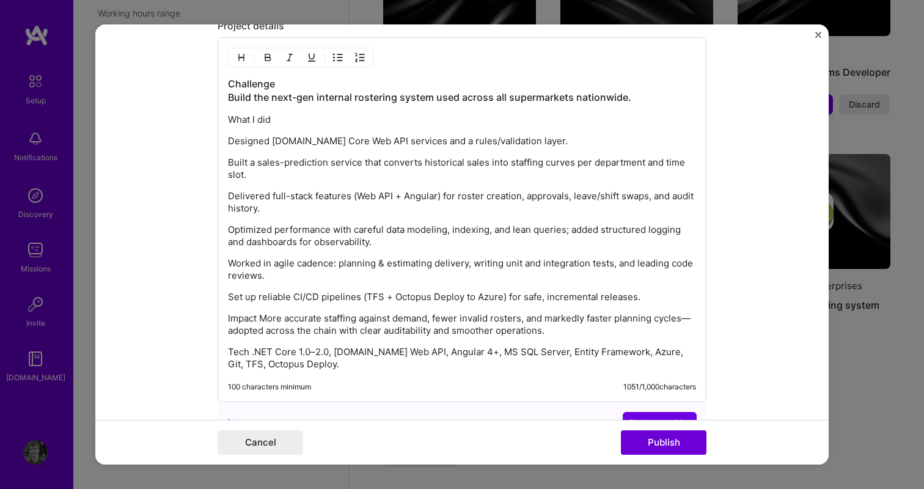
click at [261, 232] on p "Optimized performance with careful data modeling, indexing, and lean queries; a…" at bounding box center [462, 236] width 468 height 24
click at [392, 247] on p "Optimised performance with careful data modeling, indexing, and lean queries; a…" at bounding box center [462, 236] width 468 height 24
click at [428, 229] on p "Optimised performance with careful data modeling, indexing, and lean queries; a…" at bounding box center [462, 236] width 468 height 24
click at [436, 251] on div "Challenge Build the next-gen internal rostering system used across all supermar…" at bounding box center [462, 223] width 468 height 293
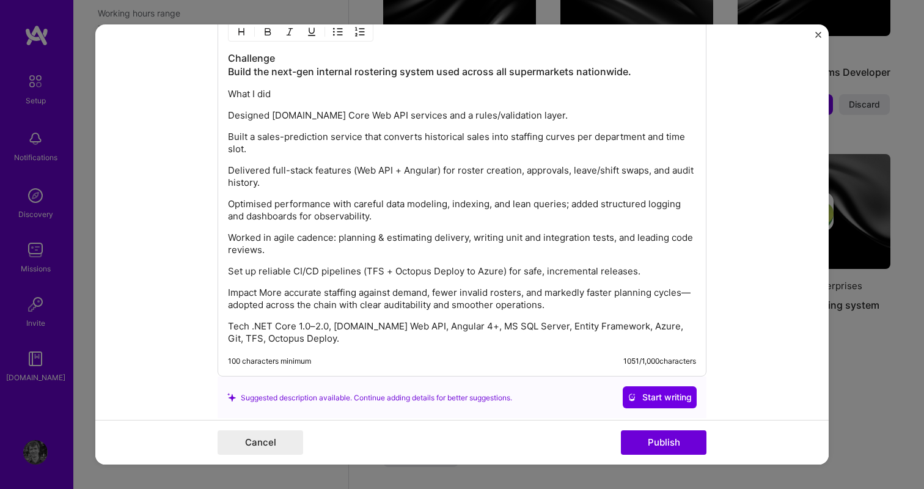
click at [427, 255] on p "Worked in agile cadence: planning & estimating delivery, writing unit and integ…" at bounding box center [462, 244] width 468 height 24
click at [397, 304] on p "Impact More accurate staffing against demand, fewer invalid rosters, and marked…" at bounding box center [462, 299] width 468 height 24
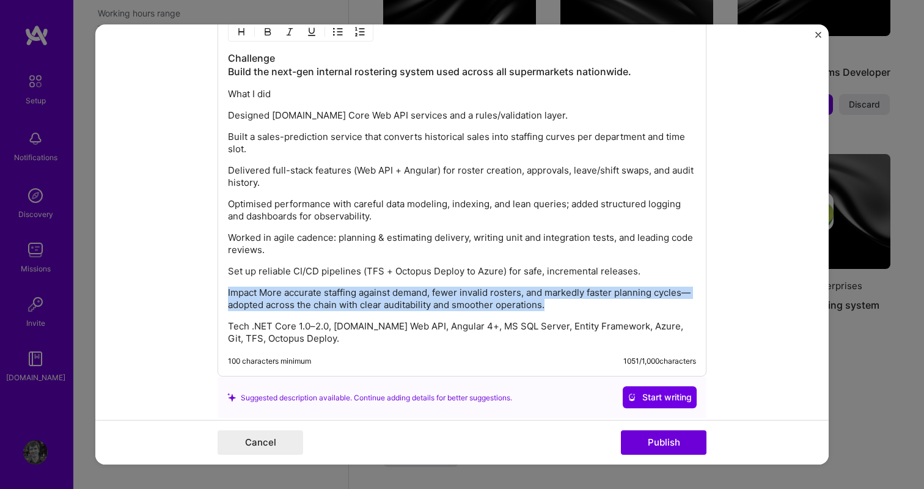
drag, startPoint x: 554, startPoint y: 304, endPoint x: 200, endPoint y: 296, distance: 354.5
click at [200, 296] on form "Project title Countdown (Woolworths NZ) — Supermarket Rostering Platform Compan…" at bounding box center [461, 244] width 733 height 440
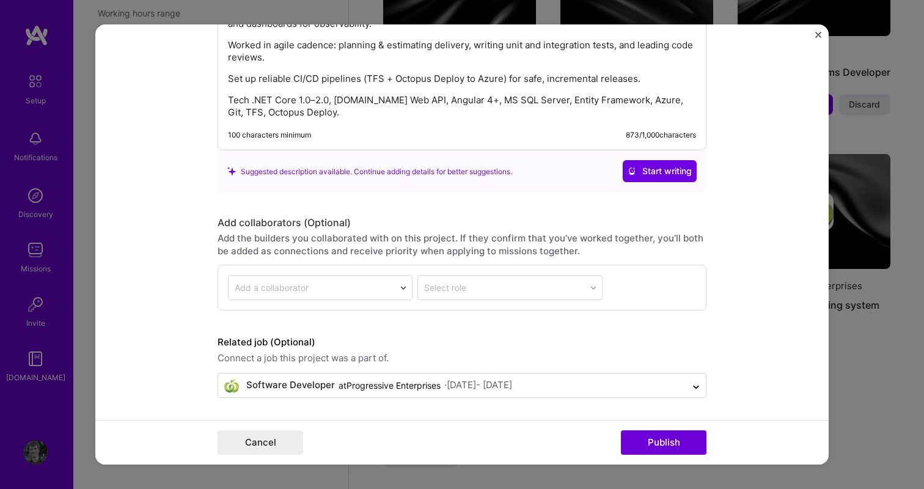
scroll to position [1560, 0]
click at [639, 439] on button "Publish" at bounding box center [664, 442] width 86 height 24
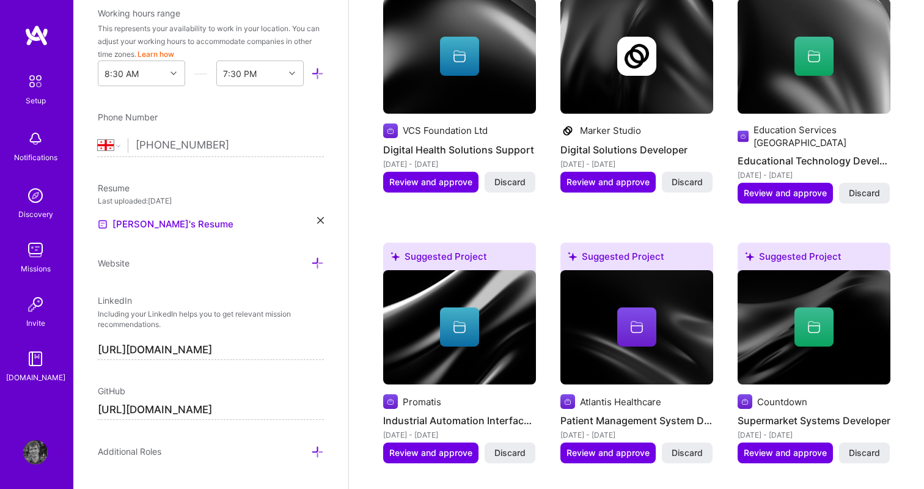
scroll to position [1667, 0]
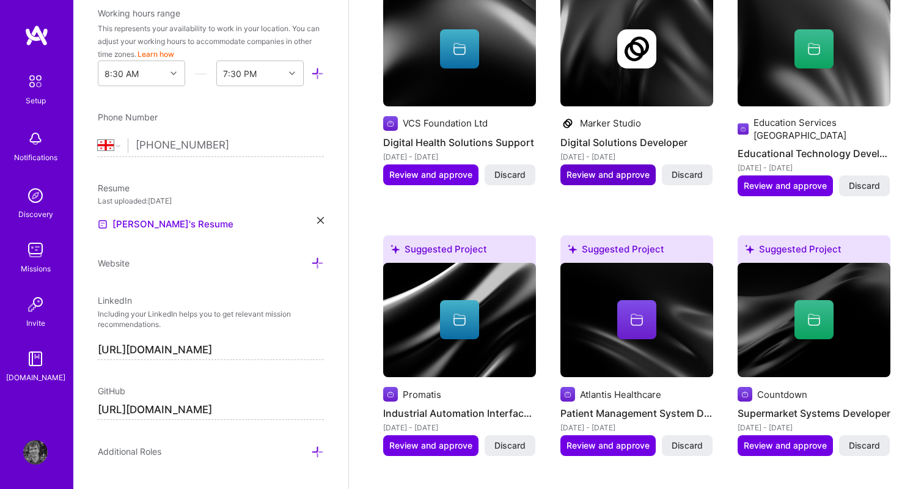
click at [580, 176] on span "Review and approve" at bounding box center [607, 175] width 83 height 12
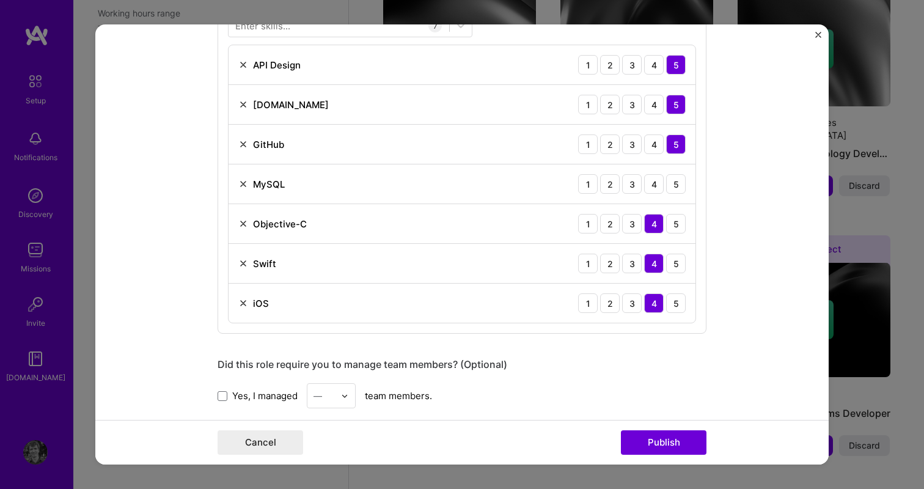
scroll to position [664, 0]
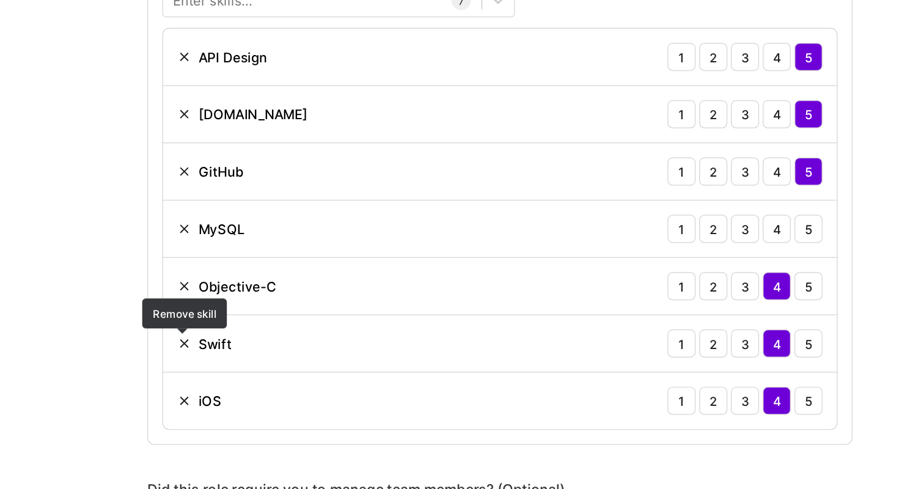
click at [247, 269] on img at bounding box center [243, 267] width 10 height 10
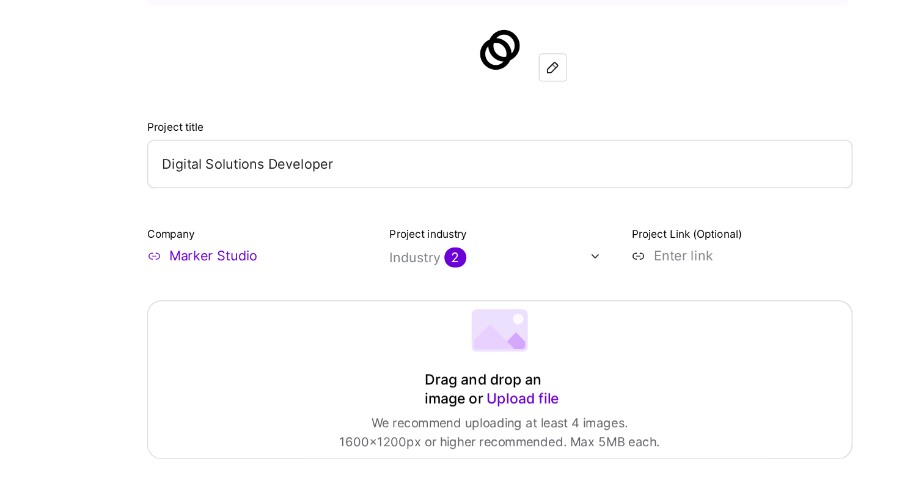
scroll to position [97, 0]
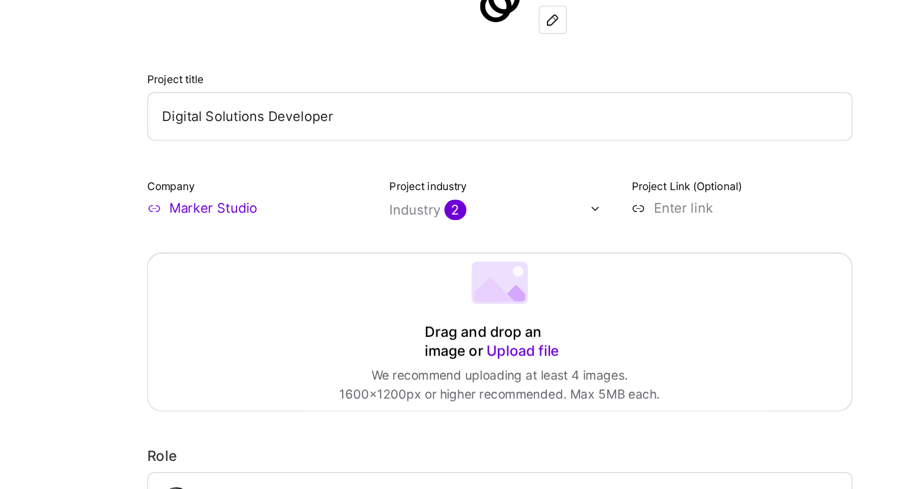
click at [326, 106] on input "Digital Solutions Developer" at bounding box center [462, 109] width 489 height 34
paste input "BuzzyBee — Website, API & iOS App (Marker Studio)"
type input "BuzzyBee — Website, API & iOS App (Marker Studio)"
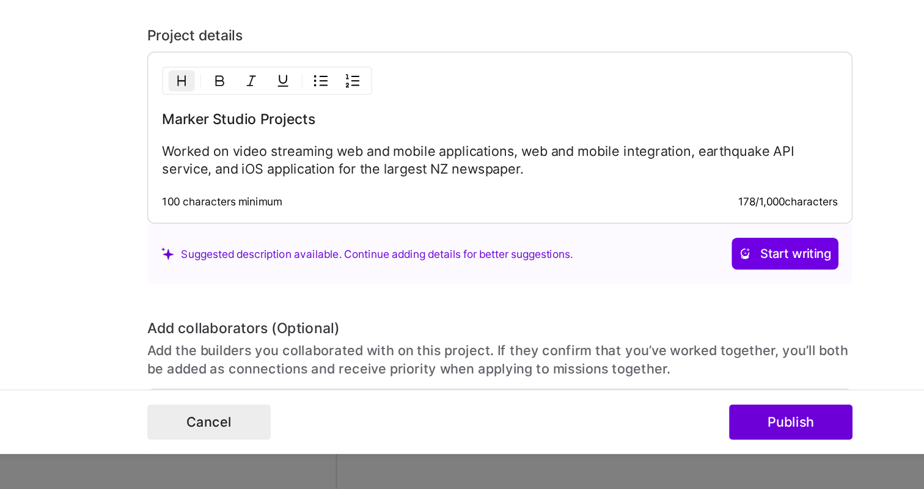
scroll to position [1119, 0]
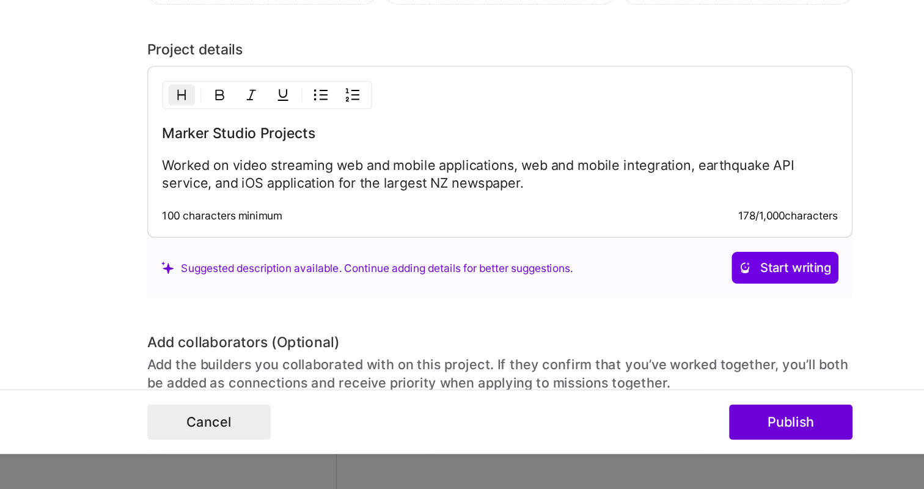
click at [337, 259] on p "Worked on video streaming web and mobile applications, web and mobile integrati…" at bounding box center [462, 270] width 468 height 24
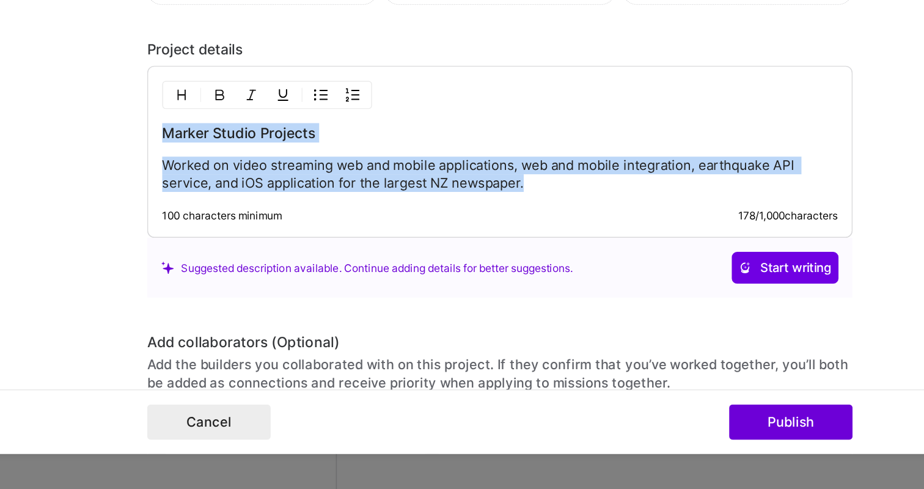
drag, startPoint x: 483, startPoint y: 277, endPoint x: 201, endPoint y: 223, distance: 287.4
click at [201, 223] on form "Editing suggested project This project is suggested based on your LinkedIn, res…" at bounding box center [461, 244] width 733 height 440
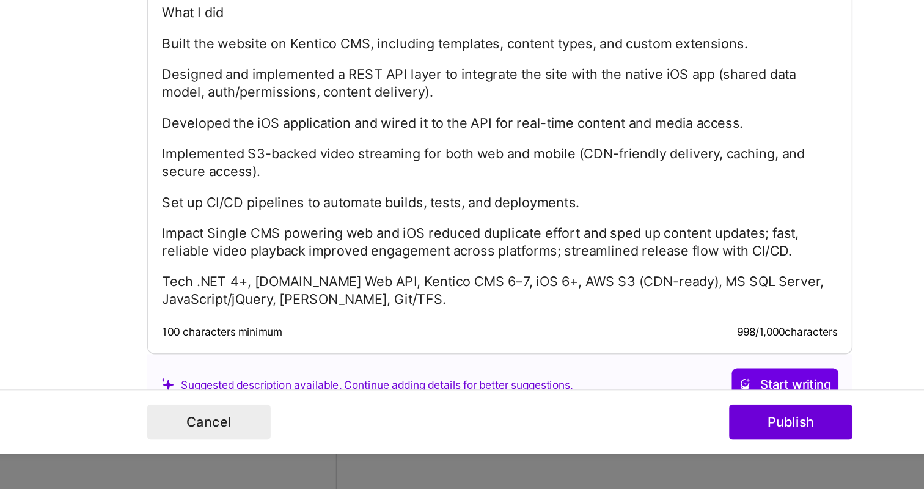
scroll to position [1274, 0]
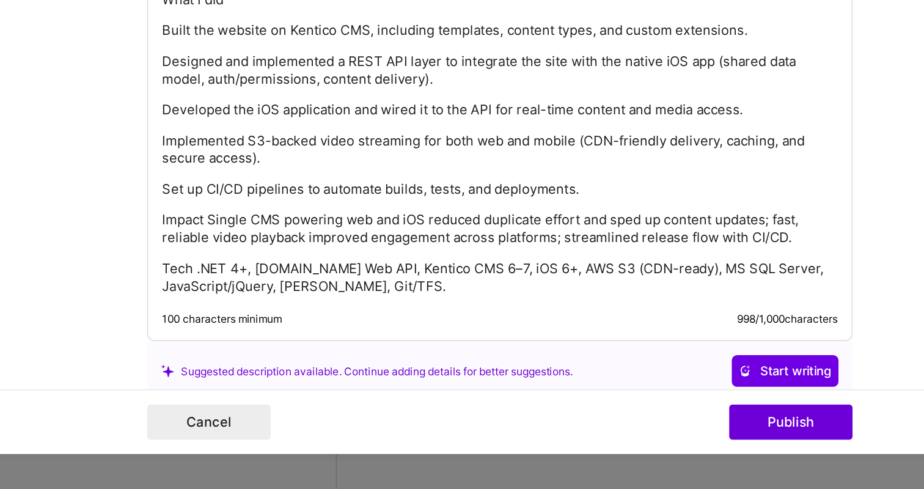
click at [381, 350] on p "Tech .NET 4+, [DOMAIN_NAME] Web API, Kentico CMS 6–7, iOS 6+, AWS S3 (CDN-ready…" at bounding box center [462, 342] width 468 height 24
drag, startPoint x: 579, startPoint y: 336, endPoint x: 528, endPoint y: 334, distance: 51.4
click at [528, 334] on p "Tech .NET 4+, [DOMAIN_NAME] Web API, Kentico CMS 6–7, iOS 6+, AWS S3 (CDN-ready…" at bounding box center [462, 342] width 468 height 24
click at [481, 335] on p "Tech .NET 4+, [DOMAIN_NAME] Web API, Kentico CMS 6–7, iOS 6+, AWS S3, MS SQL Se…" at bounding box center [462, 342] width 468 height 24
click at [446, 335] on p "Tech .NET 4+, [DOMAIN_NAME] Web API, Kentico CMS 6–7, iOS, AWS S3, MS SQL Serve…" at bounding box center [462, 342] width 468 height 24
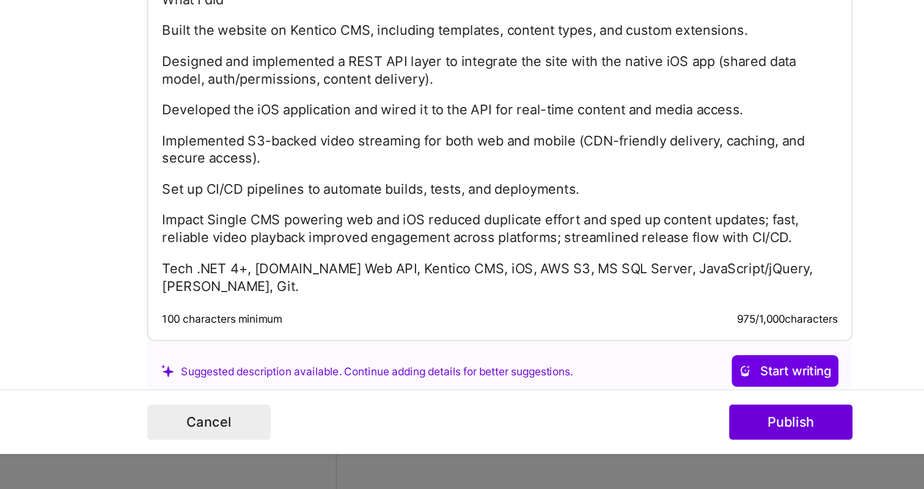
click at [288, 336] on p "Tech .NET 4+, [DOMAIN_NAME] Web API, Kentico CMS, iOS, AWS S3, MS SQL Server, J…" at bounding box center [462, 342] width 468 height 24
click at [285, 336] on p "Tech .NET 4+, [DOMAIN_NAME] Web API, Kentico CMS, iOS, AWS S3, MS SQL Server, J…" at bounding box center [462, 342] width 468 height 24
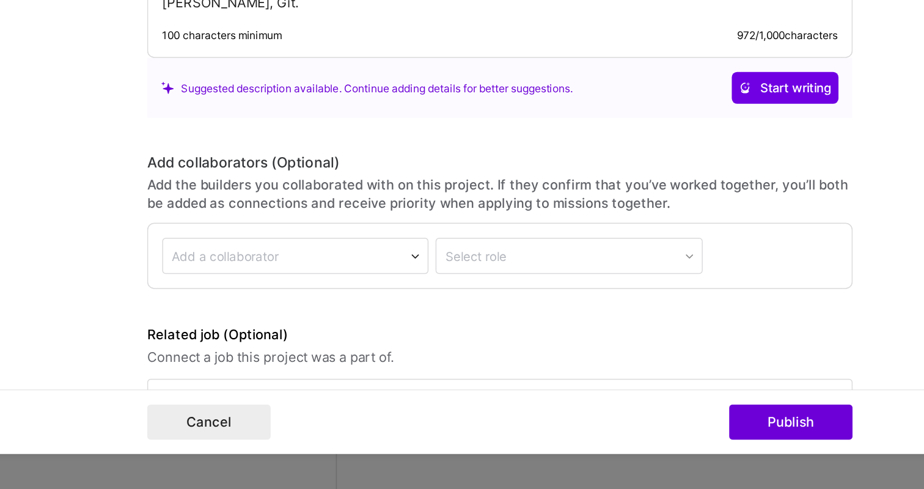
scroll to position [1499, 0]
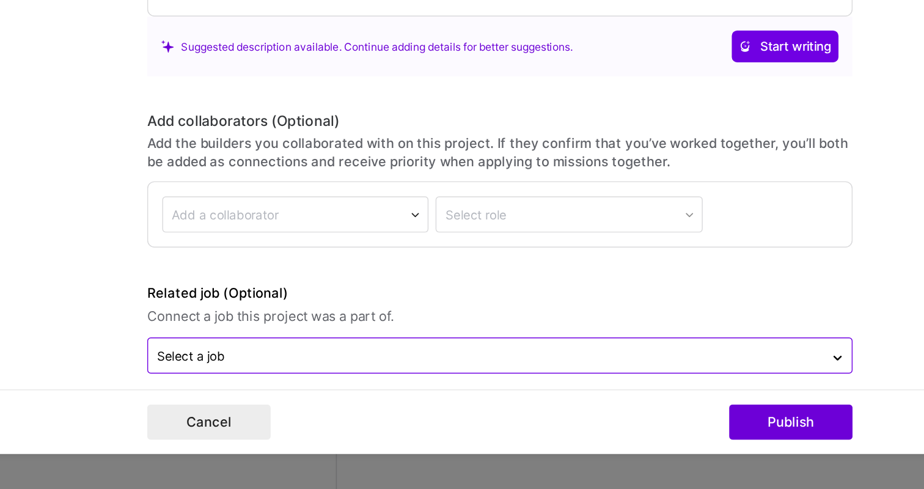
click at [587, 393] on div "Select a job" at bounding box center [452, 396] width 468 height 24
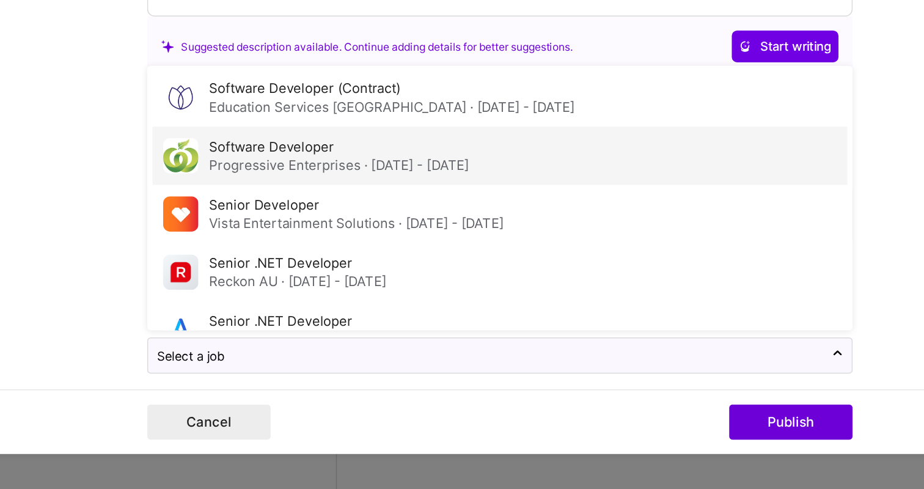
scroll to position [106, 0]
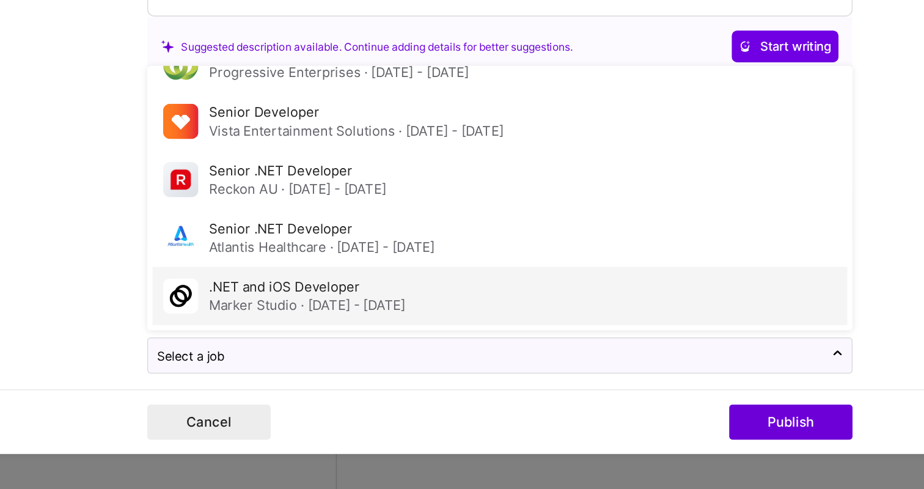
click at [397, 342] on div ".NET and iOS Developer Marker Studio · [DATE] - [DATE]" at bounding box center [328, 355] width 136 height 26
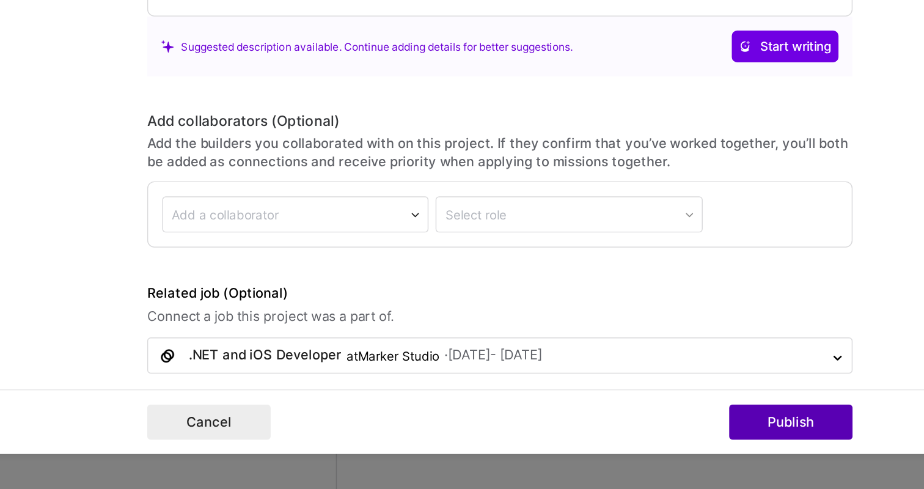
click at [645, 441] on button "Publish" at bounding box center [664, 442] width 86 height 24
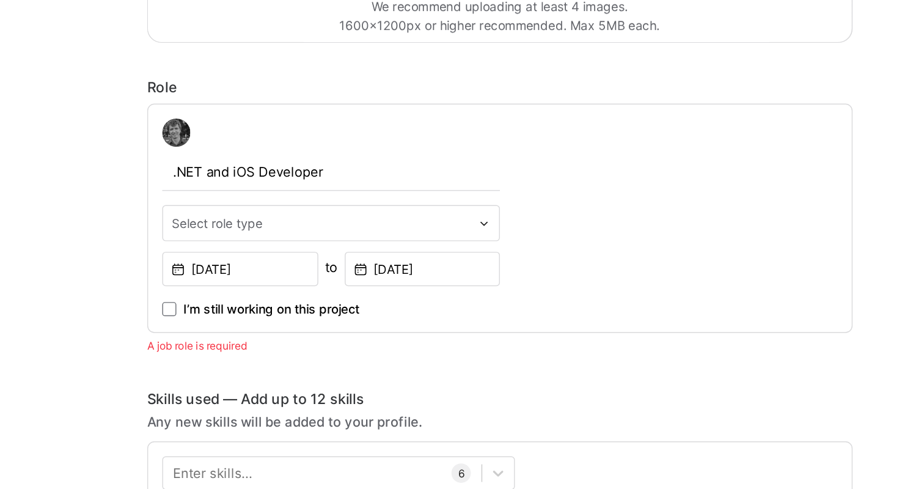
scroll to position [351, 0]
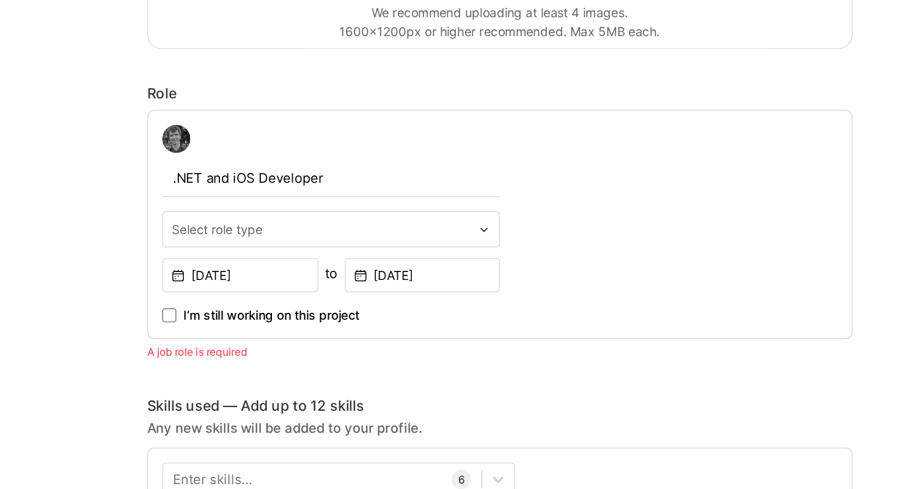
click at [262, 188] on div "Select role type" at bounding box center [266, 183] width 63 height 13
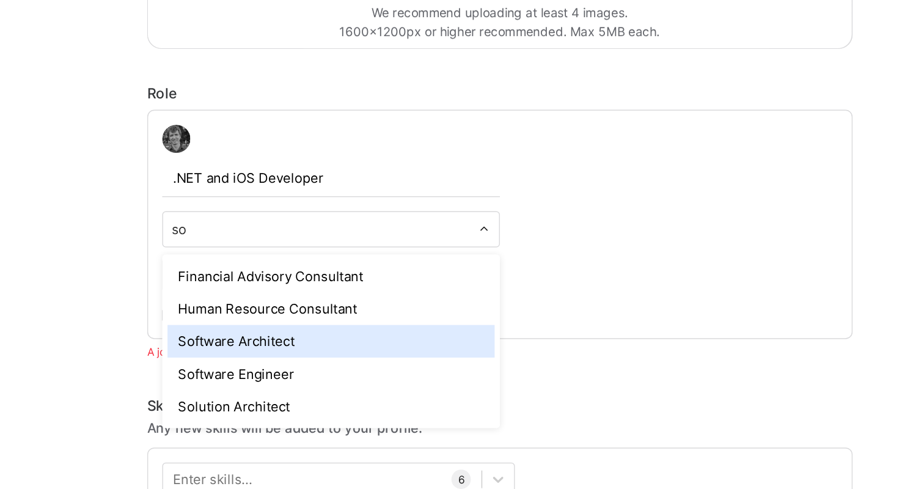
type input "s"
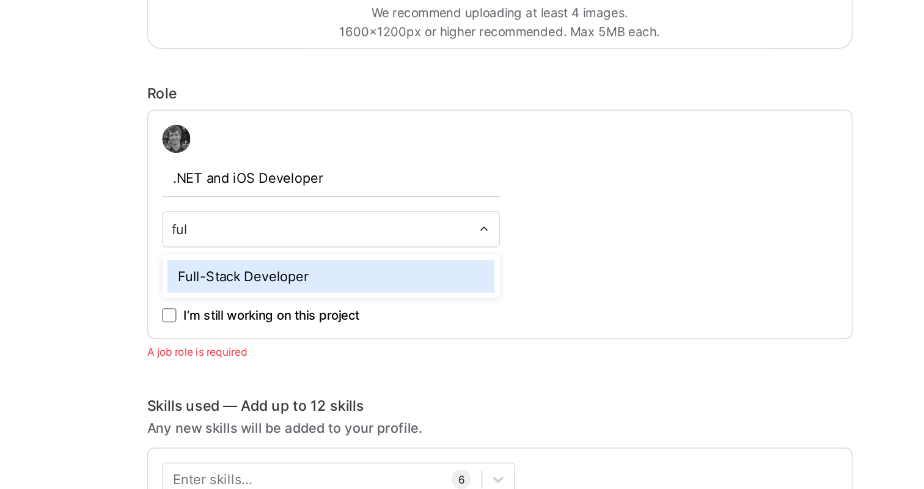
type input "full"
click at [272, 211] on div "Full-Stack Developer" at bounding box center [345, 216] width 227 height 23
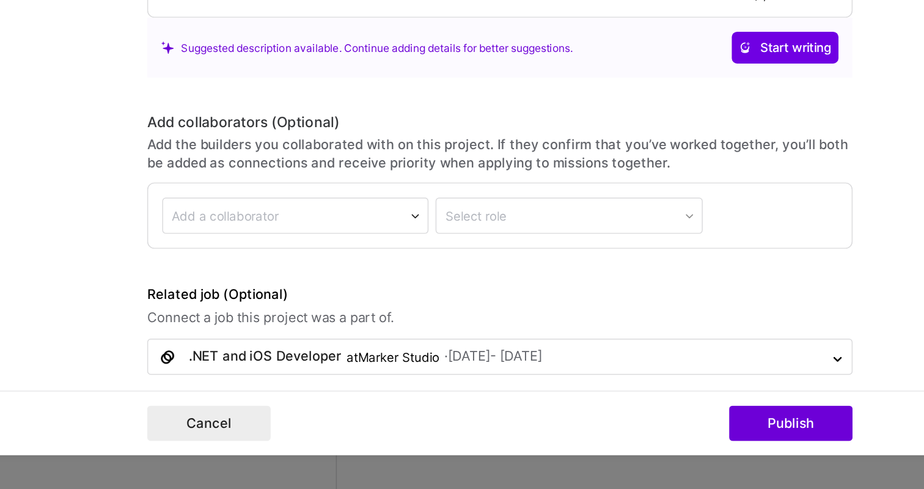
scroll to position [1666, 0]
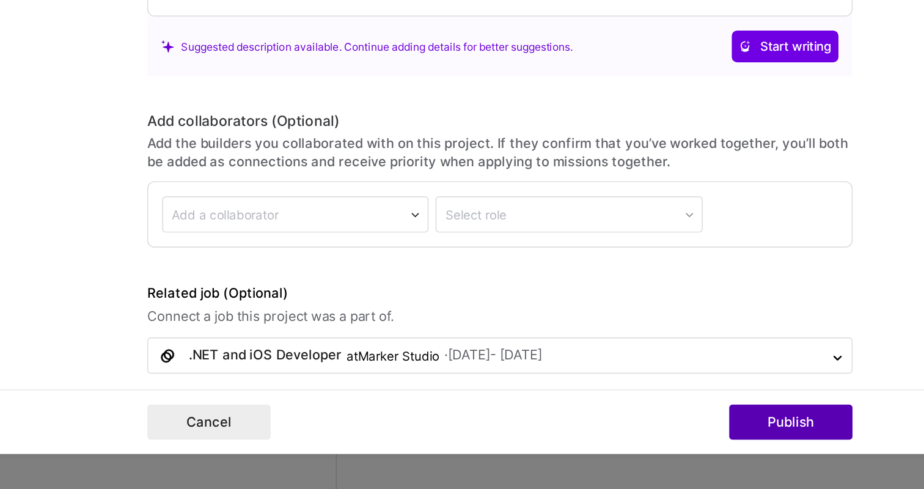
click at [635, 445] on button "Publish" at bounding box center [664, 442] width 86 height 24
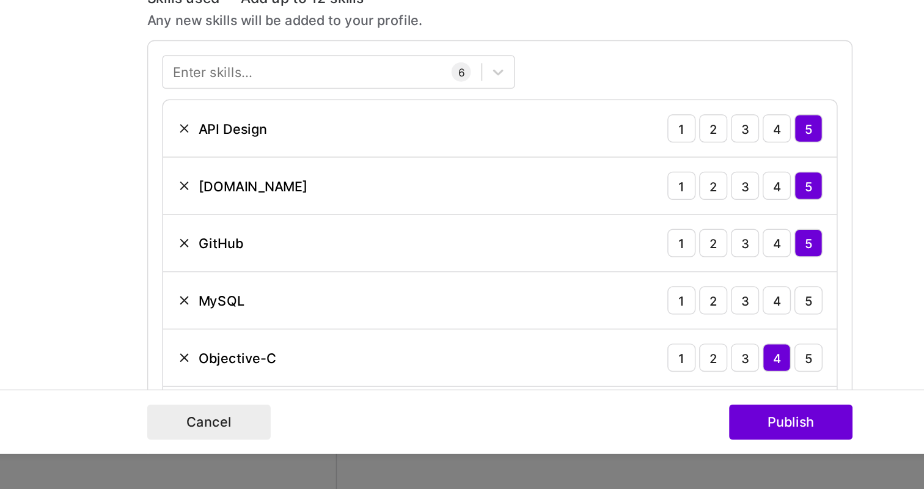
scroll to position [507, 0]
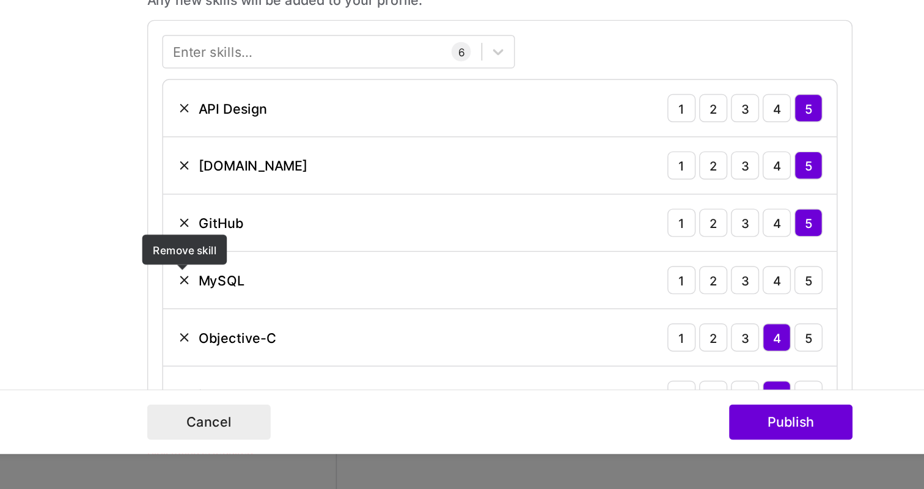
click at [244, 344] on img at bounding box center [243, 344] width 10 height 10
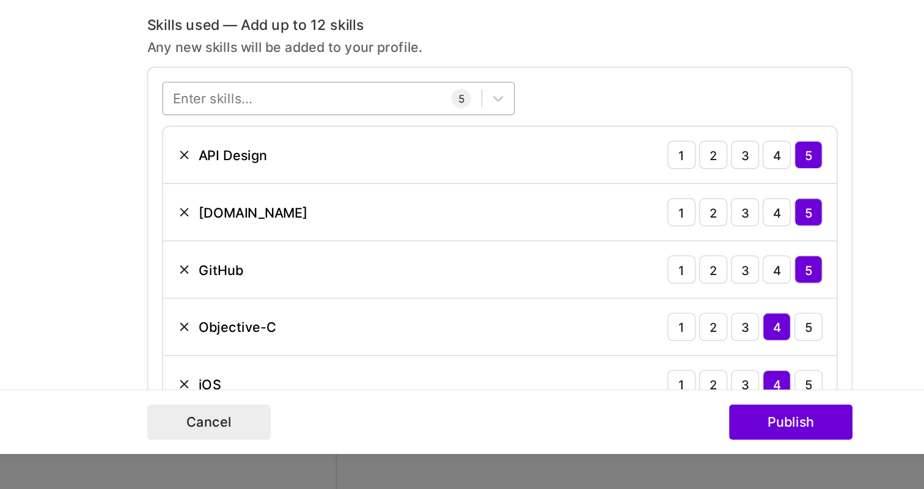
scroll to position [472, 0]
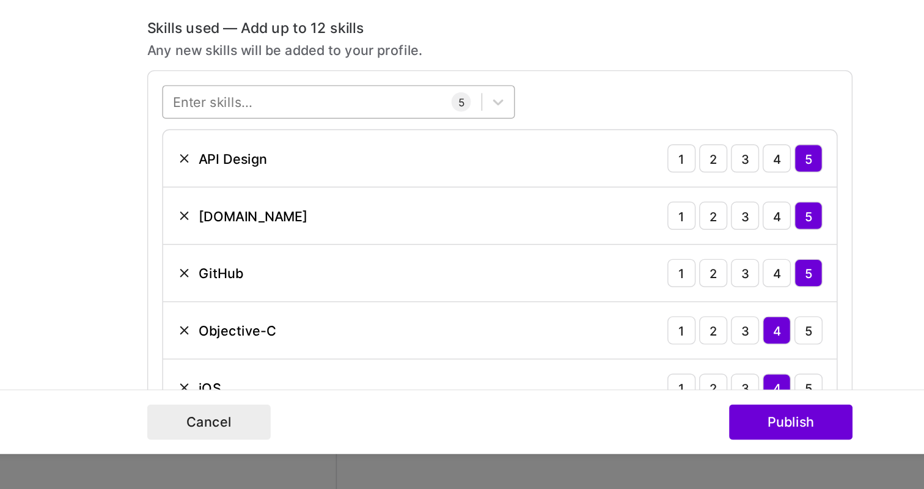
click at [333, 213] on div at bounding box center [339, 221] width 221 height 20
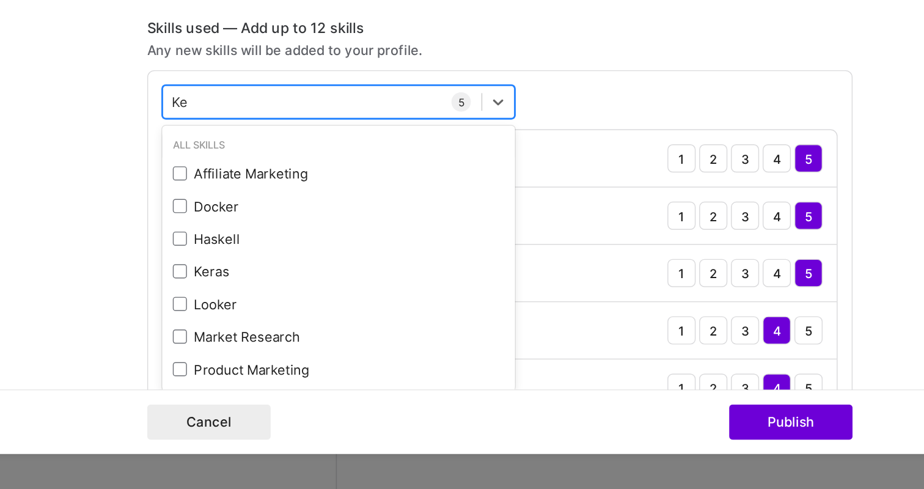
type input "K"
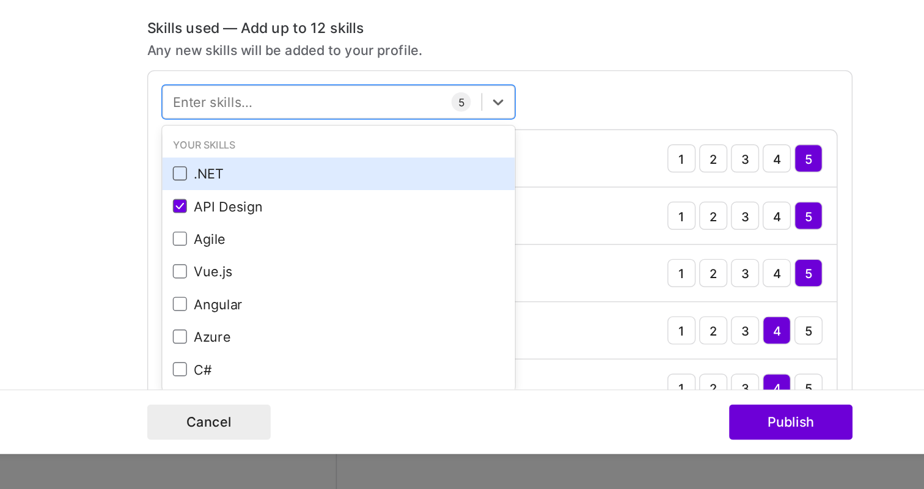
click at [241, 265] on span at bounding box center [240, 270] width 10 height 10
click at [0, 0] on input "checkbox" at bounding box center [0, 0] width 0 height 0
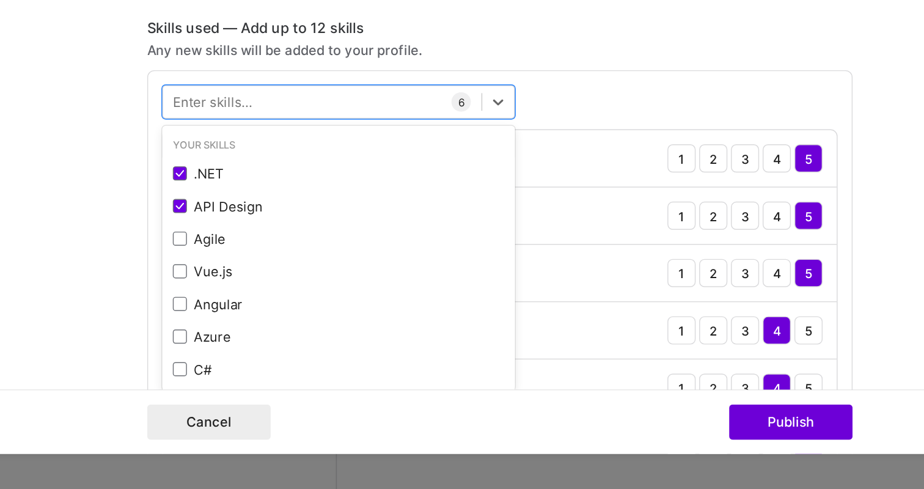
click at [621, 219] on div "option .NET, selected. option .NET selected, 0 of 2. 378 results available. Use…" at bounding box center [462, 344] width 489 height 290
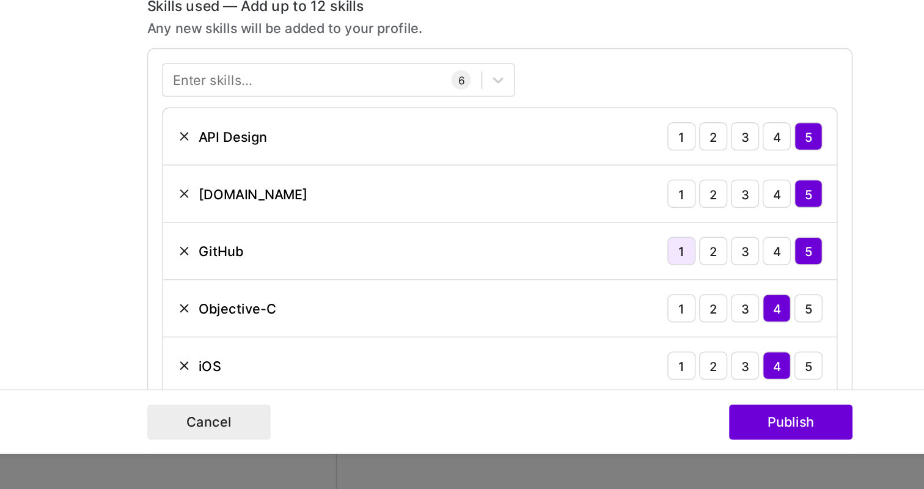
scroll to position [476, 0]
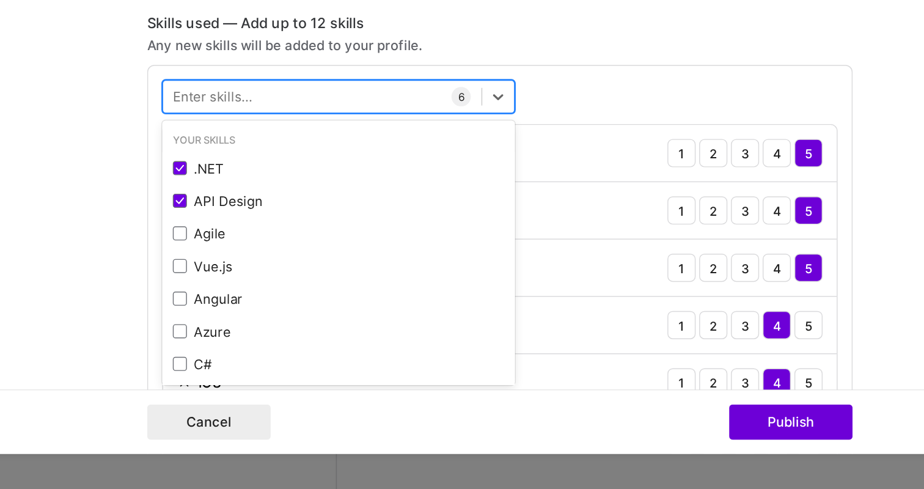
click at [381, 213] on div at bounding box center [339, 217] width 221 height 20
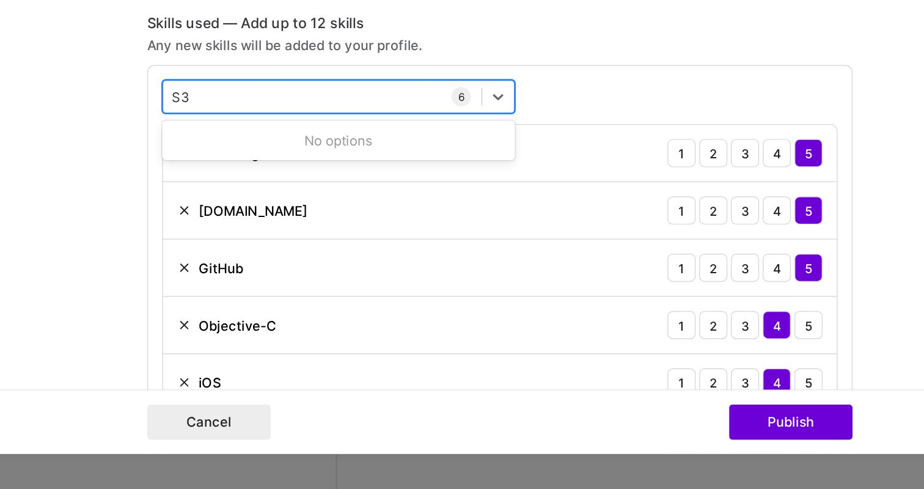
type input "S"
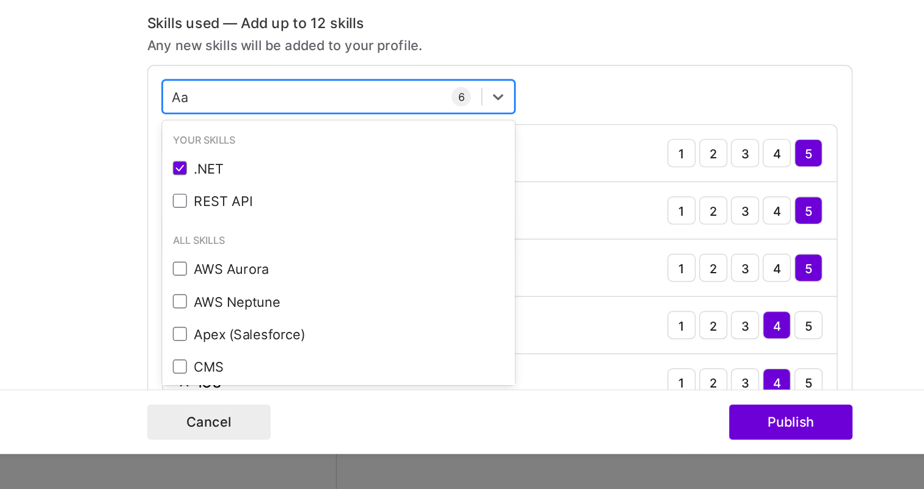
type input "A"
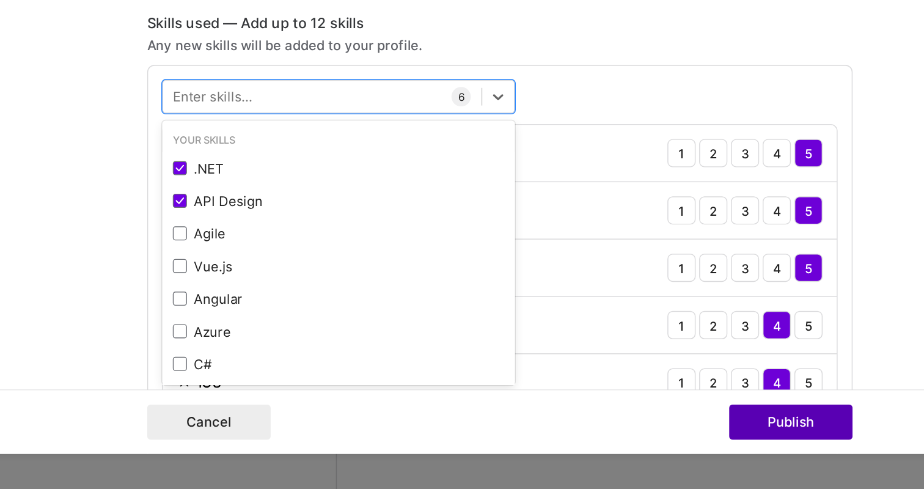
click at [678, 436] on button "Publish" at bounding box center [664, 442] width 86 height 24
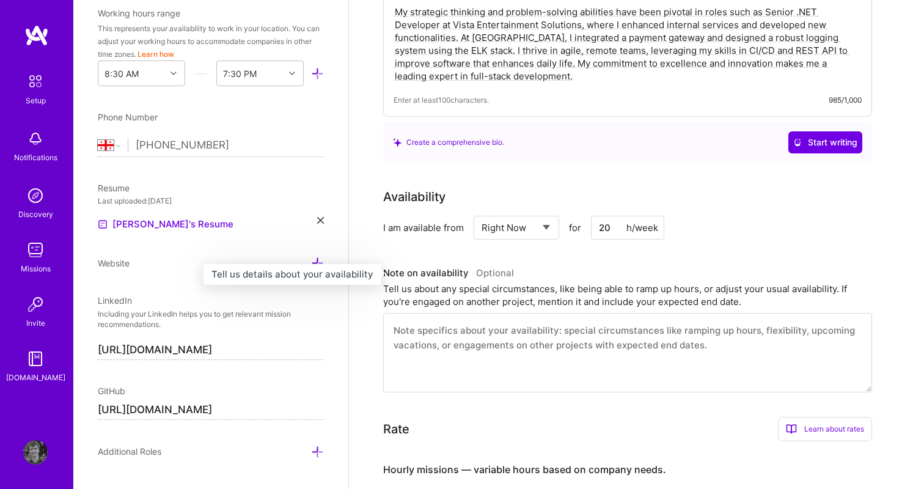
scroll to position [401, 0]
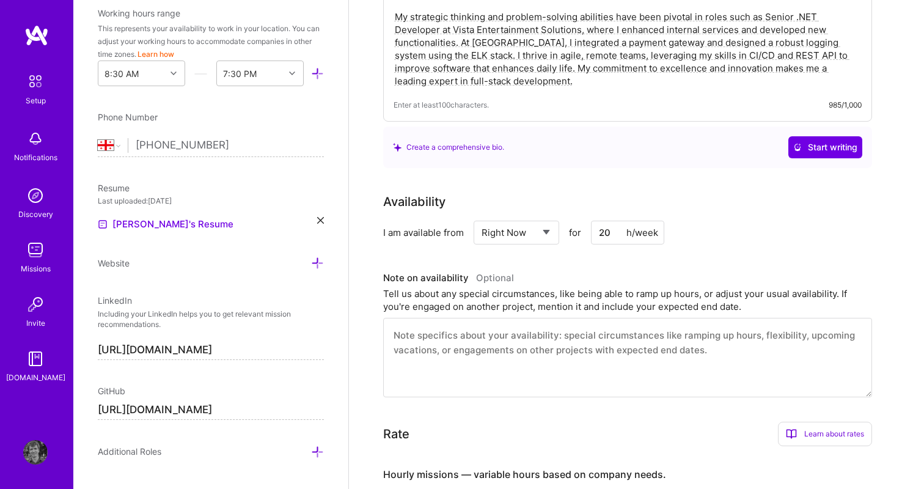
click at [488, 346] on textarea at bounding box center [627, 357] width 489 height 79
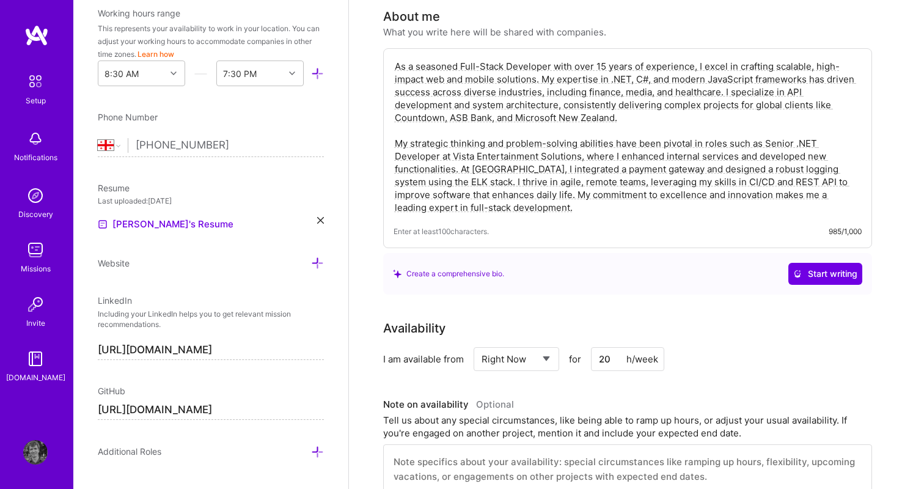
scroll to position [324, 0]
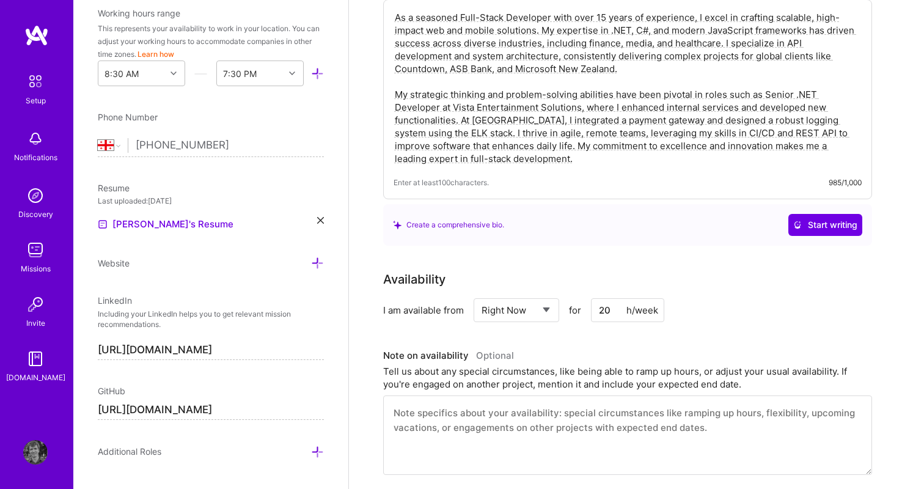
click at [602, 308] on input "20" at bounding box center [627, 310] width 73 height 24
click at [604, 310] on input "10" at bounding box center [627, 310] width 73 height 24
type input "20"
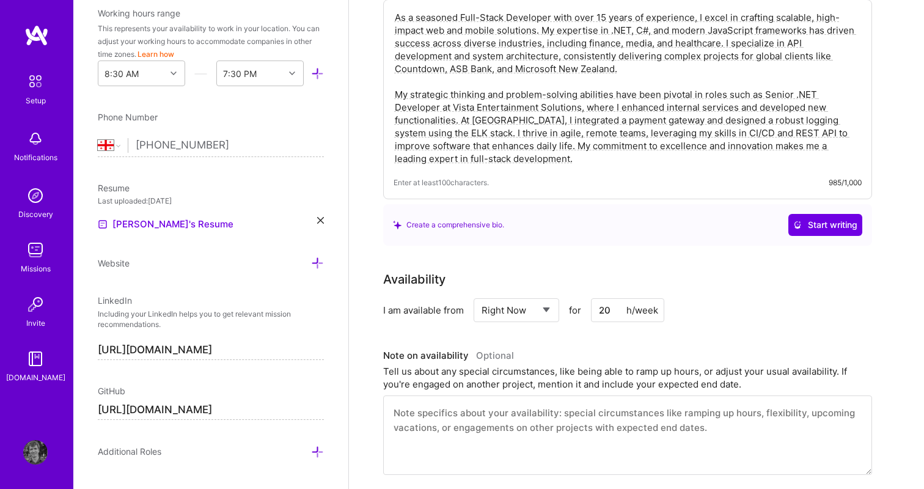
click at [614, 344] on div "Availability I am available from Select... Right Now Future Date Not Available …" at bounding box center [636, 372] width 507 height 205
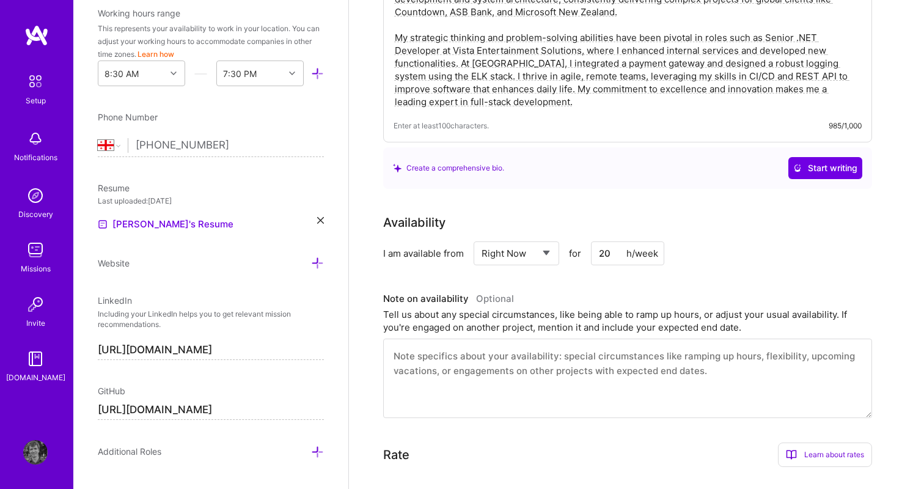
scroll to position [411, 0]
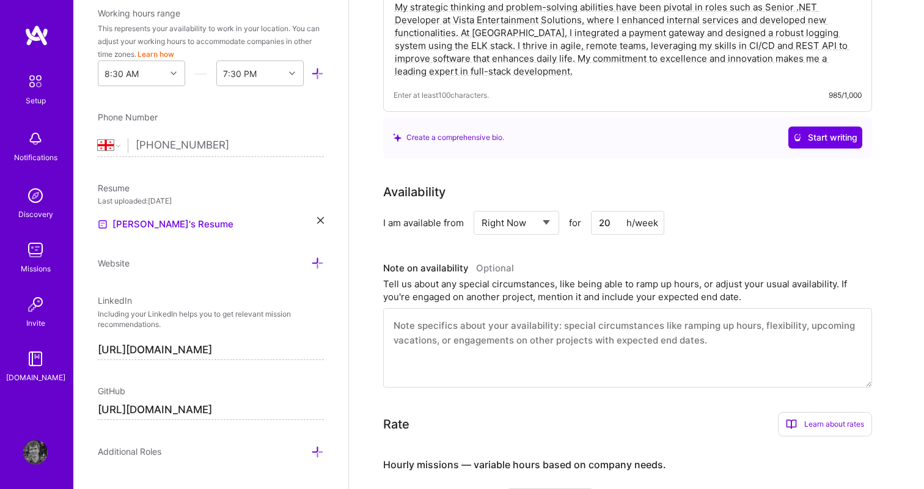
click at [510, 338] on textarea at bounding box center [627, 347] width 489 height 79
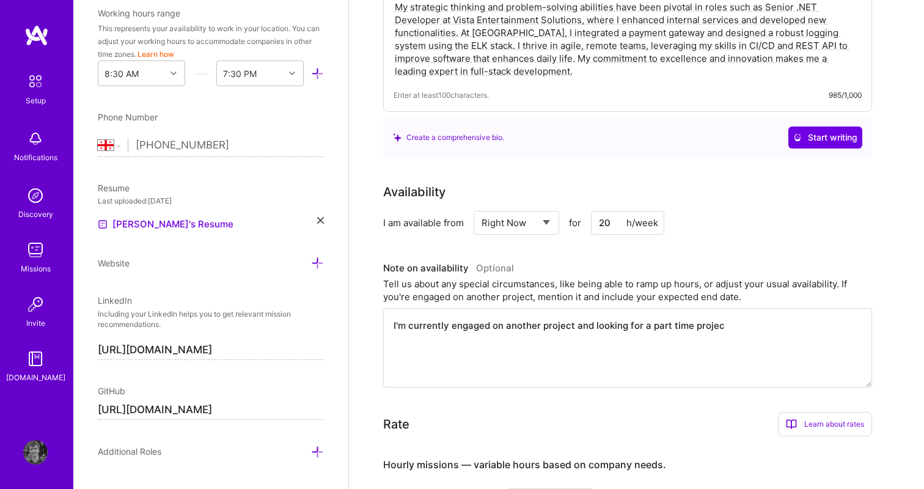
type textarea "I'm currently engaged on another project and looking for a part time project"
click at [527, 327] on textarea "I'm currently engaged on another project and looking for a part time project" at bounding box center [627, 347] width 489 height 79
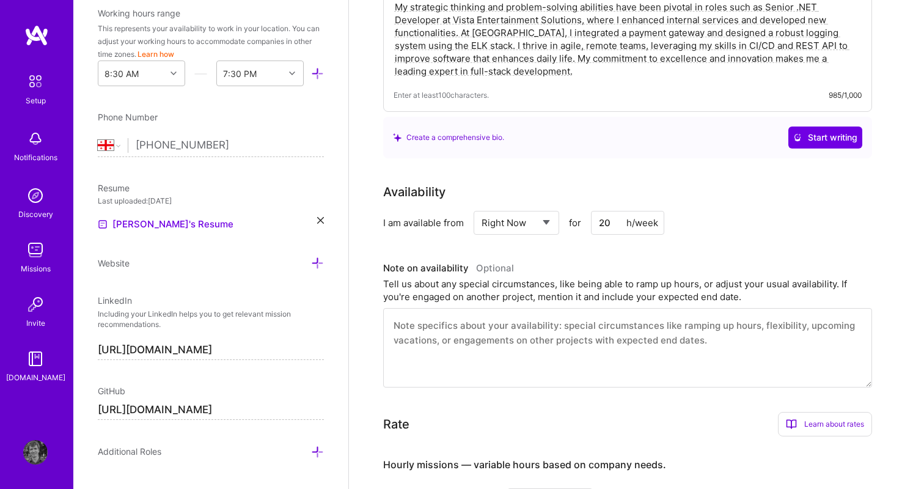
click at [434, 330] on textarea at bounding box center [627, 347] width 489 height 79
paste textarea "I’m currently engaged on another project and looking for a part-time opportunit…"
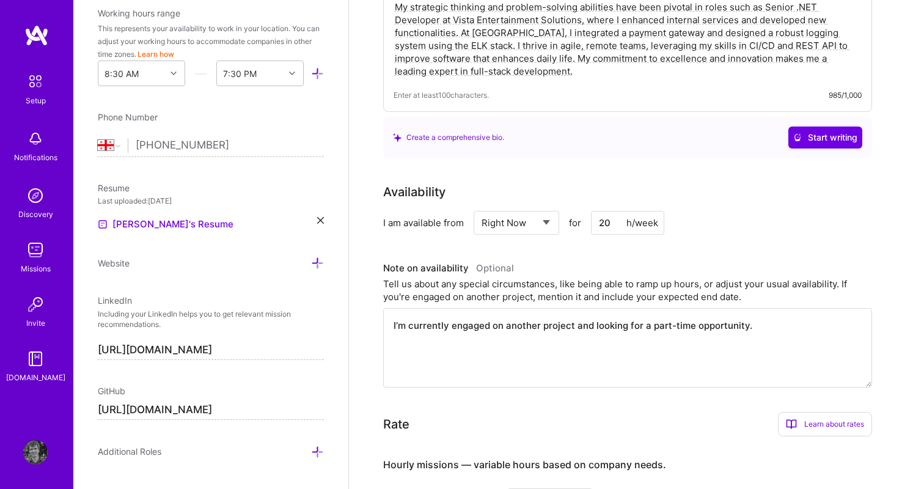
scroll to position [0, 0]
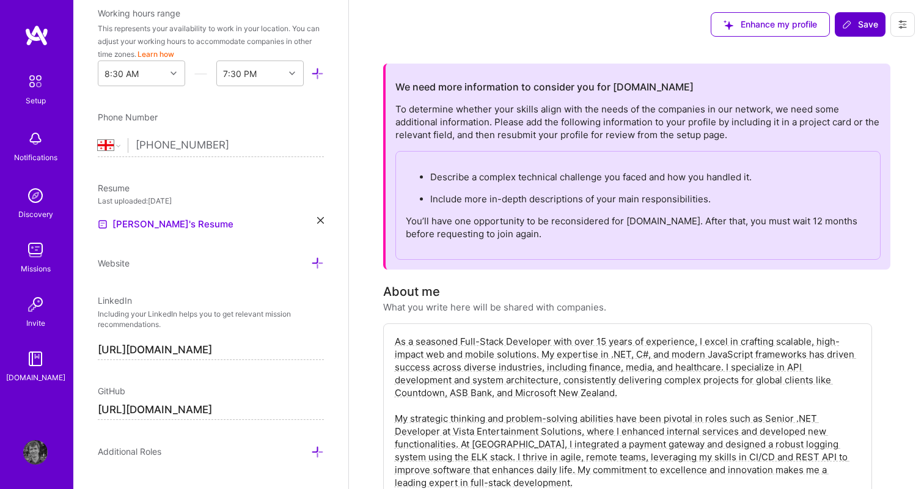
type textarea "I’m currently engaged on another project and looking for a part-time opportunit…"
click at [858, 18] on span "Save" at bounding box center [860, 24] width 36 height 12
